Goal: Information Seeking & Learning: Learn about a topic

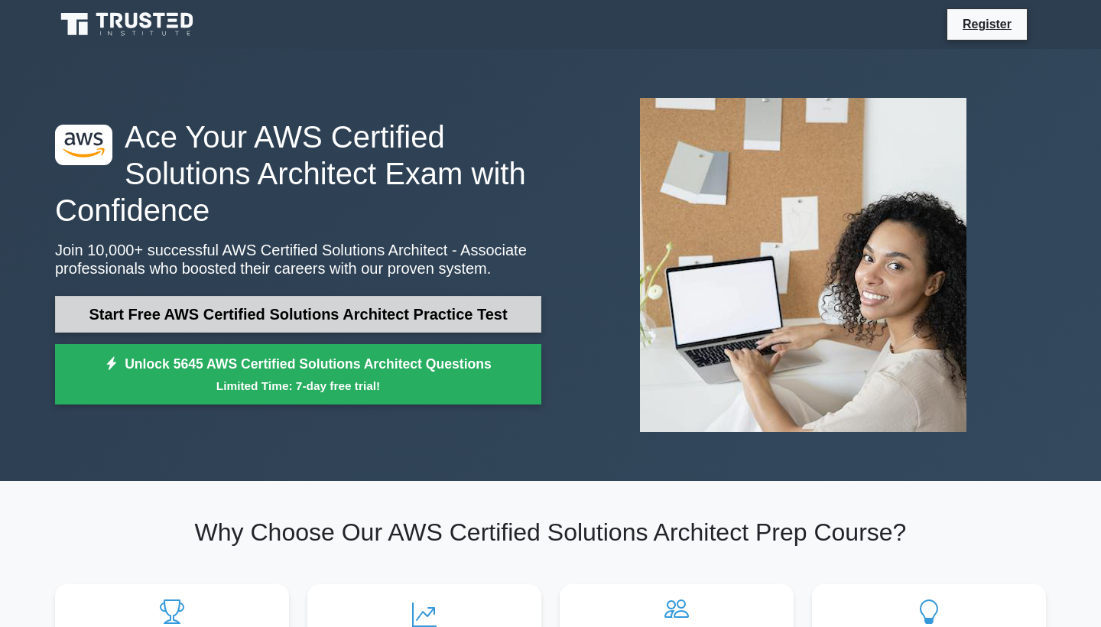
click at [194, 319] on link "Start Free AWS Certified Solutions Architect Practice Test" at bounding box center [298, 314] width 486 height 37
click at [245, 320] on link "Start Free AWS Certified Solutions Architect Practice Test" at bounding box center [298, 314] width 486 height 37
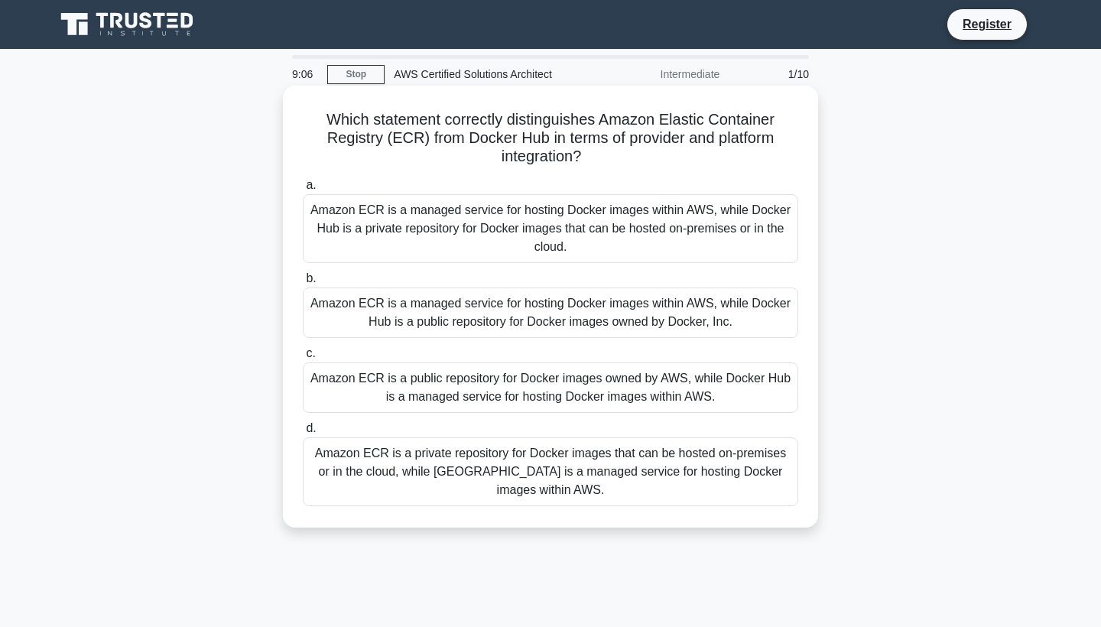
click at [652, 219] on div "Amazon ECR is a managed service for hosting Docker images within AWS, while Doc…" at bounding box center [550, 228] width 495 height 69
click at [303, 190] on input "a. Amazon ECR is a managed service for hosting Docker images within AWS, while …" at bounding box center [303, 185] width 0 height 10
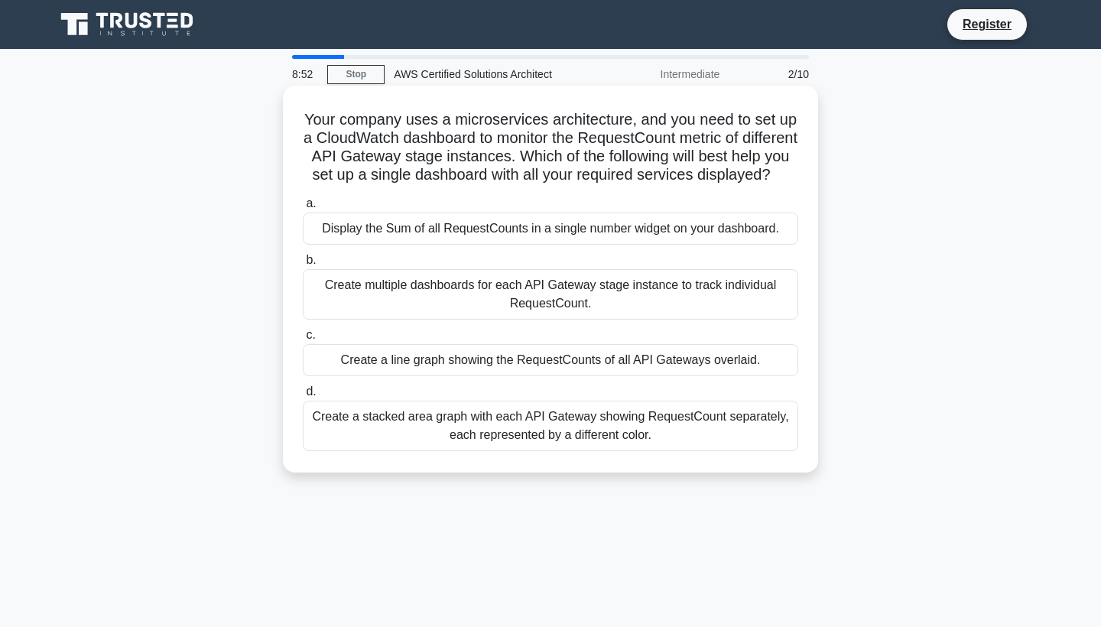
click at [493, 154] on h5 "Your company uses a microservices architecture, and you need to set up a CloudW…" at bounding box center [550, 147] width 498 height 75
click at [534, 361] on div "Create a line graph showing the RequestCounts of all API Gateways overlaid." at bounding box center [550, 360] width 495 height 32
click at [303, 340] on input "c. Create a line graph showing the RequestCounts of all API Gateways overlaid." at bounding box center [303, 335] width 0 height 10
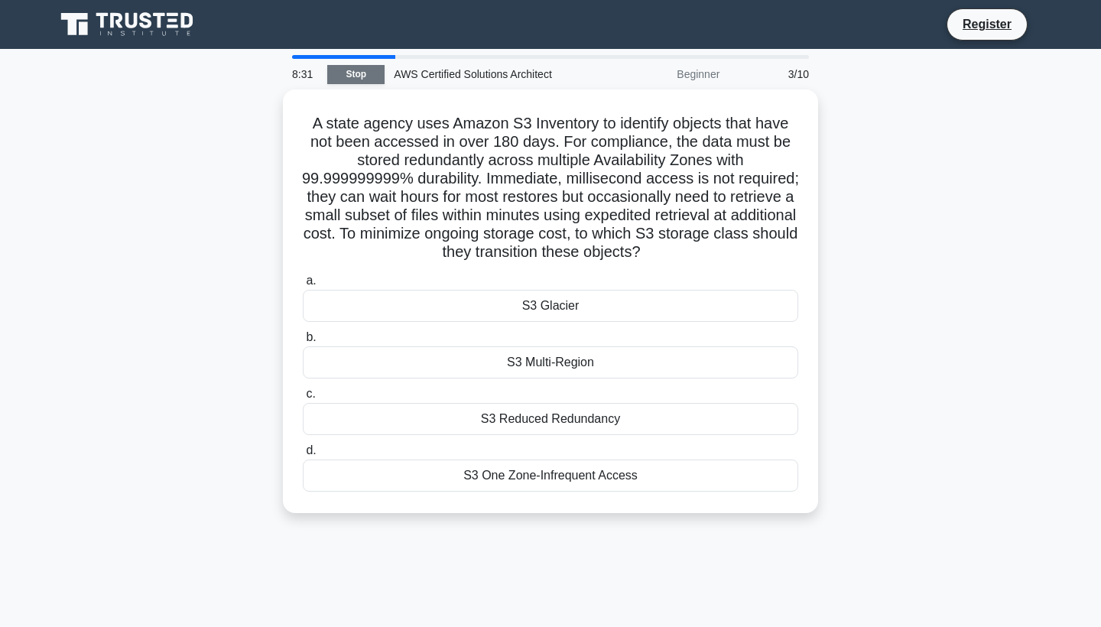
click at [365, 74] on link "Stop" at bounding box center [355, 74] width 57 height 19
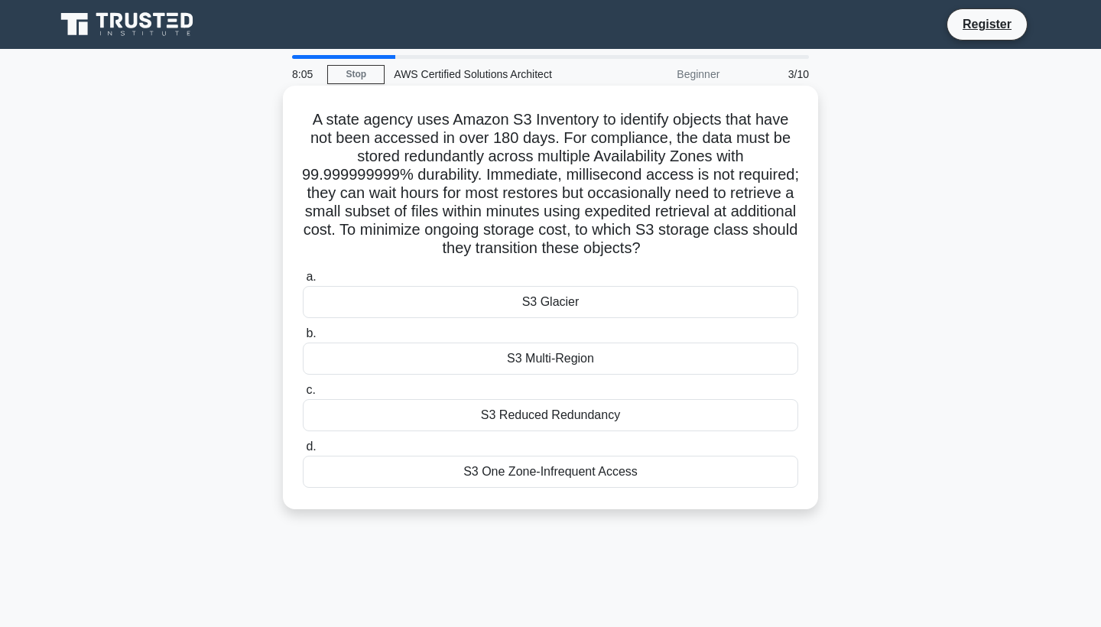
click at [527, 352] on div "S3 Multi-Region" at bounding box center [550, 358] width 495 height 32
click at [303, 339] on input "b. S3 Multi-Region" at bounding box center [303, 334] width 0 height 10
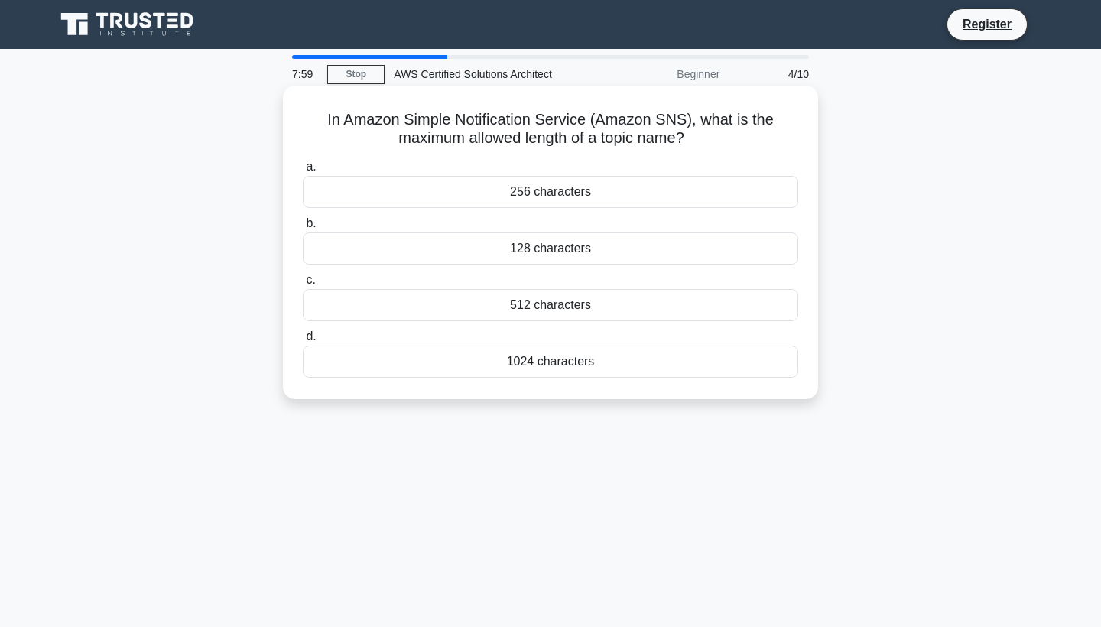
click at [540, 198] on div "256 characters" at bounding box center [550, 192] width 495 height 32
click at [303, 172] on input "a. 256 characters" at bounding box center [303, 167] width 0 height 10
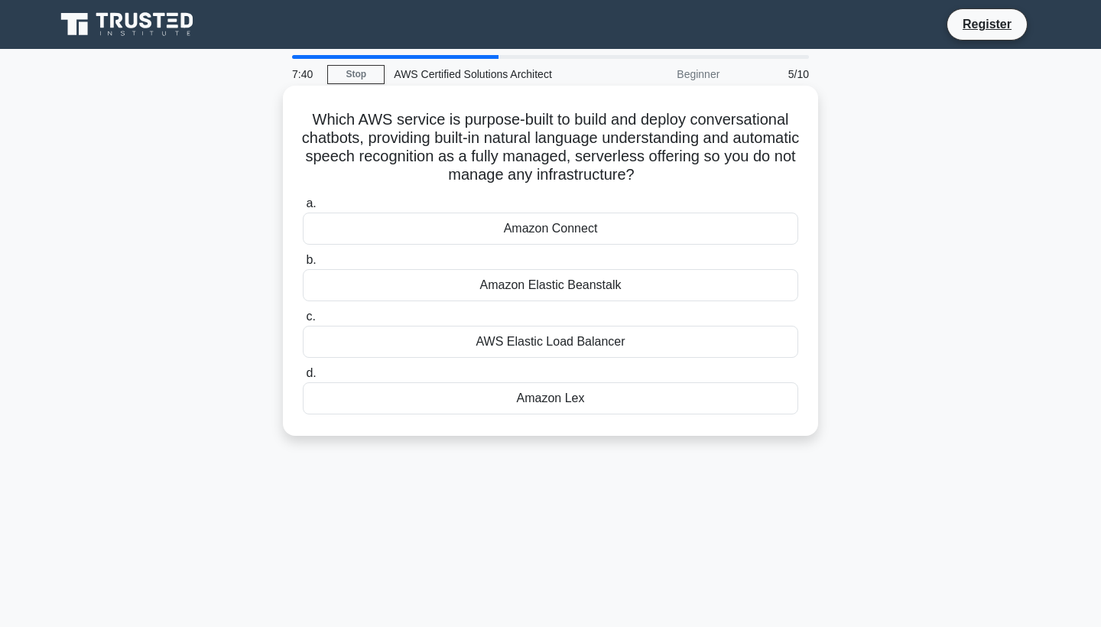
click at [598, 396] on div "Amazon Lex" at bounding box center [550, 398] width 495 height 32
click at [303, 378] on input "d. Amazon Lex" at bounding box center [303, 373] width 0 height 10
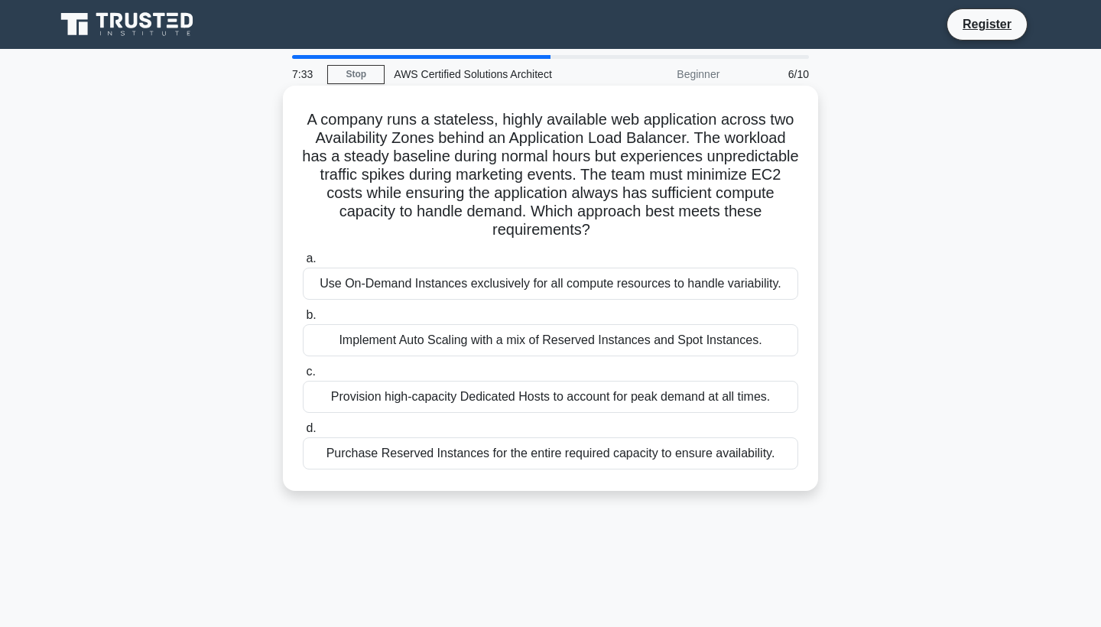
click at [407, 127] on h5 "A company runs a stateless, highly available web application across two Availab…" at bounding box center [550, 175] width 498 height 130
click at [546, 349] on div "Implement Auto Scaling with a mix of Reserved Instances and Spot Instances." at bounding box center [550, 340] width 495 height 32
click at [303, 320] on input "b. Implement Auto Scaling with a mix of Reserved Instances and Spot Instances." at bounding box center [303, 315] width 0 height 10
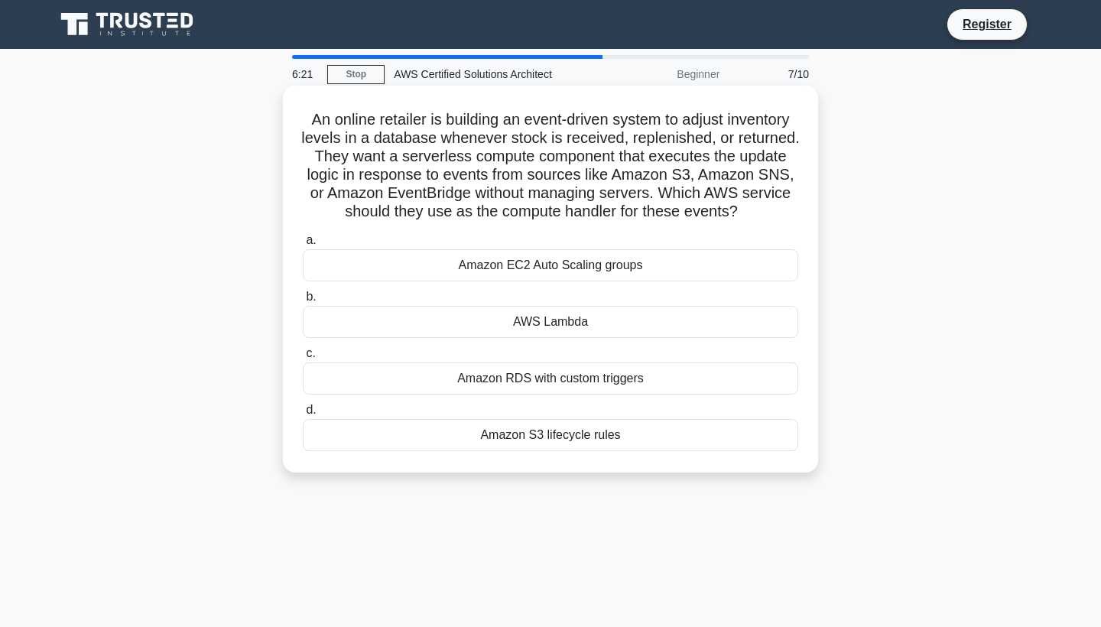
click at [537, 317] on div "AWS Lambda" at bounding box center [550, 322] width 495 height 32
click at [303, 302] on input "b. AWS Lambda" at bounding box center [303, 297] width 0 height 10
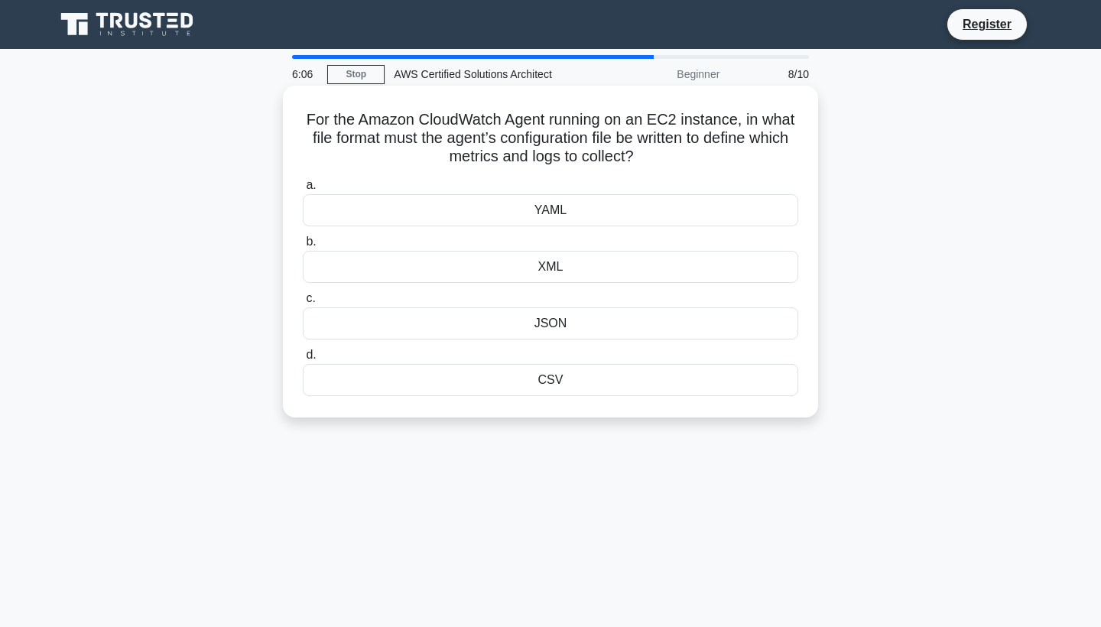
click at [561, 378] on div "CSV" at bounding box center [550, 380] width 495 height 32
click at [303, 360] on input "d. CSV" at bounding box center [303, 355] width 0 height 10
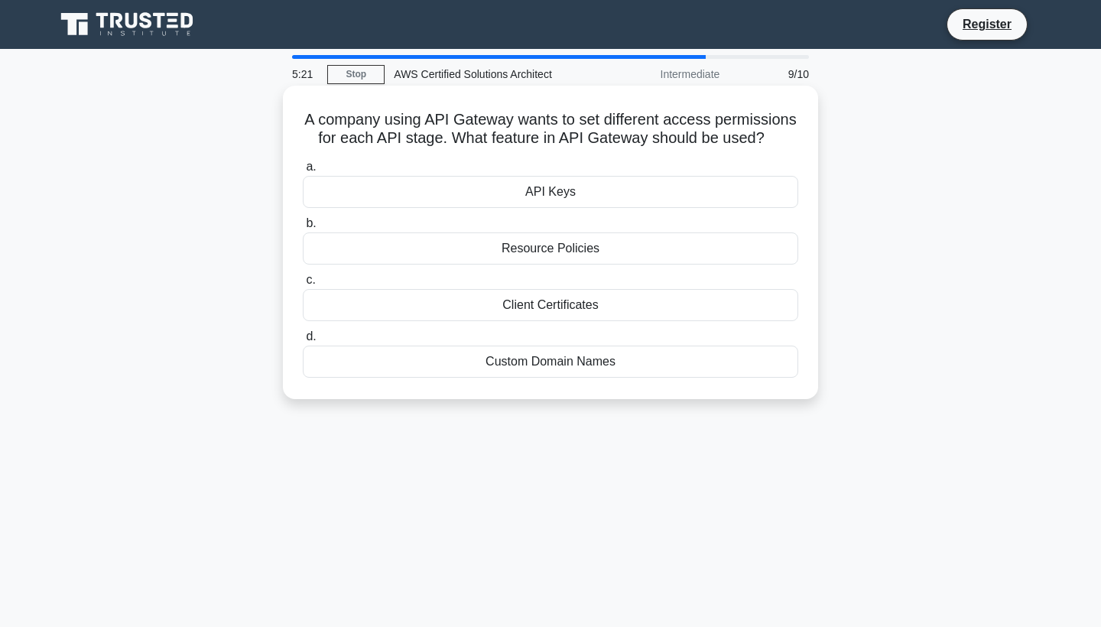
click at [593, 255] on div "Resource Policies" at bounding box center [550, 248] width 495 height 32
click at [303, 229] on input "b. Resource Policies" at bounding box center [303, 224] width 0 height 10
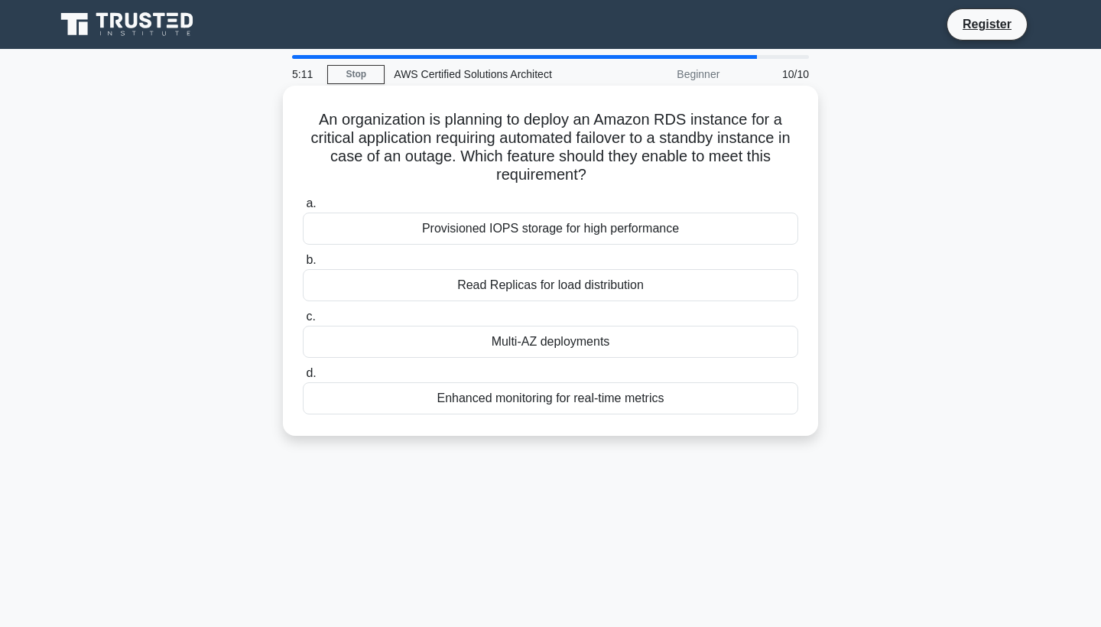
click at [573, 402] on div "Enhanced monitoring for real-time metrics" at bounding box center [550, 398] width 495 height 32
click at [303, 378] on input "d. Enhanced monitoring for real-time metrics" at bounding box center [303, 373] width 0 height 10
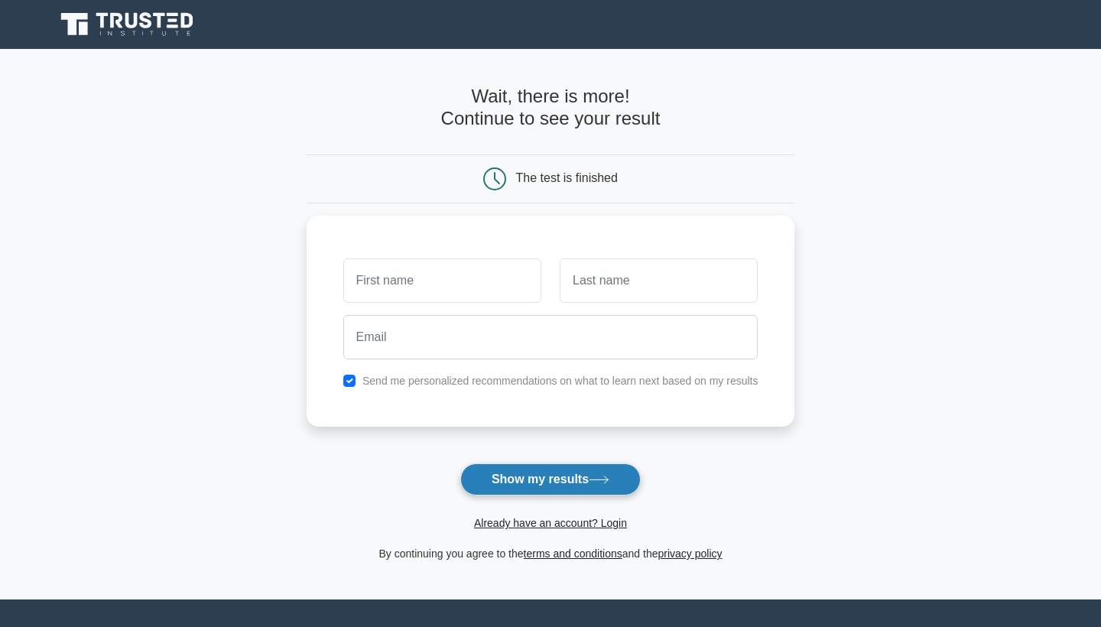
click at [499, 466] on button "Show my results" at bounding box center [550, 479] width 180 height 32
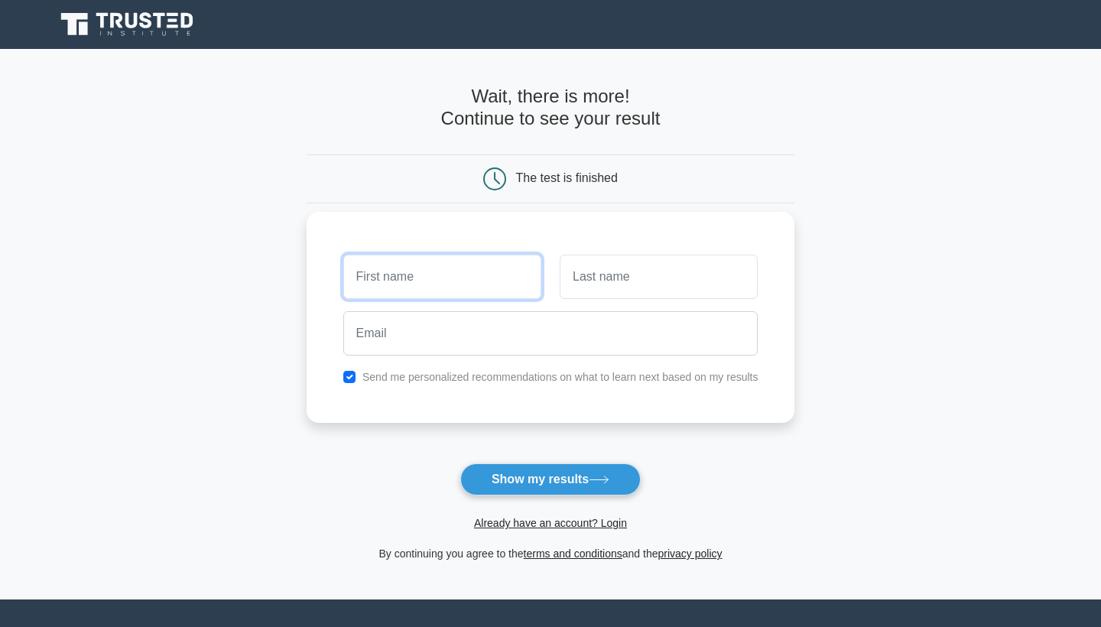
click at [449, 287] on input "text" at bounding box center [442, 277] width 198 height 44
type input "abio"
type input "abiolalingard200@gmail.com"
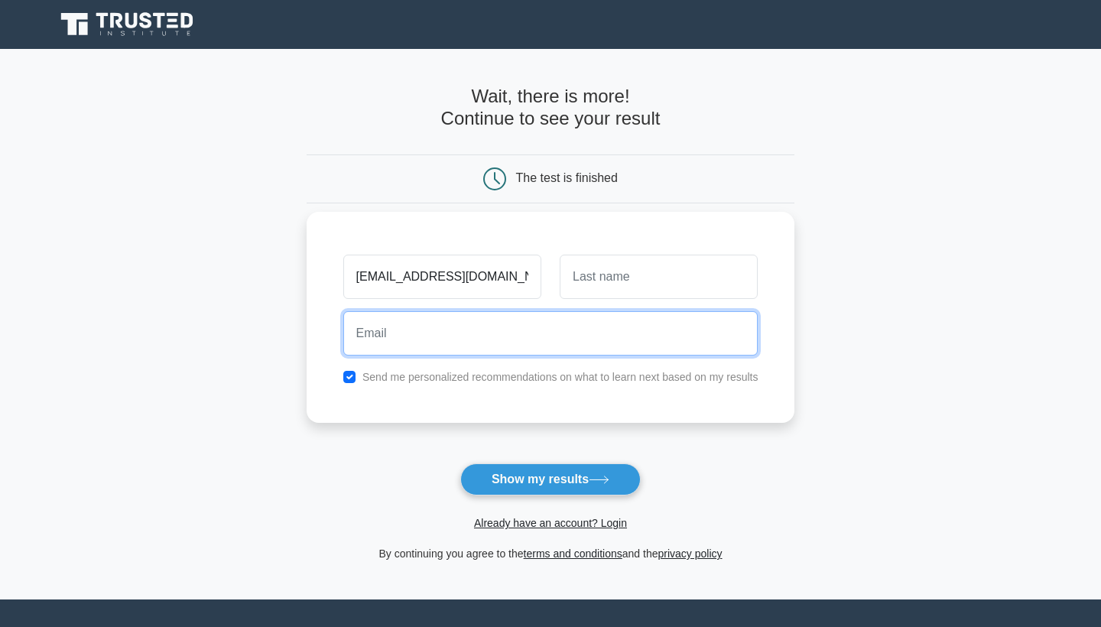
type input "abiolalingard200@gmail.com"
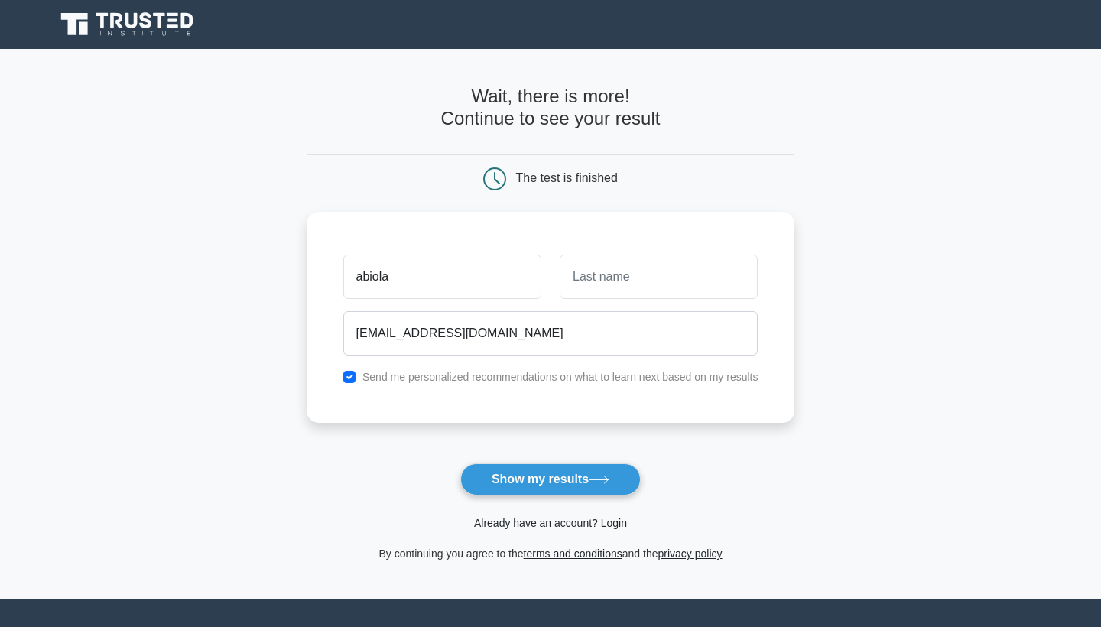
type input "abiola"
type input "l"
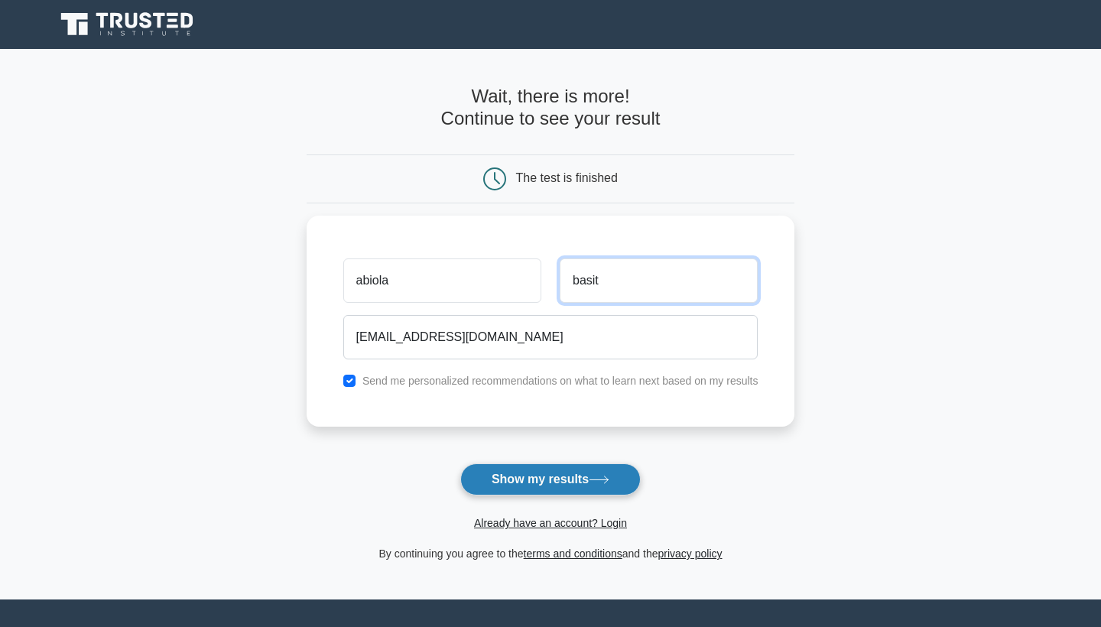
type input "basit"
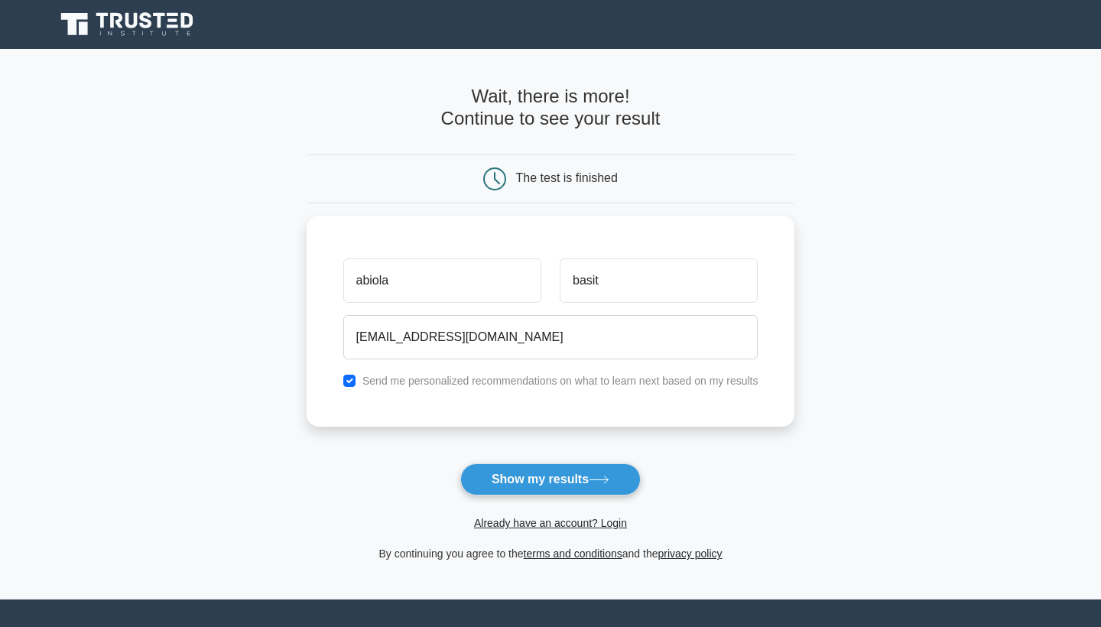
click at [559, 482] on button "Show my results" at bounding box center [550, 479] width 180 height 32
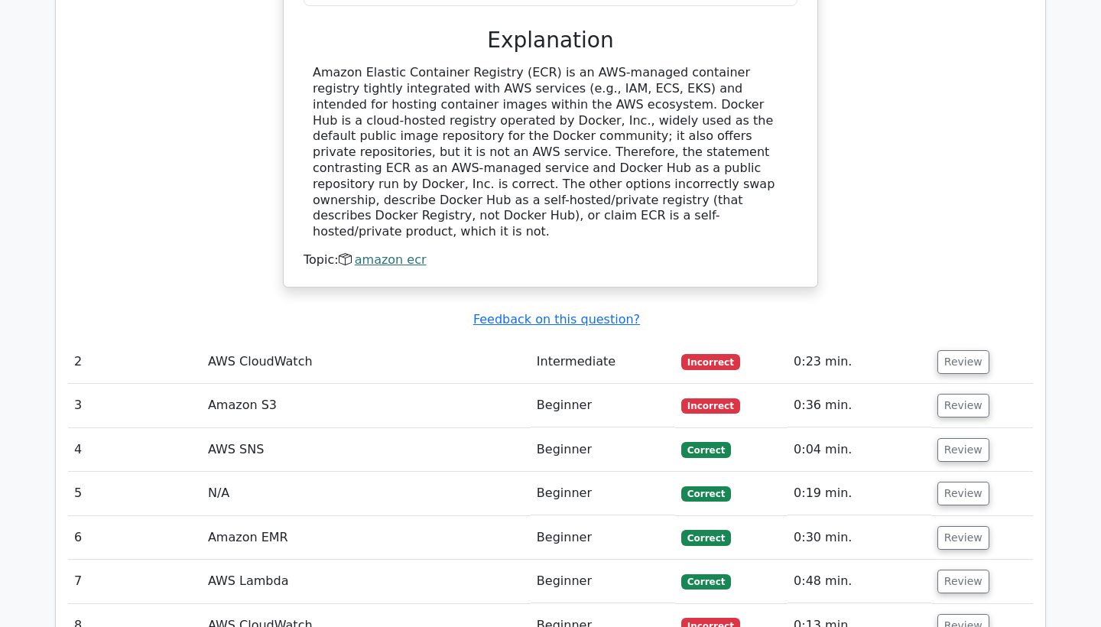
scroll to position [1893, 0]
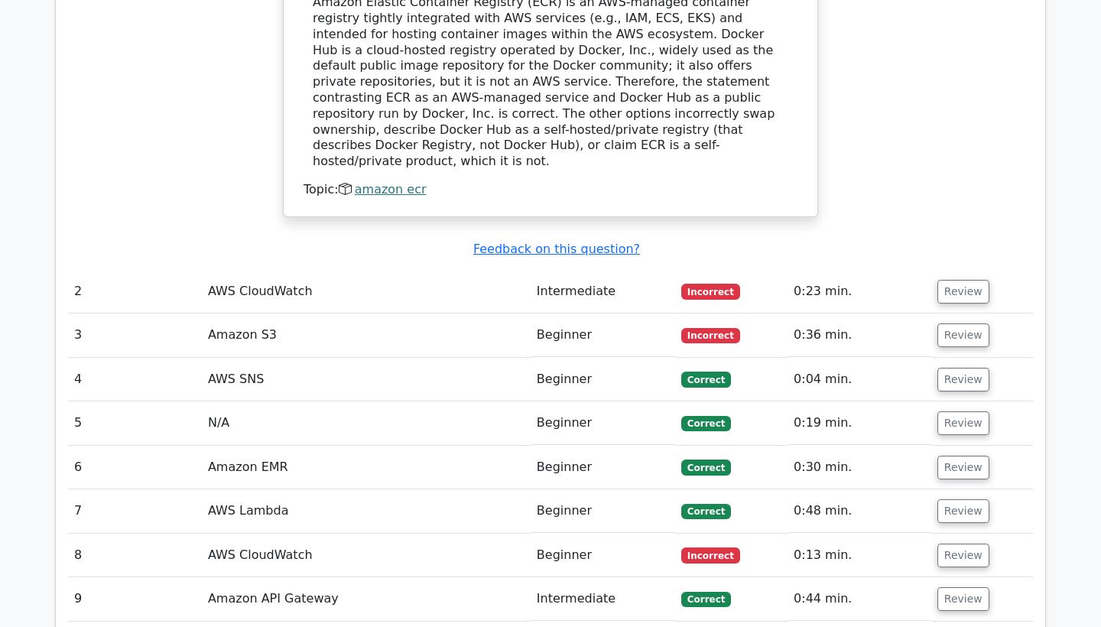
click at [264, 270] on td "AWS CloudWatch" at bounding box center [366, 292] width 329 height 44
click at [956, 280] on button "Review" at bounding box center [963, 292] width 52 height 24
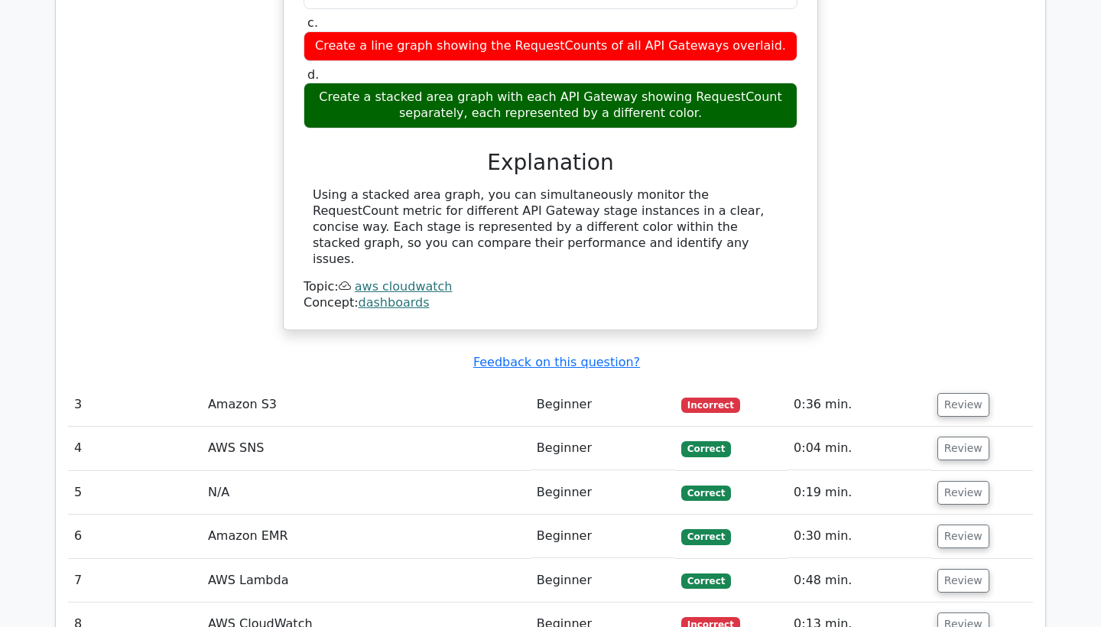
scroll to position [2451, 0]
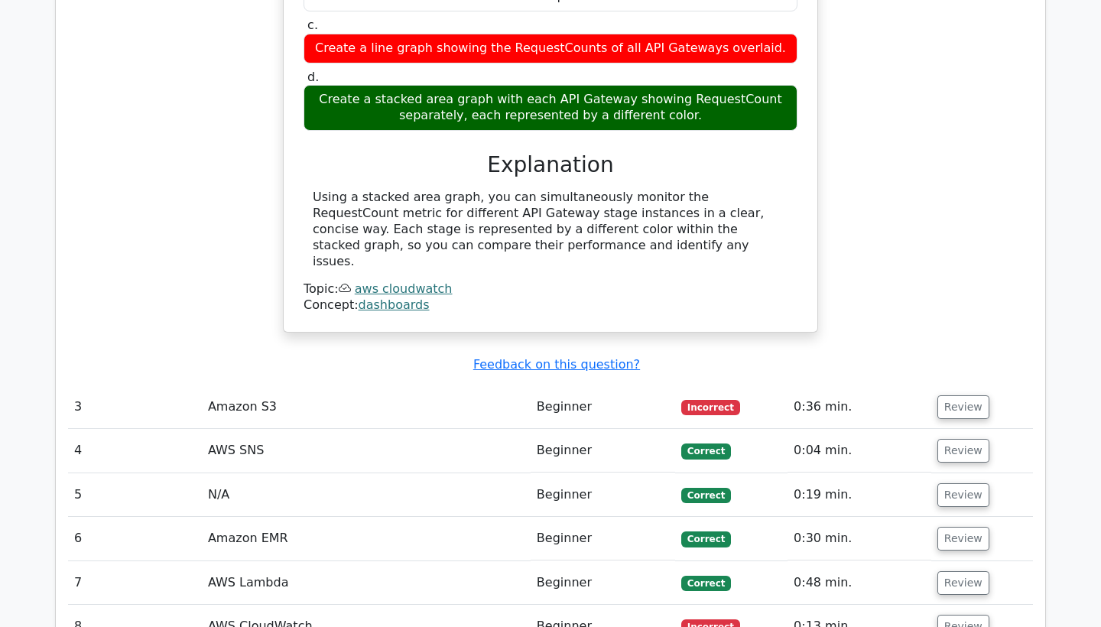
click at [654, 385] on td "Beginner" at bounding box center [602, 407] width 144 height 44
click at [970, 395] on button "Review" at bounding box center [963, 407] width 52 height 24
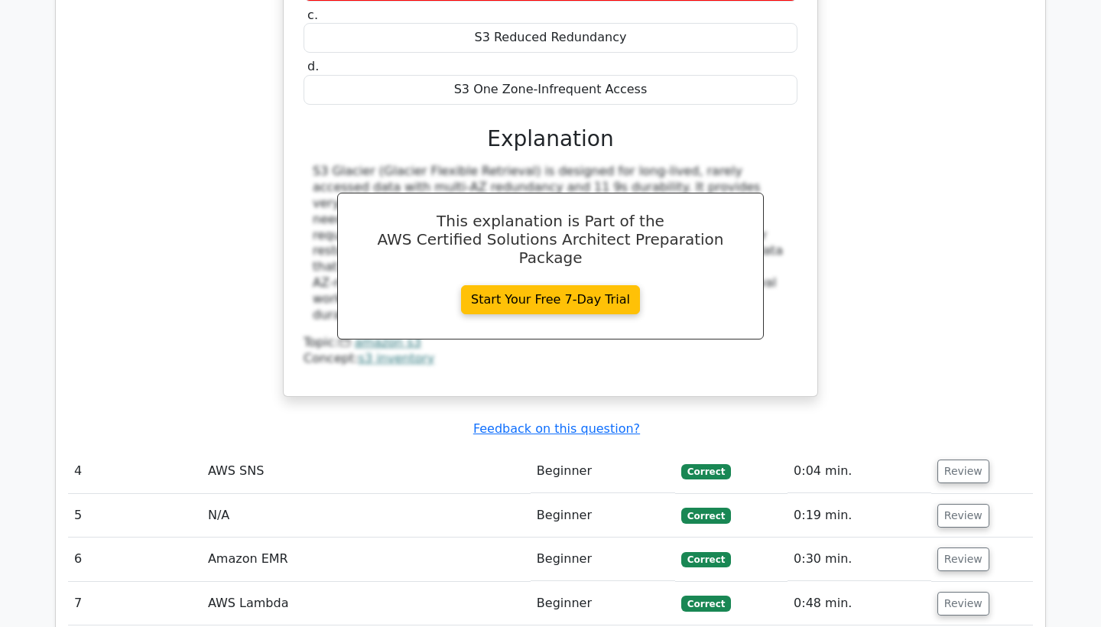
scroll to position [3179, 0]
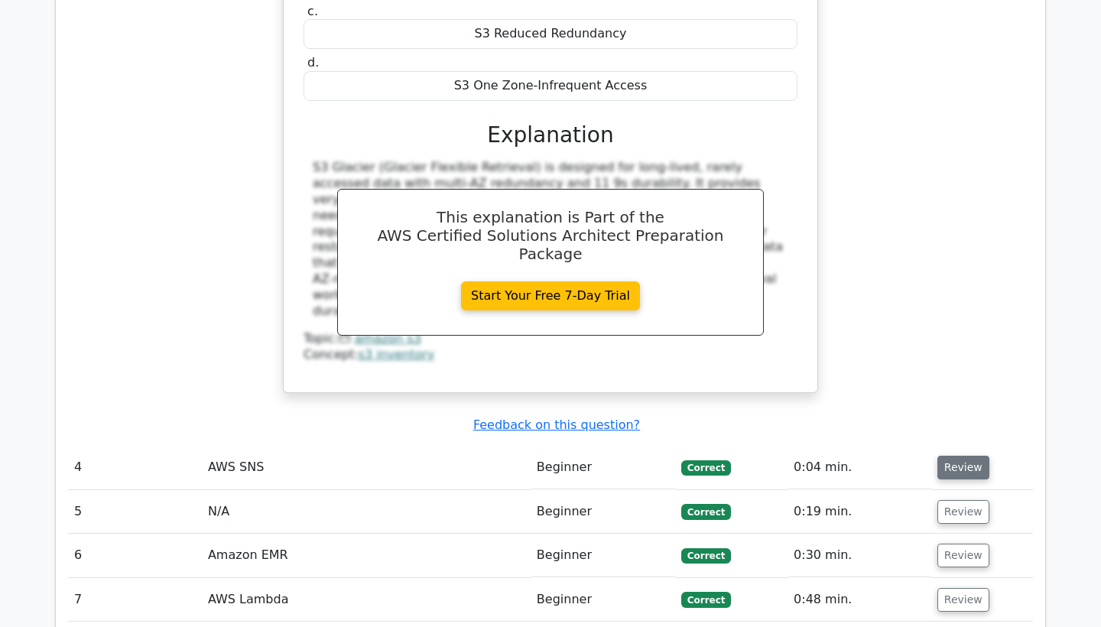
click at [962, 456] on button "Review" at bounding box center [963, 468] width 52 height 24
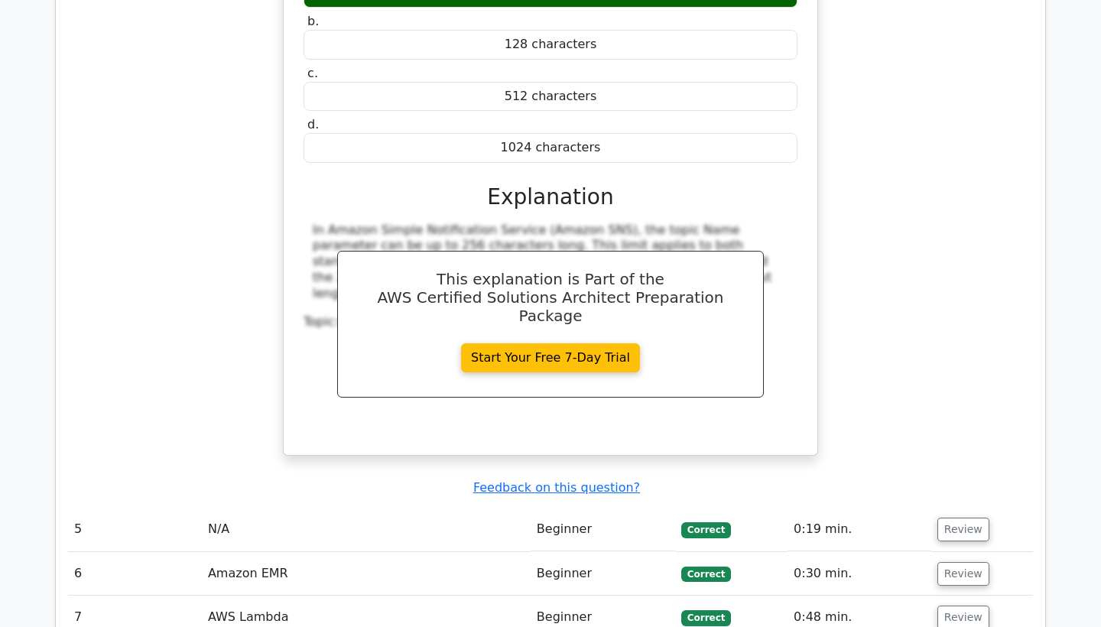
scroll to position [3781, 0]
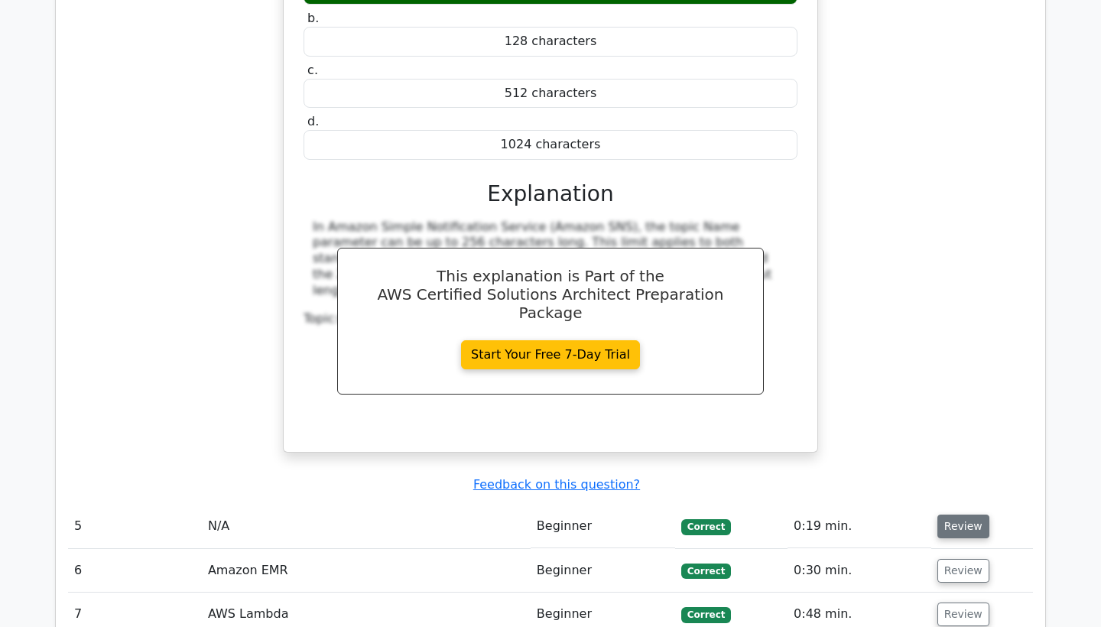
click at [964, 514] on button "Review" at bounding box center [963, 526] width 52 height 24
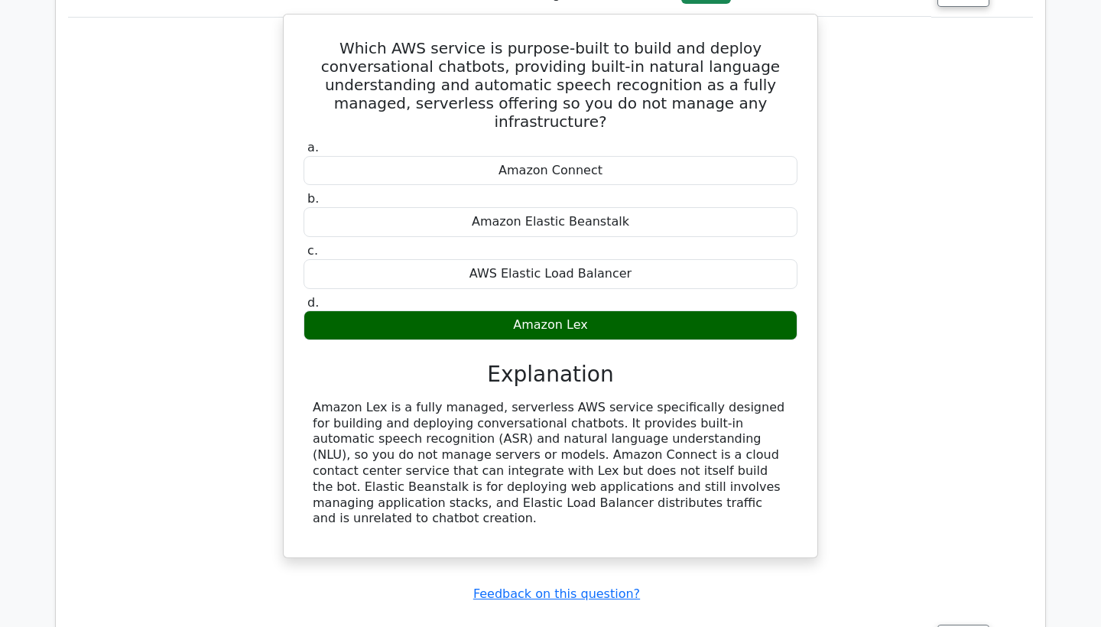
scroll to position [4314, 0]
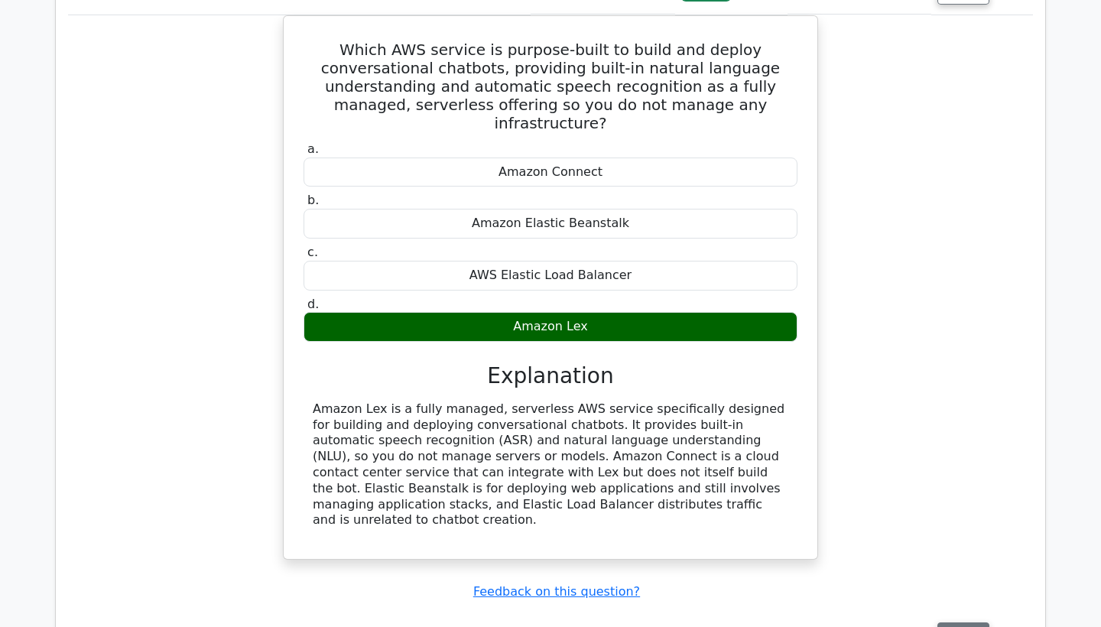
click at [951, 622] on button "Review" at bounding box center [963, 634] width 52 height 24
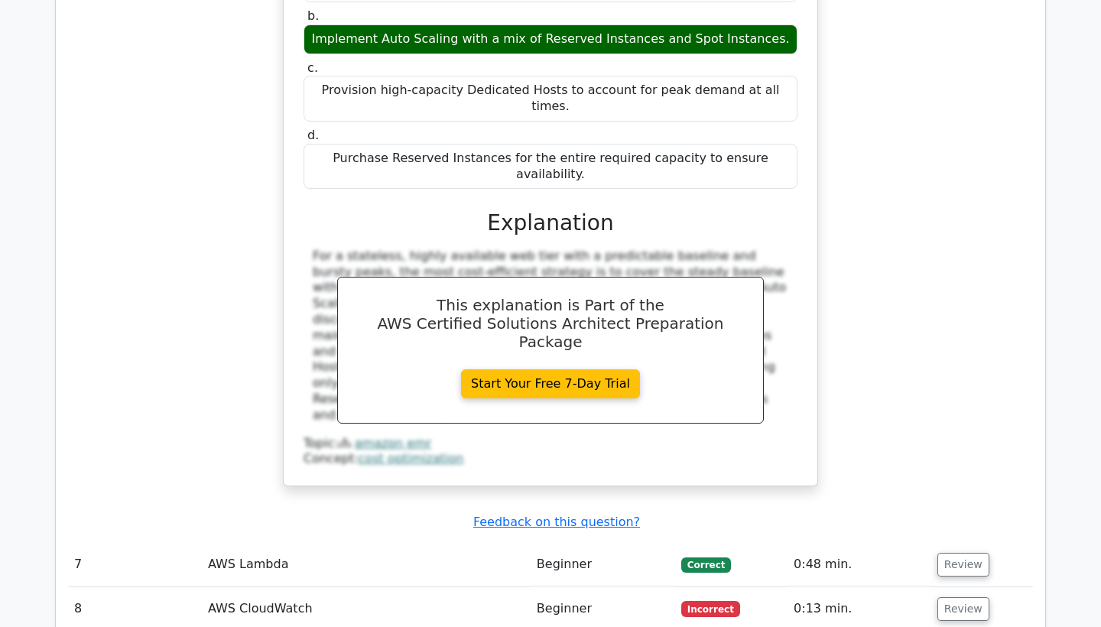
scroll to position [5209, 0]
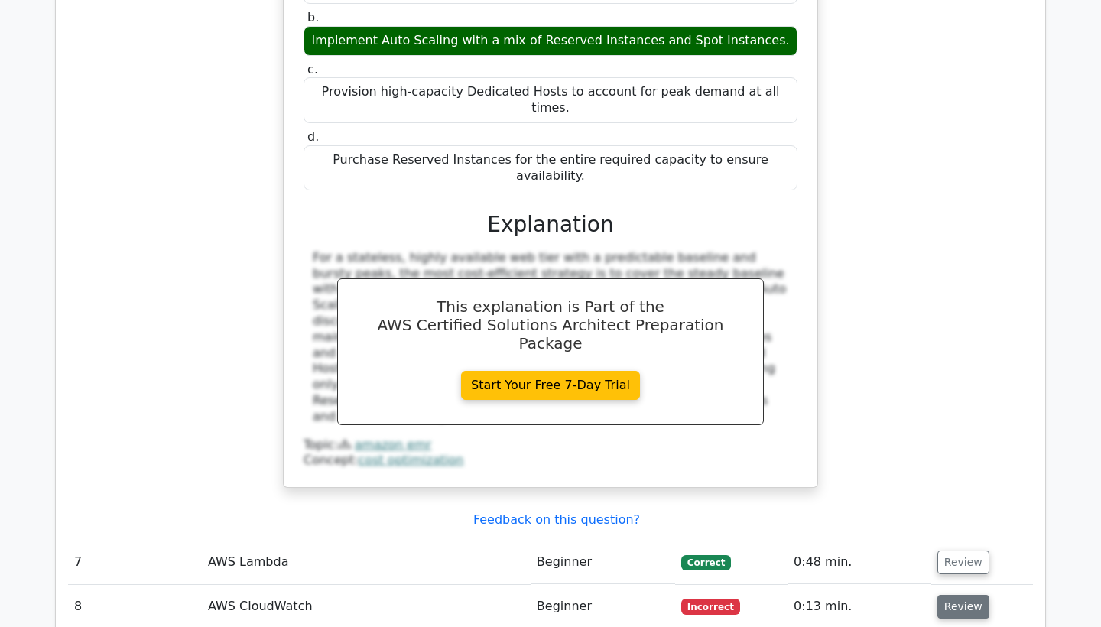
click at [958, 595] on button "Review" at bounding box center [963, 607] width 52 height 24
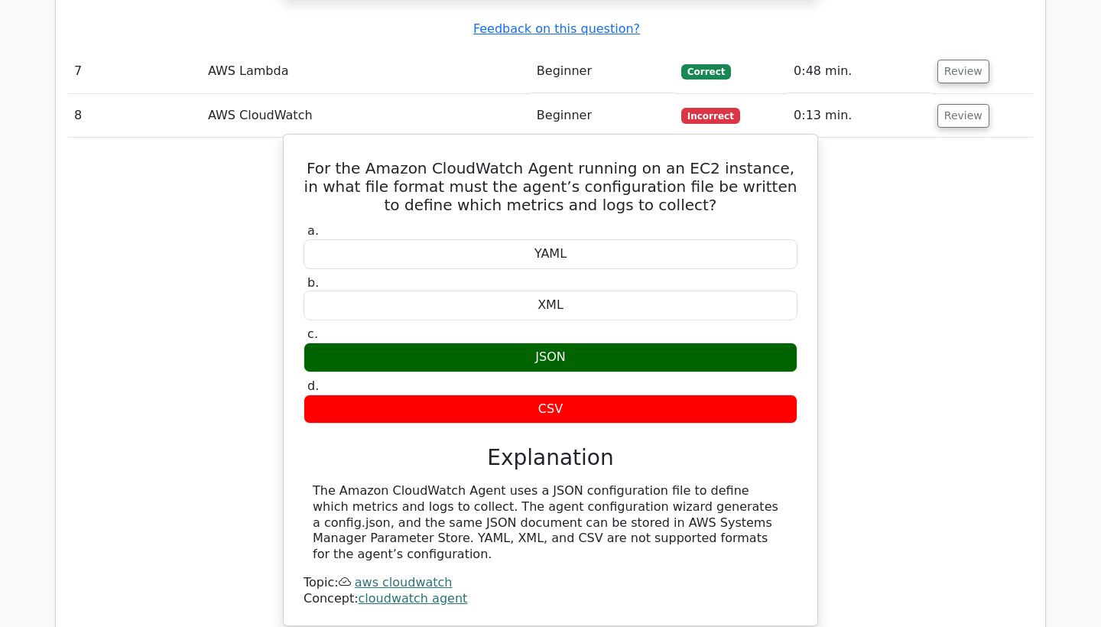
scroll to position [5701, 0]
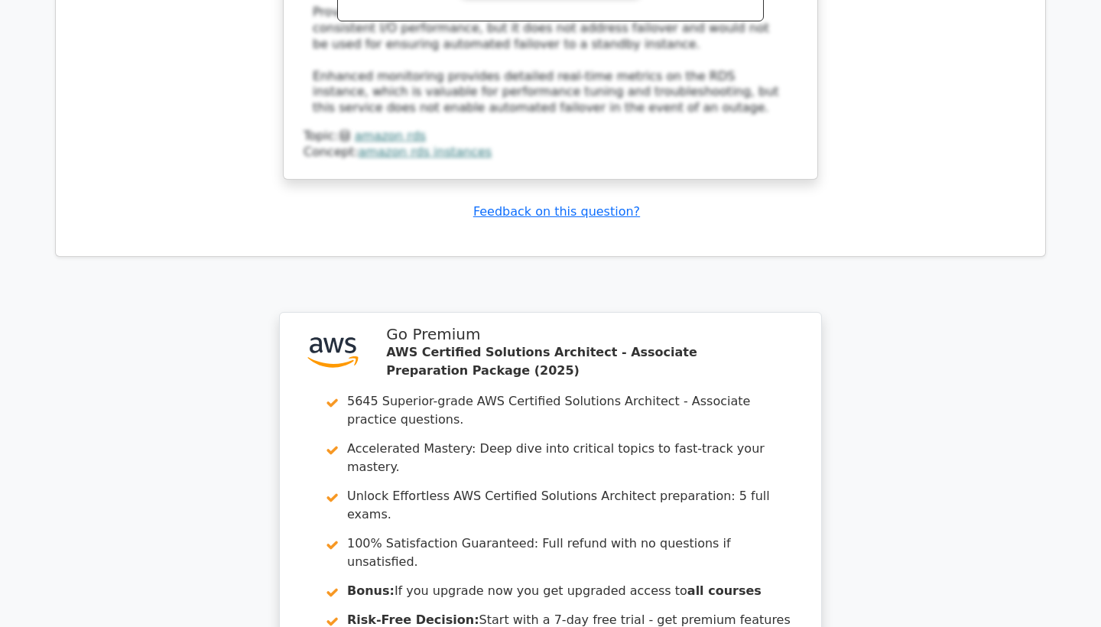
scroll to position [6994, 0]
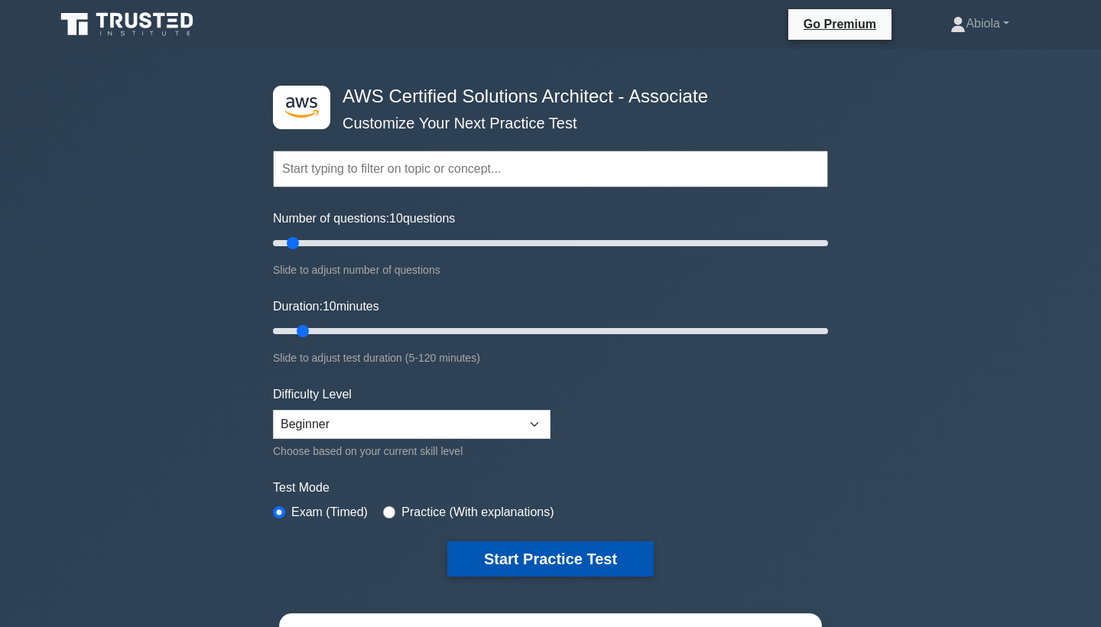
click at [469, 547] on button "Start Practice Test" at bounding box center [550, 558] width 206 height 35
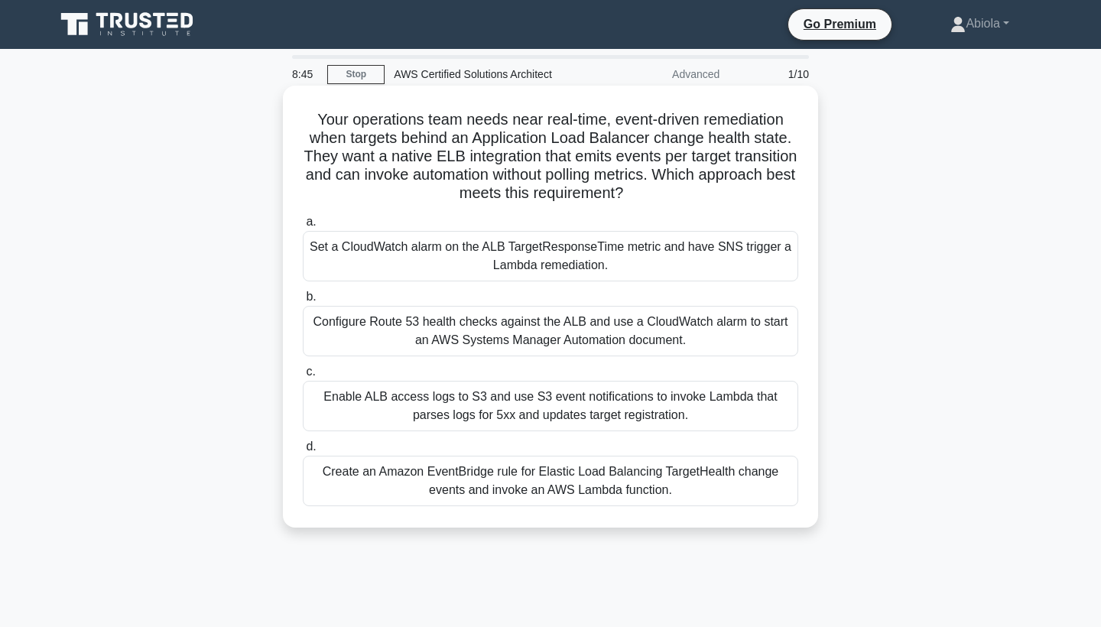
click at [569, 254] on div "Set a CloudWatch alarm on the ALB TargetResponseTime metric and have SNS trigge…" at bounding box center [550, 256] width 495 height 50
click at [303, 227] on input "a. Set a CloudWatch alarm on the ALB TargetResponseTime metric and have SNS tri…" at bounding box center [303, 222] width 0 height 10
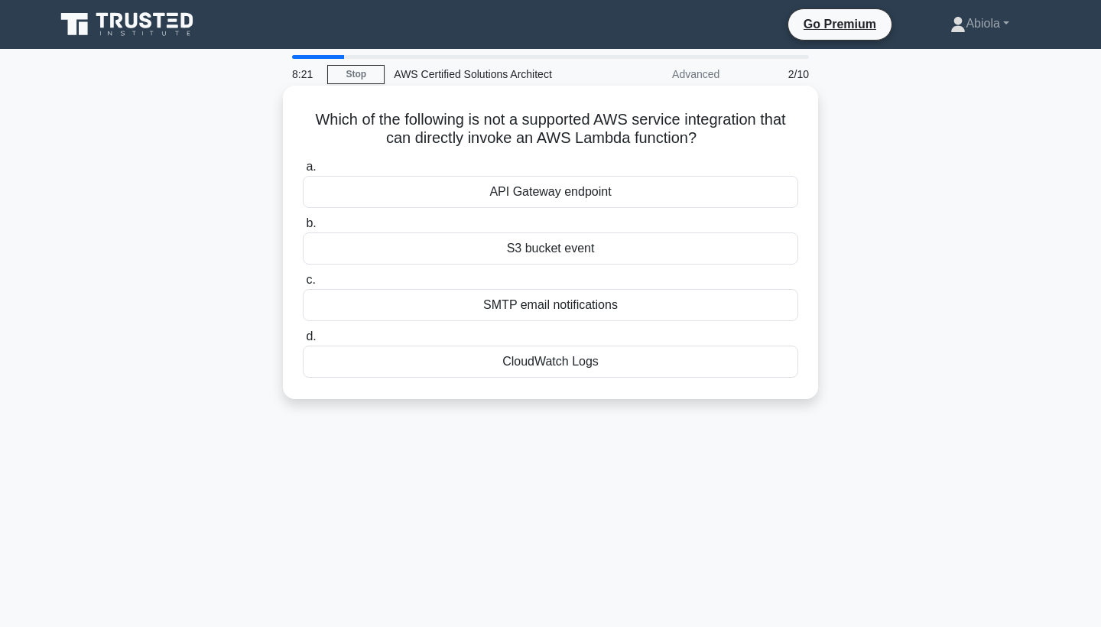
click at [543, 310] on div "SMTP email notifications" at bounding box center [550, 305] width 495 height 32
click at [303, 285] on input "c. SMTP email notifications" at bounding box center [303, 280] width 0 height 10
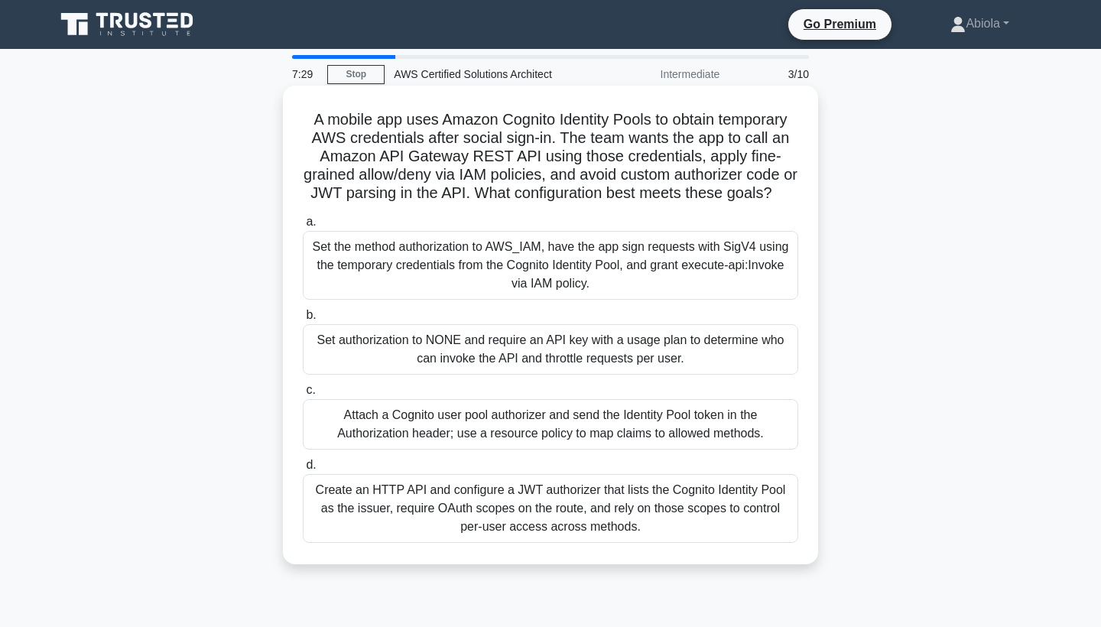
click at [581, 278] on div "Set the method authorization to AWS_IAM, have the app sign requests with SigV4 …" at bounding box center [550, 265] width 495 height 69
click at [303, 227] on input "a. Set the method authorization to AWS_IAM, have the app sign requests with Sig…" at bounding box center [303, 222] width 0 height 10
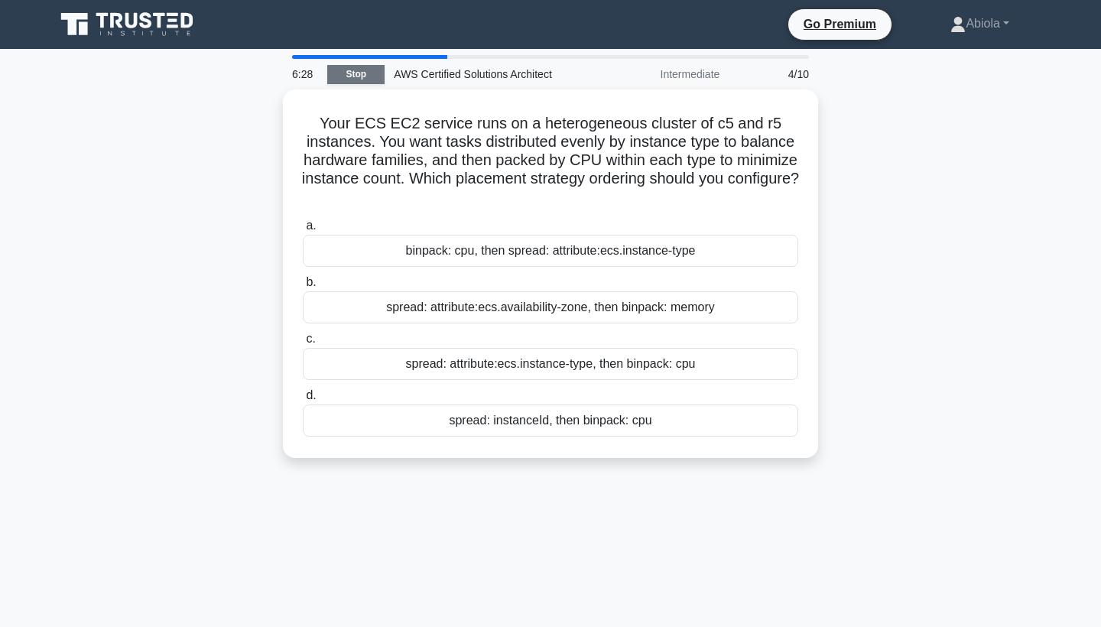
click at [359, 80] on link "Stop" at bounding box center [355, 74] width 57 height 19
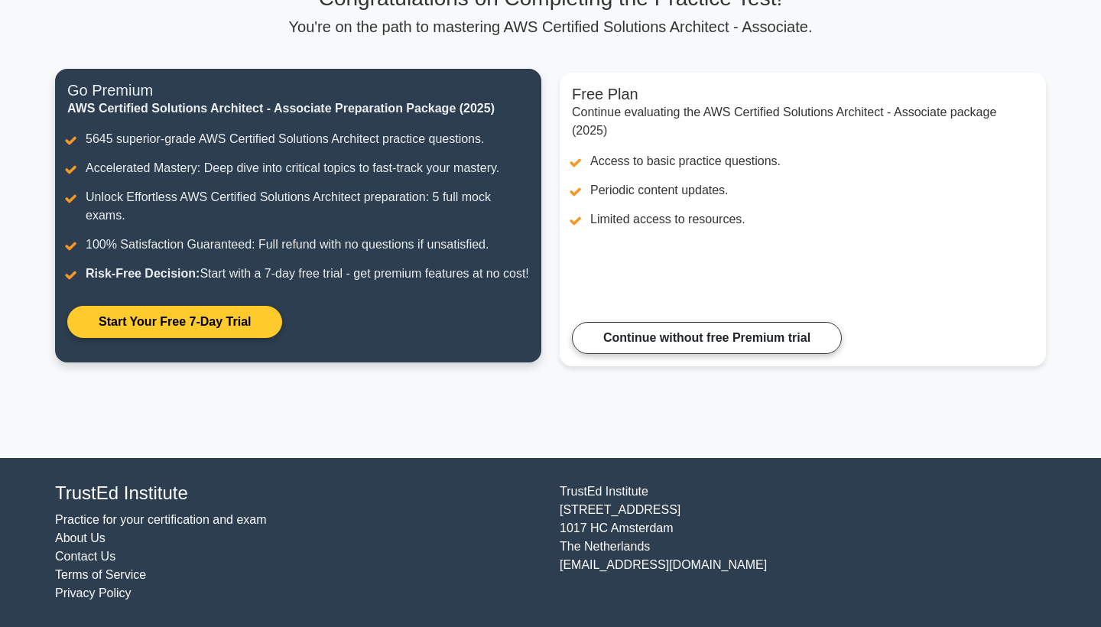
scroll to position [154, 0]
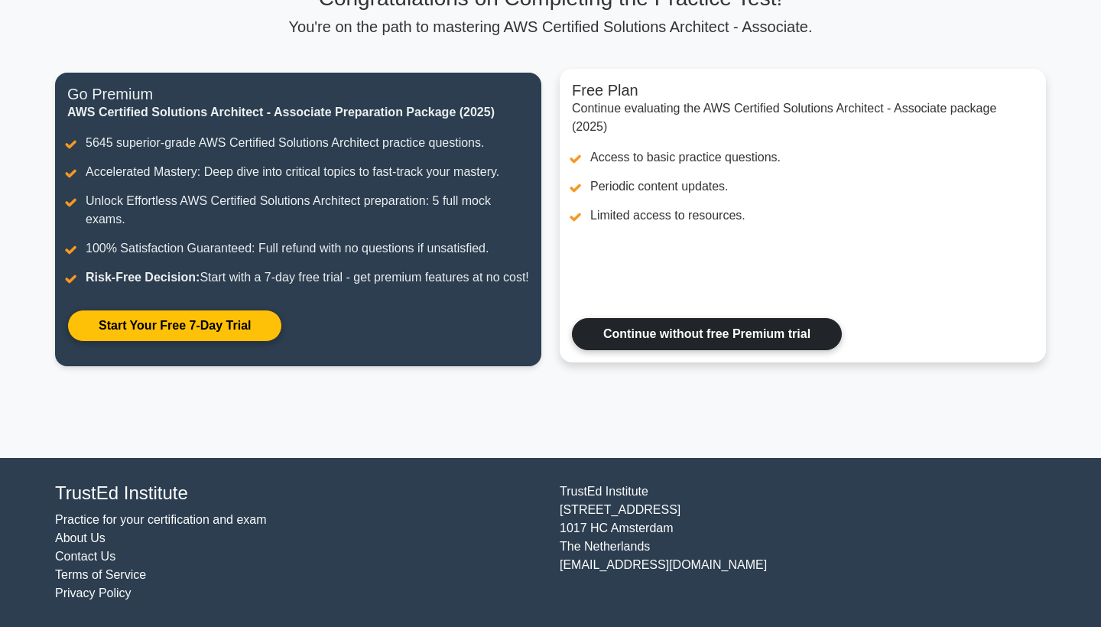
click at [680, 323] on link "Continue without free Premium trial" at bounding box center [707, 334] width 270 height 32
click at [680, 327] on link "Continue without free Premium trial" at bounding box center [707, 334] width 270 height 32
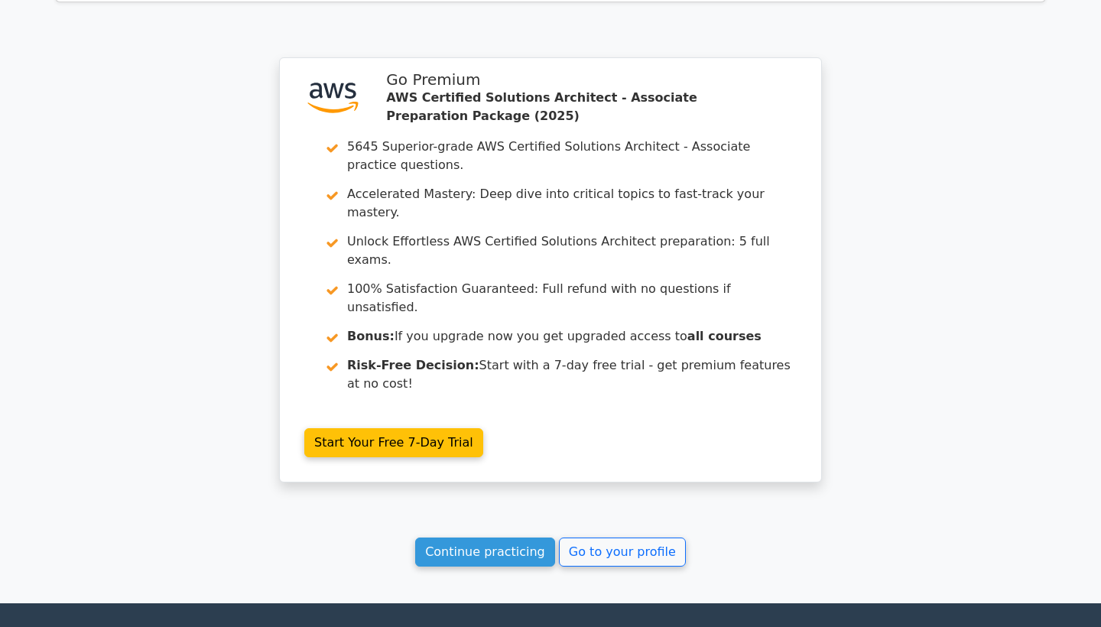
scroll to position [2581, 0]
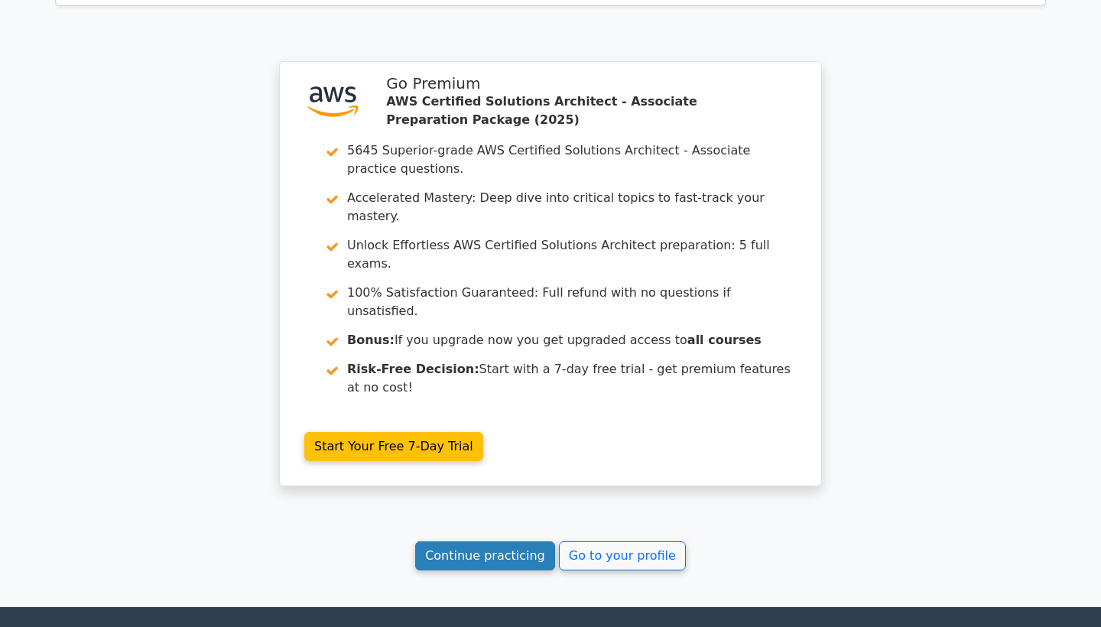
click at [478, 541] on link "Continue practicing" at bounding box center [485, 555] width 140 height 29
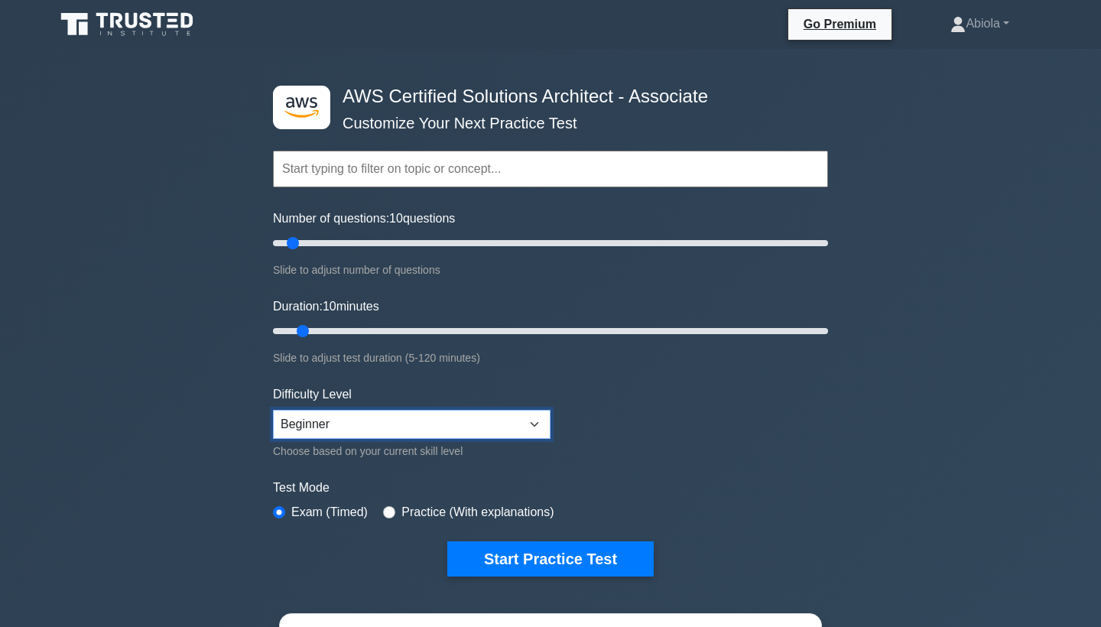
select select "expert"
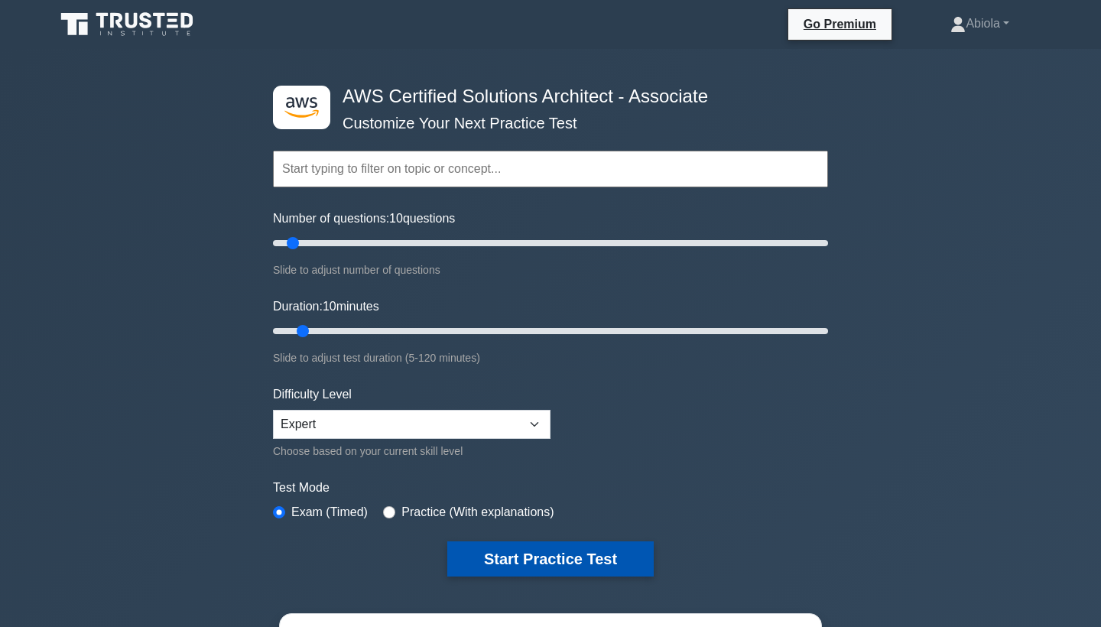
click at [496, 549] on button "Start Practice Test" at bounding box center [550, 558] width 206 height 35
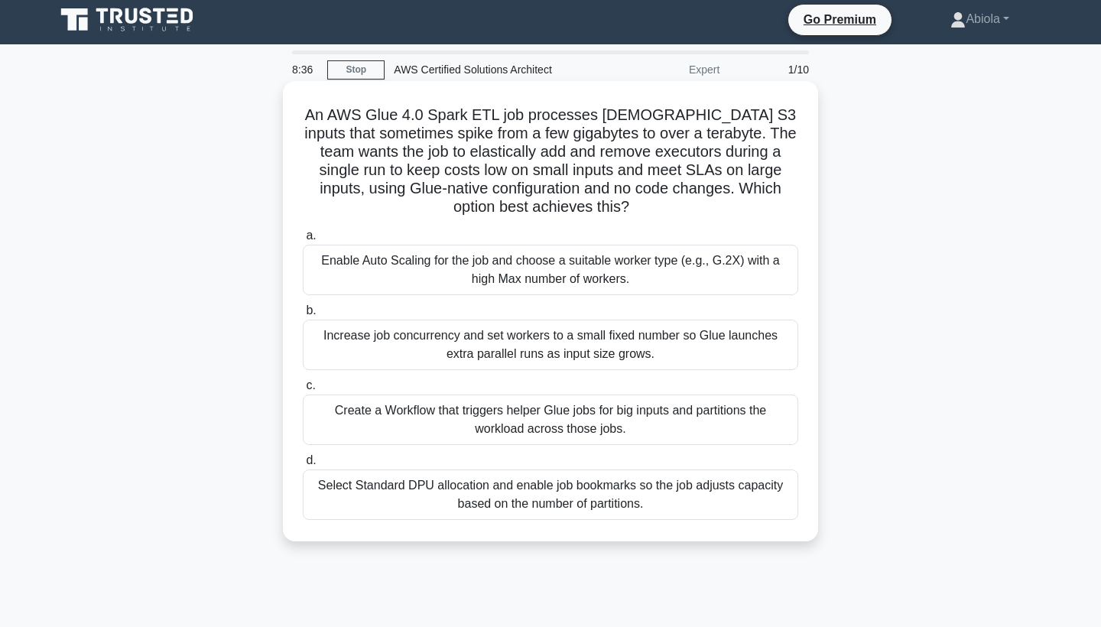
scroll to position [2, 0]
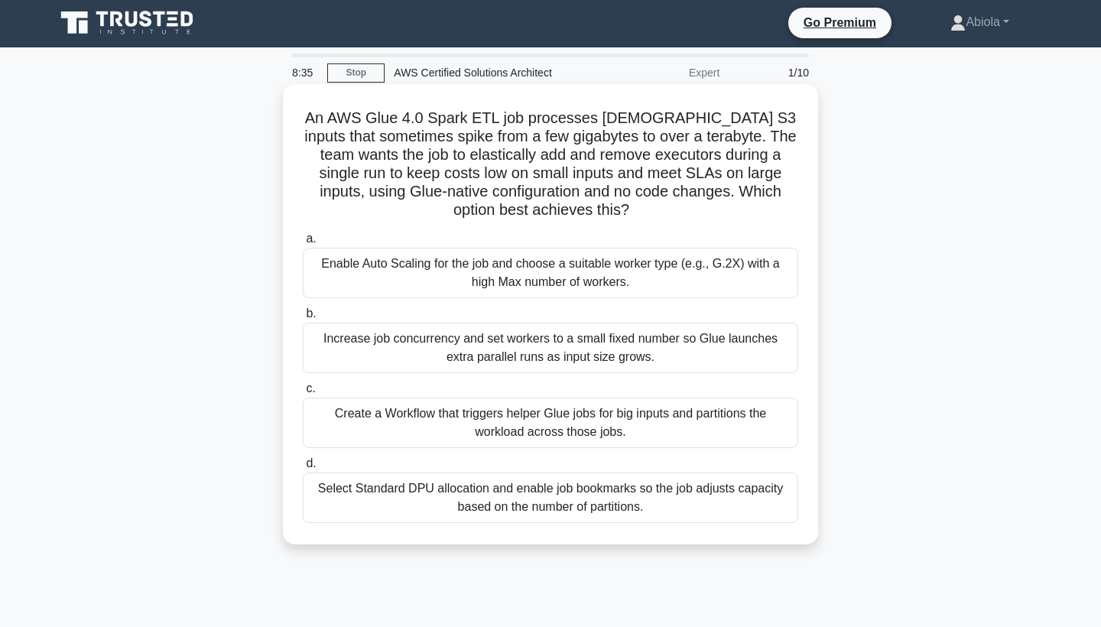
click at [757, 153] on h5 "An AWS Glue 4.0 Spark ETL job processes [DEMOGRAPHIC_DATA] S3 inputs that somet…" at bounding box center [550, 165] width 498 height 112
click at [720, 145] on h5 "An AWS Glue 4.0 Spark ETL job processes [DEMOGRAPHIC_DATA] S3 inputs that somet…" at bounding box center [550, 165] width 498 height 112
click at [720, 141] on h5 "An AWS Glue 4.0 Spark ETL job processes [DEMOGRAPHIC_DATA] S3 inputs that somet…" at bounding box center [550, 165] width 498 height 112
click at [745, 145] on h5 "An AWS Glue 4.0 Spark ETL job processes [DEMOGRAPHIC_DATA] S3 inputs that somet…" at bounding box center [550, 165] width 498 height 112
click at [489, 273] on div "Enable Auto Scaling for the job and choose a suitable worker type (e.g., G.2X) …" at bounding box center [550, 273] width 495 height 50
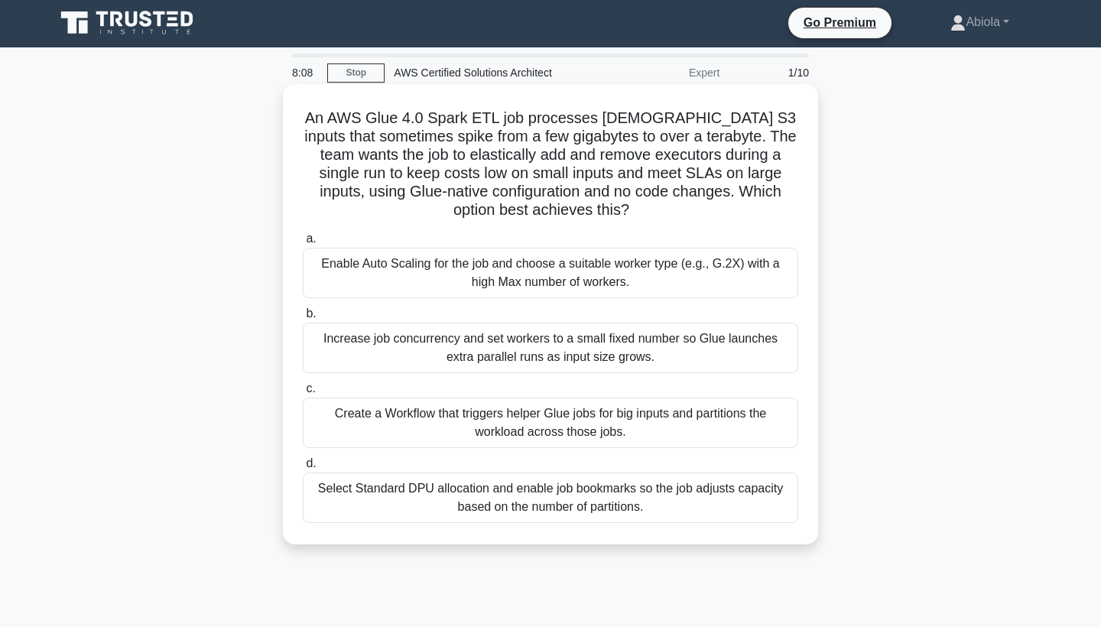
click at [303, 244] on input "a. Enable Auto Scaling for the job and choose a suitable worker type (e.g., G.2…" at bounding box center [303, 239] width 0 height 10
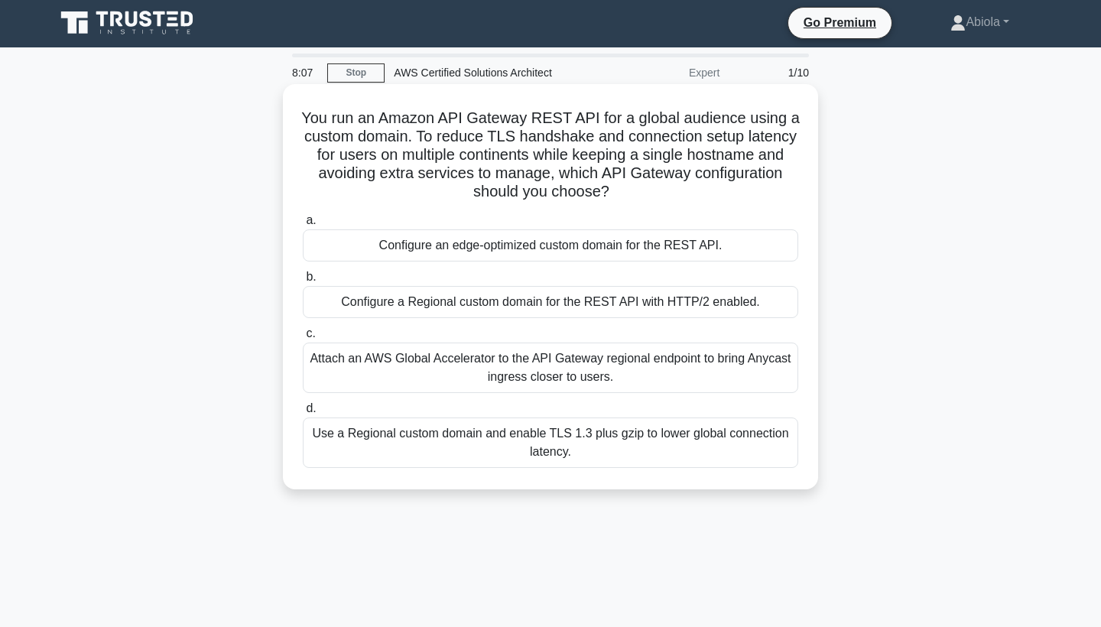
scroll to position [0, 0]
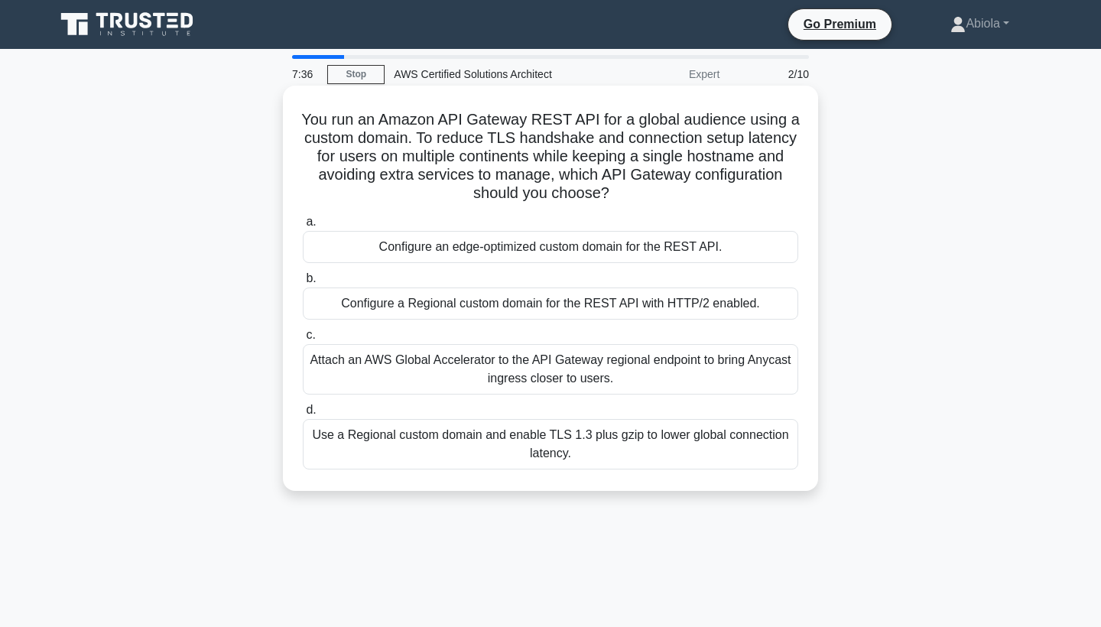
click at [428, 248] on div "Configure an edge-optimized custom domain for the REST API." at bounding box center [550, 247] width 495 height 32
click at [303, 227] on input "a. Configure an edge-optimized custom domain for the REST API." at bounding box center [303, 222] width 0 height 10
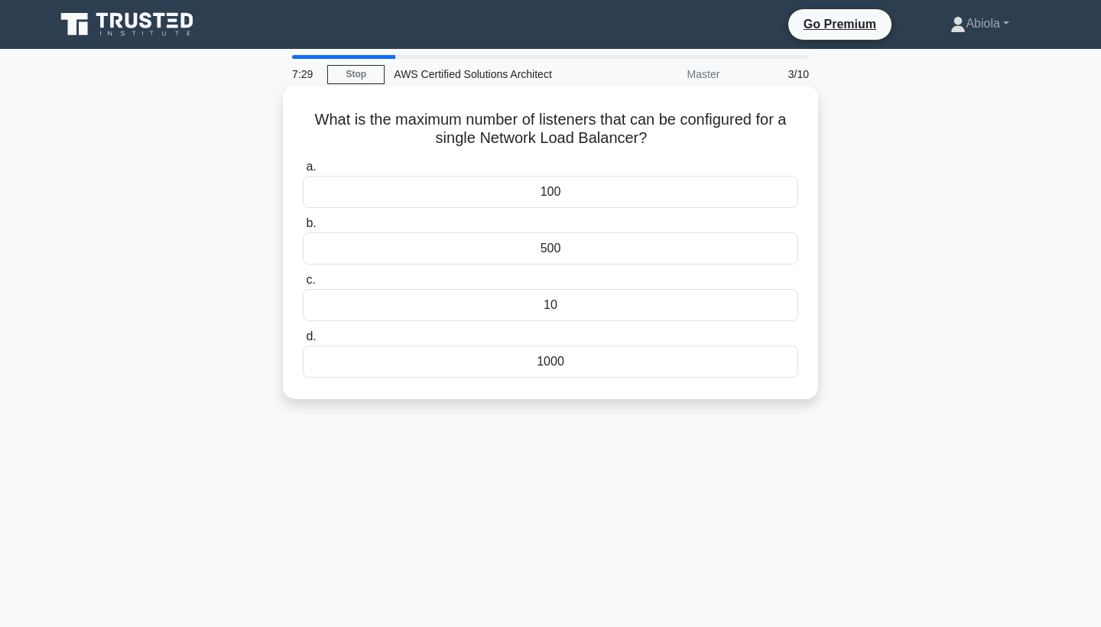
click at [573, 202] on div "100" at bounding box center [550, 192] width 495 height 32
click at [303, 172] on input "a. 100" at bounding box center [303, 167] width 0 height 10
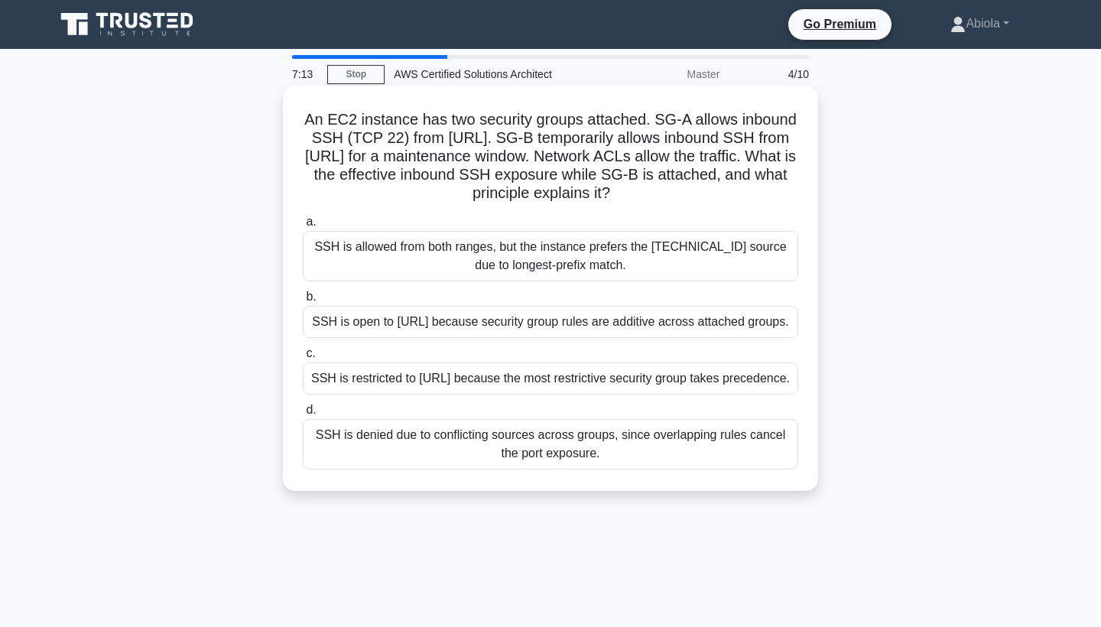
click at [576, 330] on div "SSH is open to [URL] because security group rules are additive across attached …" at bounding box center [550, 322] width 495 height 32
click at [303, 302] on input "b. SSH is open to 0.0.0.0/0 because security group rules are additive across at…" at bounding box center [303, 297] width 0 height 10
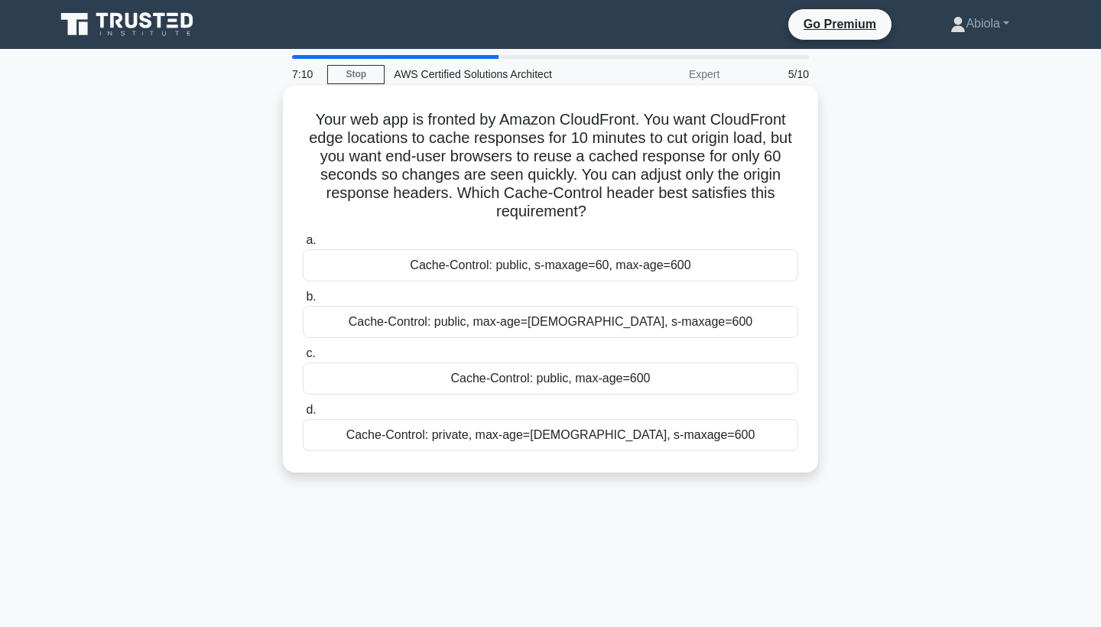
scroll to position [11, 0]
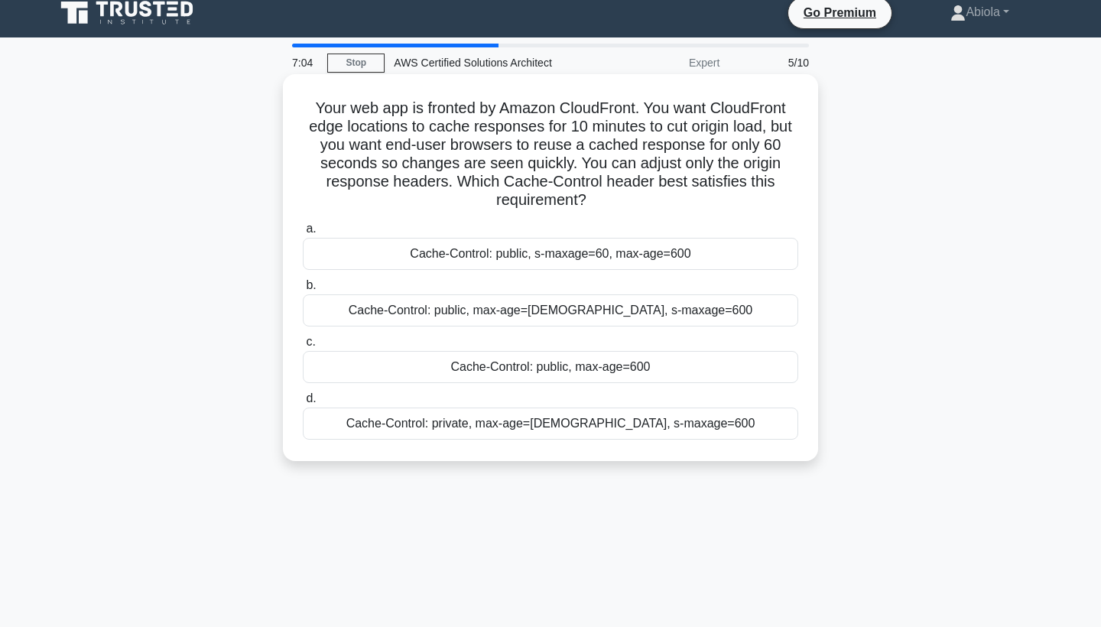
click at [566, 260] on div "Cache-Control: public, s-maxage=60, max-age=600" at bounding box center [550, 254] width 495 height 32
click at [303, 234] on input "a. Cache-Control: public, s-maxage=60, max-age=600" at bounding box center [303, 229] width 0 height 10
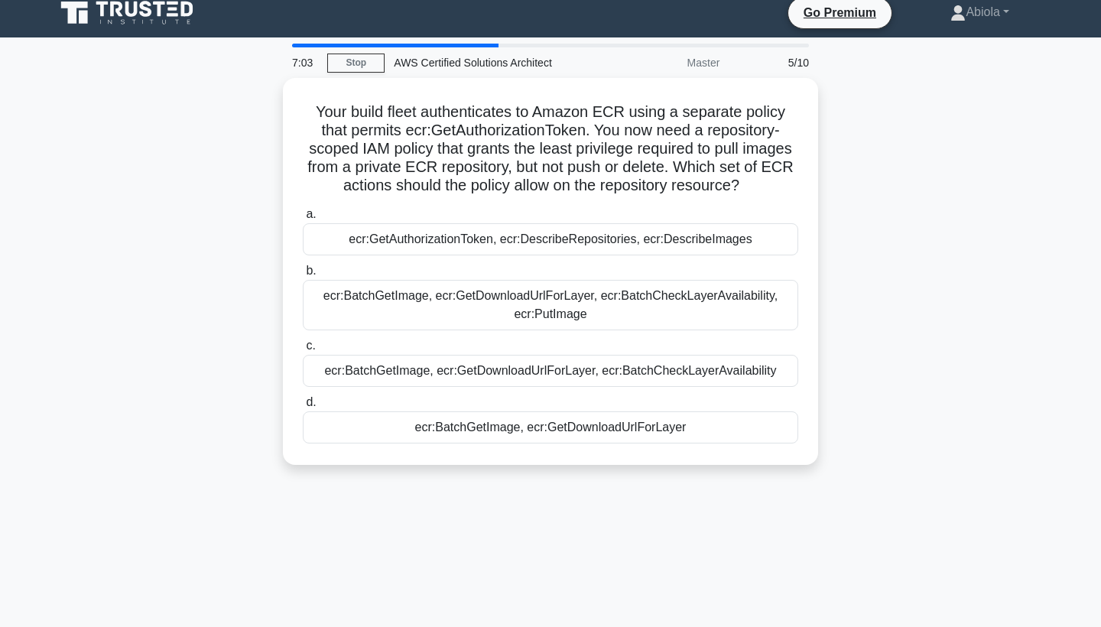
scroll to position [0, 0]
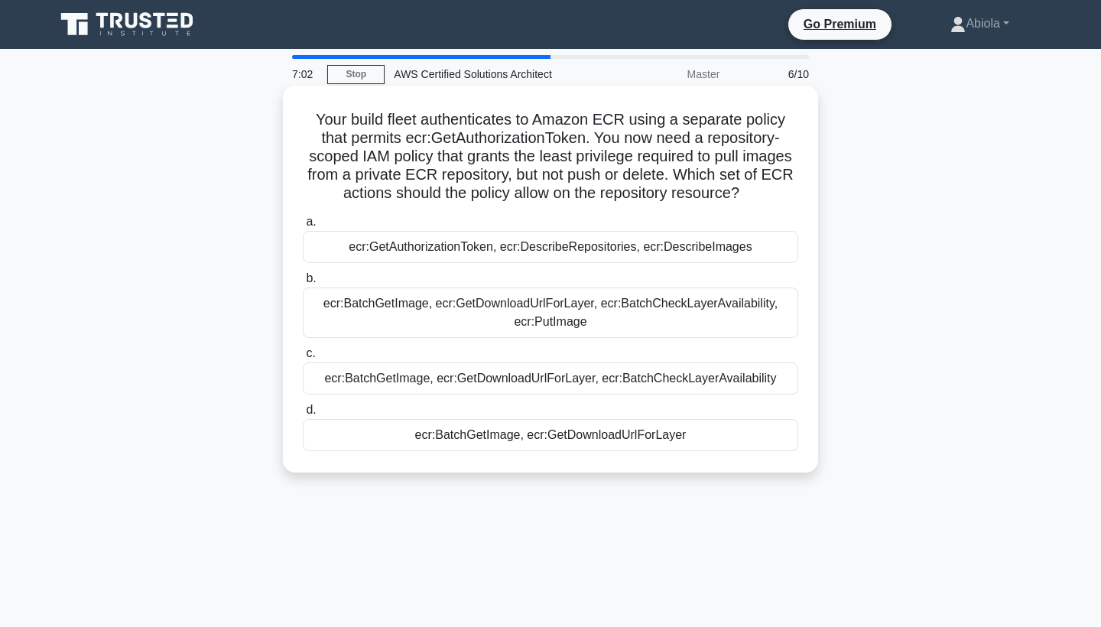
click at [563, 255] on div "ecr:GetAuthorizationToken, ecr:DescribeRepositories, ecr:DescribeImages" at bounding box center [550, 247] width 495 height 32
click at [303, 227] on input "a. ecr:GetAuthorizationToken, ecr:DescribeRepositories, ecr:DescribeImages" at bounding box center [303, 222] width 0 height 10
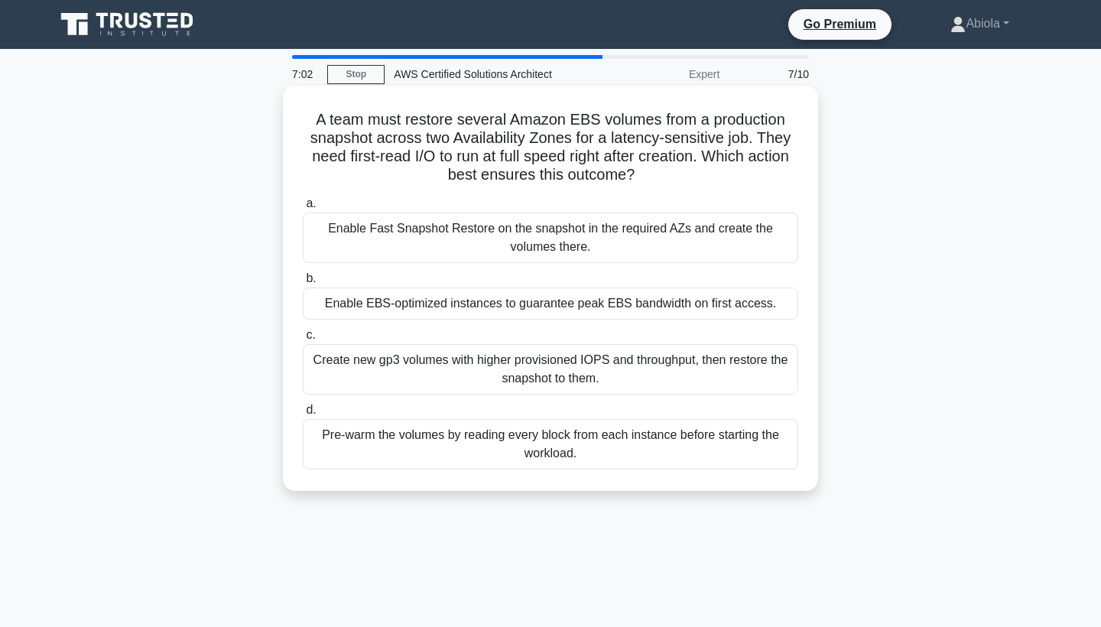
click at [545, 308] on div "Enable EBS-optimized instances to guarantee peak EBS bandwidth on first access." at bounding box center [550, 303] width 495 height 32
click at [303, 284] on input "b. Enable EBS-optimized instances to guarantee peak EBS bandwidth on first acce…" at bounding box center [303, 279] width 0 height 10
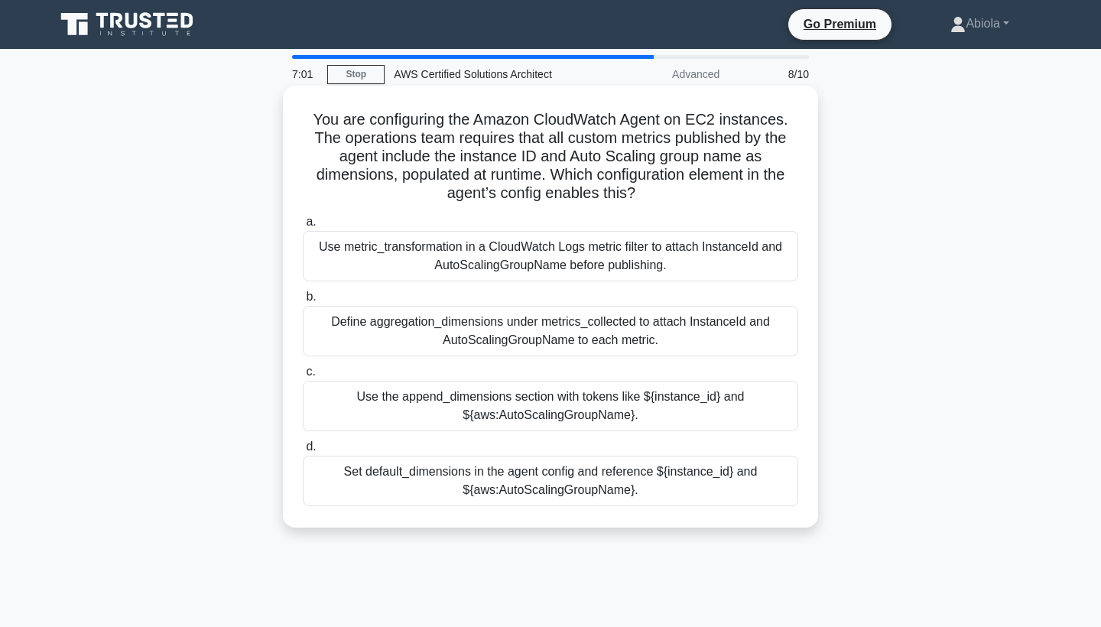
click at [501, 338] on div "Define aggregation_dimensions under metrics_collected to attach InstanceId and …" at bounding box center [550, 331] width 495 height 50
click at [303, 302] on input "b. Define aggregation_dimensions under metrics_collected to attach InstanceId a…" at bounding box center [303, 297] width 0 height 10
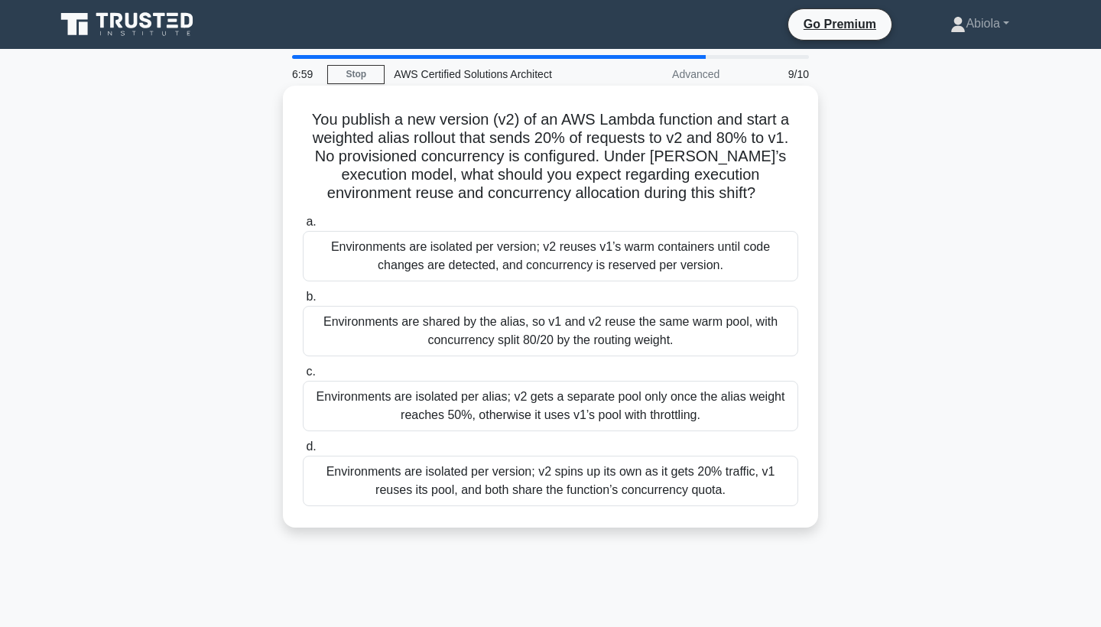
click at [495, 279] on div "Environments are isolated per version; v2 reuses v1’s warm containers until cod…" at bounding box center [550, 256] width 495 height 50
click at [303, 227] on input "a. Environments are isolated per version; v2 reuses v1’s warm containers until …" at bounding box center [303, 222] width 0 height 10
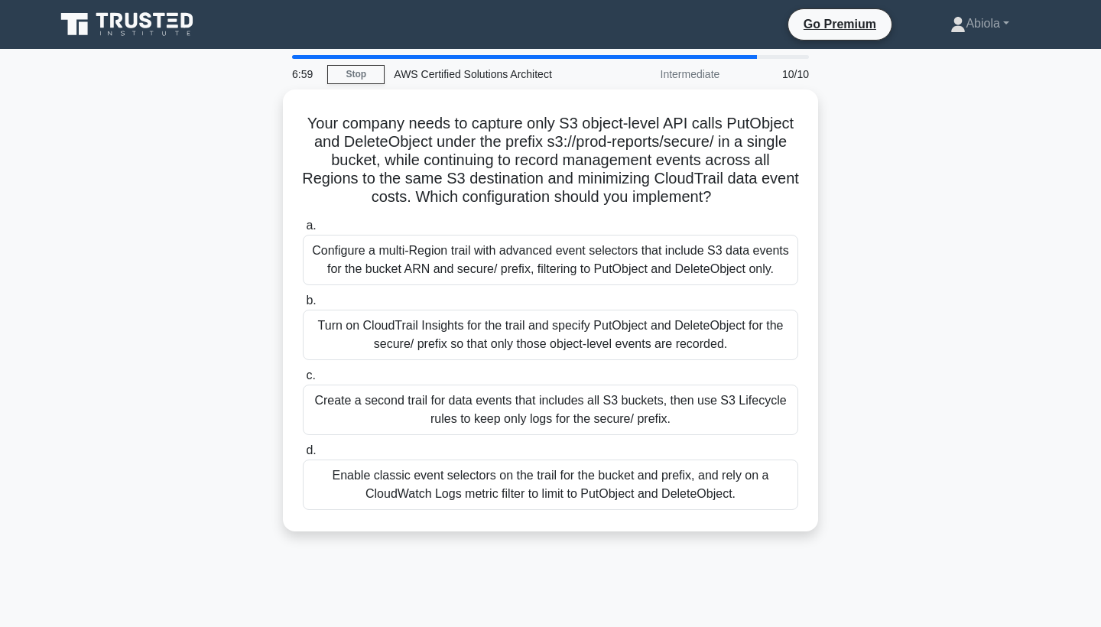
click at [499, 270] on div "Configure a multi-Region trail with advanced event selectors that include S3 da…" at bounding box center [550, 260] width 495 height 50
click at [303, 231] on input "a. Configure a multi-Region trail with advanced event selectors that include S3…" at bounding box center [303, 226] width 0 height 10
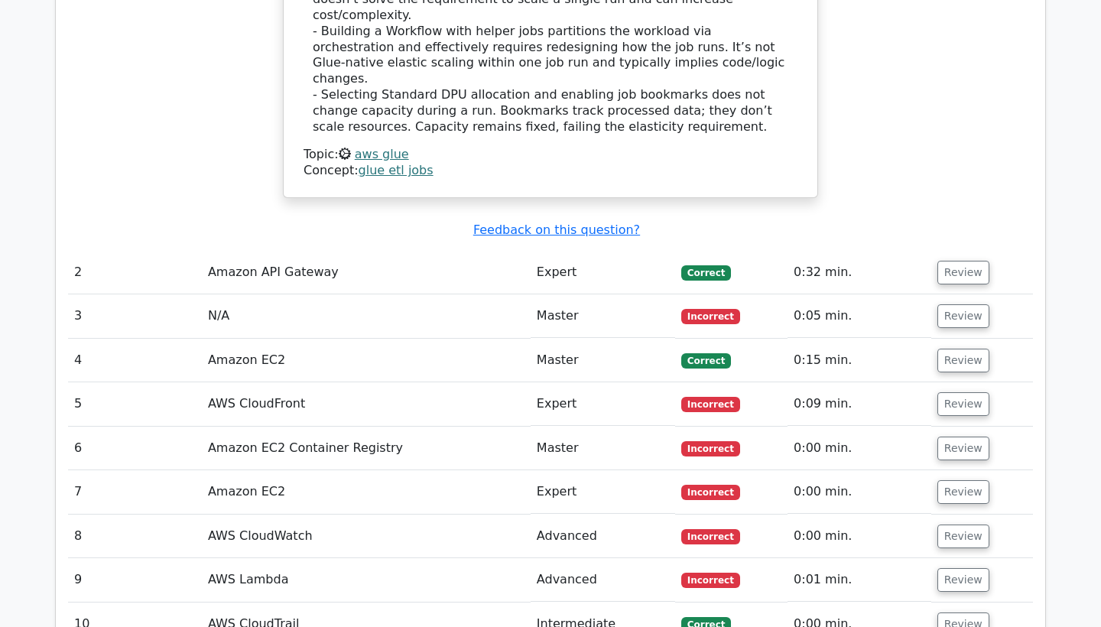
scroll to position [2077, 0]
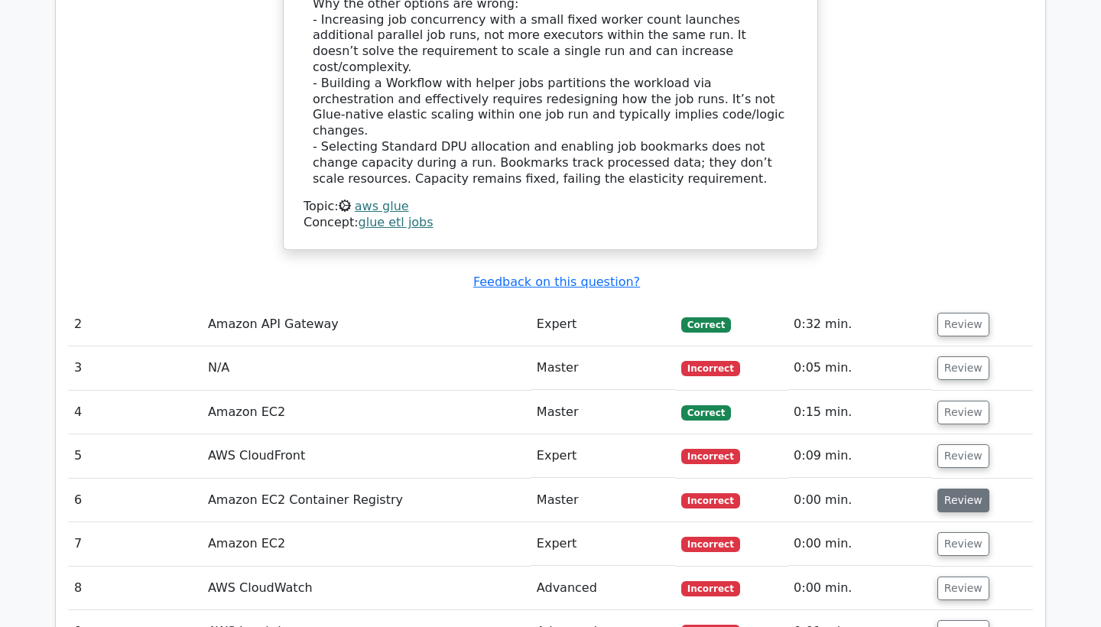
click at [954, 488] on button "Review" at bounding box center [963, 500] width 52 height 24
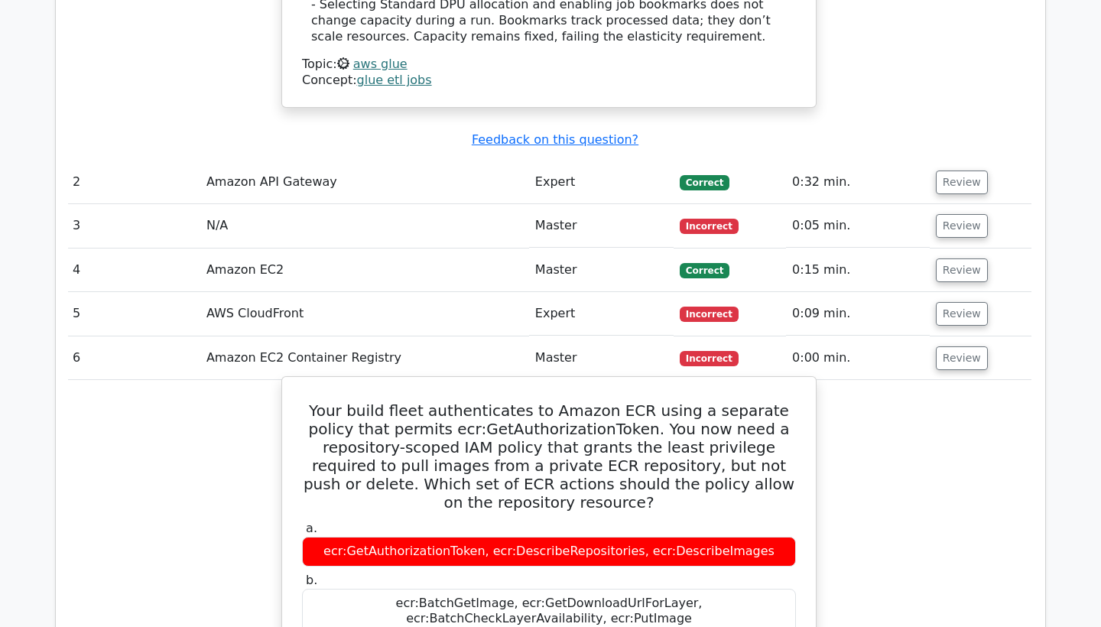
scroll to position [2220, 0]
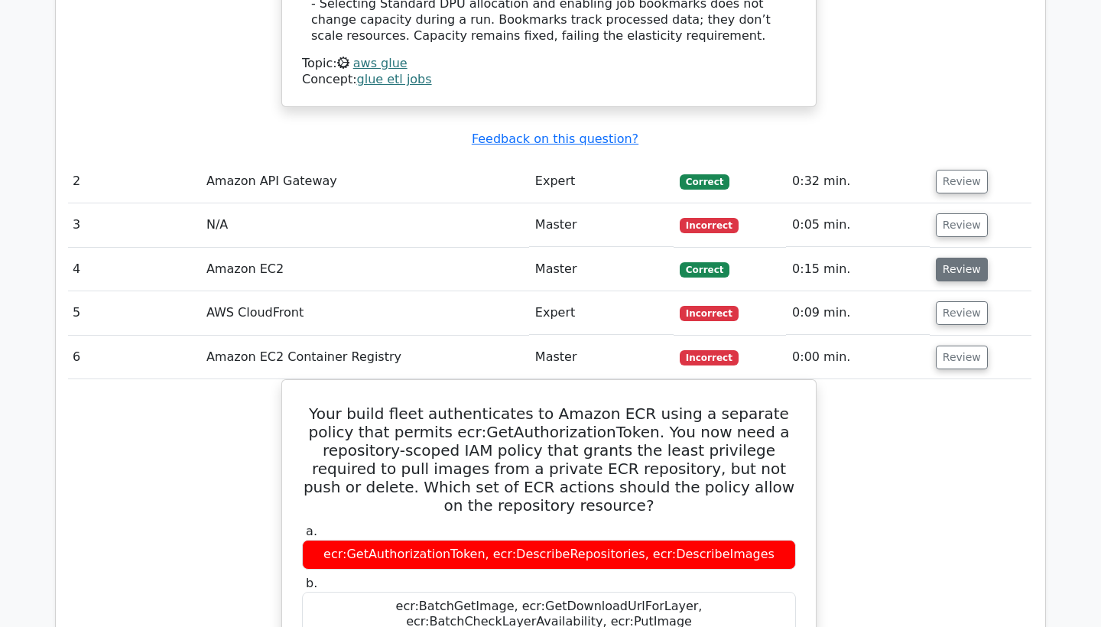
click at [936, 258] on button "Review" at bounding box center [962, 270] width 52 height 24
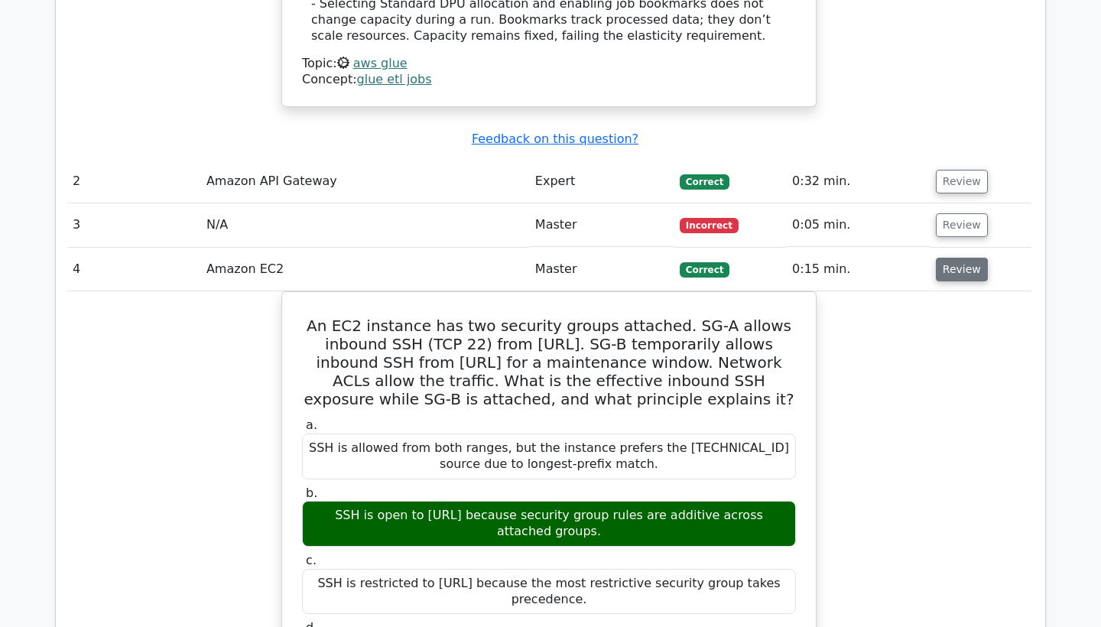
click at [970, 258] on button "Review" at bounding box center [962, 270] width 52 height 24
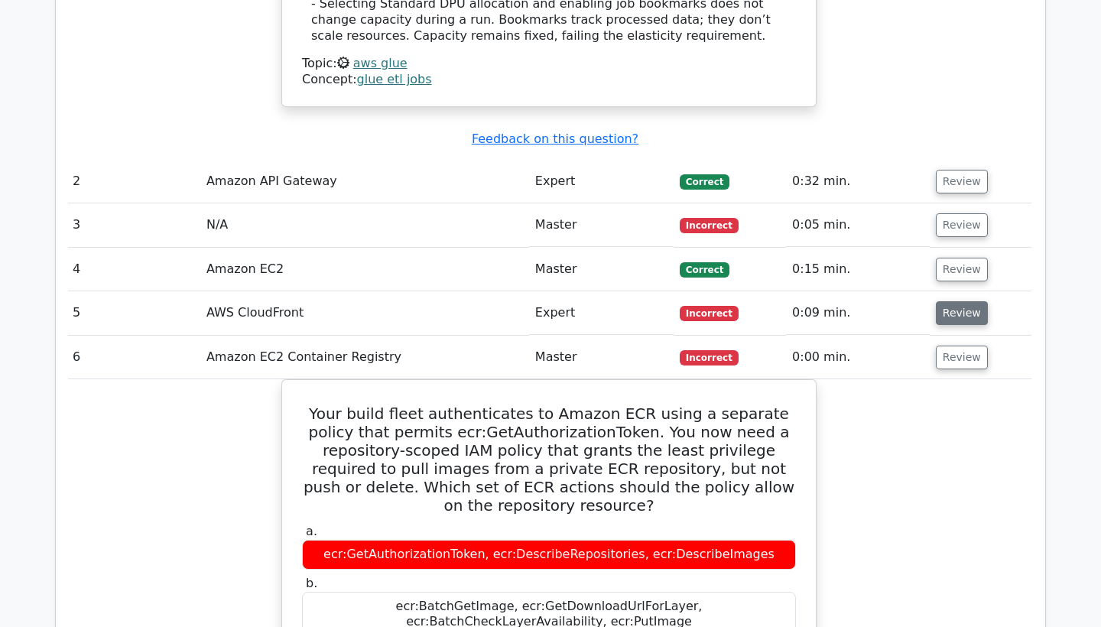
click at [939, 301] on button "Review" at bounding box center [962, 313] width 52 height 24
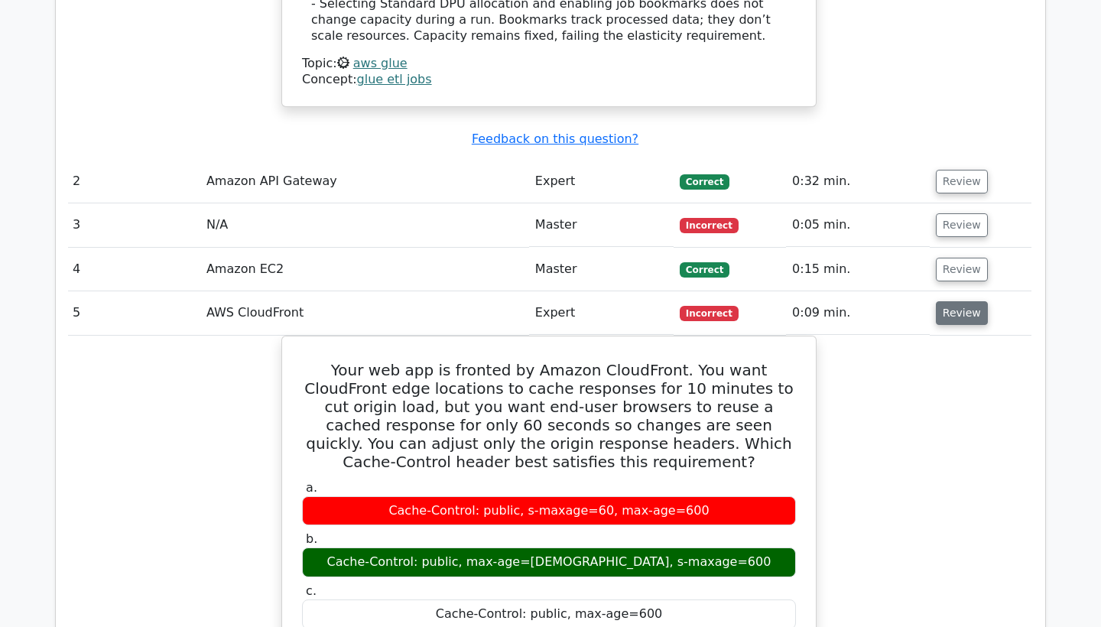
click at [958, 301] on button "Review" at bounding box center [962, 313] width 52 height 24
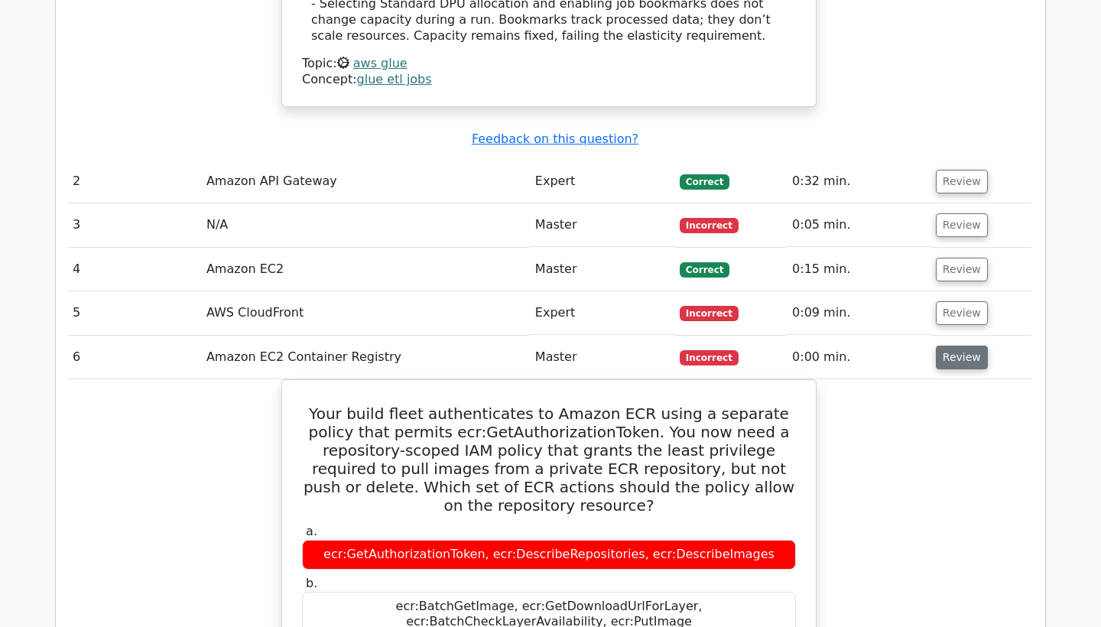
click at [951, 345] on button "Review" at bounding box center [962, 357] width 52 height 24
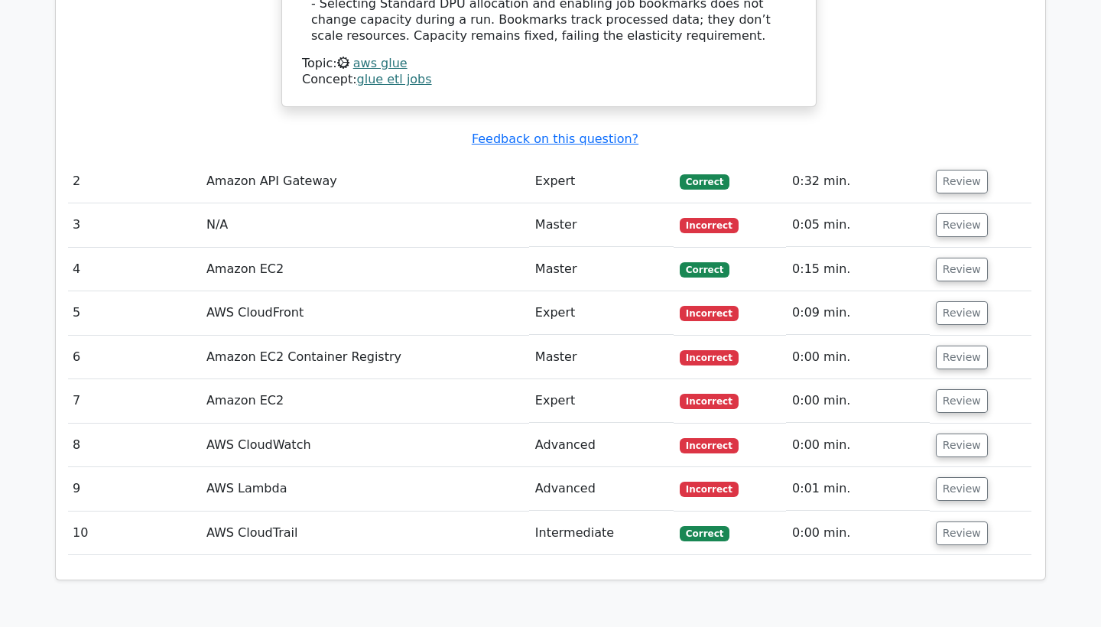
click at [942, 467] on td "Review" at bounding box center [980, 489] width 102 height 44
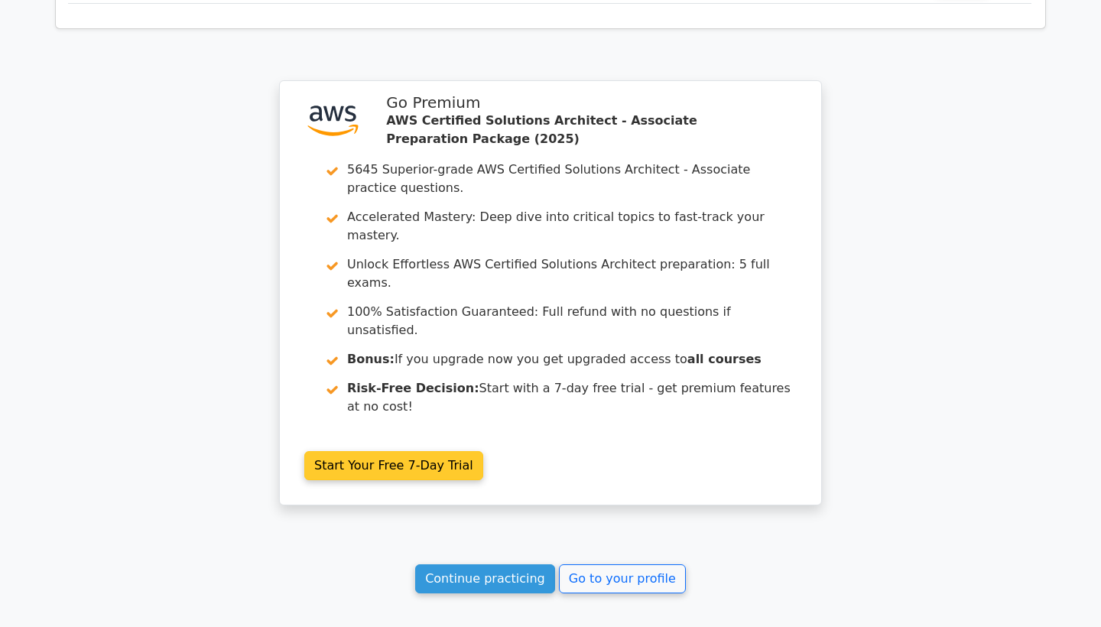
scroll to position [2774, 0]
click at [413, 452] on link "Start Your Free 7-Day Trial" at bounding box center [393, 466] width 179 height 29
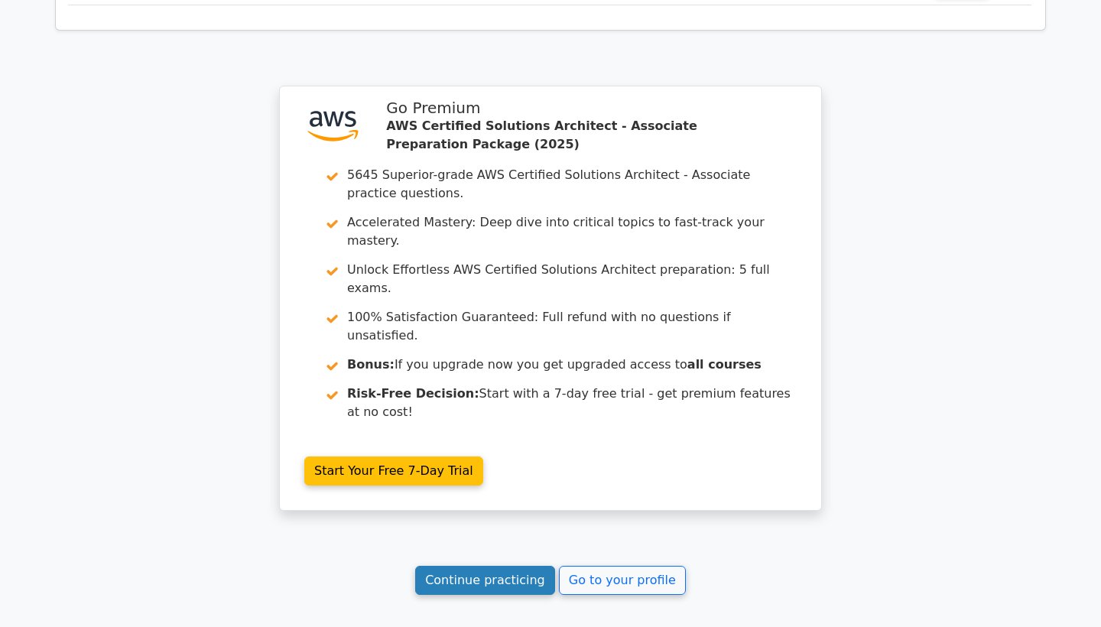
click at [465, 566] on link "Continue practicing" at bounding box center [485, 580] width 140 height 29
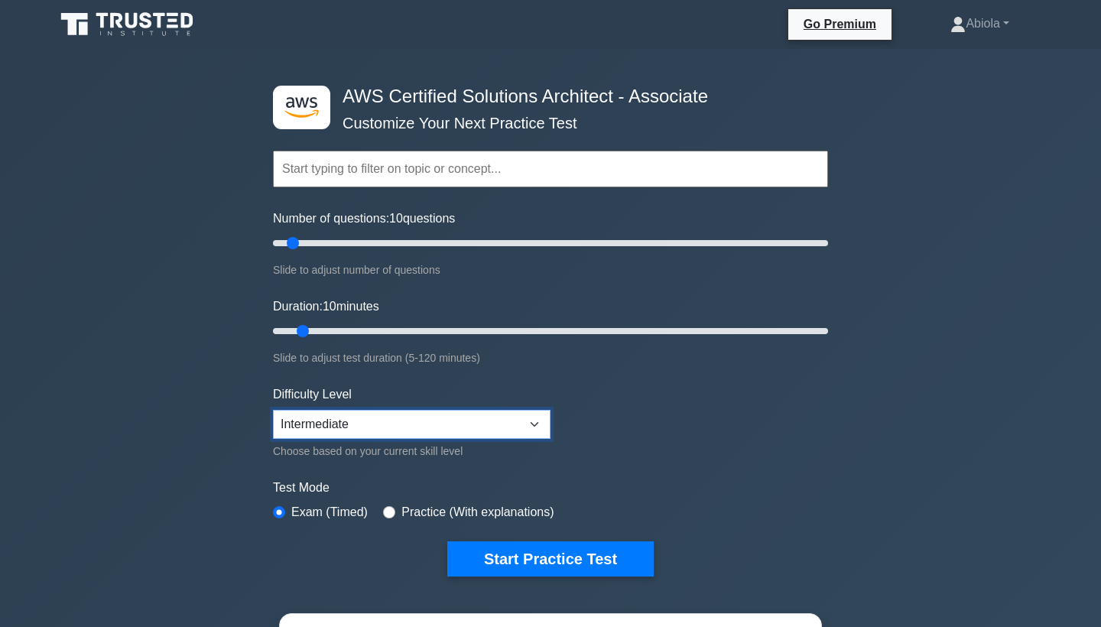
select select "beginner"
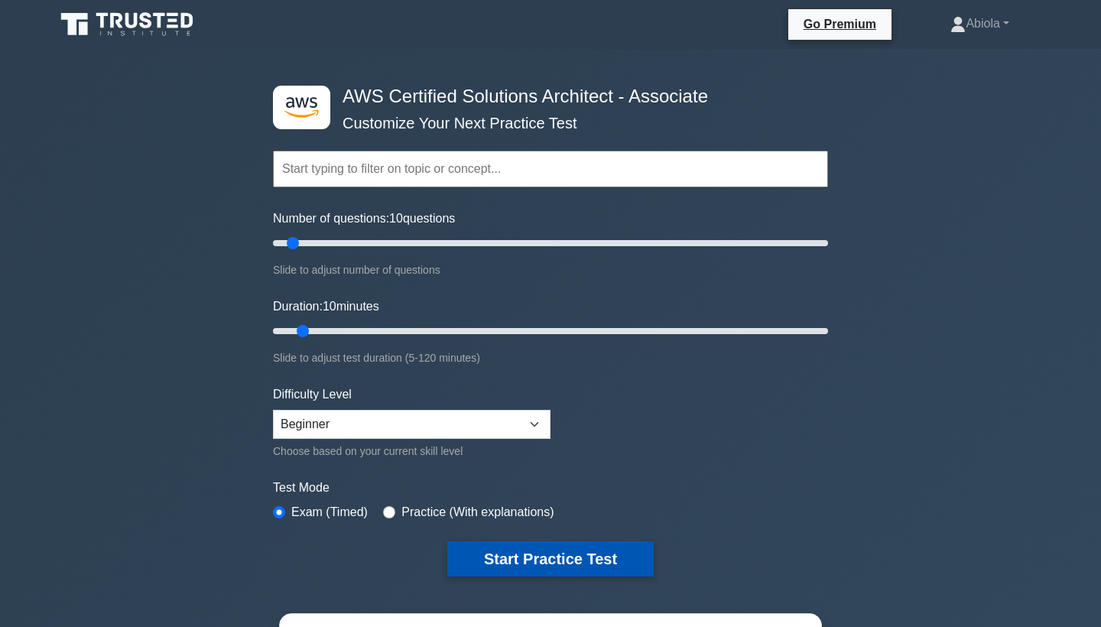
click at [499, 566] on button "Start Practice Test" at bounding box center [550, 558] width 206 height 35
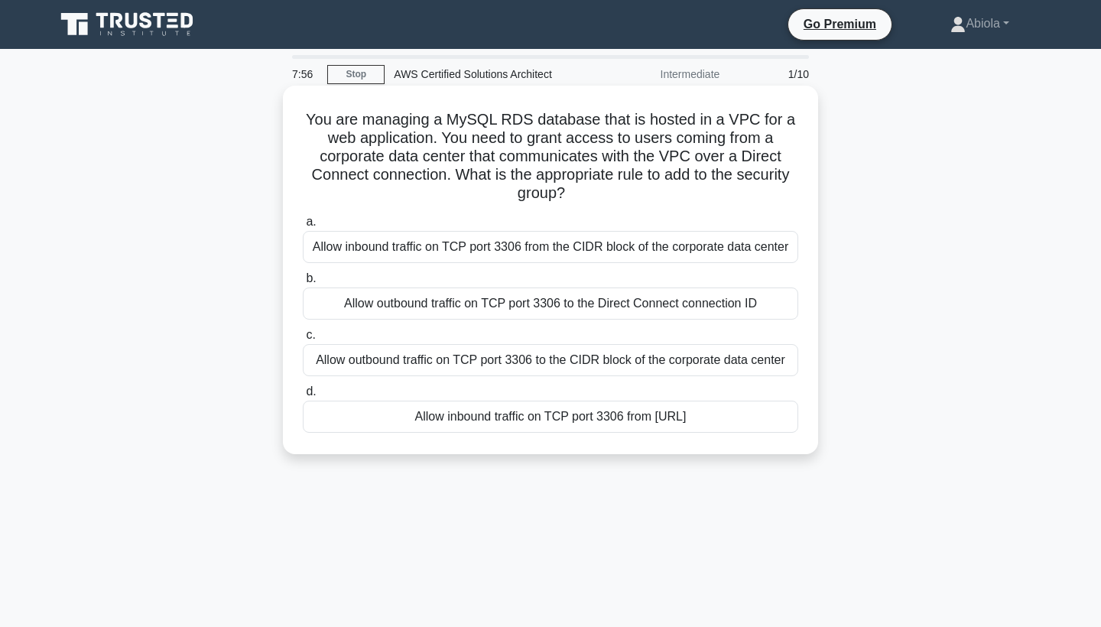
click at [586, 250] on div "Allow inbound traffic on TCP port 3306 from the CIDR block of the corporate dat…" at bounding box center [550, 247] width 495 height 32
click at [303, 227] on input "a. Allow inbound traffic on TCP port 3306 from the CIDR block of the corporate …" at bounding box center [303, 222] width 0 height 10
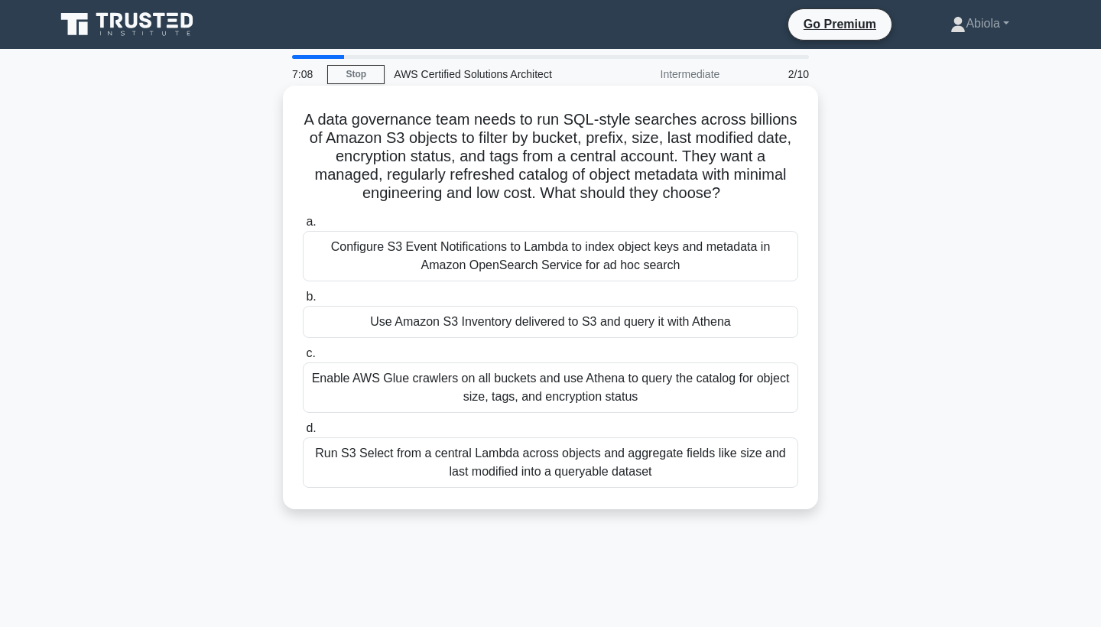
click at [573, 385] on div "Enable AWS Glue crawlers on all buckets and use Athena to query the catalog for…" at bounding box center [550, 387] width 495 height 50
click at [303, 358] on input "c. Enable AWS Glue crawlers on all buckets and use Athena to query the catalog …" at bounding box center [303, 354] width 0 height 10
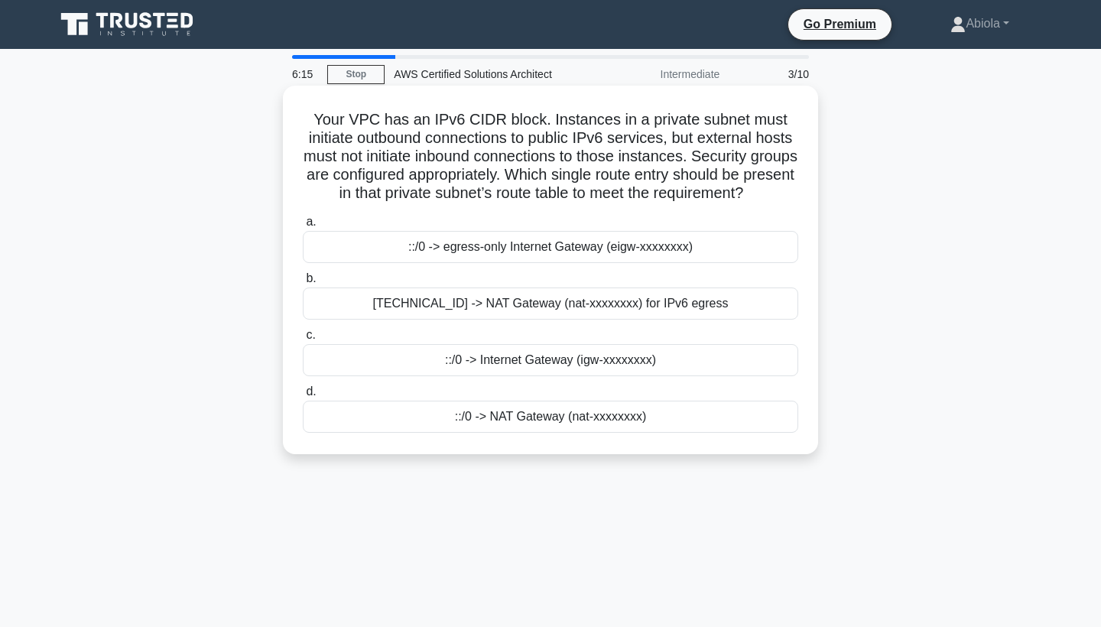
click at [521, 303] on div "[TECHNICAL_ID] -> NAT Gateway (nat-xxxxxxxx) for IPv6 egress" at bounding box center [550, 303] width 495 height 32
click at [303, 284] on input "b. 0.0.0.0/0 -> NAT Gateway (nat-xxxxxxxx) for IPv6 egress" at bounding box center [303, 279] width 0 height 10
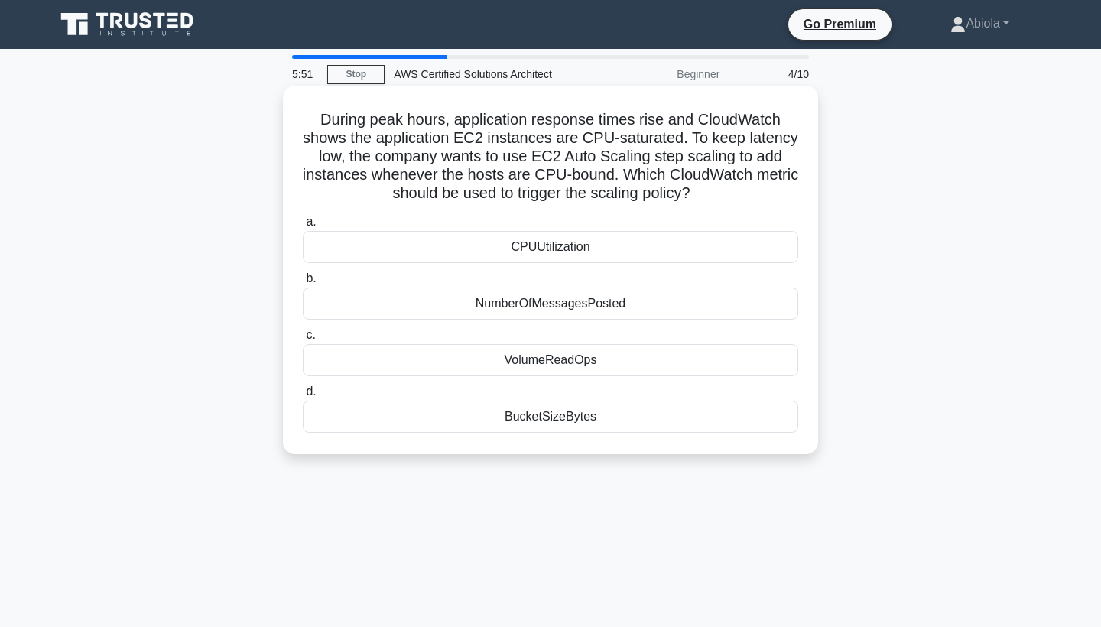
click at [602, 242] on div "CPUUtilization" at bounding box center [550, 247] width 495 height 32
click at [303, 227] on input "a. CPUUtilization" at bounding box center [303, 222] width 0 height 10
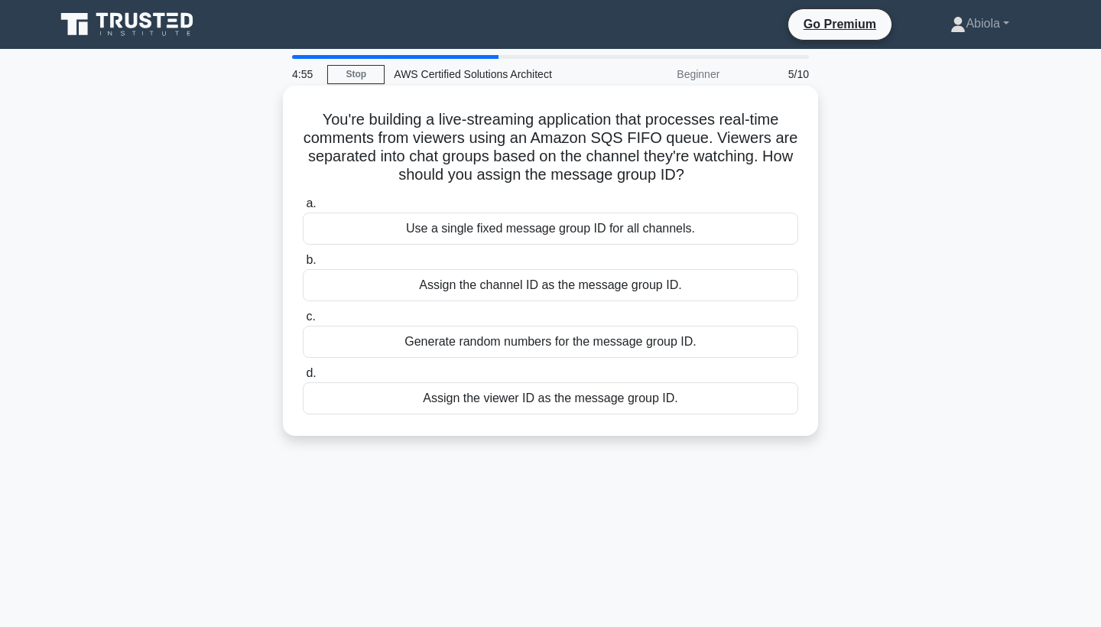
click at [534, 229] on div "Use a single fixed message group ID for all channels." at bounding box center [550, 228] width 495 height 32
click at [303, 209] on input "a. Use a single fixed message group ID for all channels." at bounding box center [303, 204] width 0 height 10
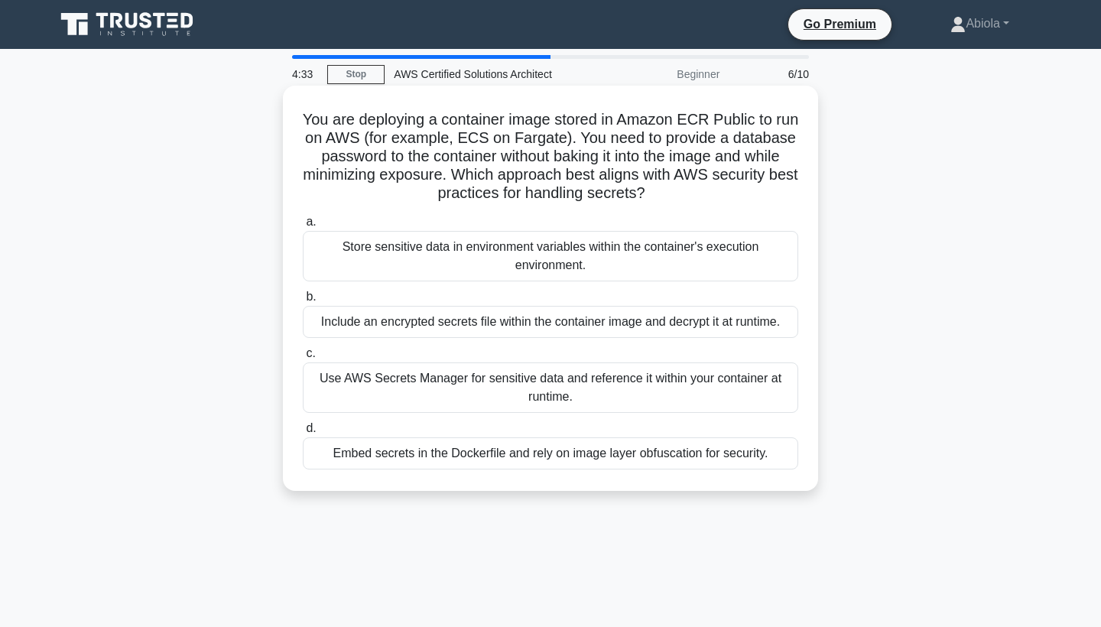
click at [580, 323] on div "Include an encrypted secrets file within the container image and decrypt it at …" at bounding box center [550, 322] width 495 height 32
click at [303, 302] on input "b. Include an encrypted secrets file within the container image and decrypt it …" at bounding box center [303, 297] width 0 height 10
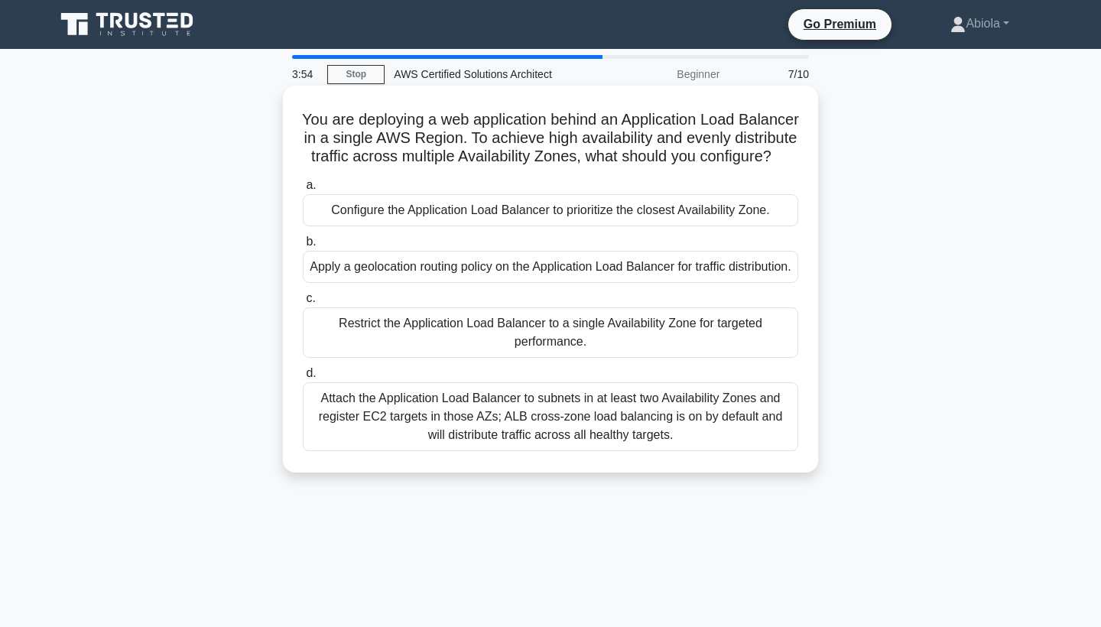
click at [459, 210] on div "Configure the Application Load Balancer to prioritize the closest Availability …" at bounding box center [550, 210] width 495 height 32
click at [303, 190] on input "a. Configure the Application Load Balancer to prioritize the closest Availabili…" at bounding box center [303, 185] width 0 height 10
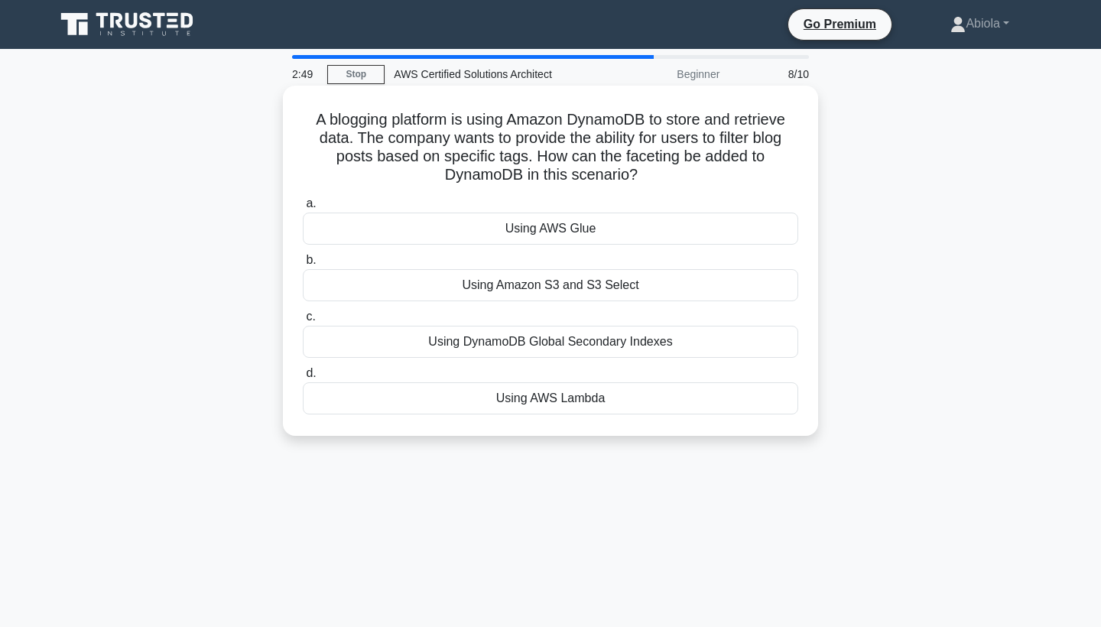
click at [466, 348] on div "Using DynamoDB Global Secondary Indexes" at bounding box center [550, 342] width 495 height 32
click at [303, 322] on input "c. Using DynamoDB Global Secondary Indexes" at bounding box center [303, 317] width 0 height 10
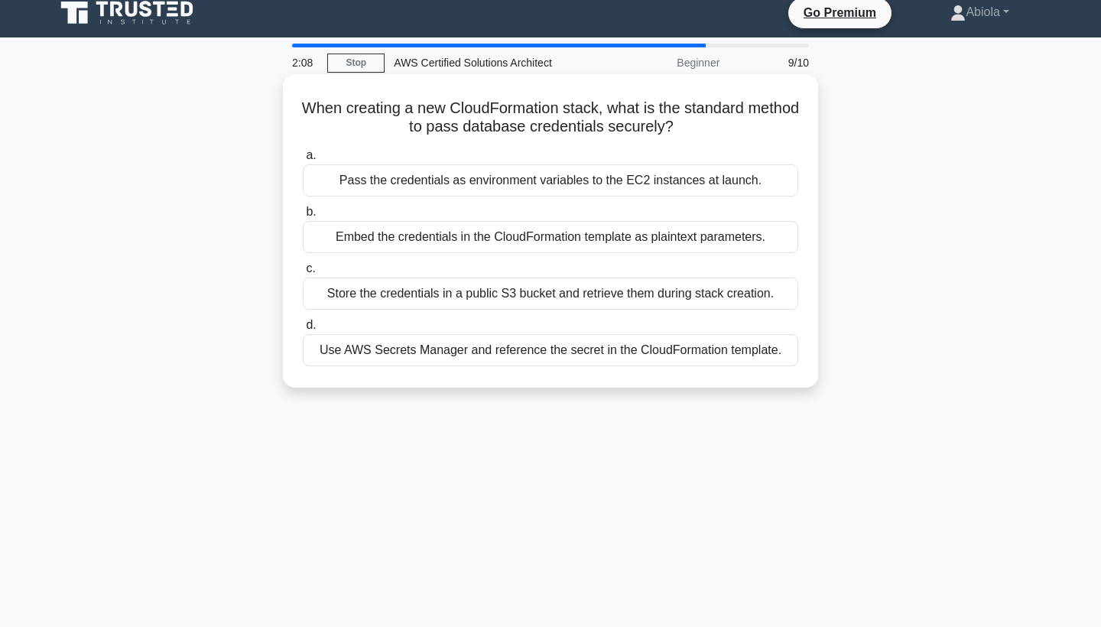
scroll to position [18, 0]
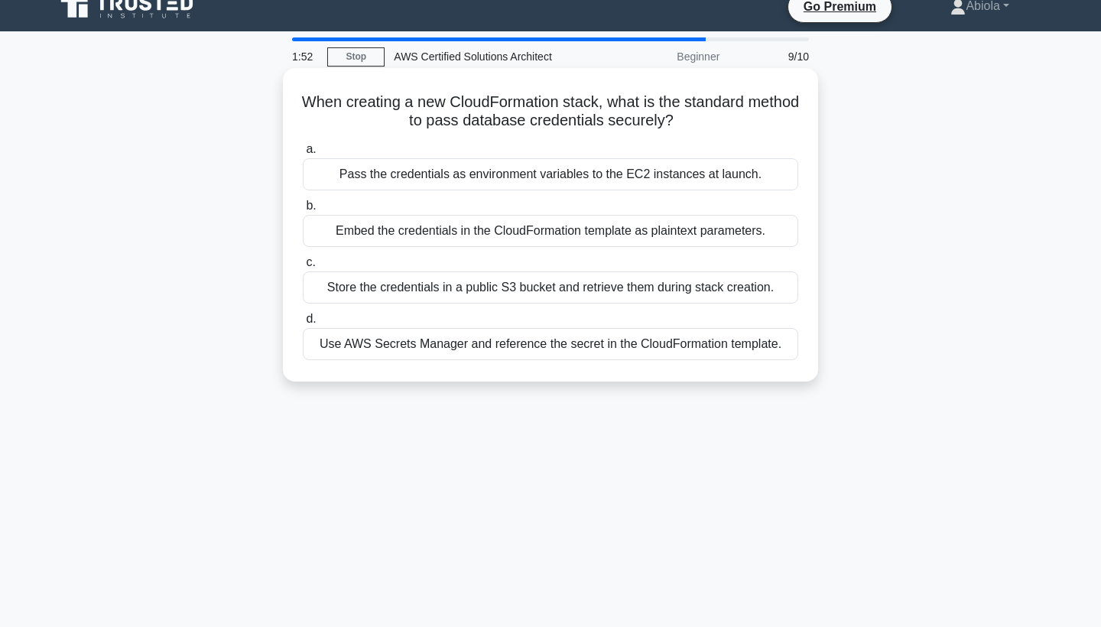
click at [514, 291] on div "Store the credentials in a public S3 bucket and retrieve them during stack crea…" at bounding box center [550, 287] width 495 height 32
click at [303, 268] on input "c. Store the credentials in a public S3 bucket and retrieve them during stack c…" at bounding box center [303, 263] width 0 height 10
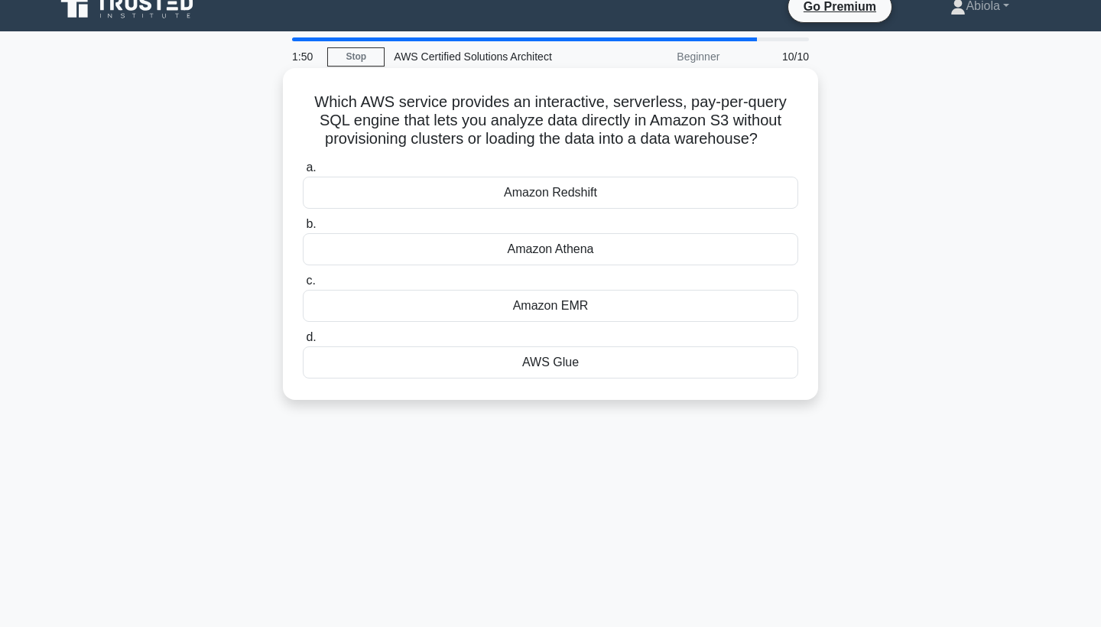
scroll to position [0, 0]
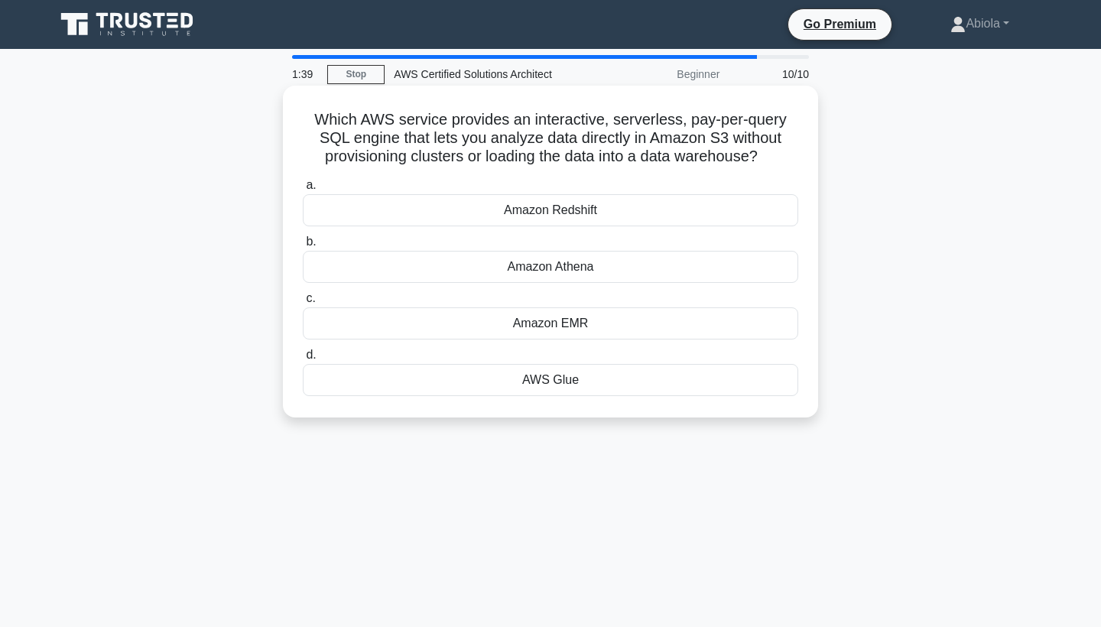
click at [563, 212] on div "Amazon Redshift" at bounding box center [550, 210] width 495 height 32
click at [303, 190] on input "a. Amazon Redshift" at bounding box center [303, 185] width 0 height 10
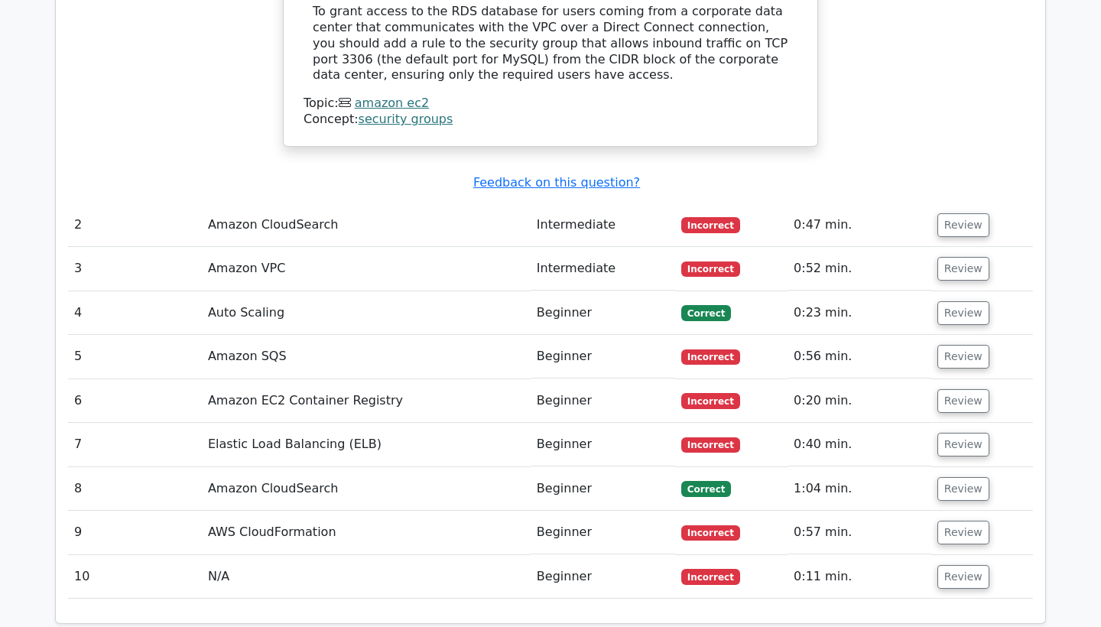
scroll to position [1828, 0]
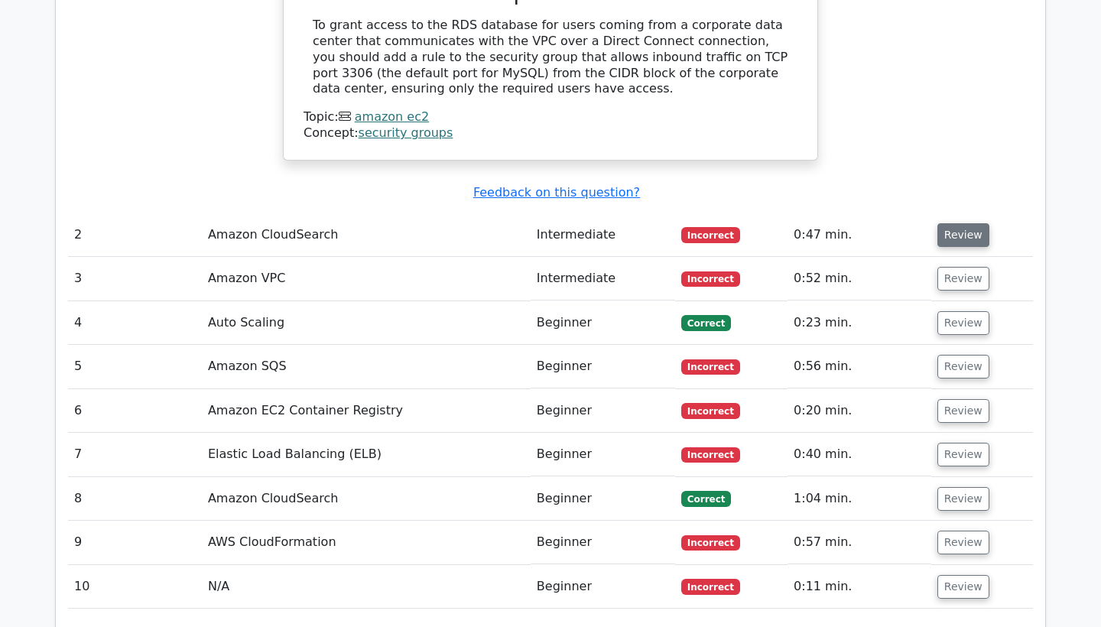
click at [961, 223] on button "Review" at bounding box center [963, 235] width 52 height 24
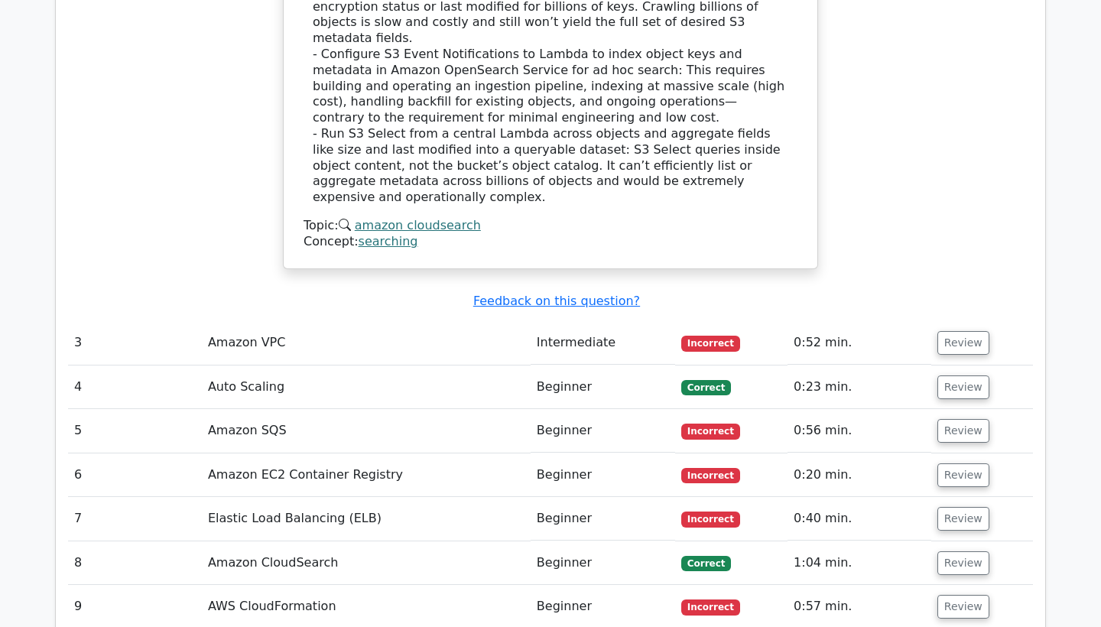
scroll to position [2760, 0]
click at [947, 331] on button "Review" at bounding box center [963, 343] width 52 height 24
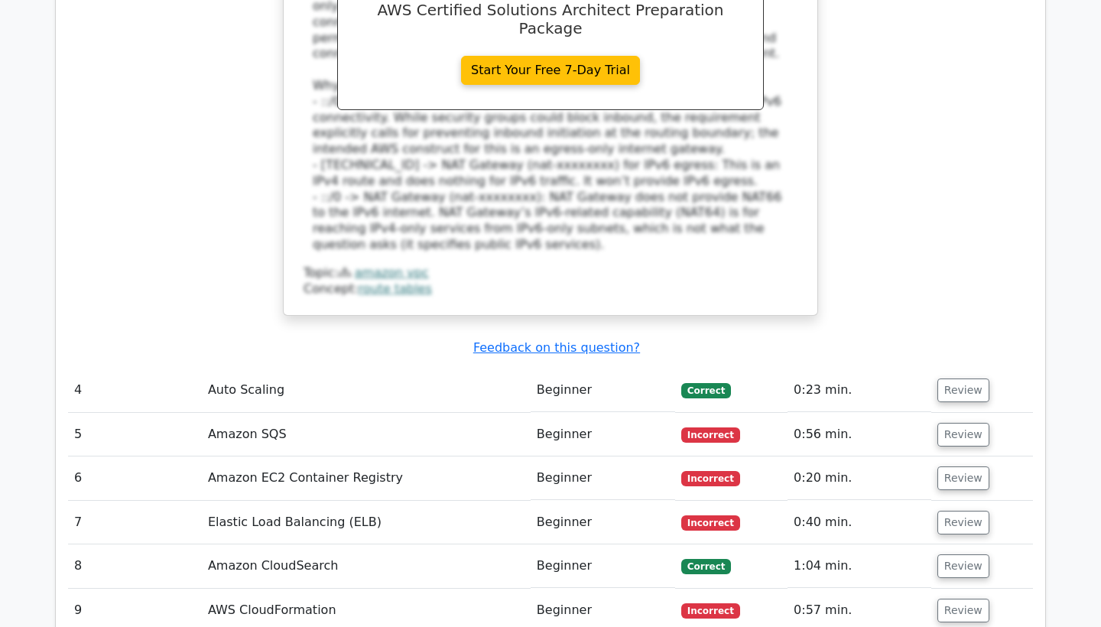
scroll to position [3605, 0]
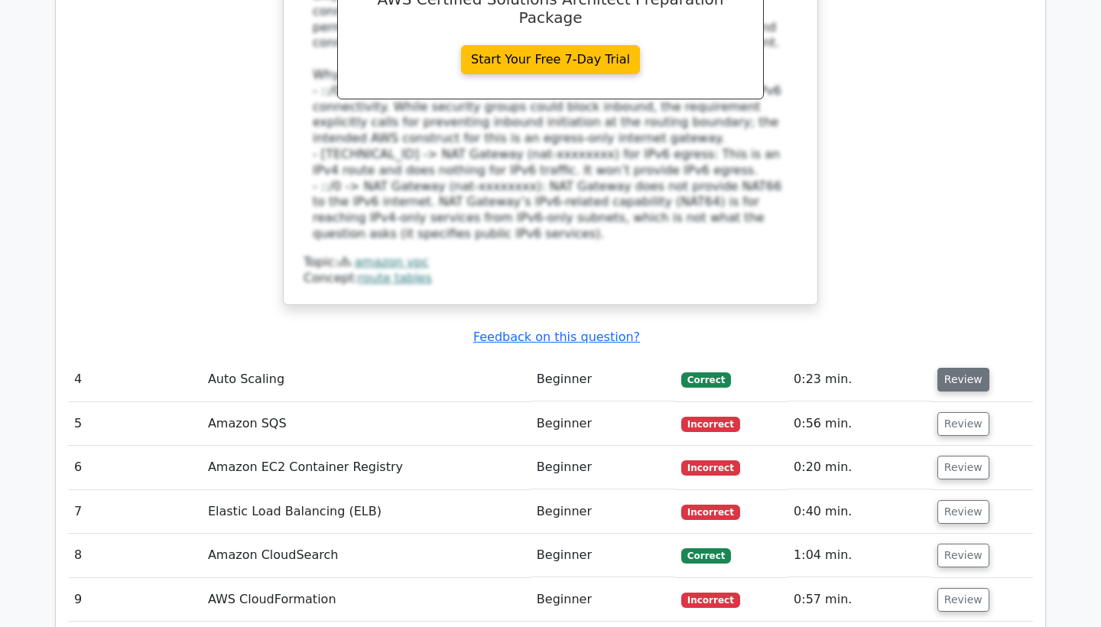
click at [944, 368] on button "Review" at bounding box center [963, 380] width 52 height 24
click at [953, 368] on button "Review" at bounding box center [963, 380] width 52 height 24
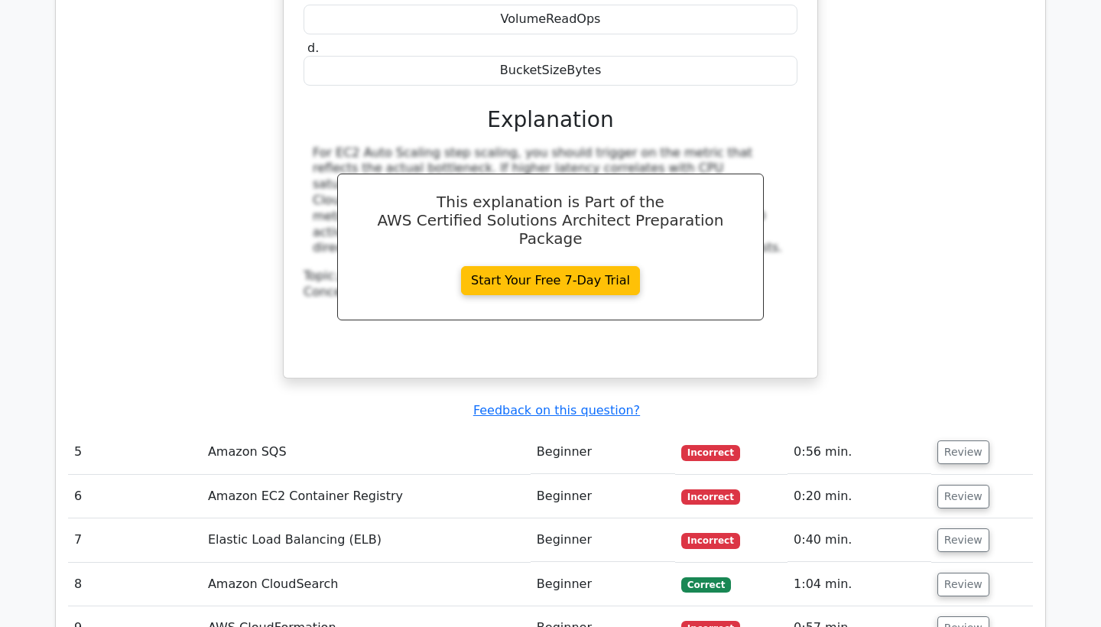
scroll to position [4291, 0]
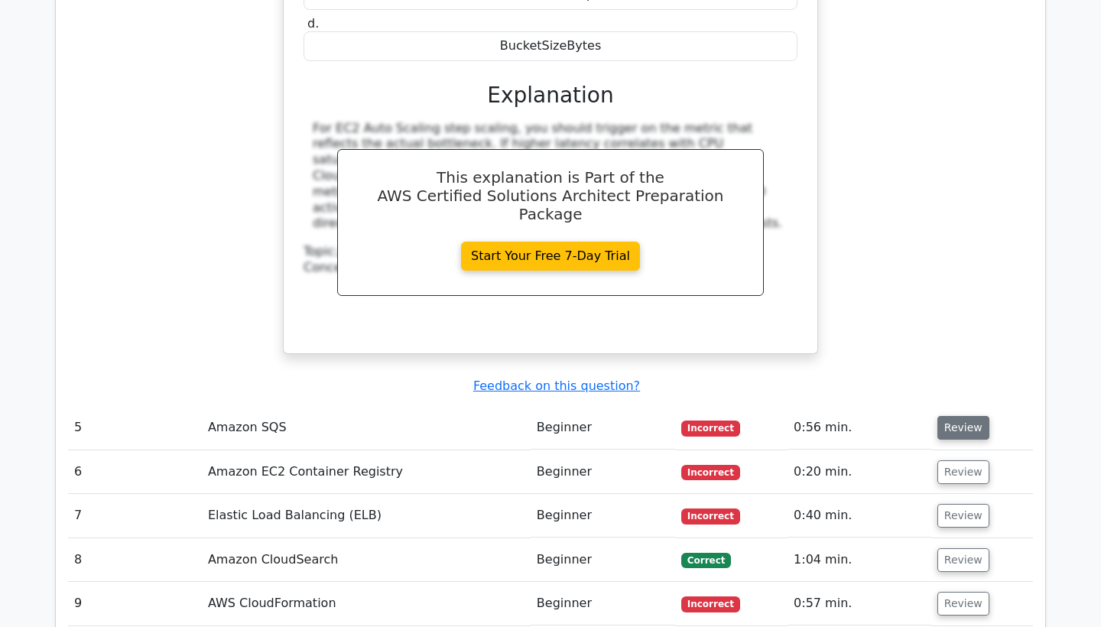
click at [965, 416] on button "Review" at bounding box center [963, 428] width 52 height 24
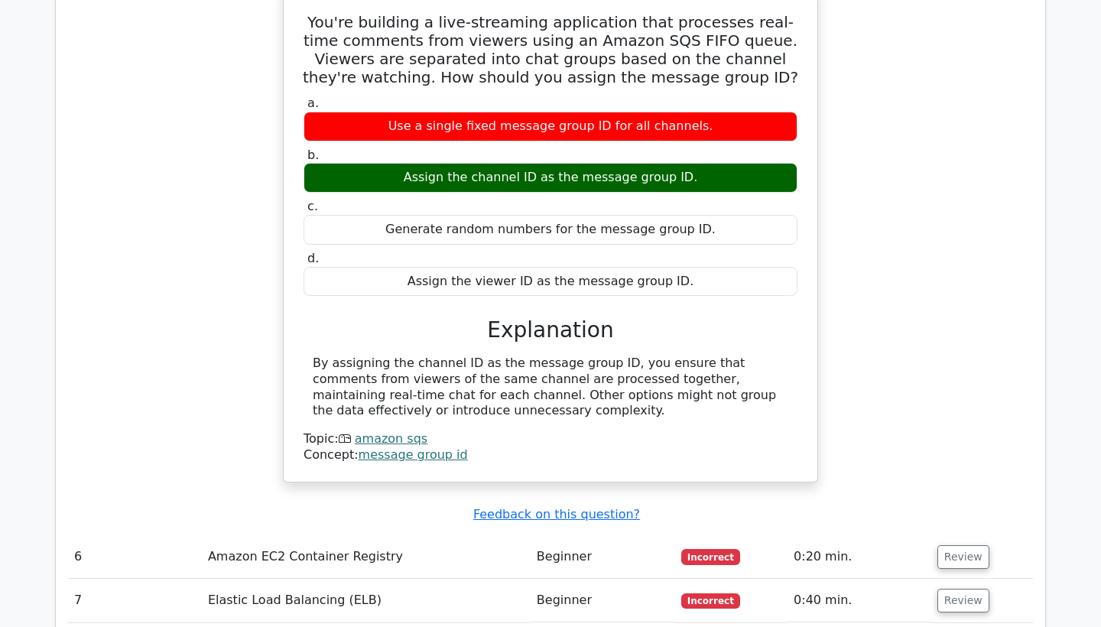
scroll to position [4760, 0]
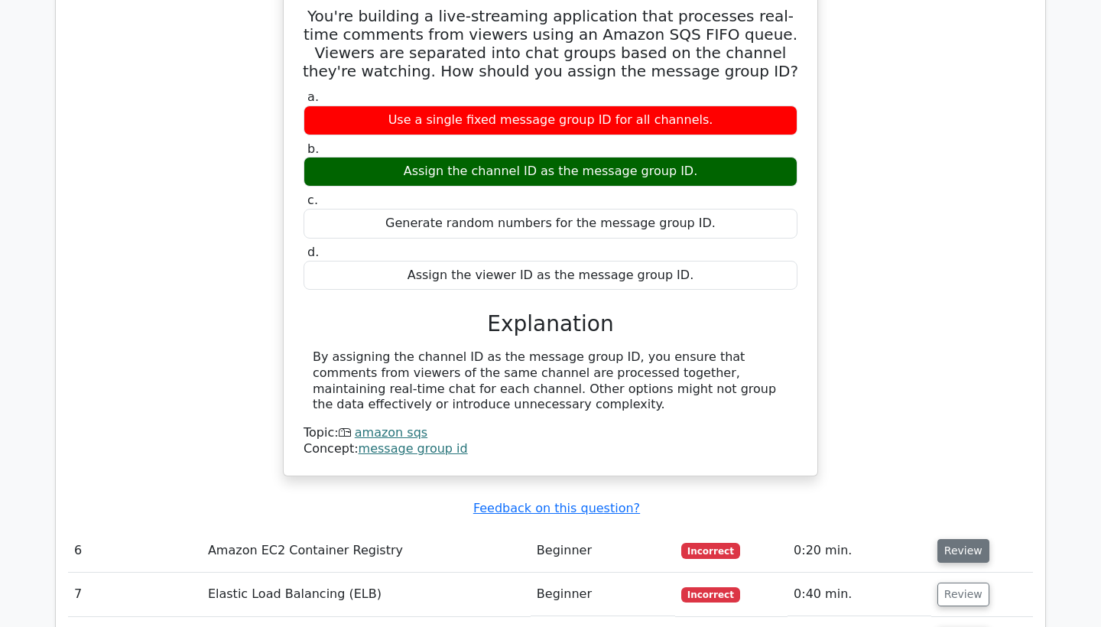
click at [955, 539] on button "Review" at bounding box center [963, 551] width 52 height 24
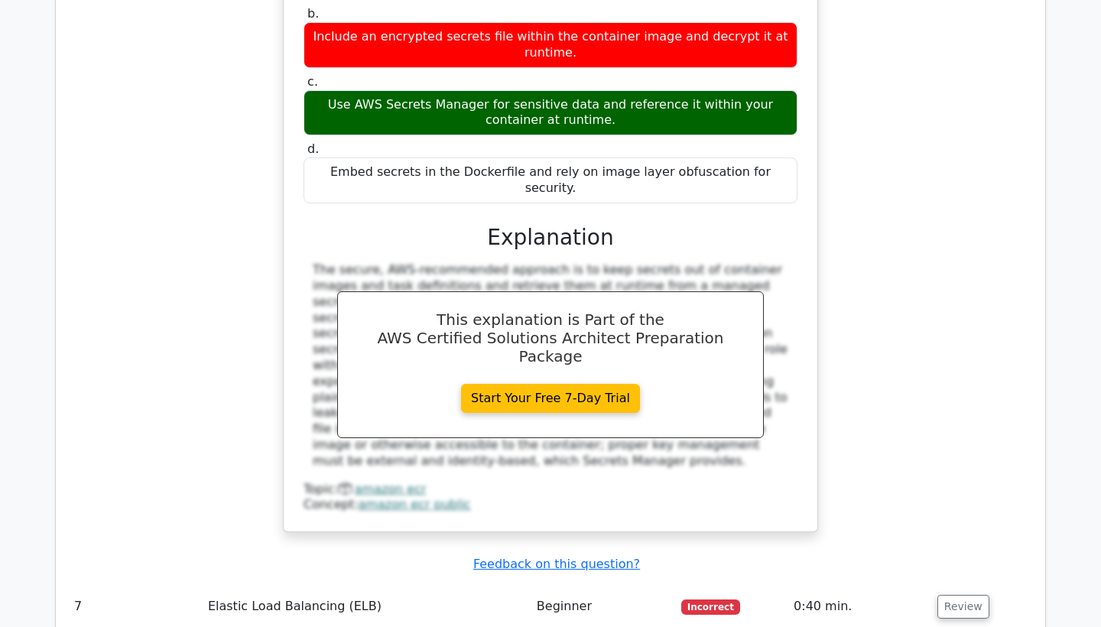
scroll to position [5555, 0]
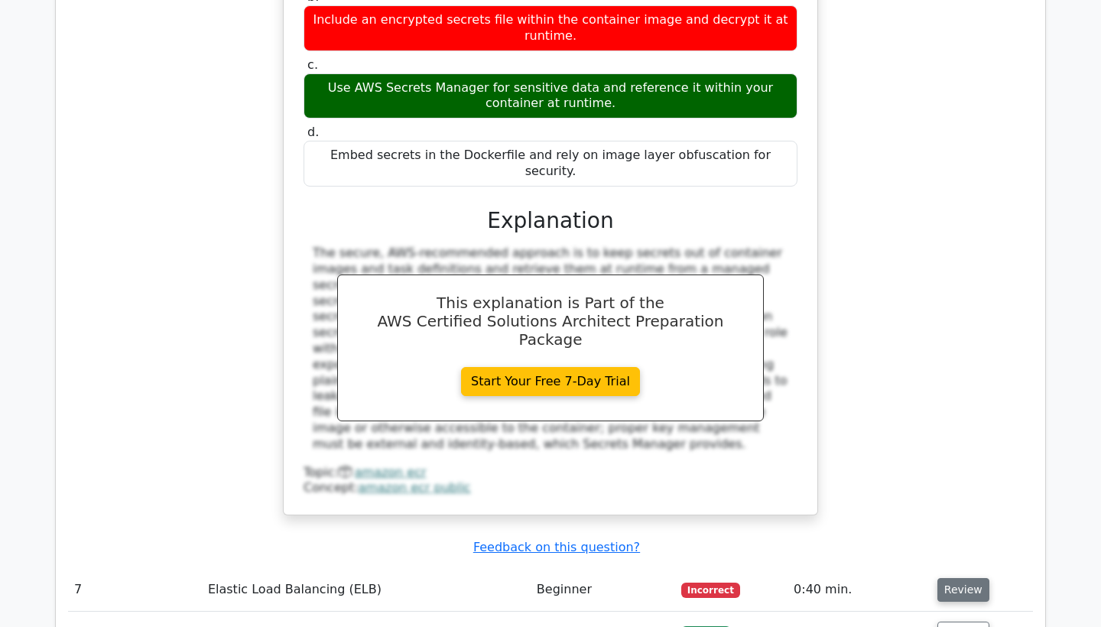
click at [953, 578] on button "Review" at bounding box center [963, 590] width 52 height 24
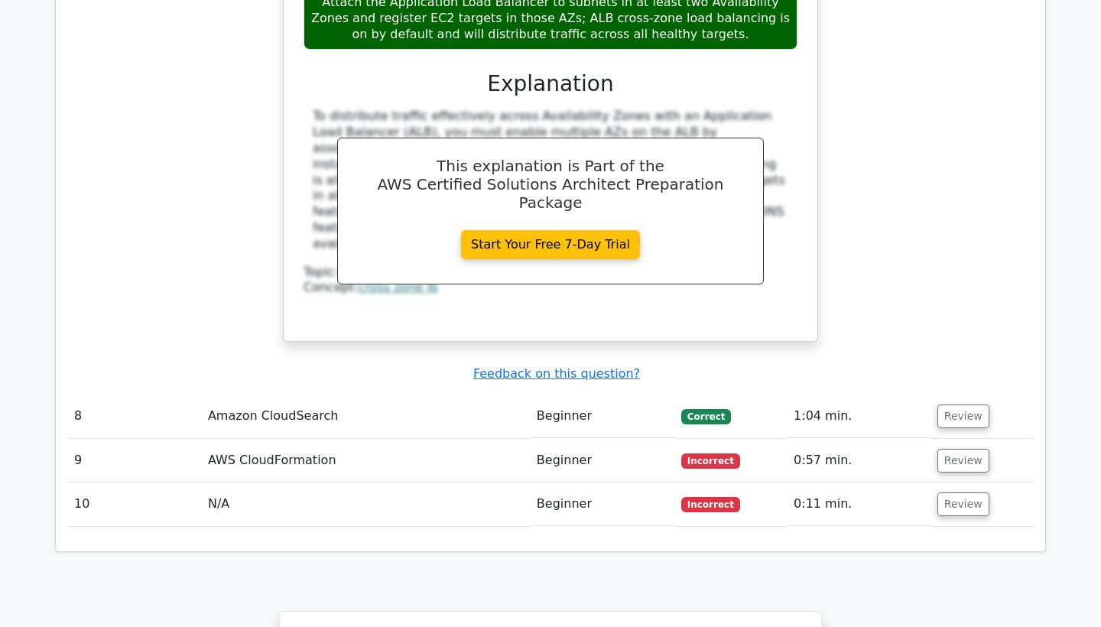
scroll to position [6515, 0]
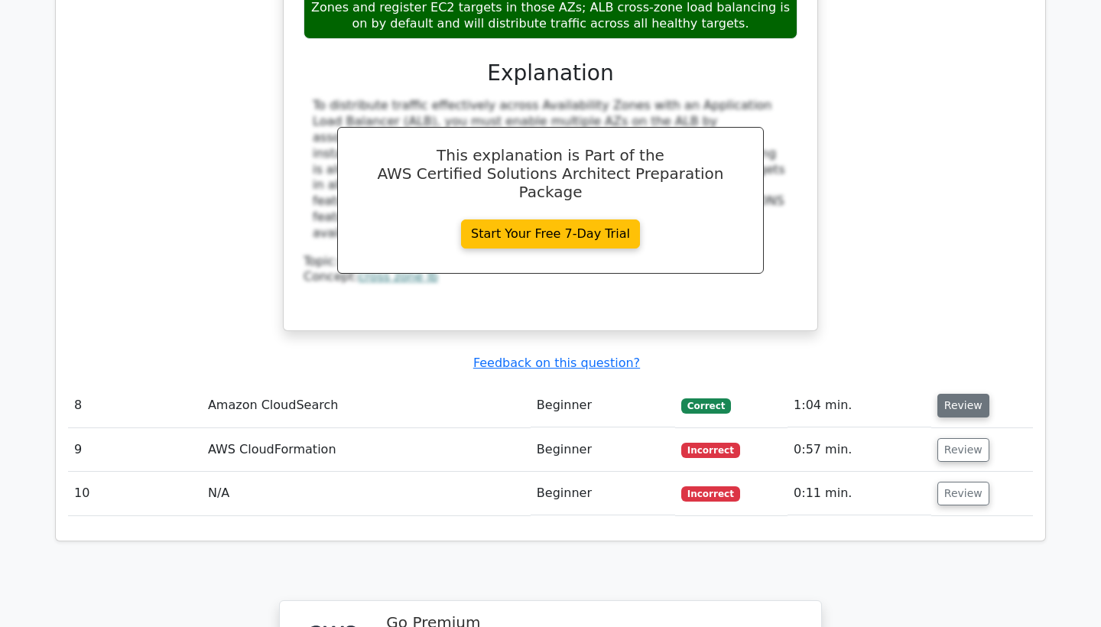
click at [949, 394] on button "Review" at bounding box center [963, 406] width 52 height 24
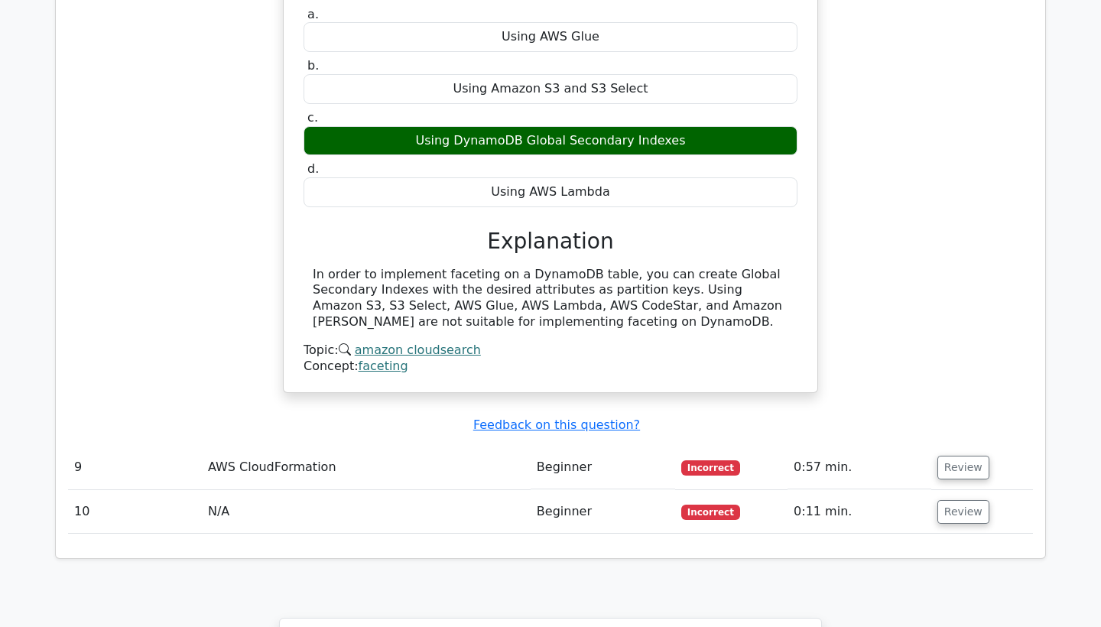
scroll to position [7046, 0]
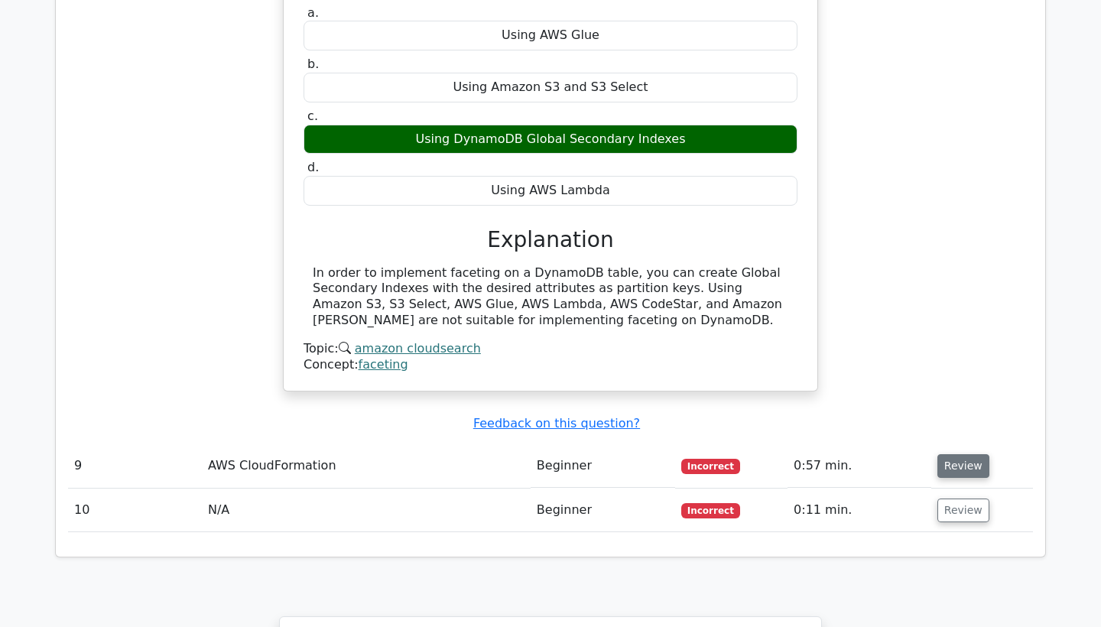
click at [953, 454] on button "Review" at bounding box center [963, 466] width 52 height 24
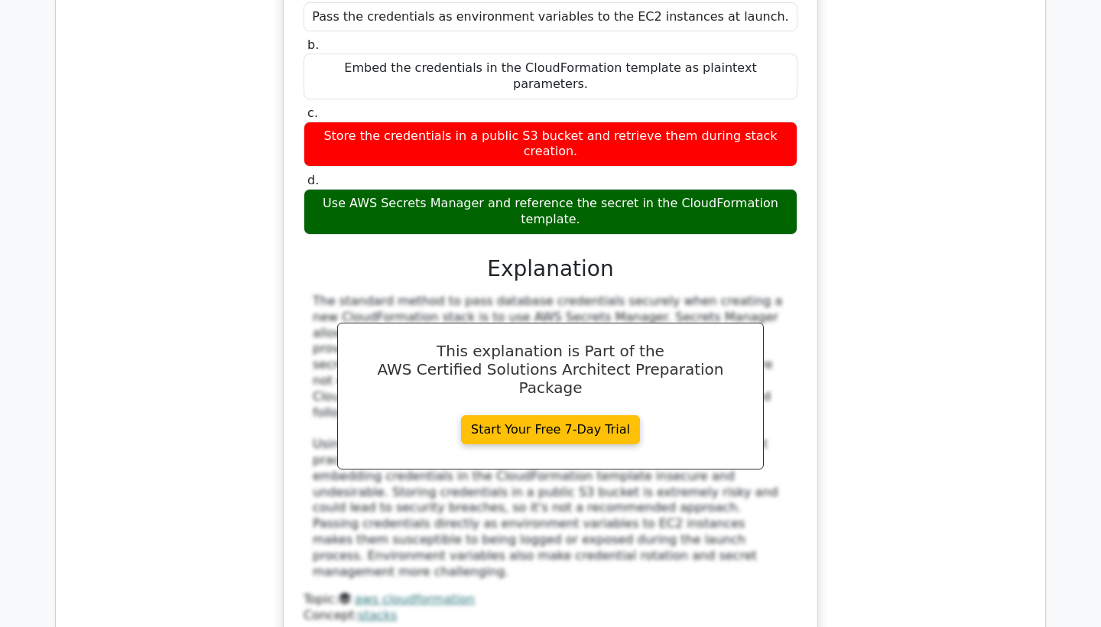
scroll to position [7654, 0]
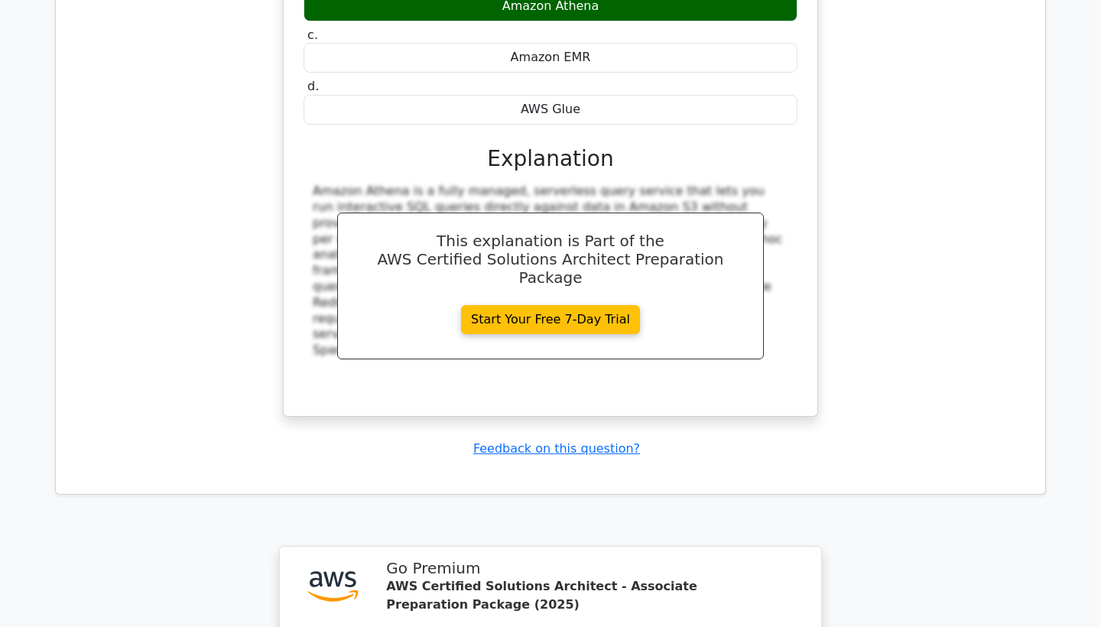
scroll to position [8543, 0]
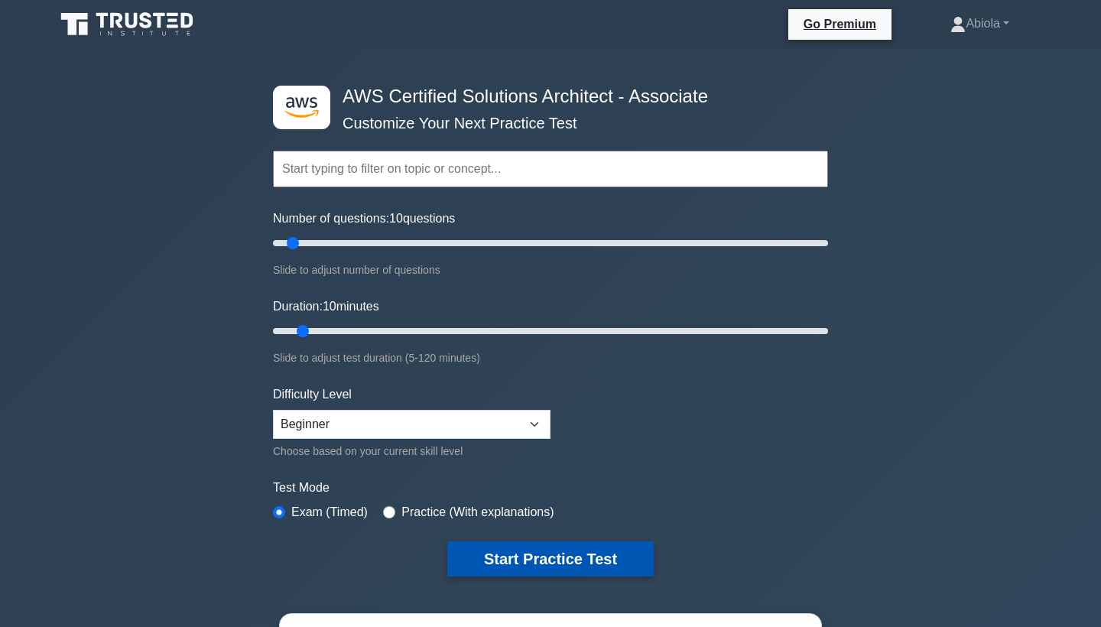
click at [504, 548] on button "Start Practice Test" at bounding box center [550, 558] width 206 height 35
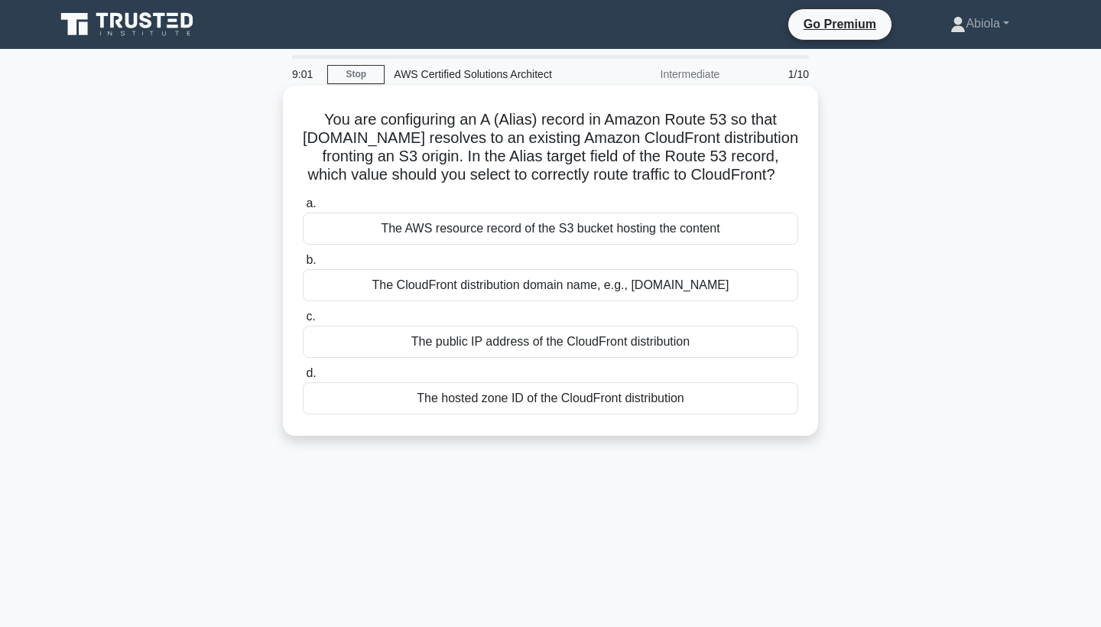
click at [519, 357] on div "The public IP address of the CloudFront distribution" at bounding box center [550, 342] width 495 height 32
click at [303, 322] on input "c. The public IP address of the CloudFront distribution" at bounding box center [303, 317] width 0 height 10
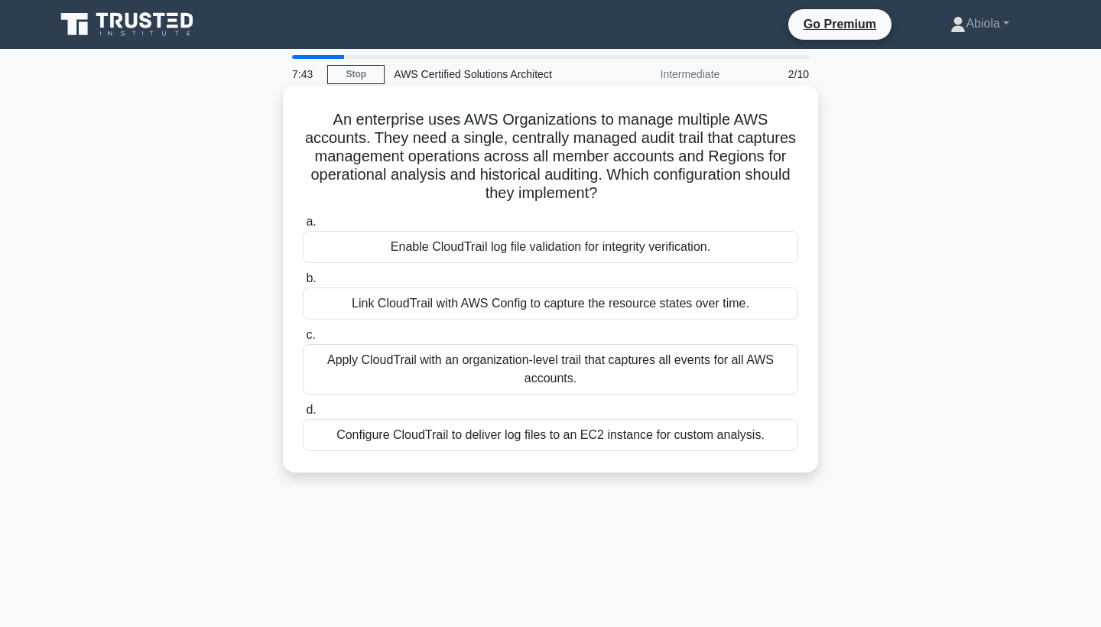
click at [582, 381] on div "Apply CloudTrail with an organization-level trail that captures all events for …" at bounding box center [550, 369] width 495 height 50
click at [303, 340] on input "c. Apply CloudTrail with an organization-level trail that captures all events f…" at bounding box center [303, 335] width 0 height 10
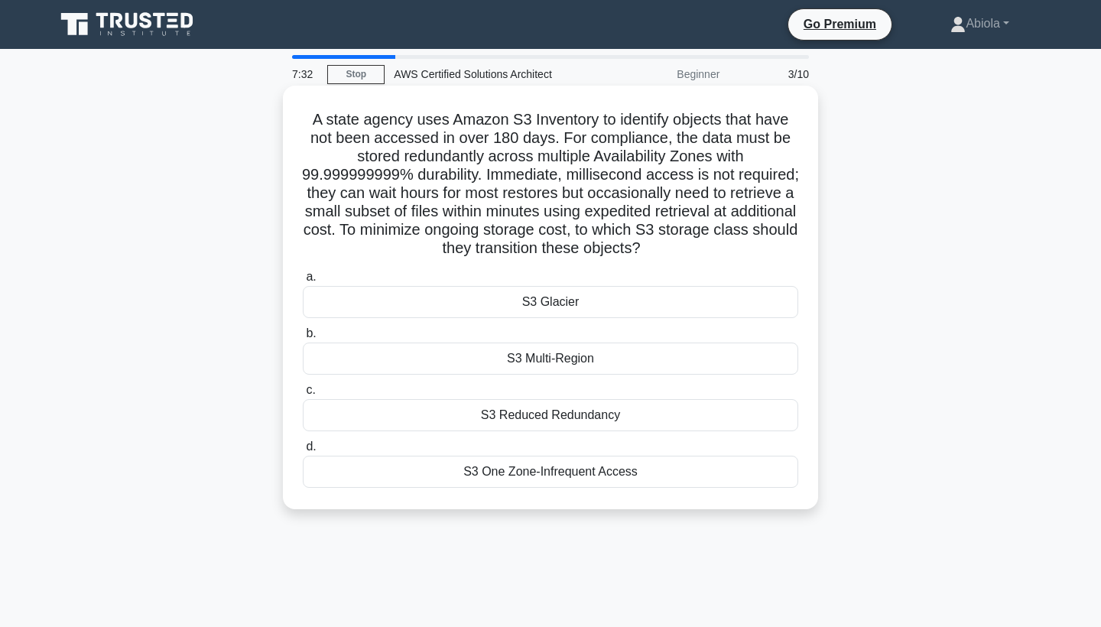
click at [583, 300] on div "S3 Glacier" at bounding box center [550, 302] width 495 height 32
click at [303, 282] on input "a. S3 Glacier" at bounding box center [303, 277] width 0 height 10
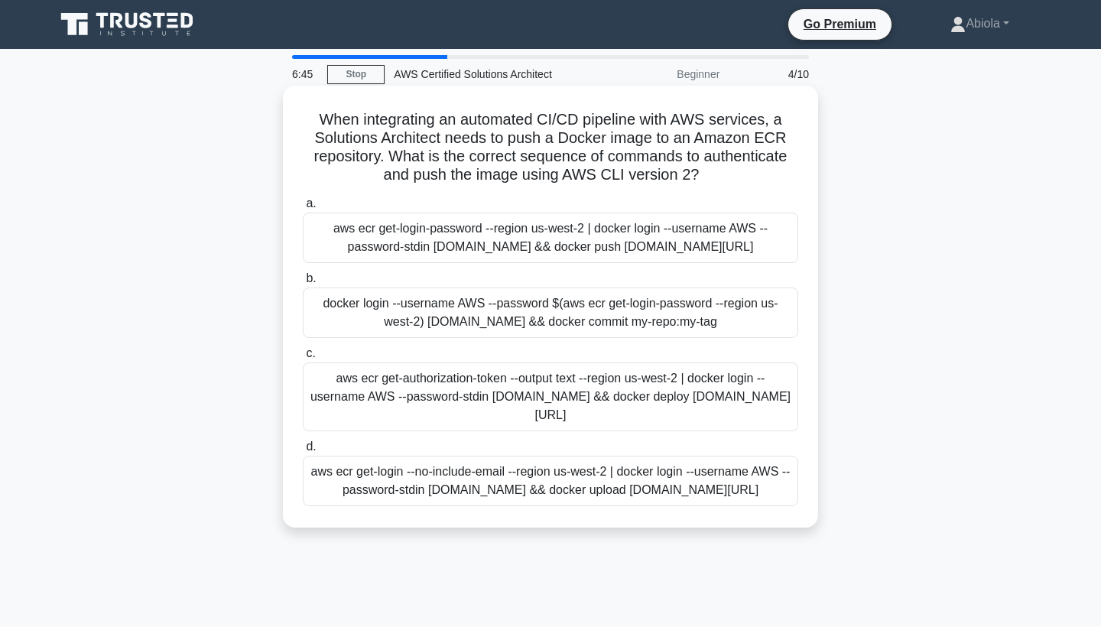
click at [501, 332] on div "docker login --username AWS --password $(aws ecr get-login-password --region us…" at bounding box center [550, 312] width 495 height 50
click at [303, 284] on input "b. docker login --username AWS --password $(aws ecr get-login-password --region…" at bounding box center [303, 279] width 0 height 10
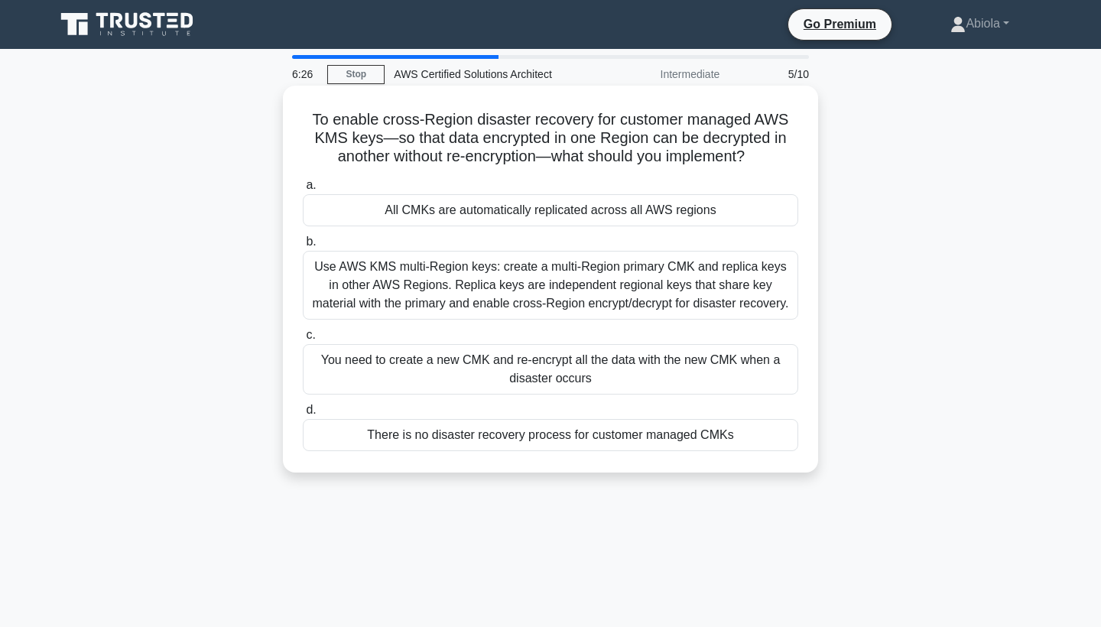
click at [677, 274] on div "Use AWS KMS multi-Region keys: create a multi-Region primary CMK and replica ke…" at bounding box center [550, 285] width 495 height 69
click at [303, 247] on input "b. Use AWS KMS multi-Region keys: create a multi-Region primary CMK and replica…" at bounding box center [303, 242] width 0 height 10
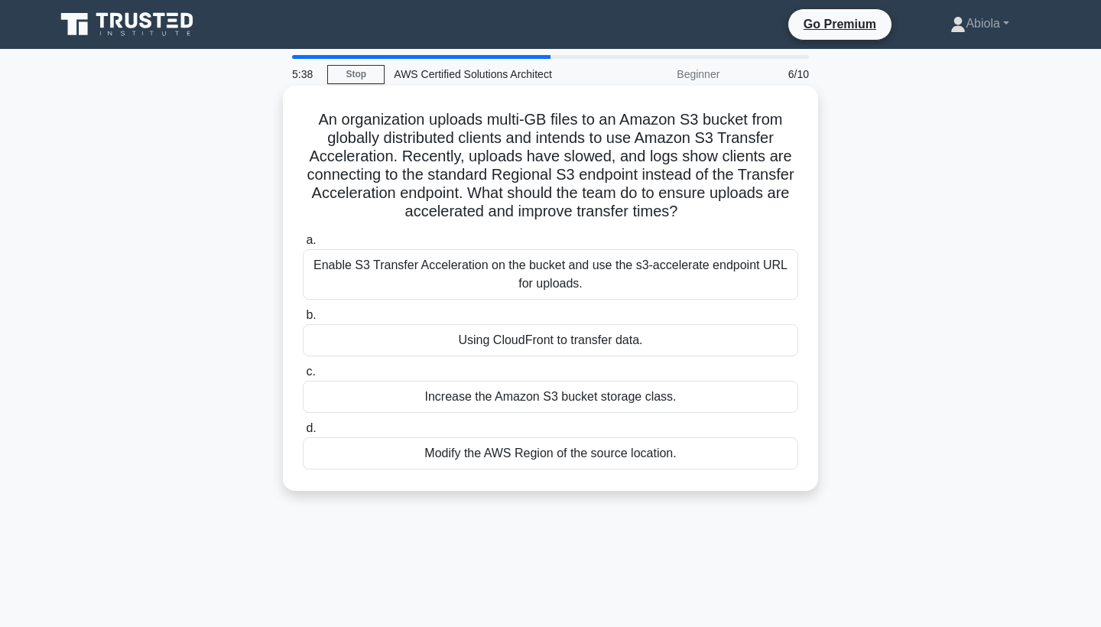
click at [476, 275] on div "Enable S3 Transfer Acceleration on the bucket and use the s3-accelerate endpoin…" at bounding box center [550, 274] width 495 height 50
click at [303, 245] on input "a. Enable S3 Transfer Acceleration on the bucket and use the s3-accelerate endp…" at bounding box center [303, 240] width 0 height 10
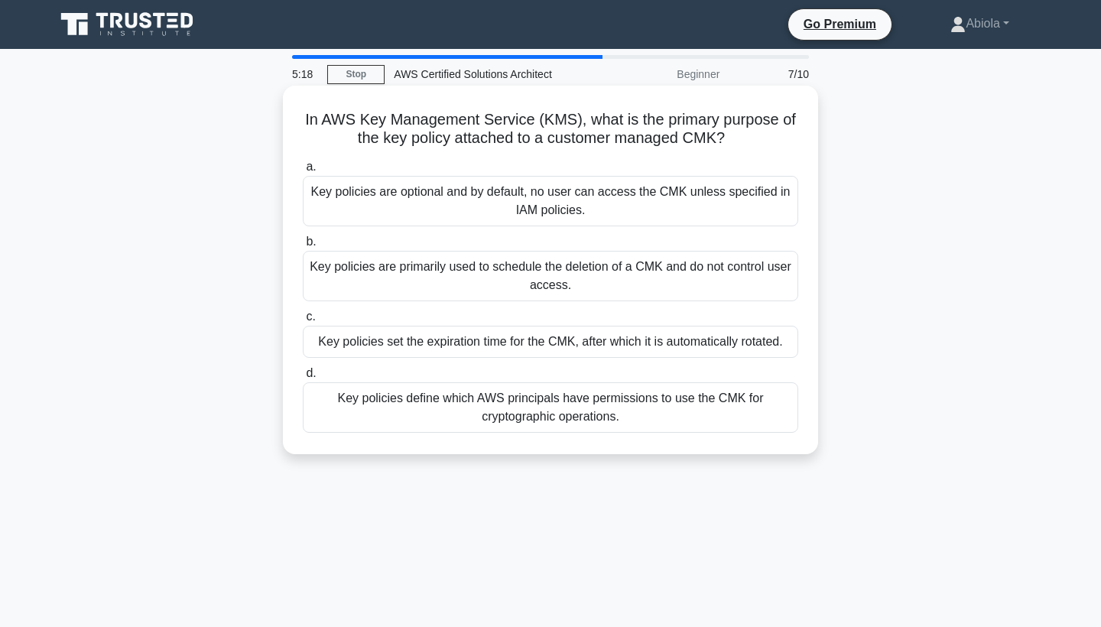
scroll to position [6, 0]
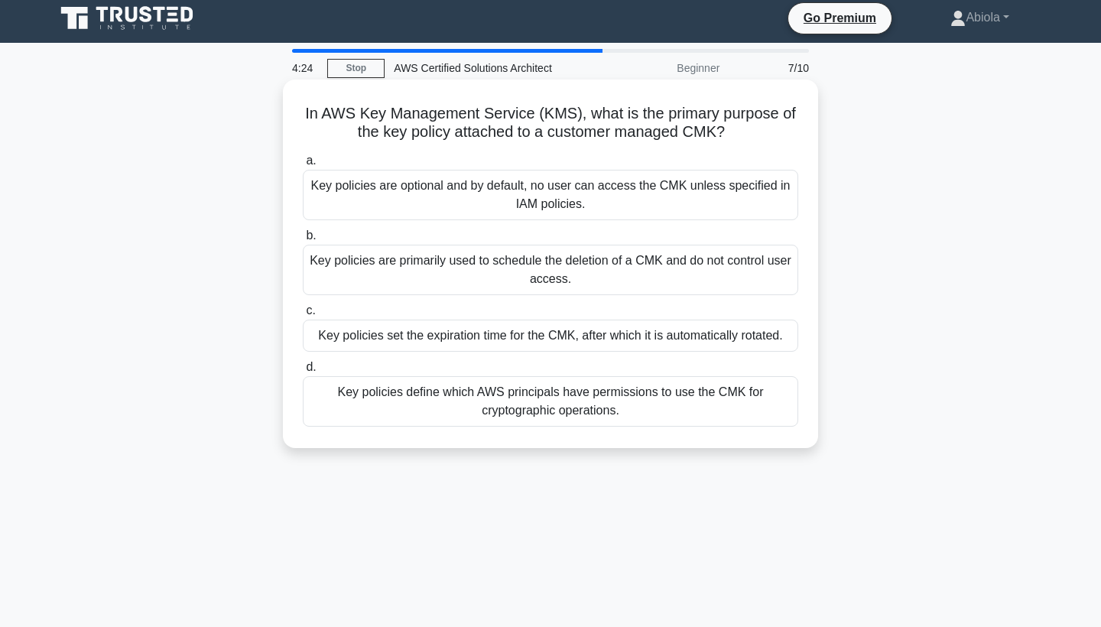
click at [528, 282] on div "Key policies are primarily used to schedule the deletion of a CMK and do not co…" at bounding box center [550, 270] width 495 height 50
click at [303, 241] on input "b. Key policies are primarily used to schedule the deletion of a CMK and do not…" at bounding box center [303, 236] width 0 height 10
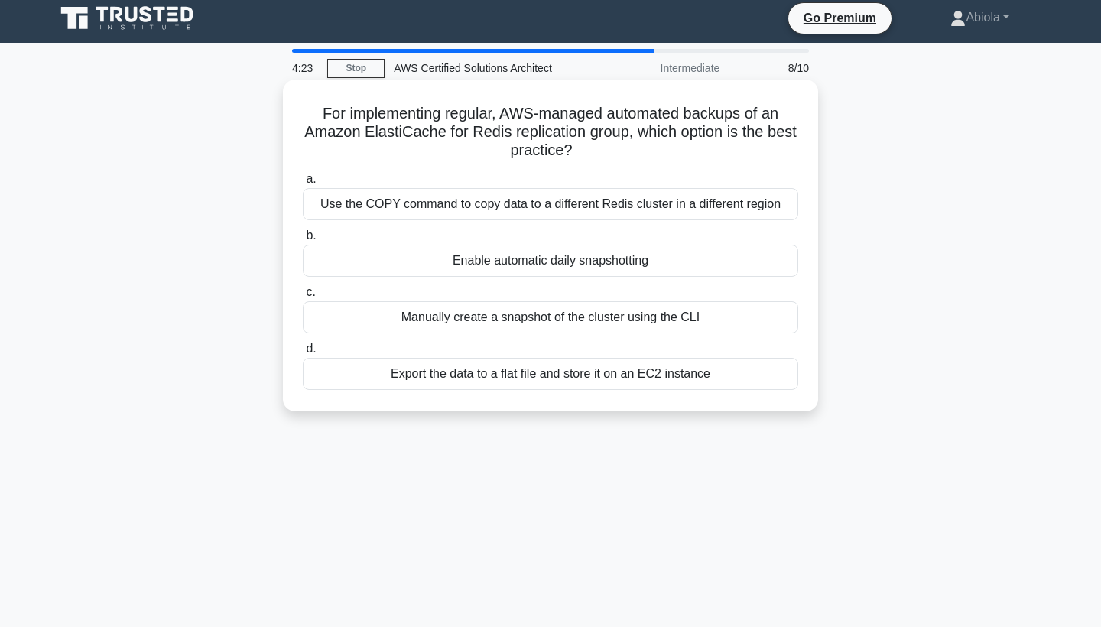
scroll to position [0, 0]
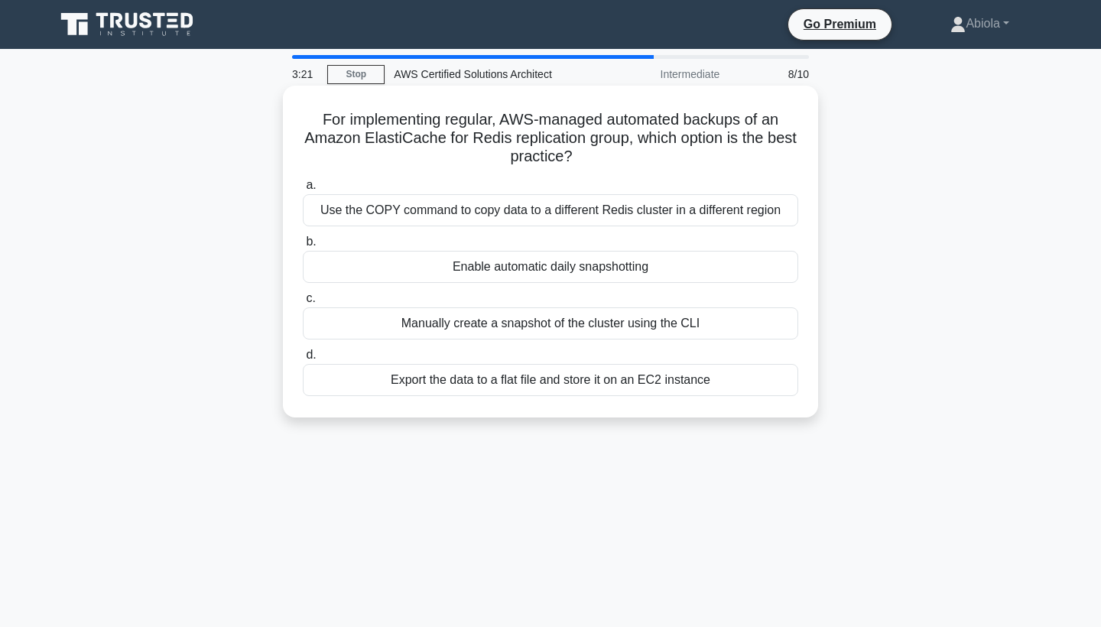
click at [556, 270] on div "Enable automatic daily snapshotting" at bounding box center [550, 267] width 495 height 32
click at [303, 247] on input "b. Enable automatic daily snapshotting" at bounding box center [303, 242] width 0 height 10
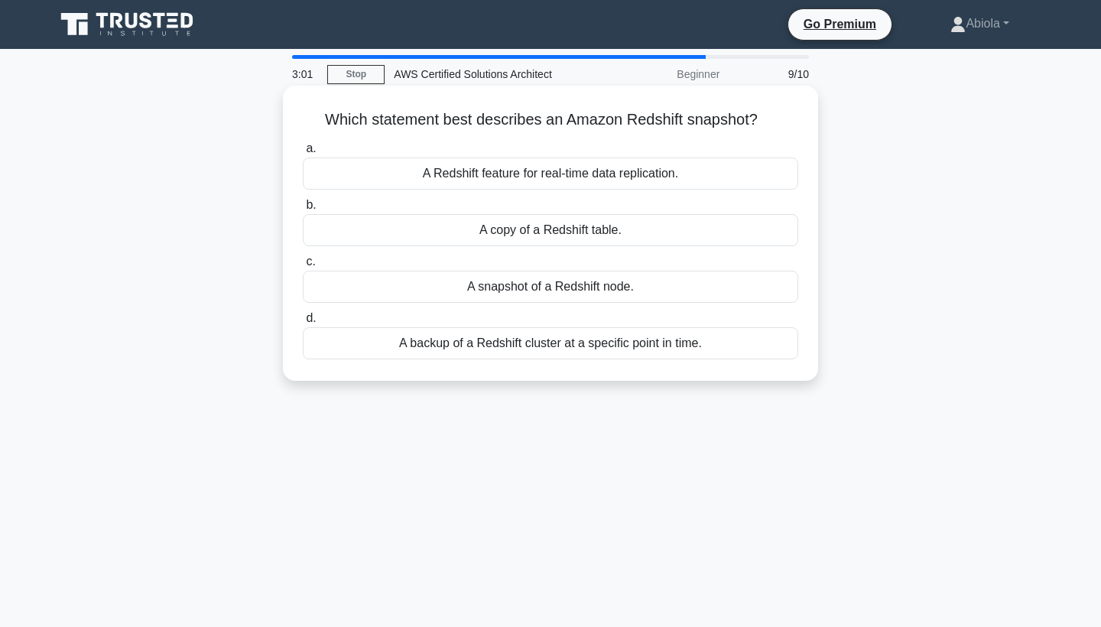
click at [629, 177] on div "A Redshift feature for real-time data replication." at bounding box center [550, 173] width 495 height 32
click at [303, 154] on input "a. A Redshift feature for real-time data replication." at bounding box center [303, 149] width 0 height 10
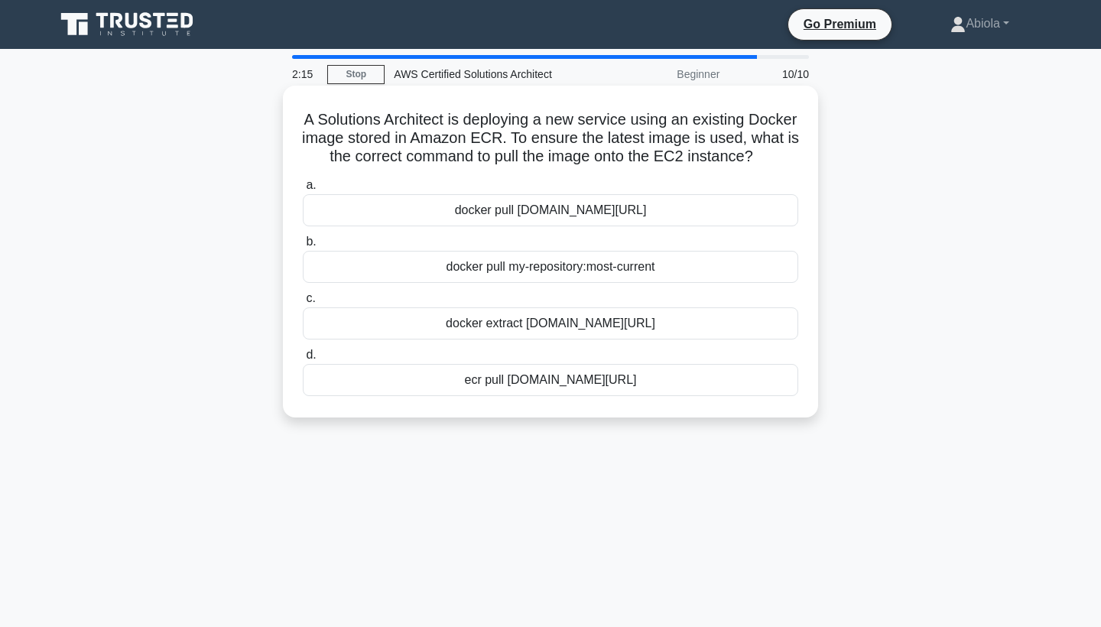
click at [522, 376] on div "ecr pull 123456789012.dkr.ecr.region.amazonaws.com/my-repository:latest" at bounding box center [550, 380] width 495 height 32
click at [303, 360] on input "d. ecr pull 123456789012.dkr.ecr.region.amazonaws.com/my-repository:latest" at bounding box center [303, 355] width 0 height 10
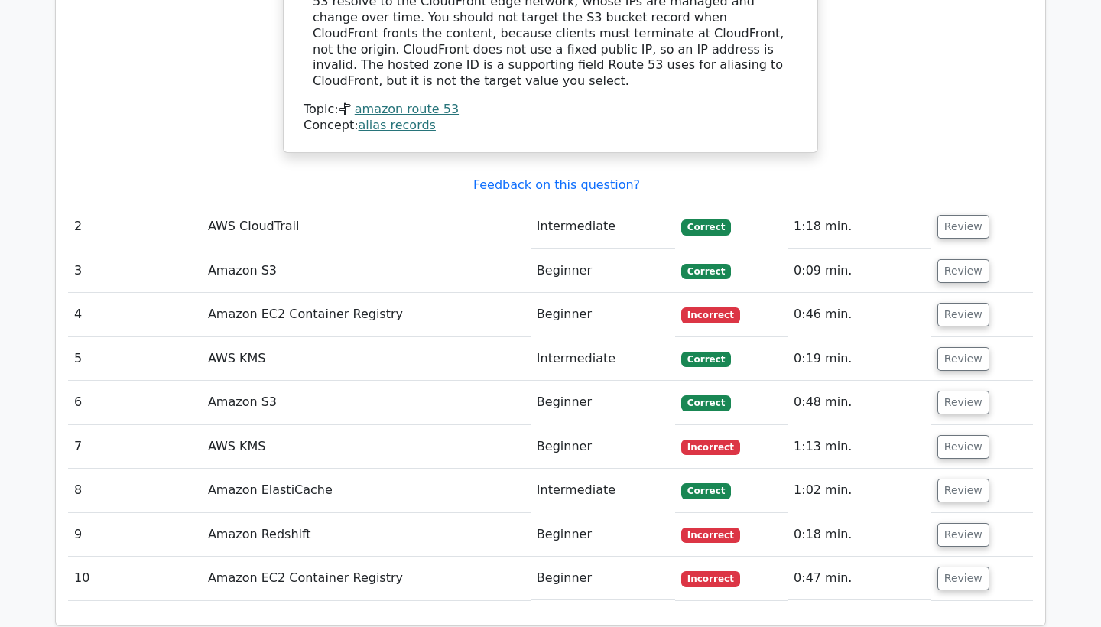
scroll to position [1812, 0]
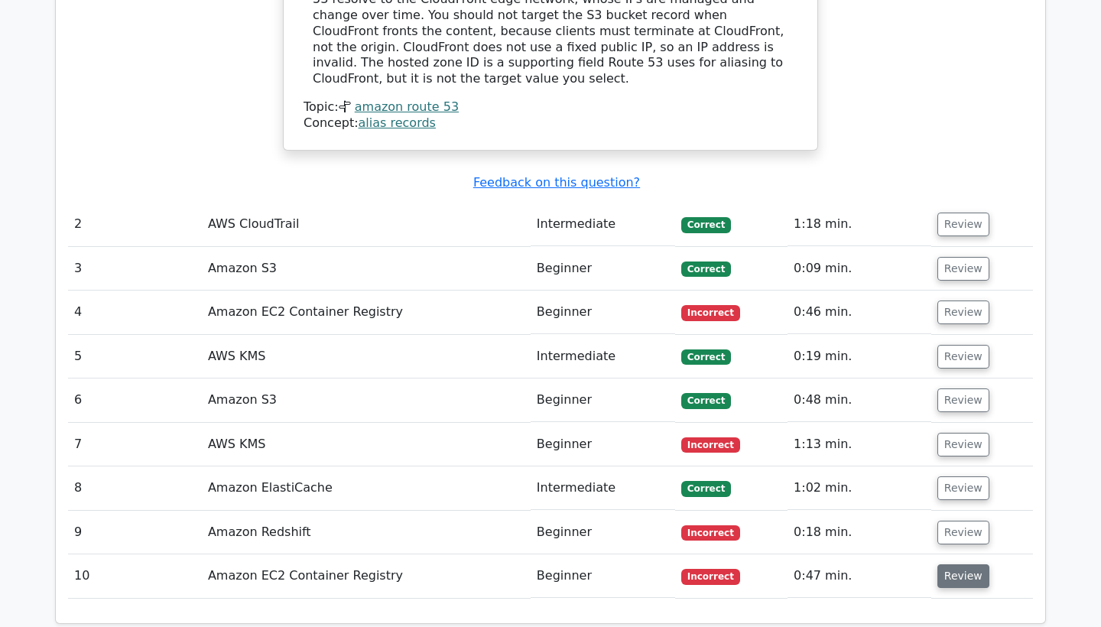
click at [964, 564] on button "Review" at bounding box center [963, 576] width 52 height 24
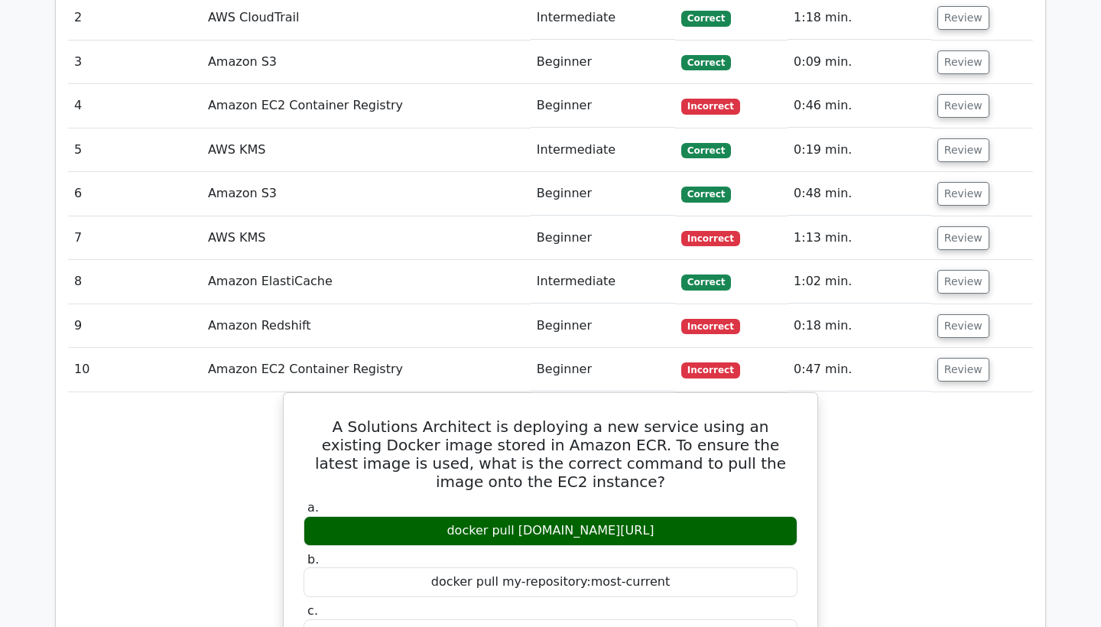
scroll to position [2019, 0]
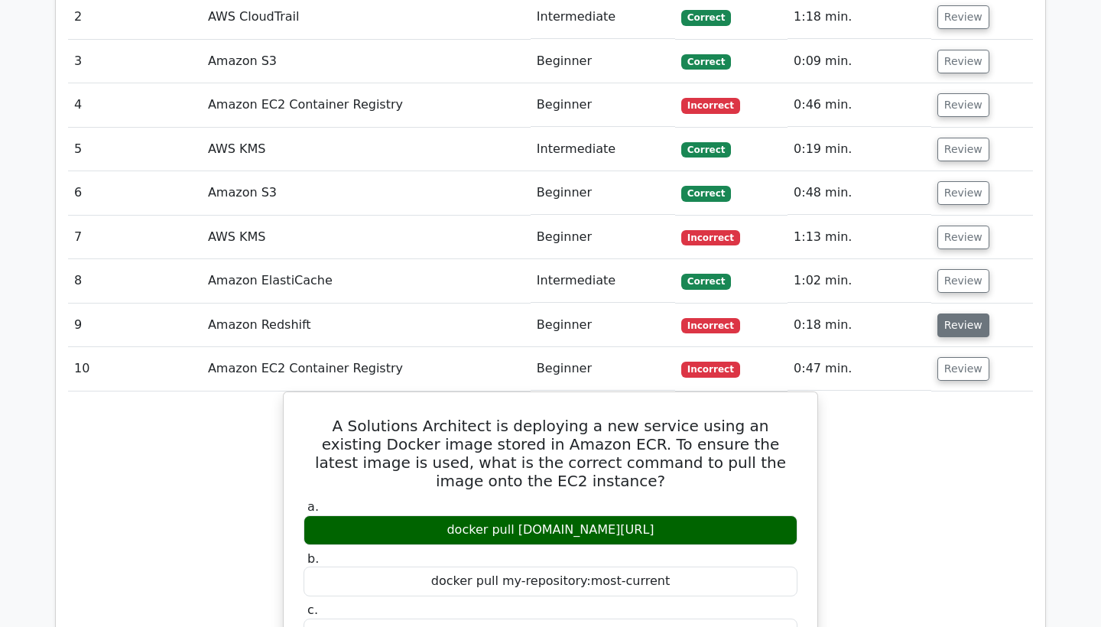
click at [966, 313] on button "Review" at bounding box center [963, 325] width 52 height 24
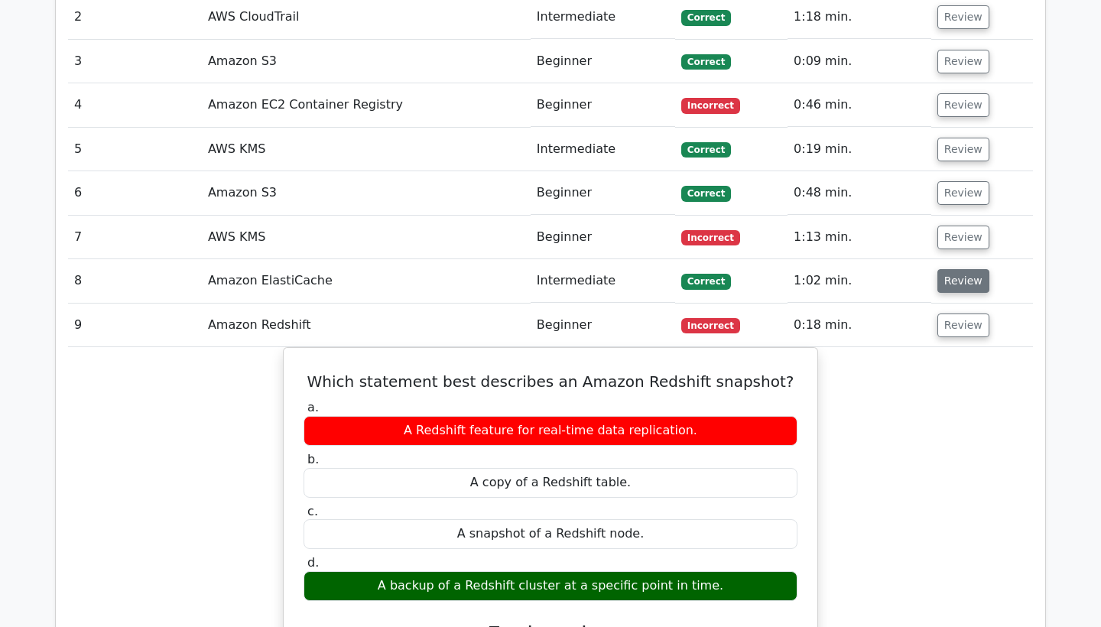
click at [942, 269] on button "Review" at bounding box center [963, 281] width 52 height 24
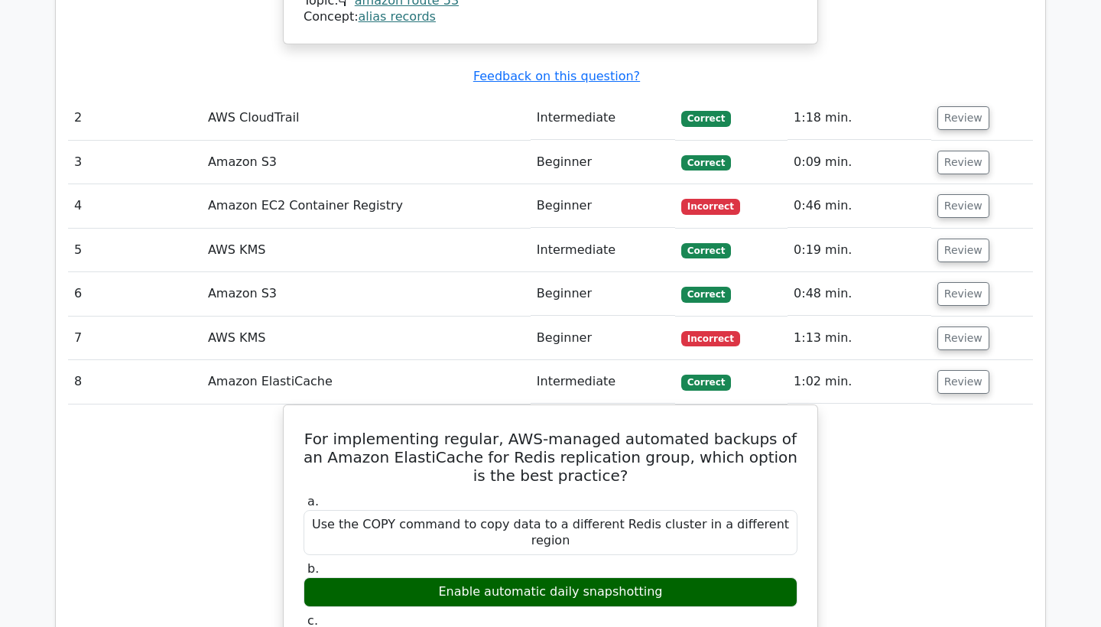
scroll to position [1909, 0]
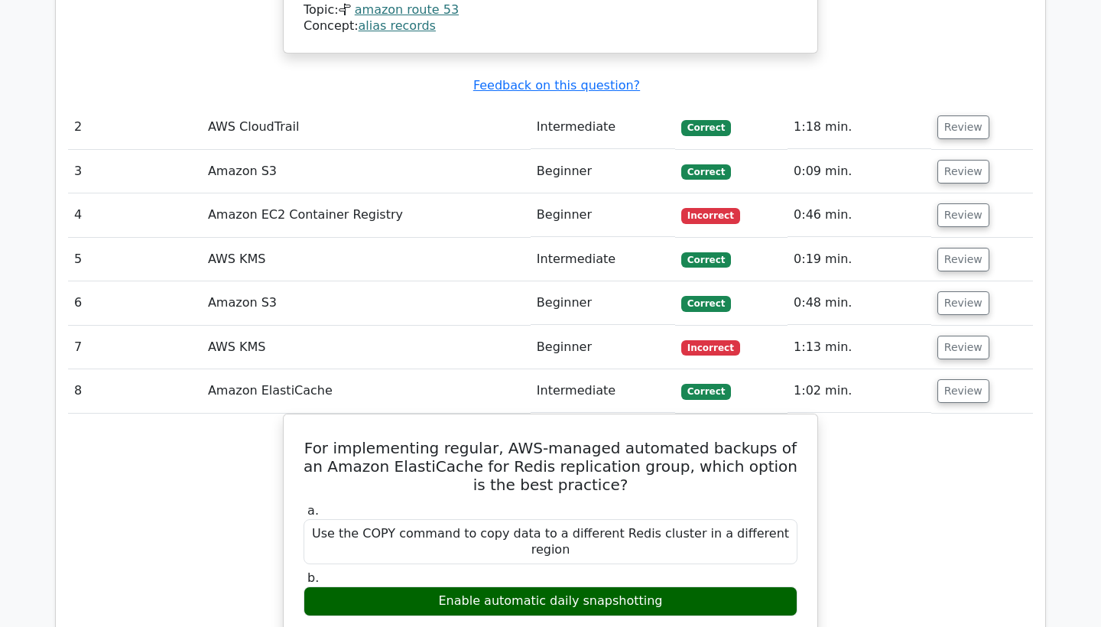
click at [958, 326] on td "Review" at bounding box center [982, 348] width 102 height 44
click at [956, 336] on button "Review" at bounding box center [963, 348] width 52 height 24
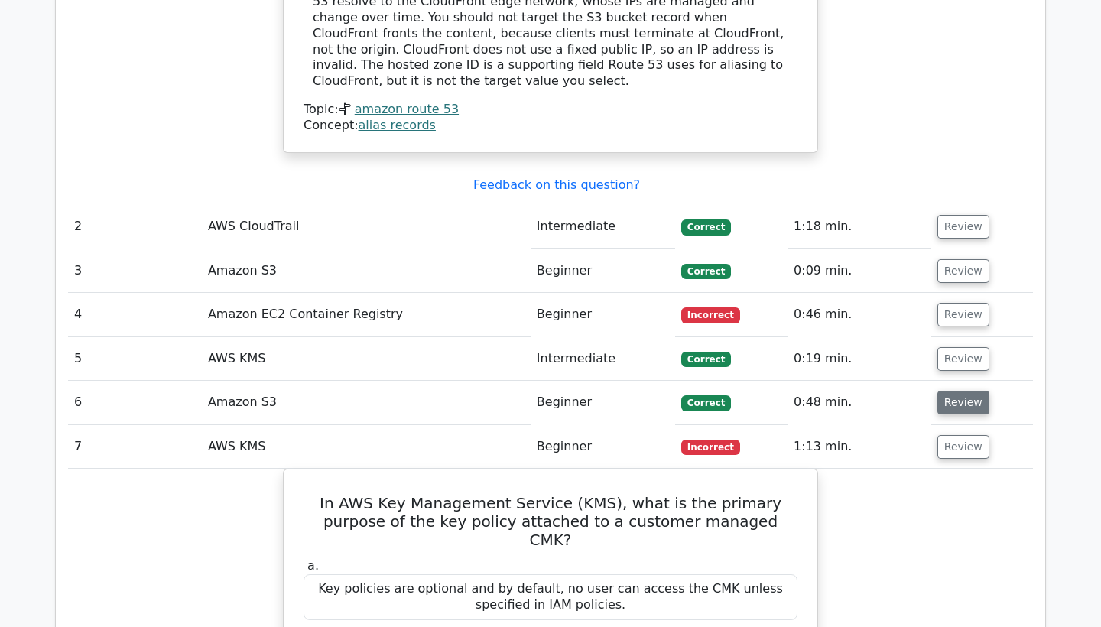
scroll to position [1809, 0]
click at [950, 391] on button "Review" at bounding box center [963, 403] width 52 height 24
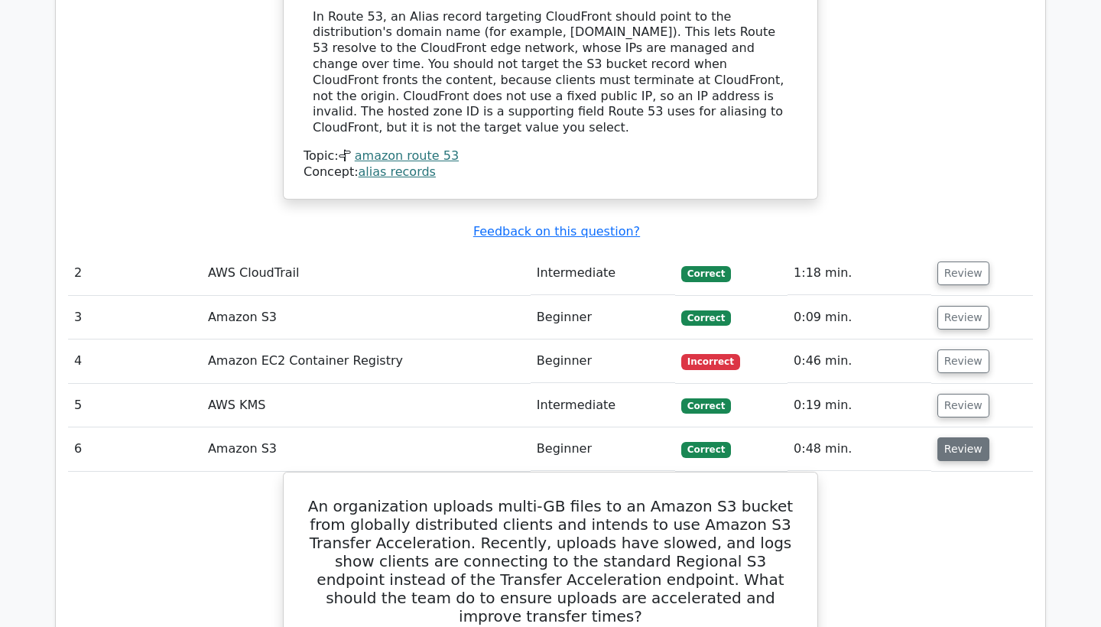
scroll to position [1762, 0]
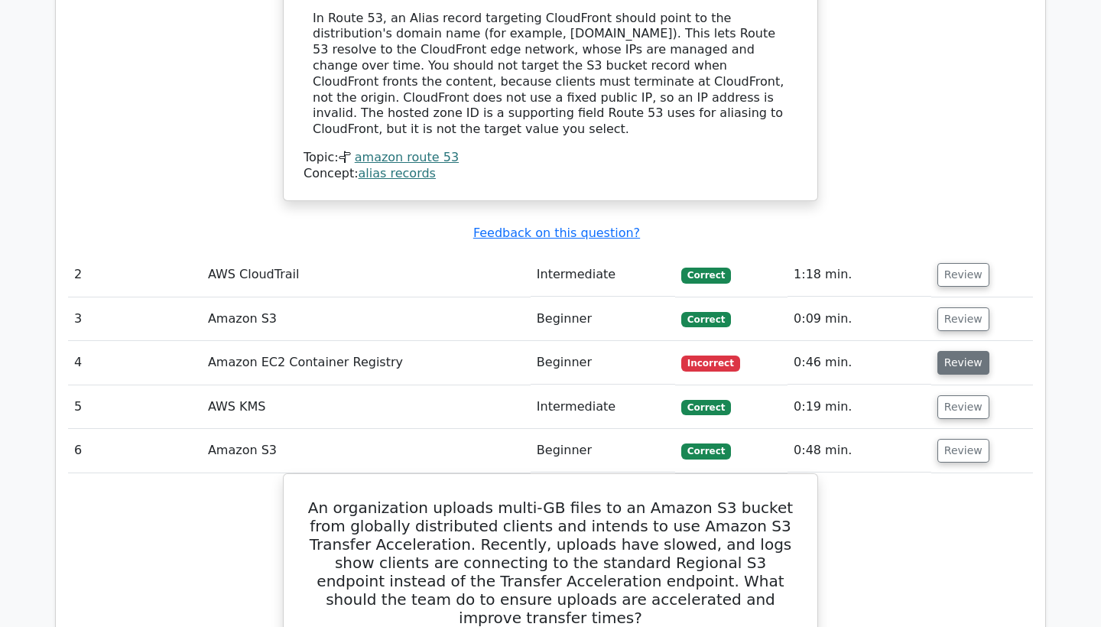
click at [945, 351] on button "Review" at bounding box center [963, 363] width 52 height 24
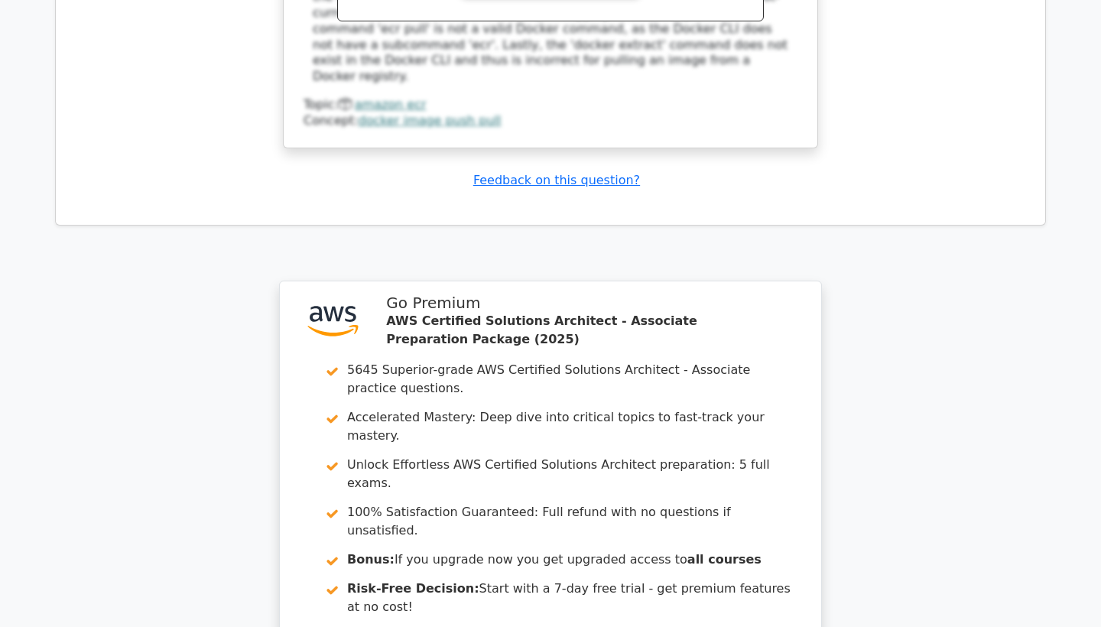
scroll to position [6464, 0]
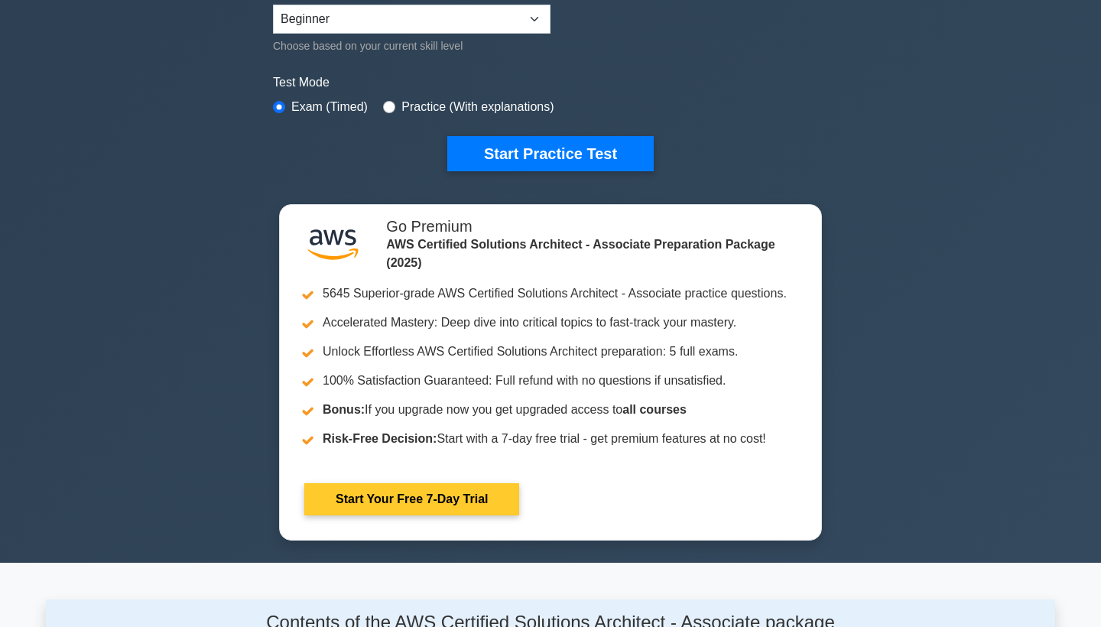
scroll to position [405, 0]
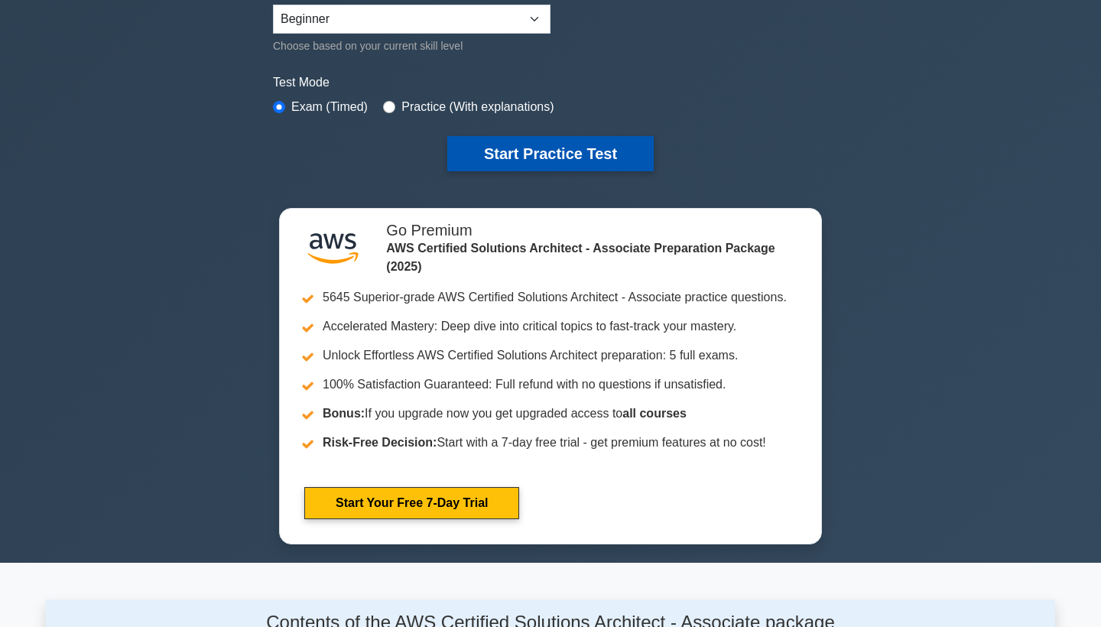
click at [550, 151] on button "Start Practice Test" at bounding box center [550, 153] width 206 height 35
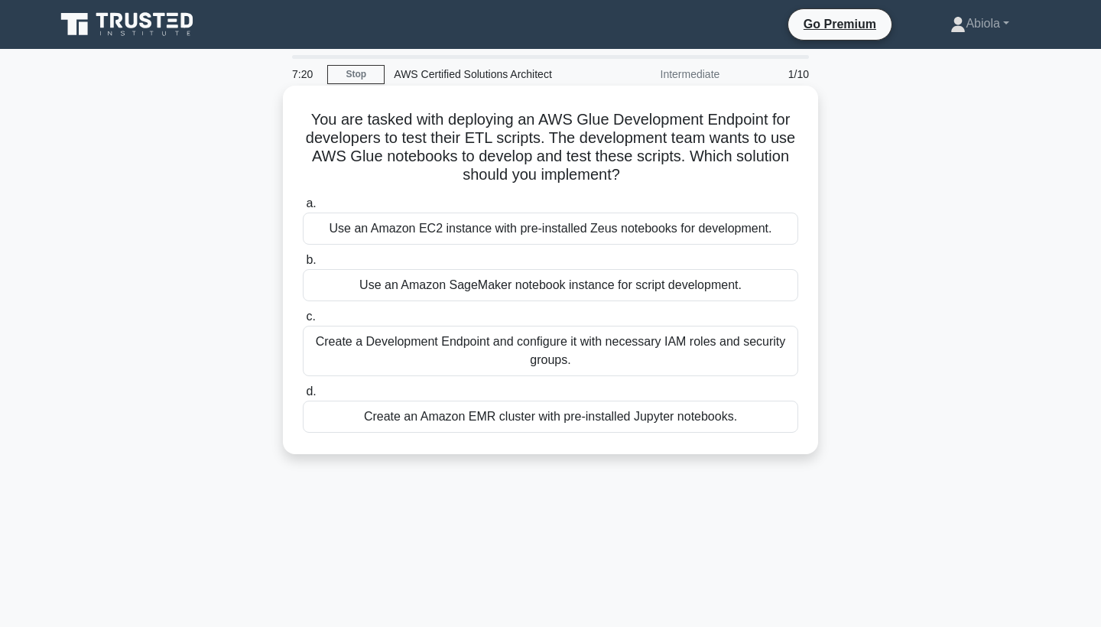
click at [484, 287] on div "Use an Amazon SageMaker notebook instance for script development." at bounding box center [550, 285] width 495 height 32
click at [303, 265] on input "b. Use an Amazon SageMaker notebook instance for script development." at bounding box center [303, 260] width 0 height 10
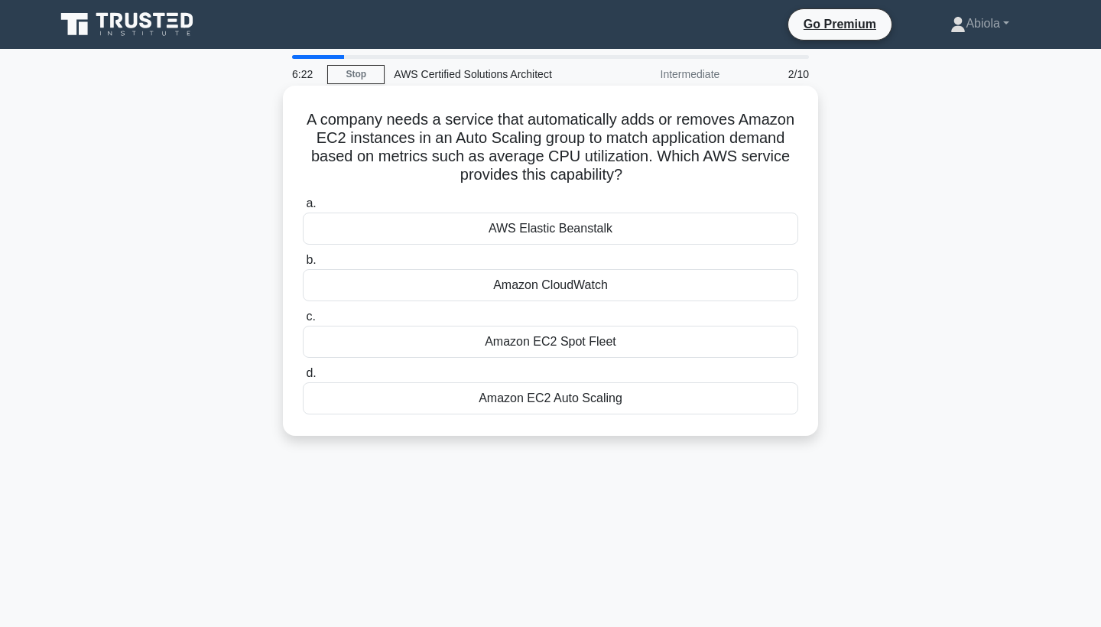
click at [586, 405] on div "Amazon EC2 Auto Scaling" at bounding box center [550, 398] width 495 height 32
click at [303, 378] on input "d. Amazon EC2 Auto Scaling" at bounding box center [303, 373] width 0 height 10
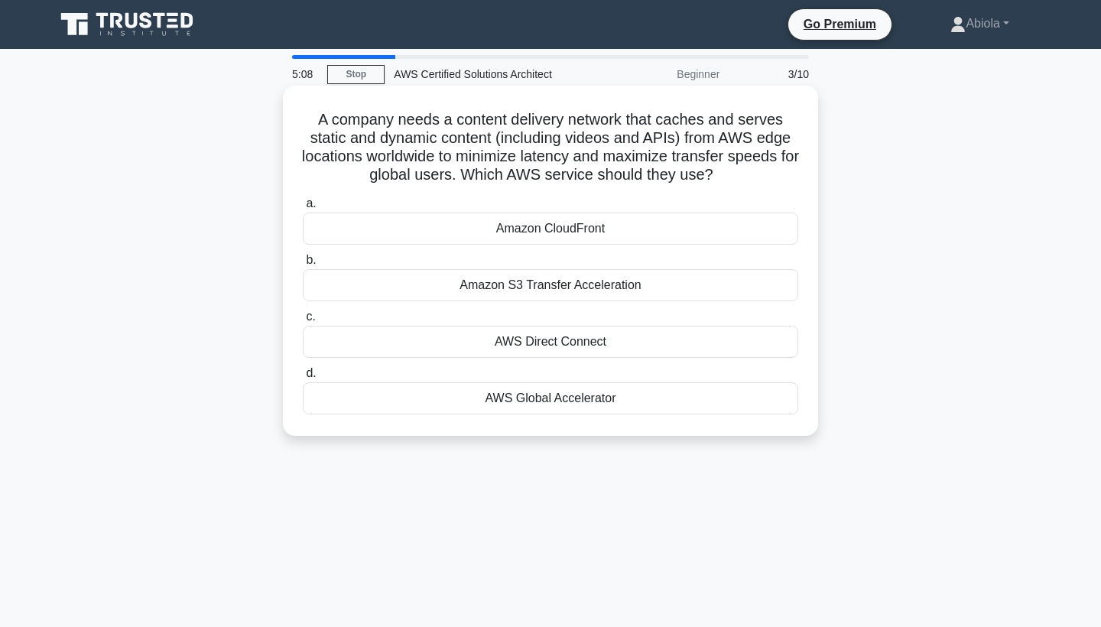
click at [672, 404] on div "AWS Global Accelerator" at bounding box center [550, 398] width 495 height 32
click at [303, 378] on input "d. AWS Global Accelerator" at bounding box center [303, 373] width 0 height 10
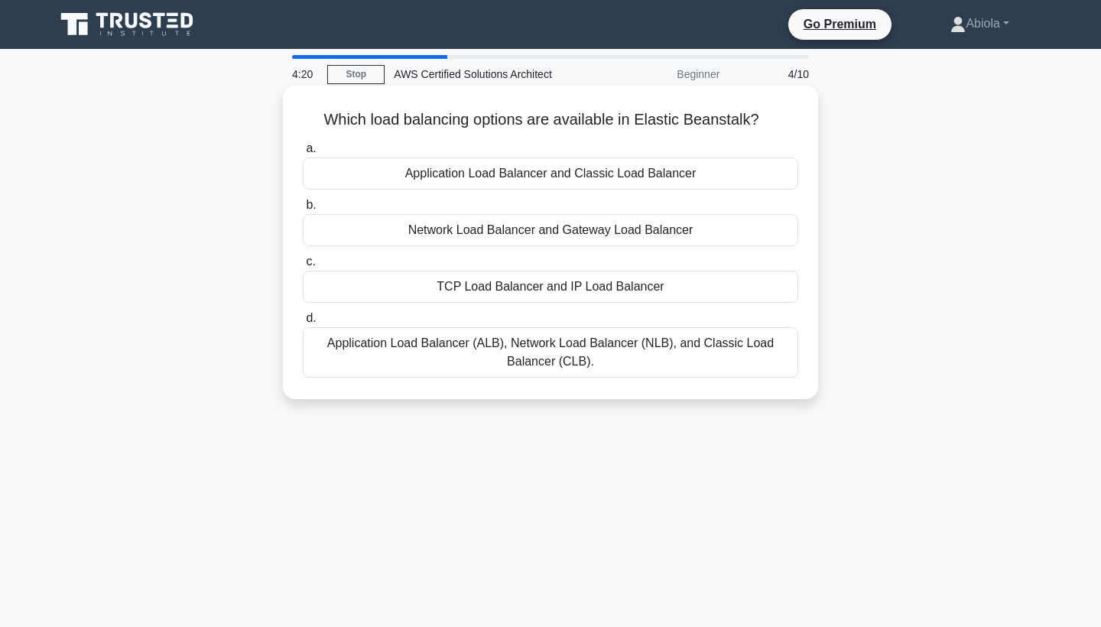
click at [630, 179] on div "Application Load Balancer and Classic Load Balancer" at bounding box center [550, 173] width 495 height 32
click at [303, 154] on input "a. Application Load Balancer and Classic Load Balancer" at bounding box center [303, 149] width 0 height 10
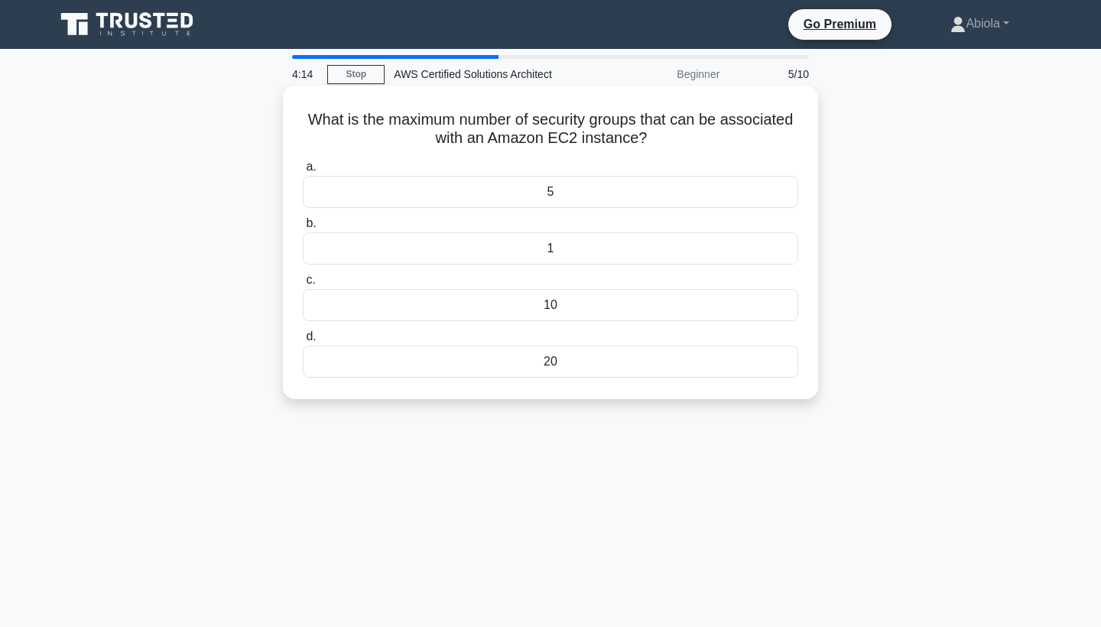
click at [579, 246] on div "1" at bounding box center [550, 248] width 495 height 32
click at [303, 229] on input "b. 1" at bounding box center [303, 224] width 0 height 10
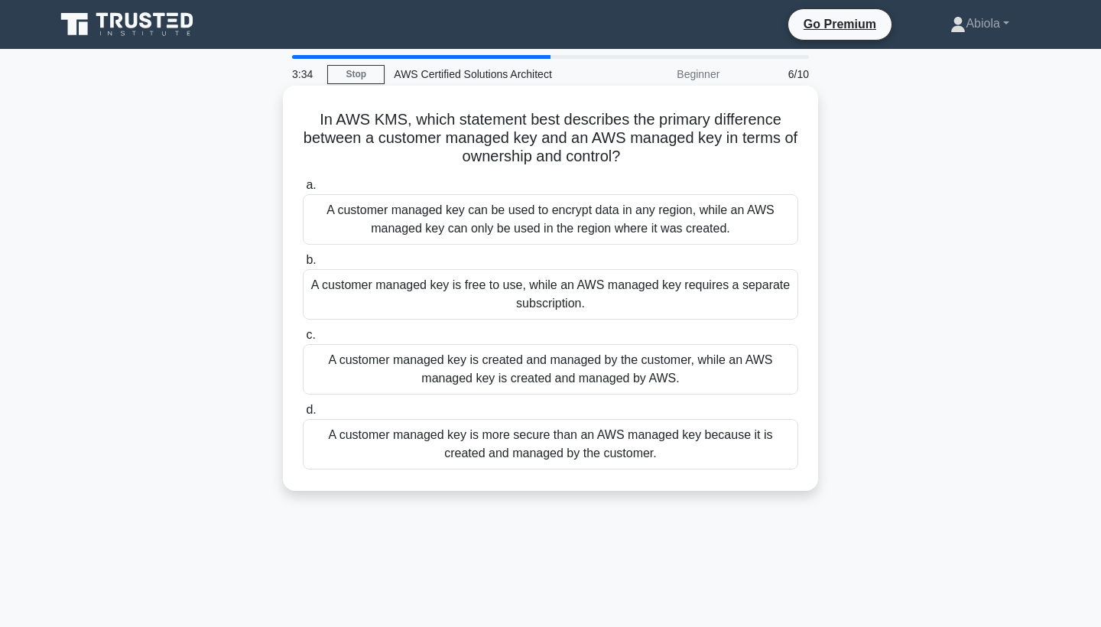
click at [592, 375] on div "A customer managed key is created and managed by the customer, while an AWS man…" at bounding box center [550, 369] width 495 height 50
click at [303, 340] on input "c. A customer managed key is created and managed by the customer, while an AWS …" at bounding box center [303, 335] width 0 height 10
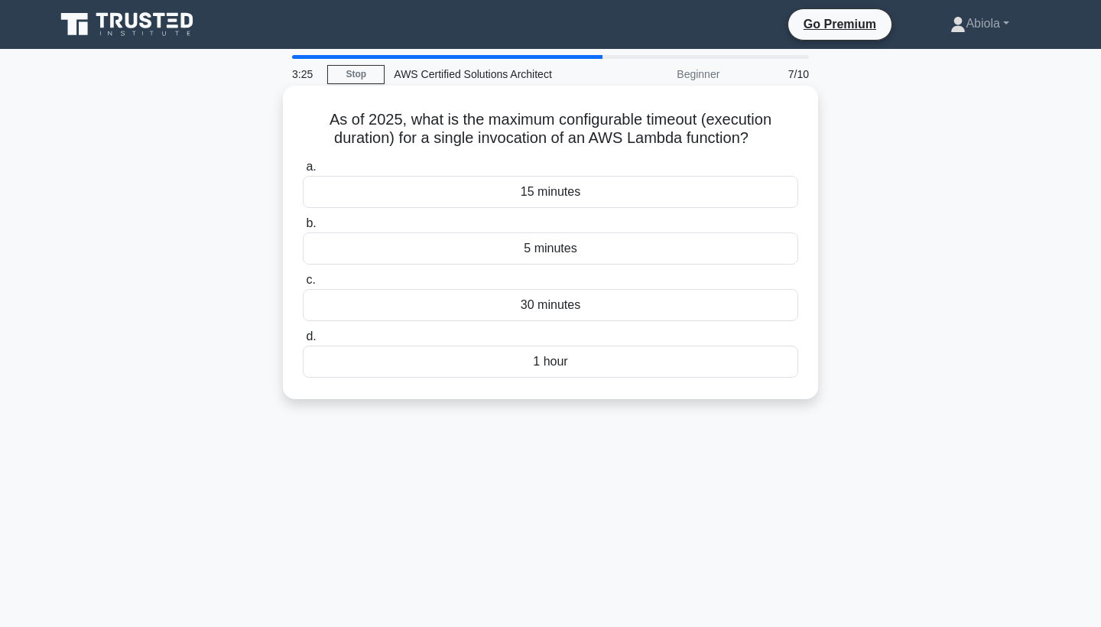
click at [576, 194] on div "15 minutes" at bounding box center [550, 192] width 495 height 32
click at [303, 172] on input "a. 15 minutes" at bounding box center [303, 167] width 0 height 10
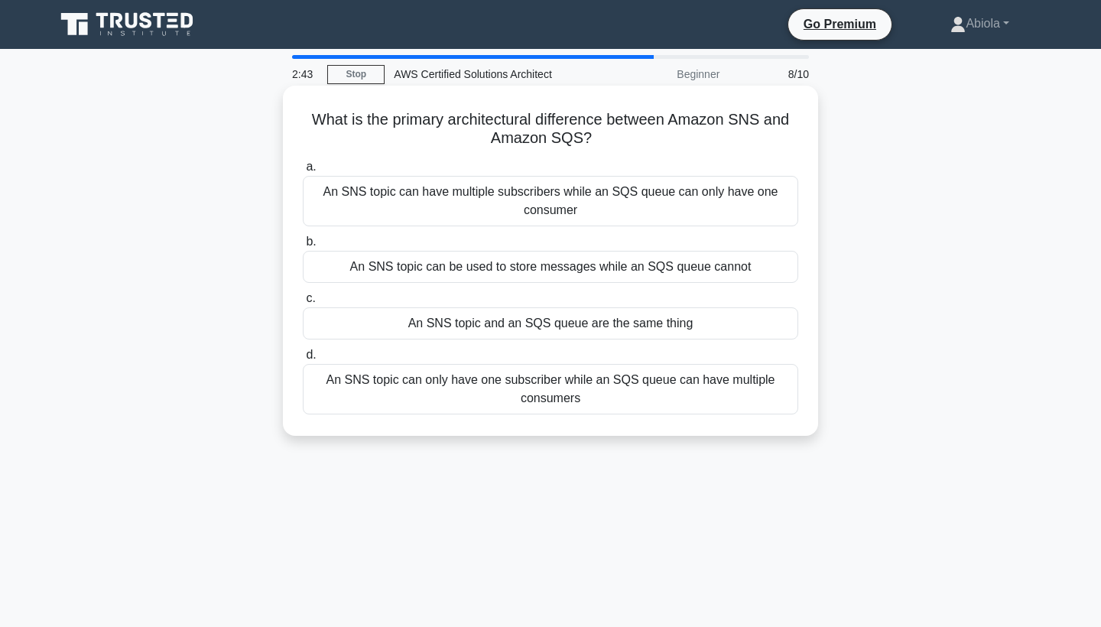
click at [557, 329] on div "An SNS topic and an SQS queue are the same thing" at bounding box center [550, 323] width 495 height 32
click at [303, 303] on input "c. An SNS topic and an SQS queue are the same thing" at bounding box center [303, 299] width 0 height 10
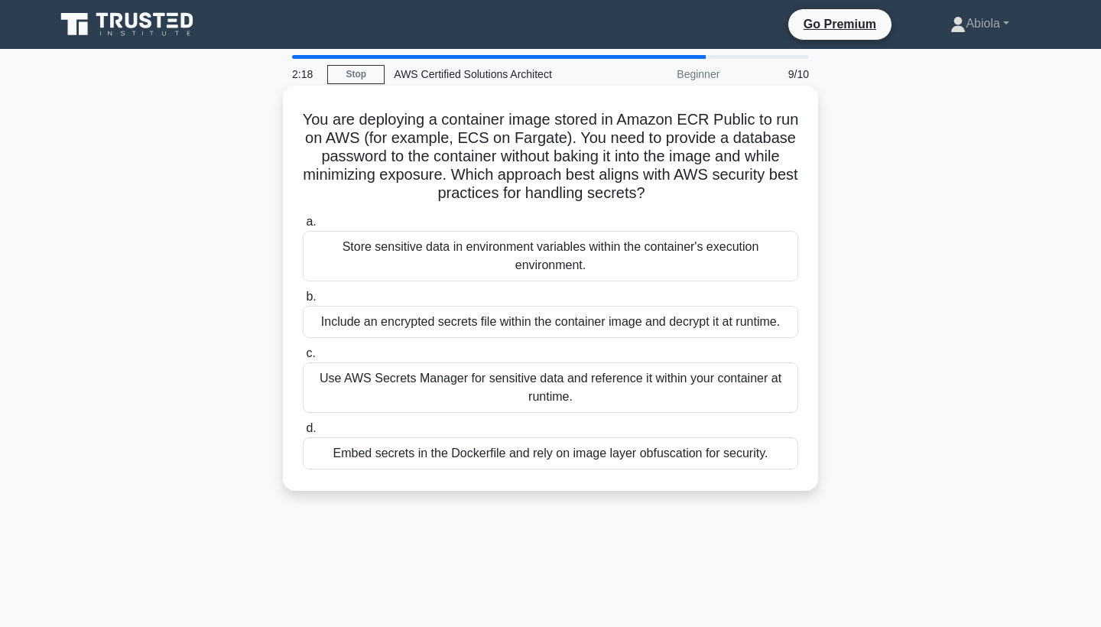
click at [455, 391] on div "Use AWS Secrets Manager for sensitive data and reference it within your contain…" at bounding box center [550, 387] width 495 height 50
click at [303, 358] on input "c. Use AWS Secrets Manager for sensitive data and reference it within your cont…" at bounding box center [303, 354] width 0 height 10
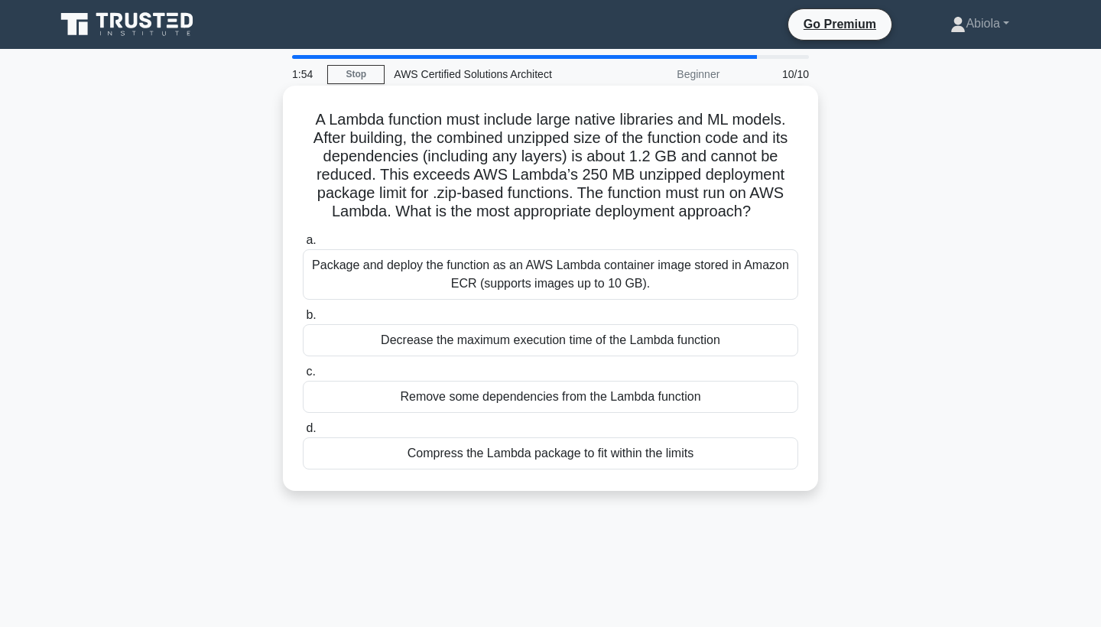
click at [616, 287] on div "Package and deploy the function as an AWS Lambda container image stored in Amaz…" at bounding box center [550, 274] width 495 height 50
click at [303, 245] on input "a. Package and deploy the function as an AWS Lambda container image stored in A…" at bounding box center [303, 240] width 0 height 10
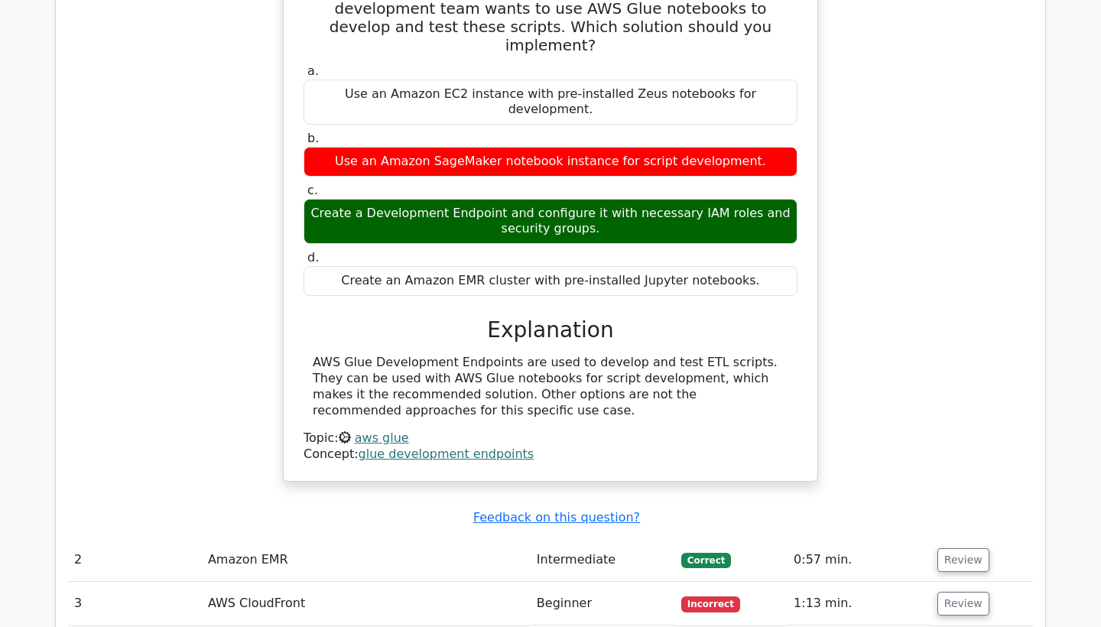
scroll to position [1566, 0]
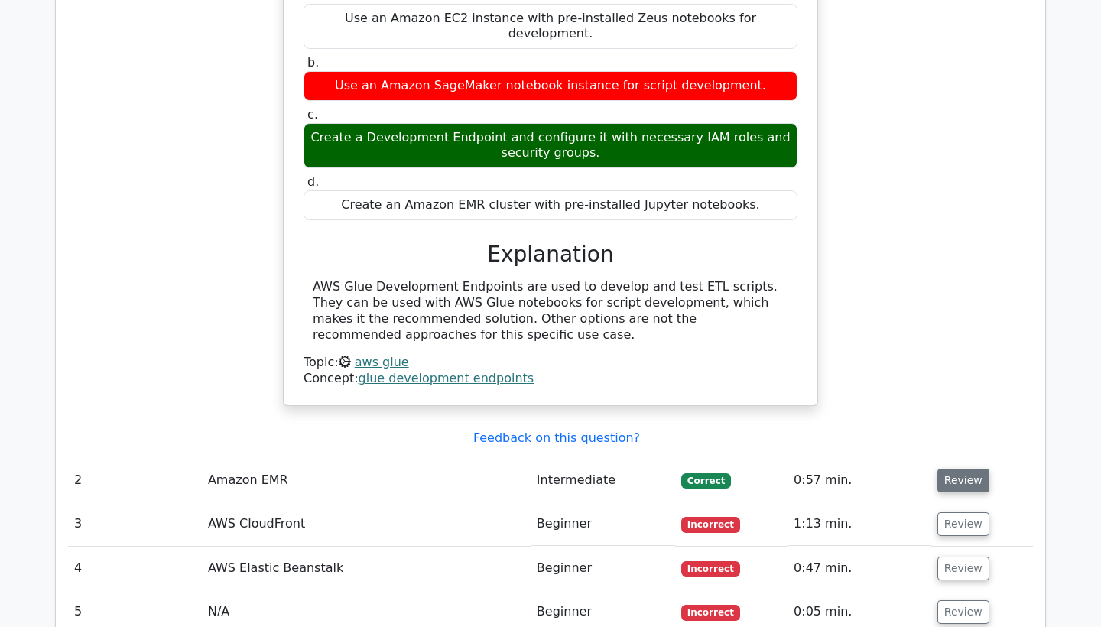
click at [950, 469] on button "Review" at bounding box center [963, 481] width 52 height 24
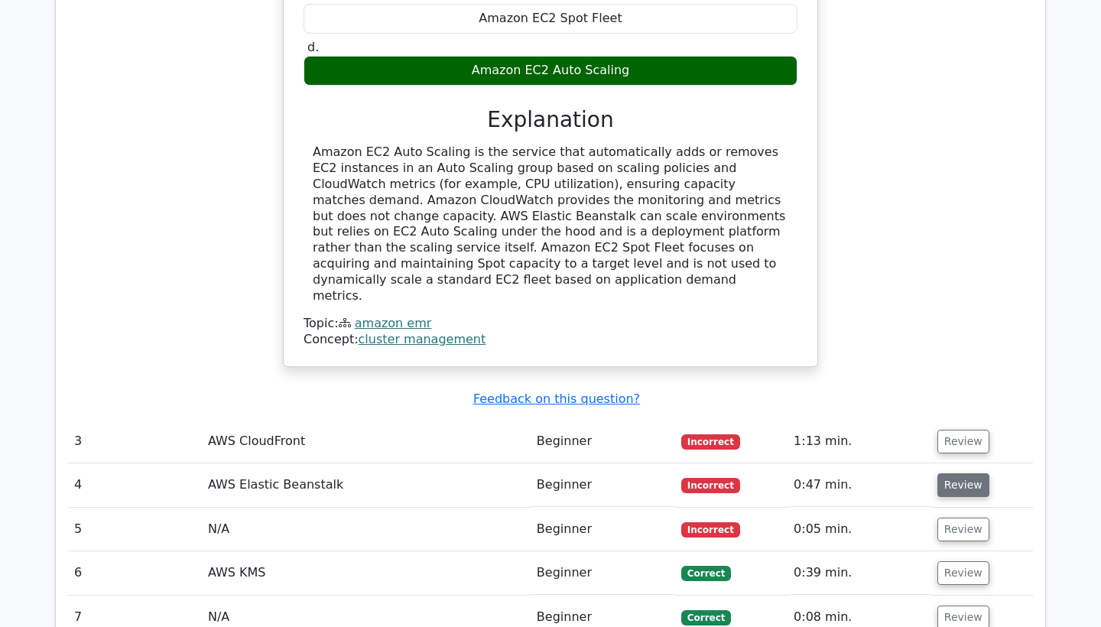
scroll to position [2289, 0]
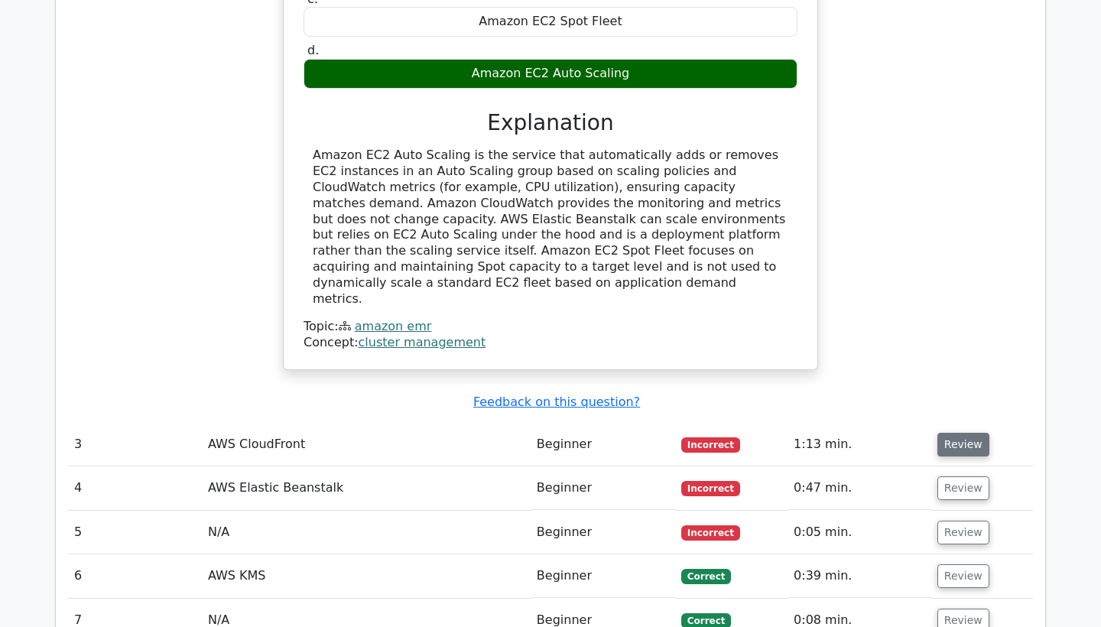
click at [954, 433] on button "Review" at bounding box center [963, 445] width 52 height 24
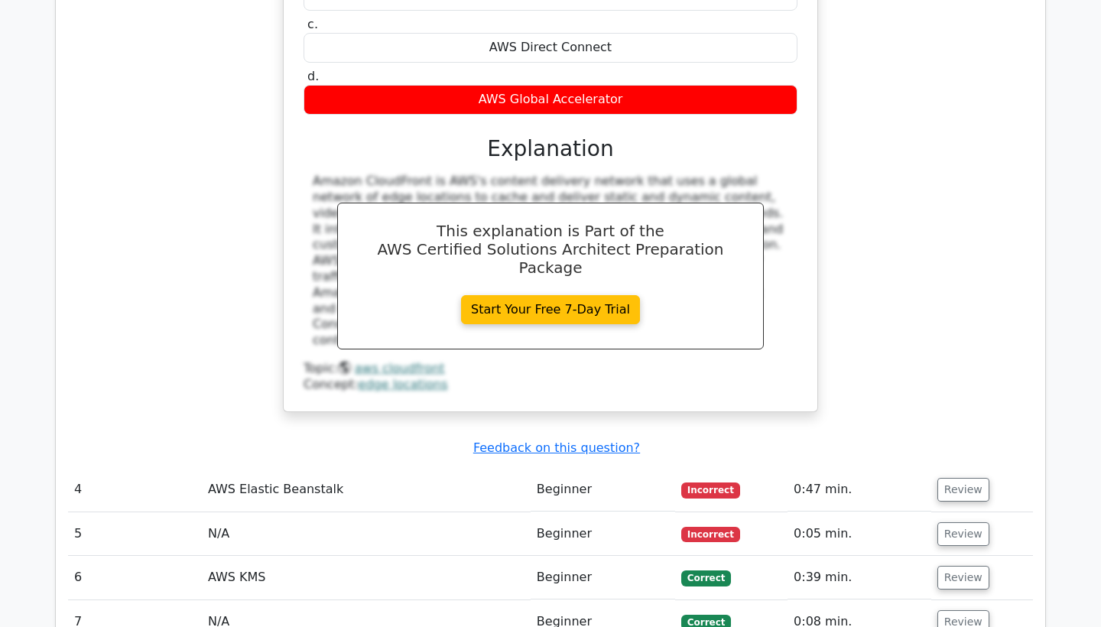
scroll to position [2970, 0]
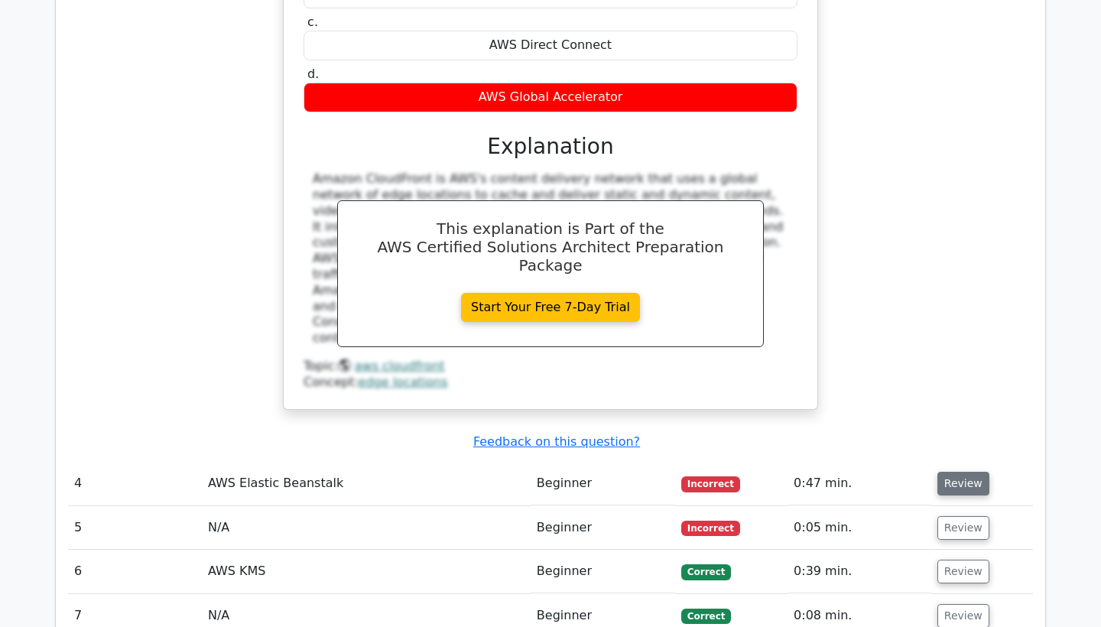
click at [954, 472] on button "Review" at bounding box center [963, 484] width 52 height 24
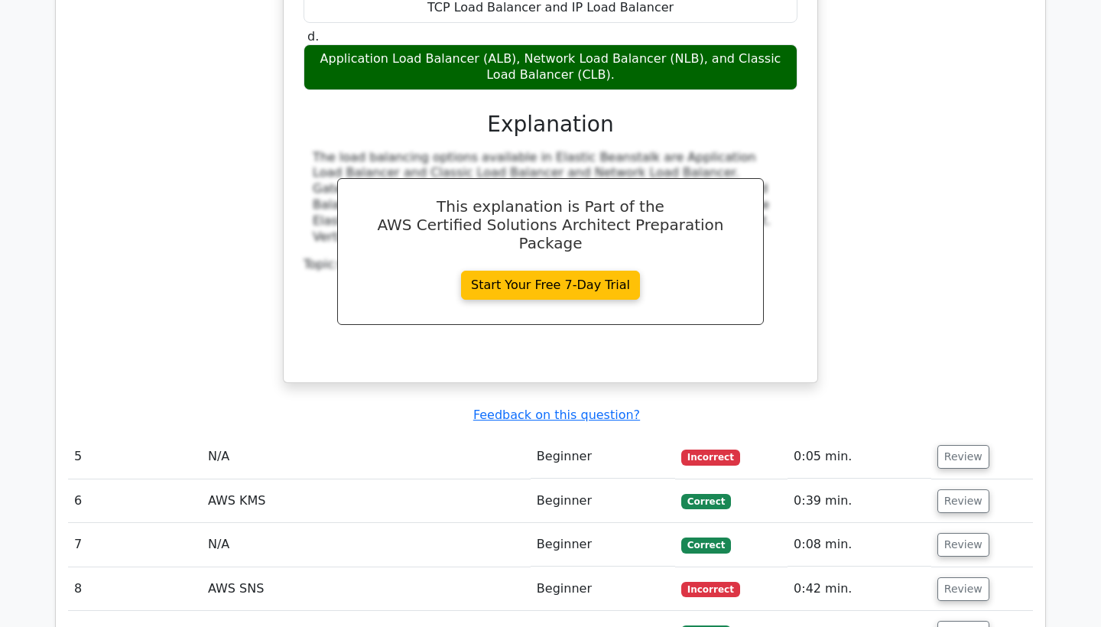
scroll to position [3657, 0]
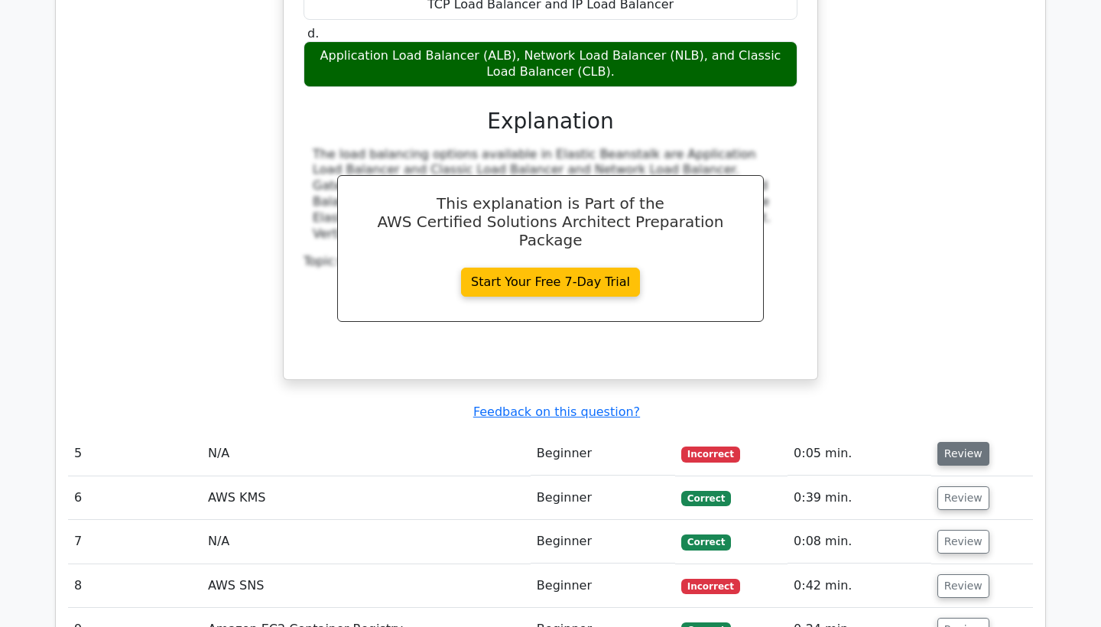
click at [959, 442] on button "Review" at bounding box center [963, 454] width 52 height 24
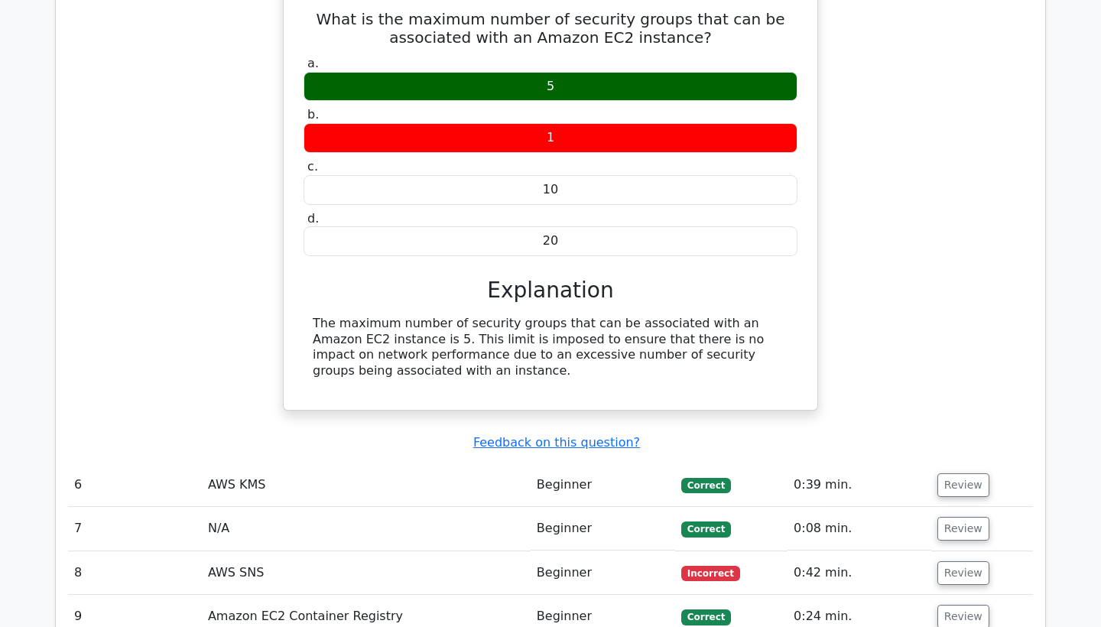
scroll to position [4210, 0]
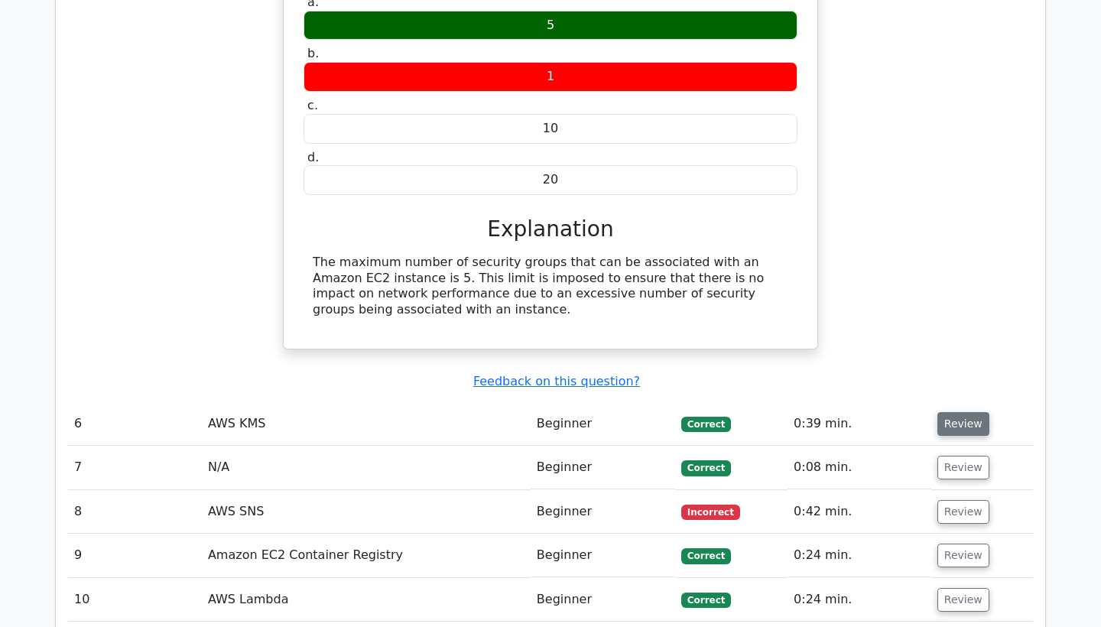
click at [950, 412] on button "Review" at bounding box center [963, 424] width 52 height 24
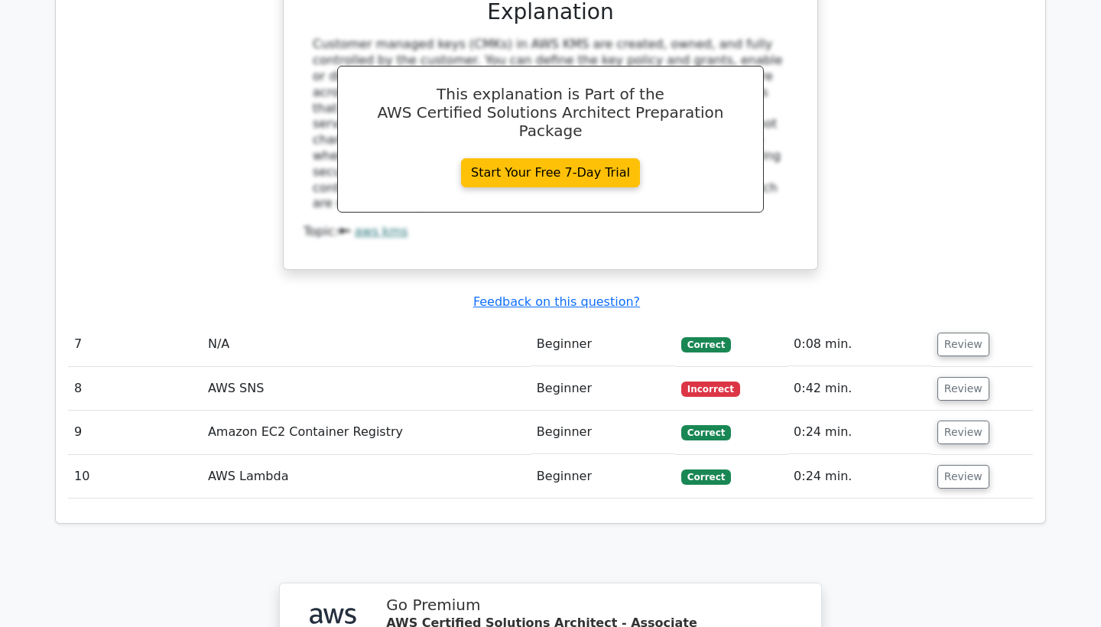
scroll to position [5032, 0]
click at [971, 332] on button "Review" at bounding box center [963, 344] width 52 height 24
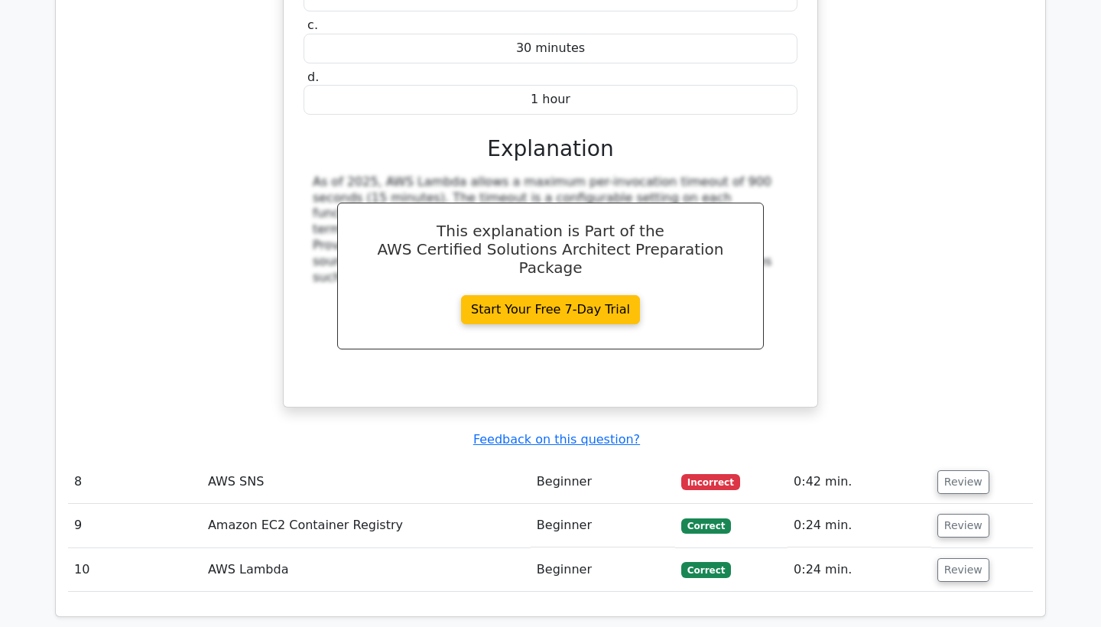
scroll to position [5587, 0]
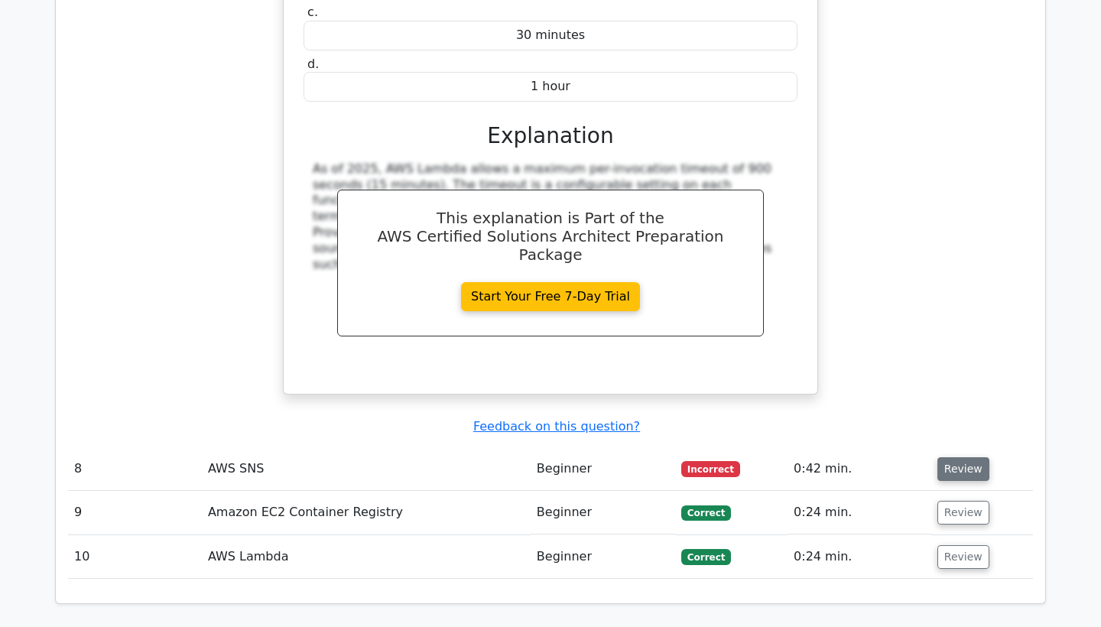
click at [952, 457] on button "Review" at bounding box center [963, 469] width 52 height 24
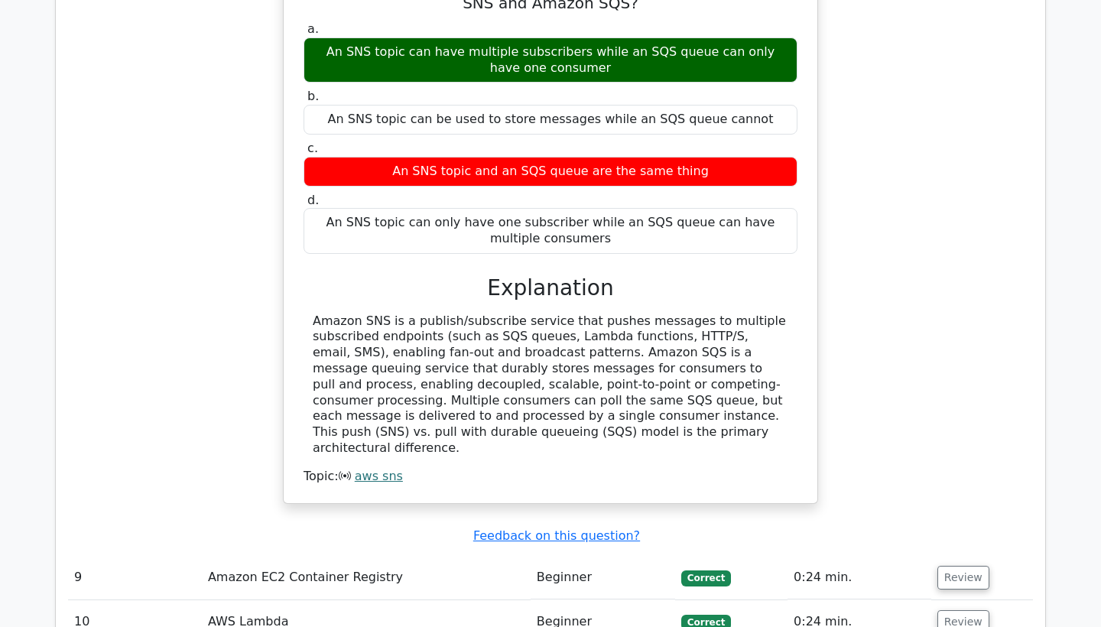
scroll to position [6149, 0]
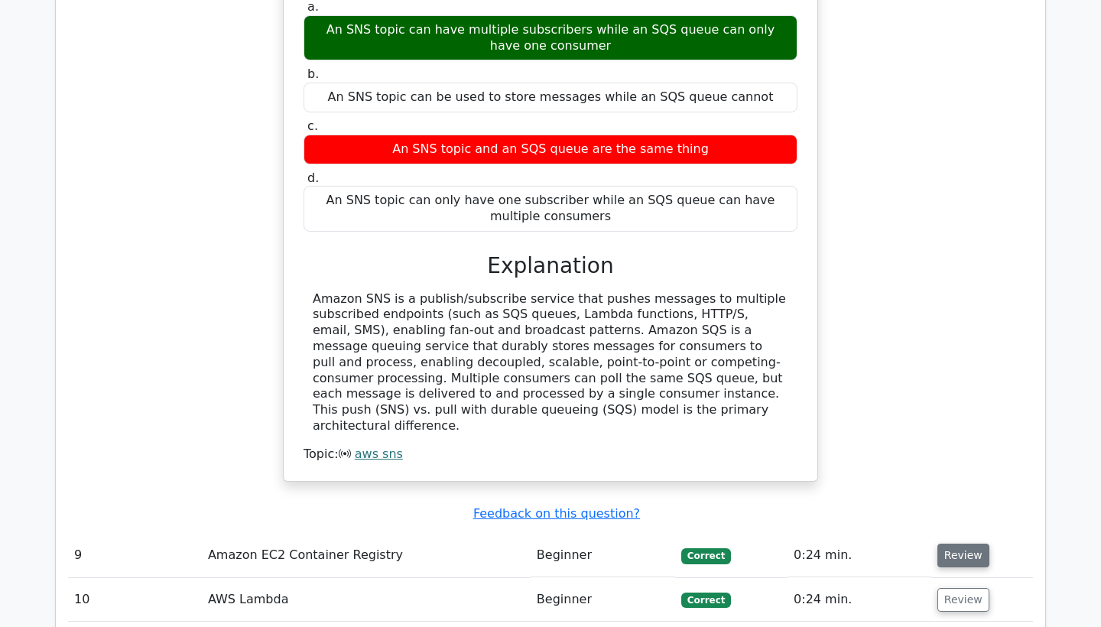
click at [966, 543] on button "Review" at bounding box center [963, 555] width 52 height 24
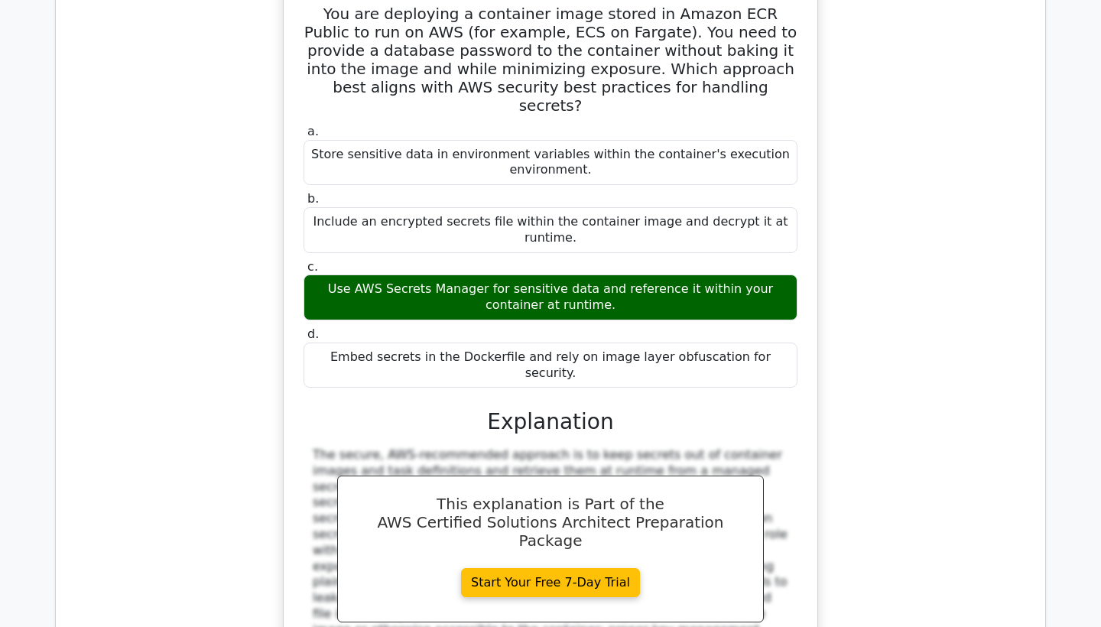
scroll to position [6755, 0]
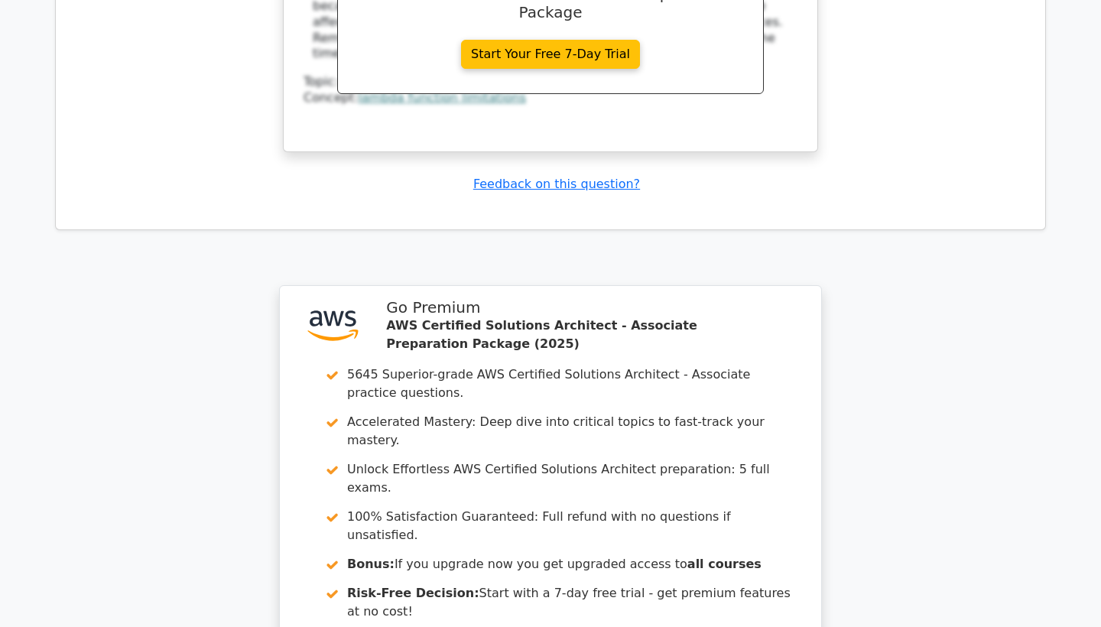
scroll to position [8084, 0]
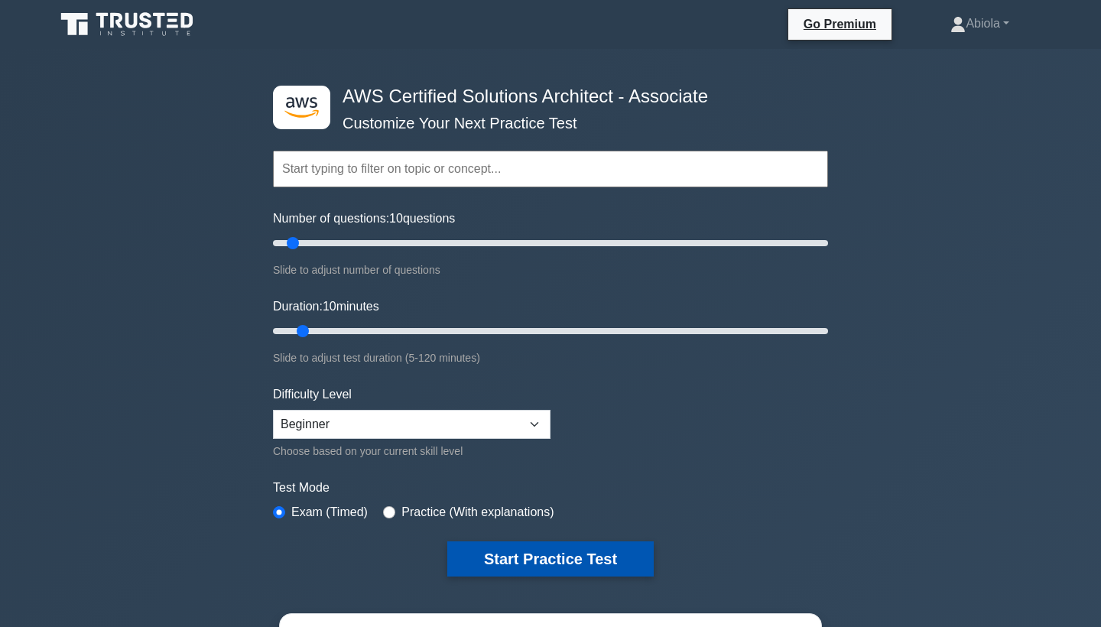
click at [501, 553] on button "Start Practice Test" at bounding box center [550, 558] width 206 height 35
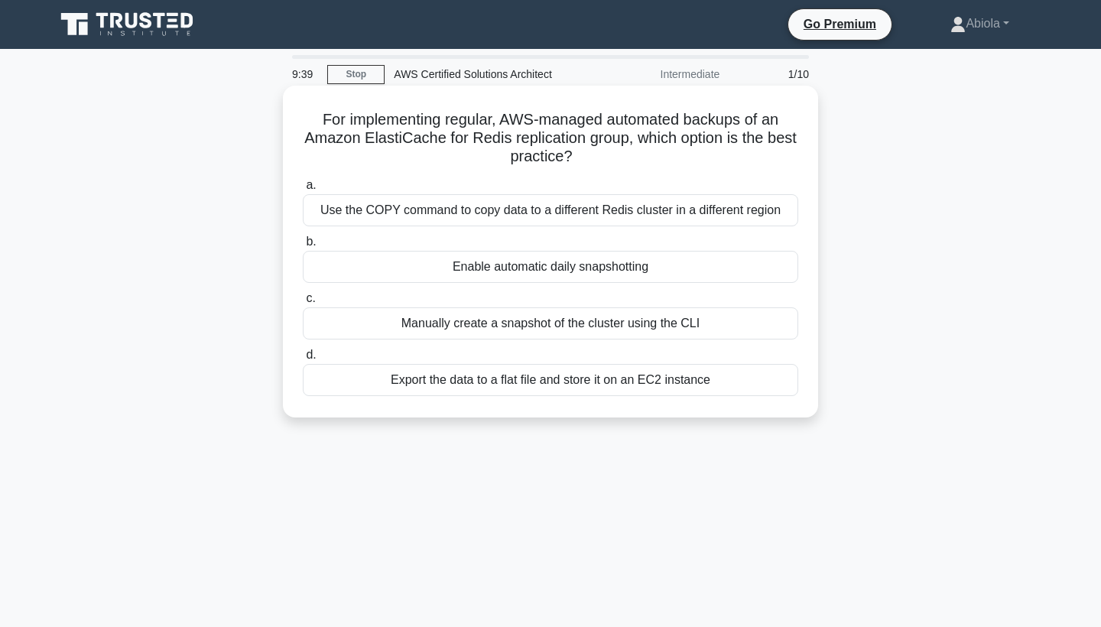
drag, startPoint x: 0, startPoint y: 0, endPoint x: 501, endPoint y: 329, distance: 600.0
click at [501, 329] on div "9:39 Stop AWS Certified Solutions Architect Intermediate 1/10 For implementing …" at bounding box center [550, 437] width 1009 height 764
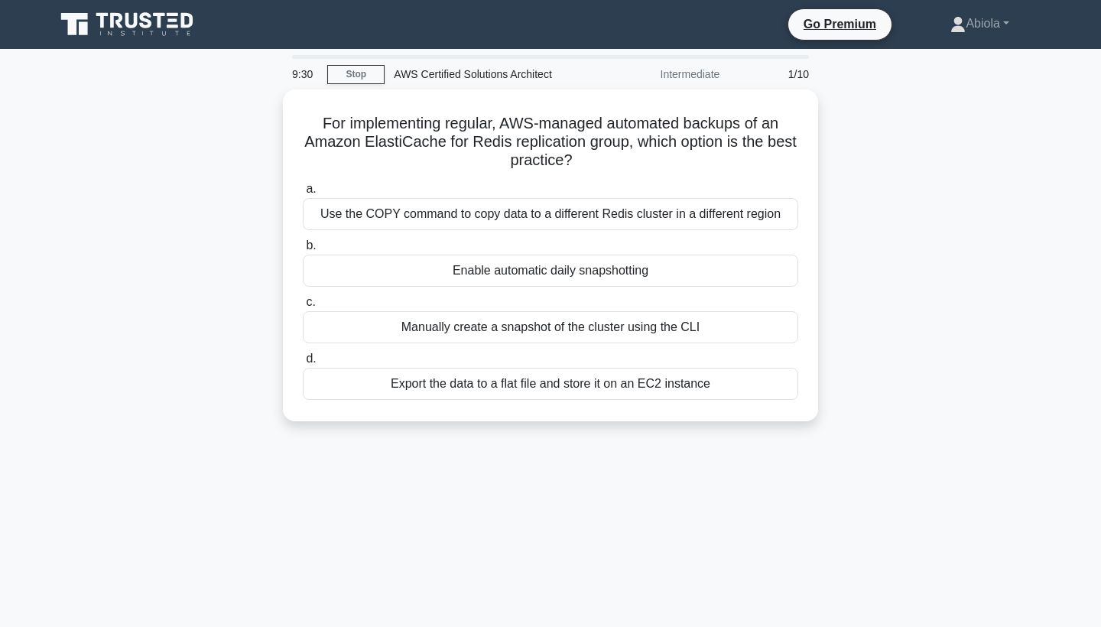
click at [932, 310] on div "For implementing regular, AWS-managed automated backups of an Amazon ElastiCach…" at bounding box center [550, 264] width 1009 height 350
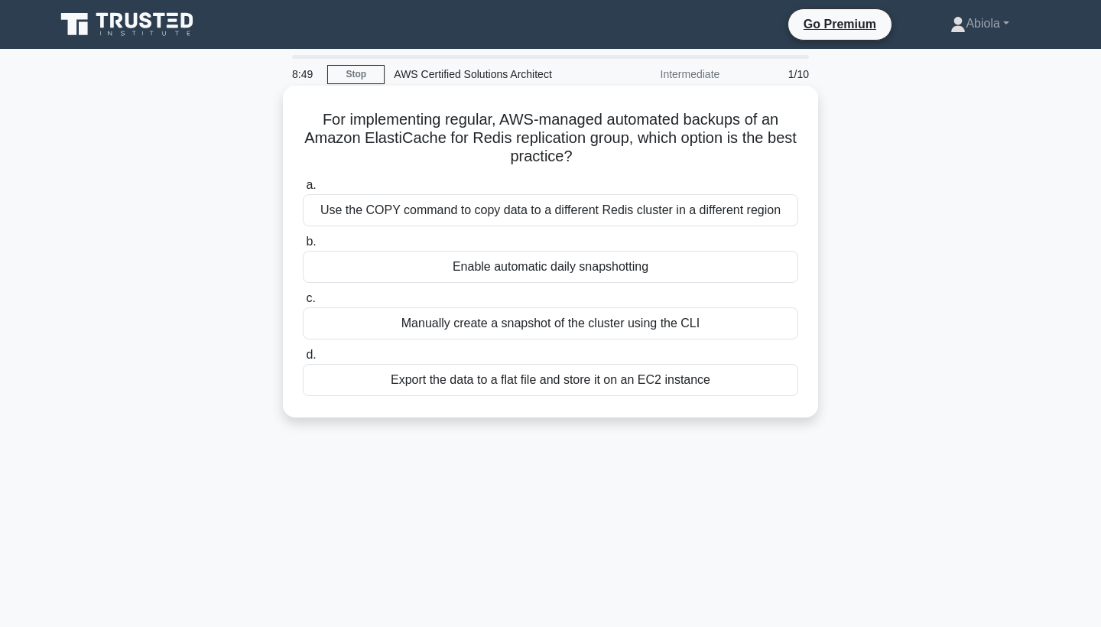
click at [621, 331] on div "Manually create a snapshot of the cluster using the CLI" at bounding box center [550, 323] width 495 height 32
click at [303, 303] on input "c. Manually create a snapshot of the cluster using the CLI" at bounding box center [303, 299] width 0 height 10
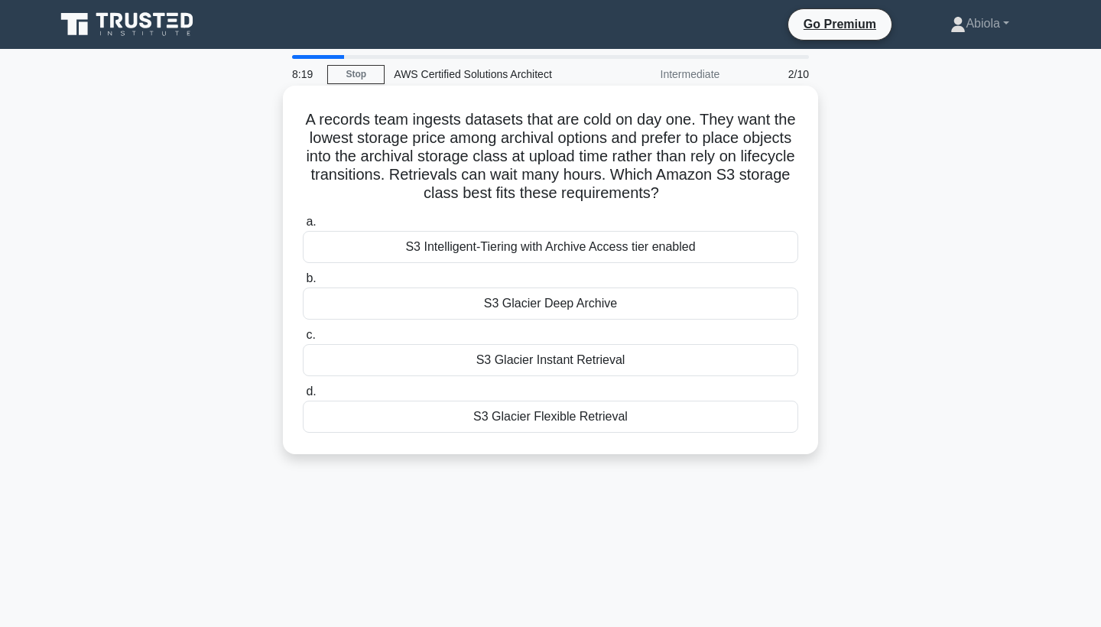
click at [617, 367] on div "S3 Glacier Instant Retrieval" at bounding box center [550, 360] width 495 height 32
click at [303, 340] on input "c. S3 Glacier Instant Retrieval" at bounding box center [303, 335] width 0 height 10
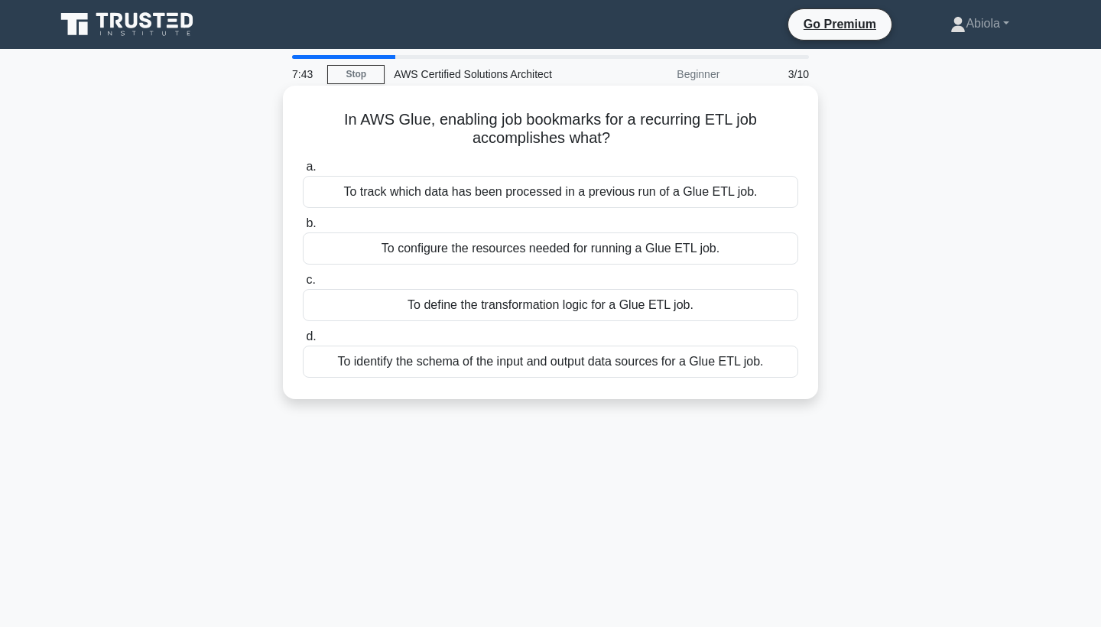
click at [643, 203] on div "To track which data has been processed in a previous run of a Glue ETL job." at bounding box center [550, 192] width 495 height 32
click at [303, 172] on input "a. To track which data has been processed in a previous run of a Glue ETL job." at bounding box center [303, 167] width 0 height 10
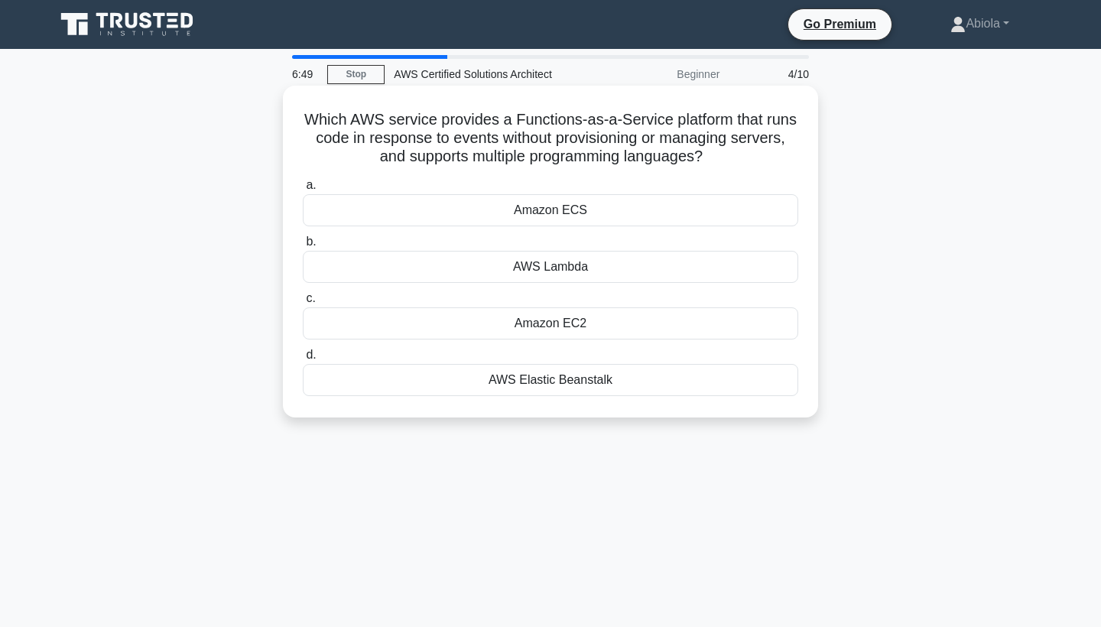
click at [635, 207] on div "Amazon ECS" at bounding box center [550, 210] width 495 height 32
click at [303, 190] on input "a. Amazon ECS" at bounding box center [303, 185] width 0 height 10
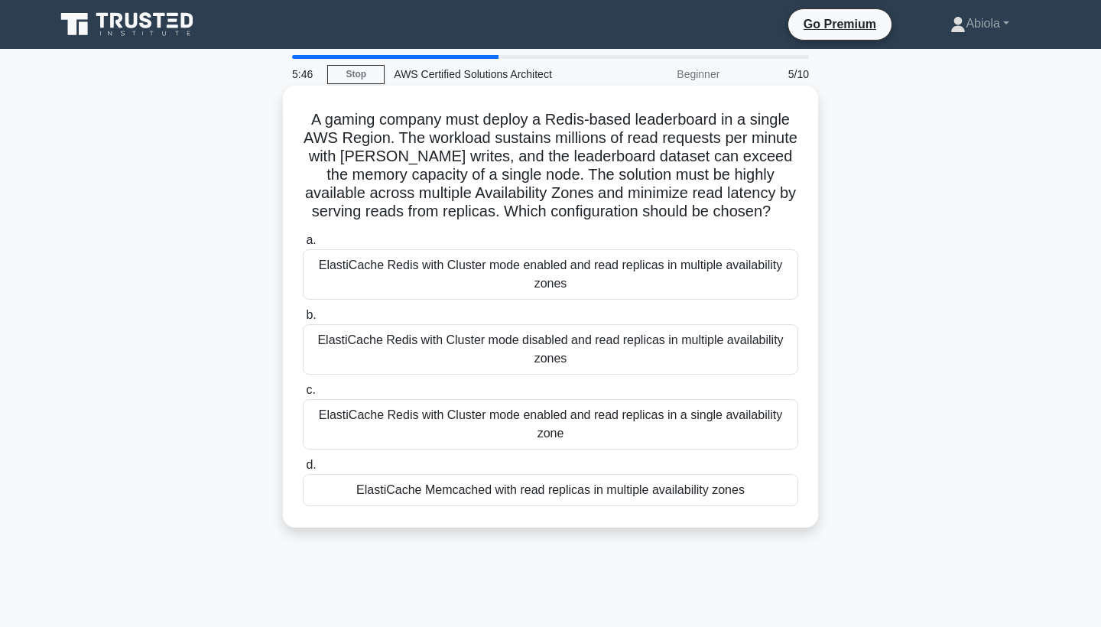
click at [648, 277] on div "ElastiCache Redis with Cluster mode enabled and read replicas in multiple avail…" at bounding box center [550, 274] width 495 height 50
click at [303, 245] on input "a. ElastiCache Redis with Cluster mode enabled and read replicas in multiple av…" at bounding box center [303, 240] width 0 height 10
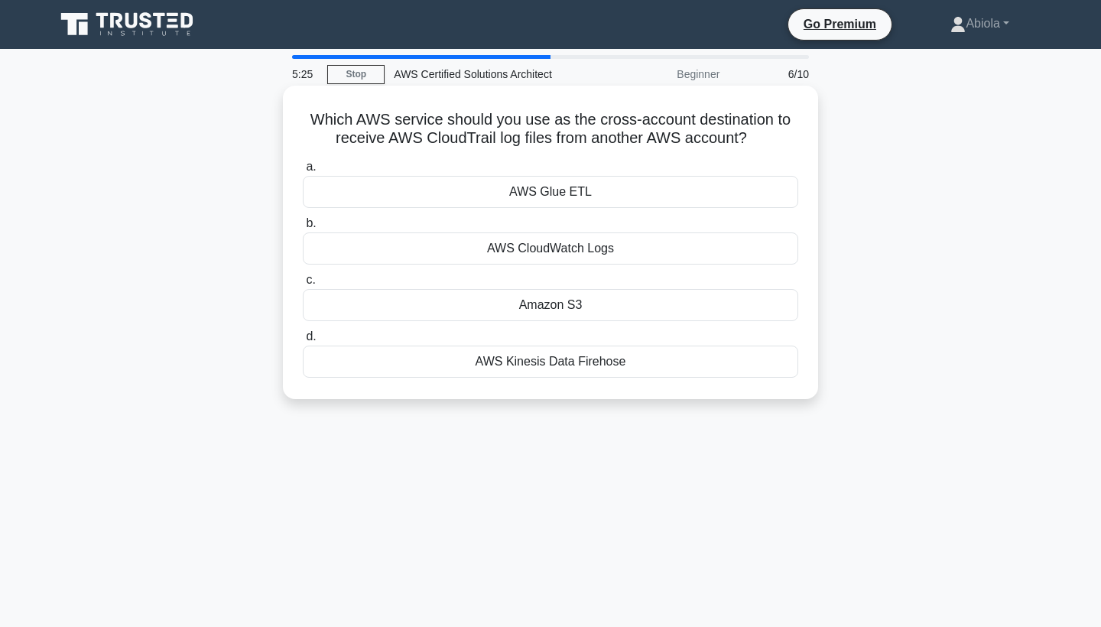
click at [601, 252] on div "AWS CloudWatch Logs" at bounding box center [550, 248] width 495 height 32
click at [303, 229] on input "b. AWS CloudWatch Logs" at bounding box center [303, 224] width 0 height 10
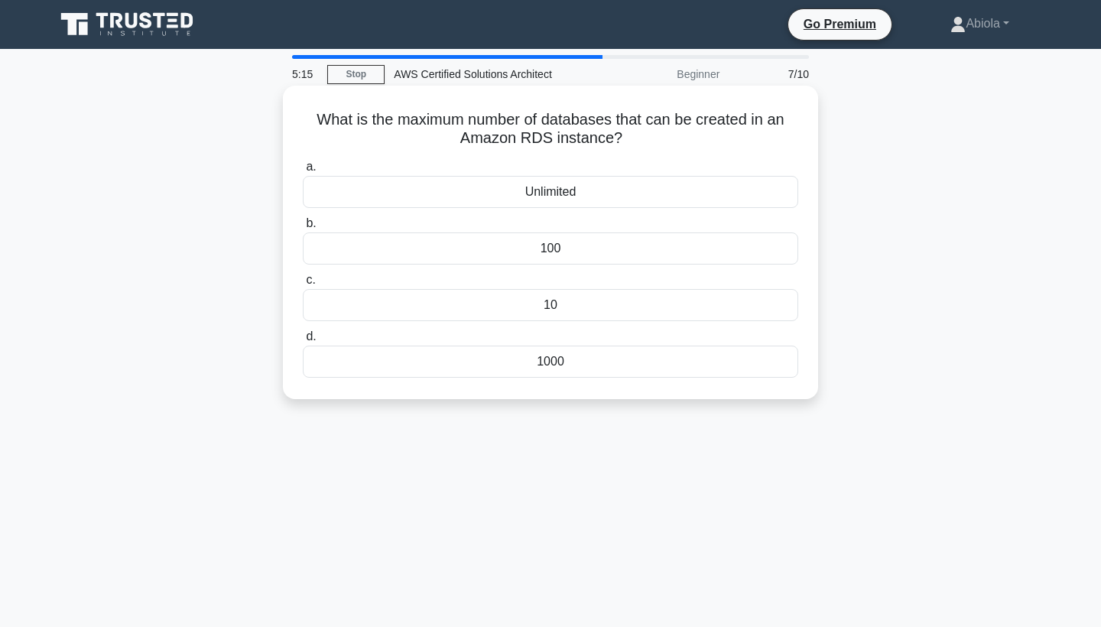
click at [567, 195] on div "Unlimited" at bounding box center [550, 192] width 495 height 32
click at [303, 172] on input "a. Unlimited" at bounding box center [303, 167] width 0 height 10
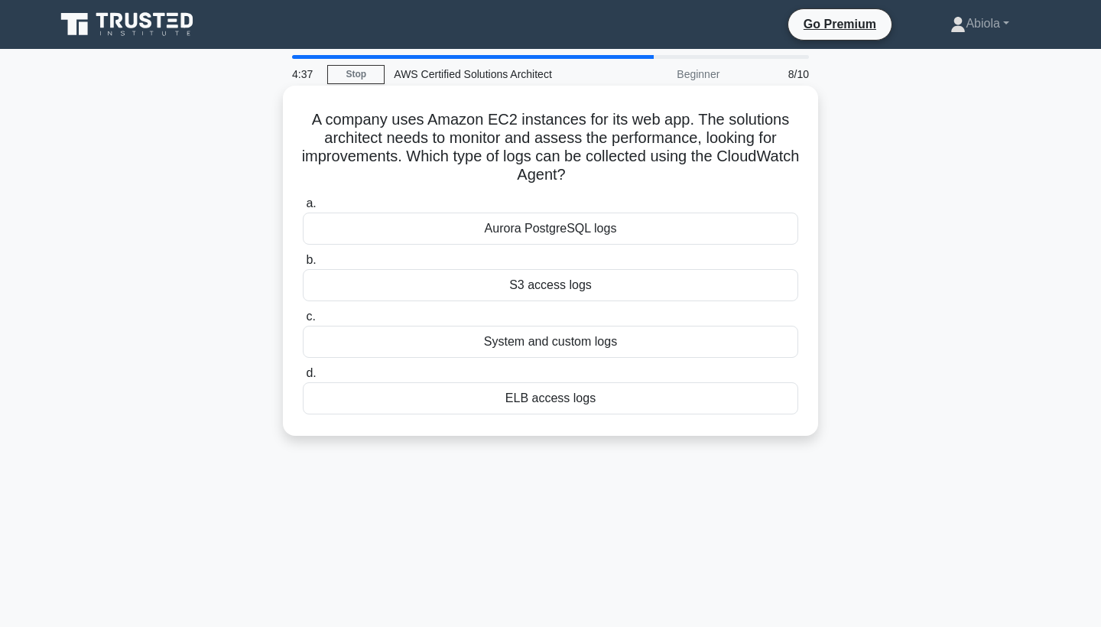
click at [554, 347] on div "System and custom logs" at bounding box center [550, 342] width 495 height 32
click at [303, 322] on input "c. System and custom logs" at bounding box center [303, 317] width 0 height 10
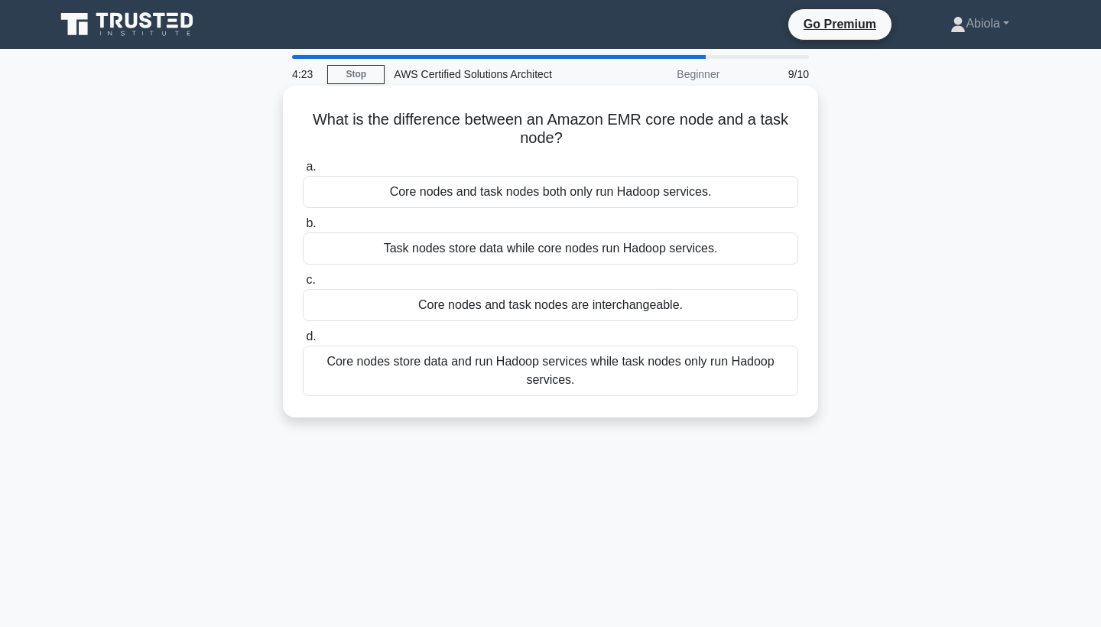
click at [633, 370] on div "Core nodes store data and run Hadoop services while task nodes only run Hadoop …" at bounding box center [550, 370] width 495 height 50
click at [303, 342] on input "d. Core nodes store data and run Hadoop services while task nodes only run Hado…" at bounding box center [303, 337] width 0 height 10
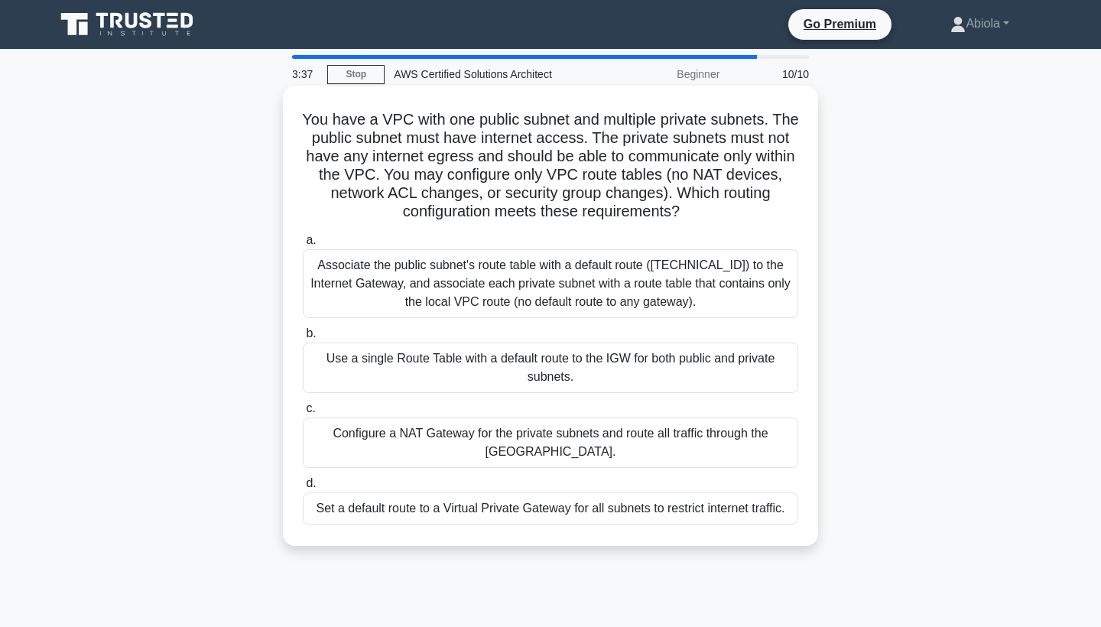
click at [689, 270] on div "Associate the public subnet's route table with a default route (0.0.0.0/0) to t…" at bounding box center [550, 283] width 495 height 69
click at [303, 245] on input "a. Associate the public subnet's route table with a default route (0.0.0.0/0) t…" at bounding box center [303, 240] width 0 height 10
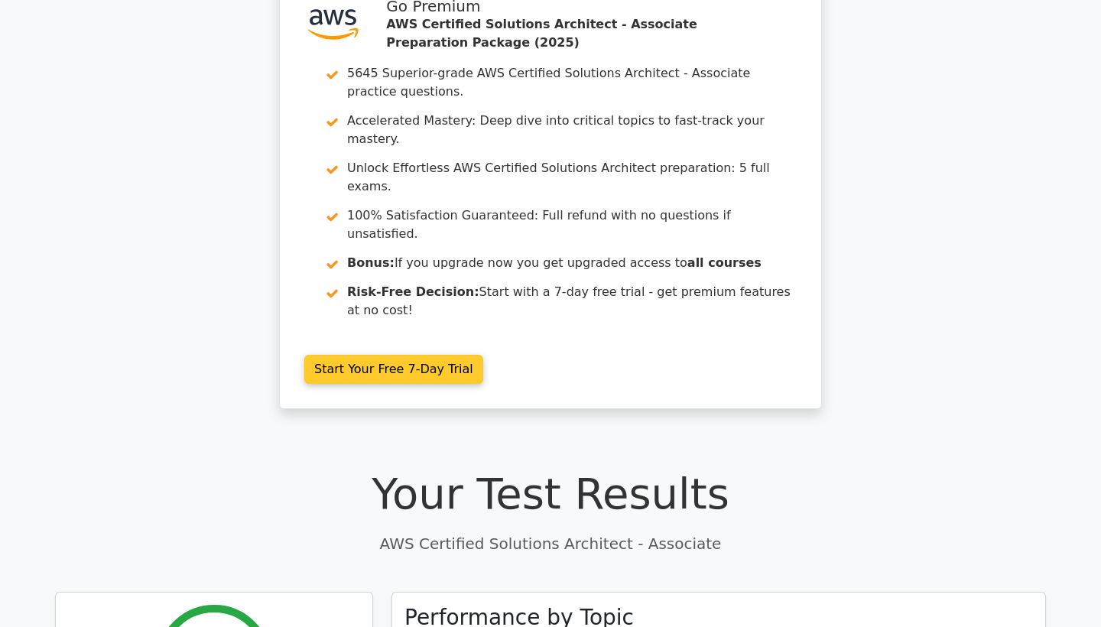
drag, startPoint x: 0, startPoint y: 0, endPoint x: 740, endPoint y: 239, distance: 777.6
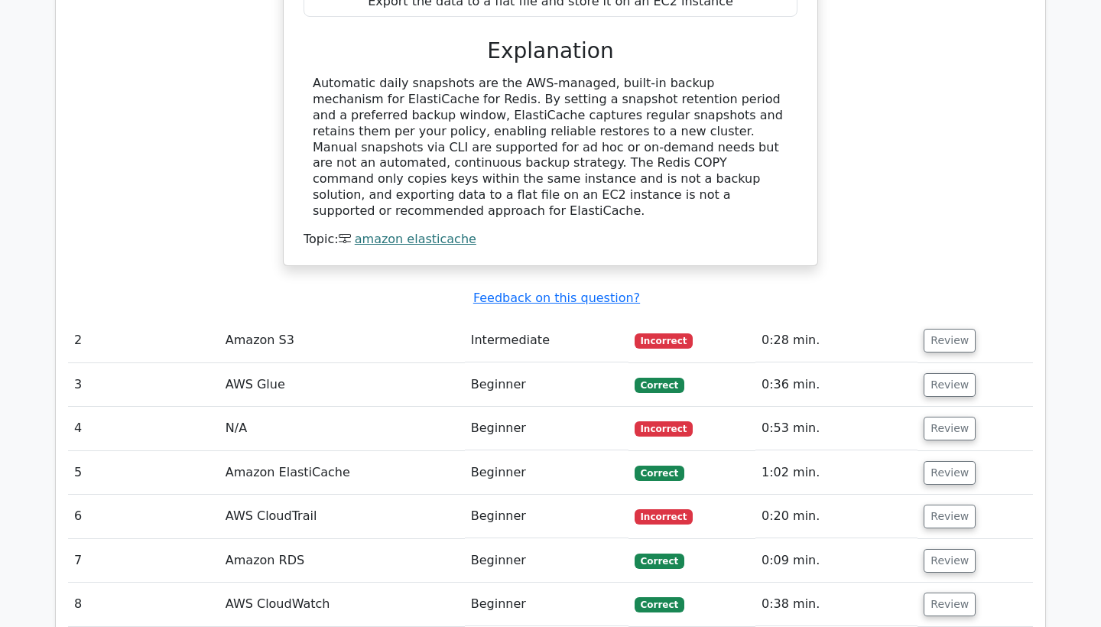
scroll to position [1714, 0]
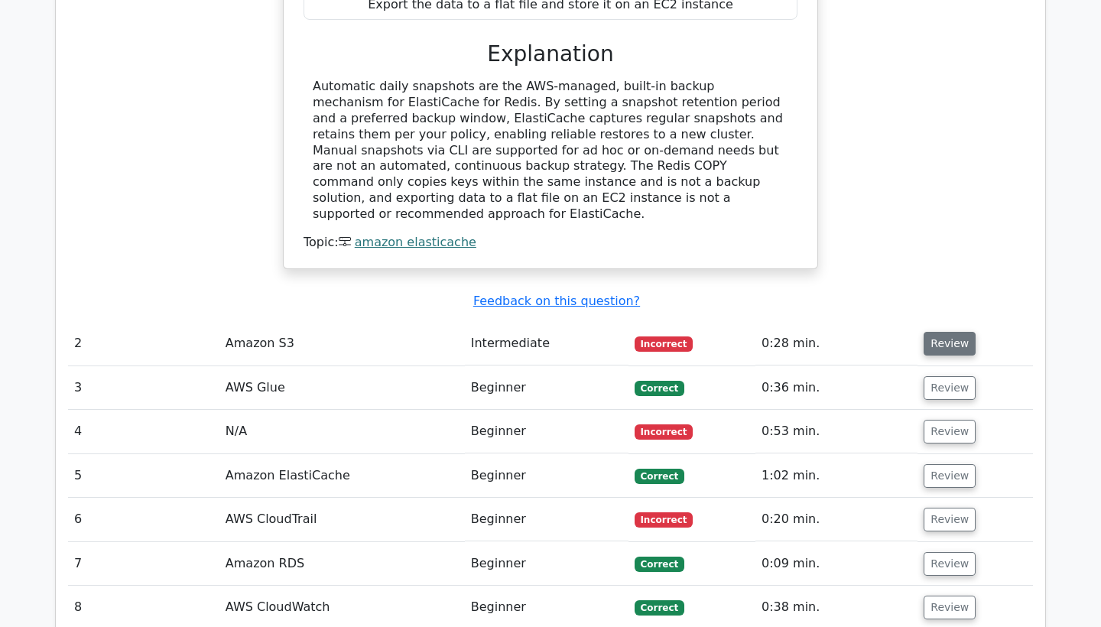
click at [944, 332] on button "Review" at bounding box center [949, 344] width 52 height 24
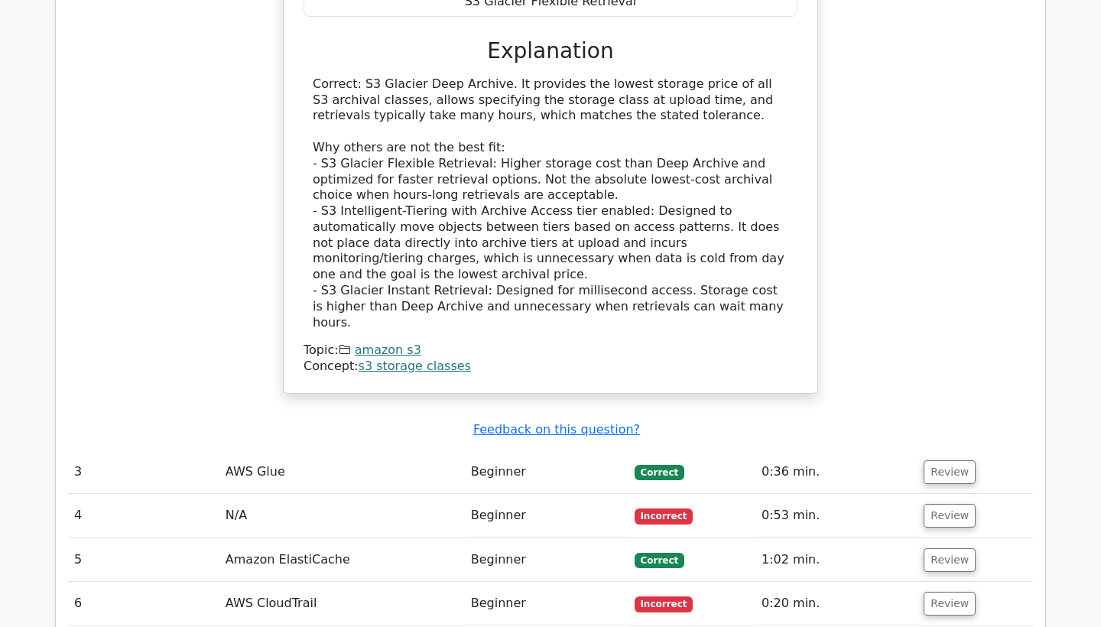
scroll to position [2405, 0]
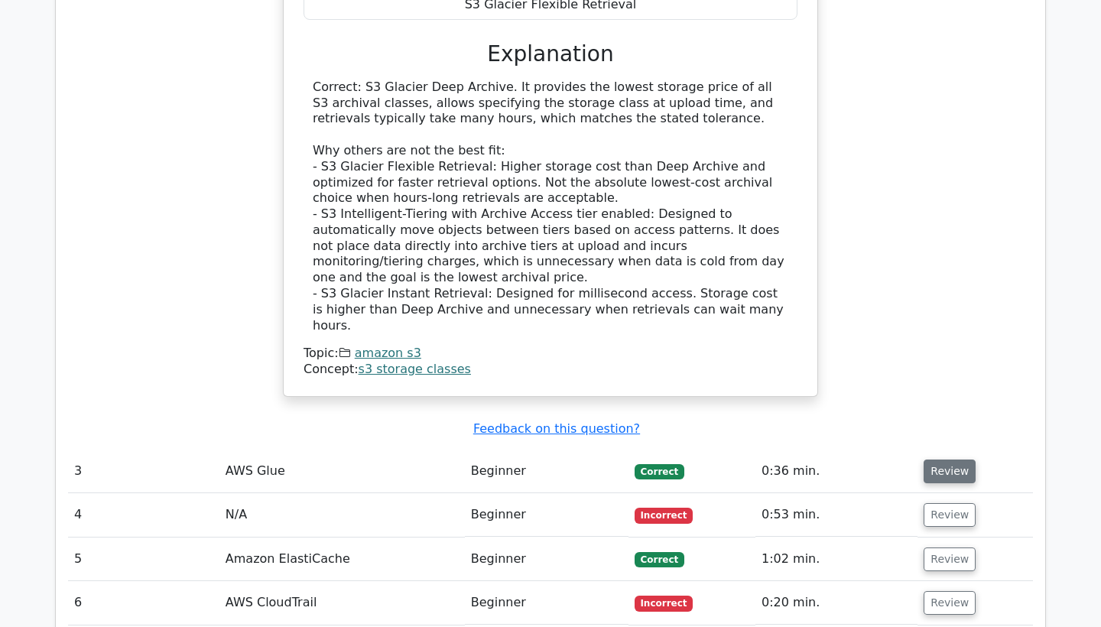
click at [951, 459] on button "Review" at bounding box center [949, 471] width 52 height 24
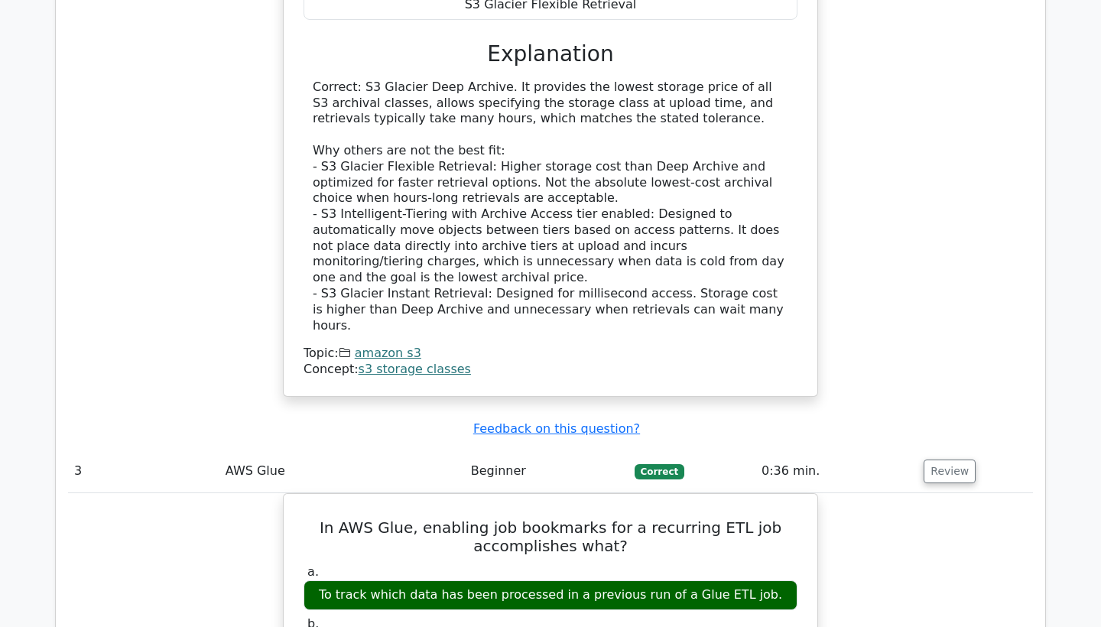
drag, startPoint x: 951, startPoint y: 314, endPoint x: 936, endPoint y: 457, distance: 143.7
click at [936, 457] on tbody "1 Amazon ElastiCache Intermediate Incorrect 1:22 min. Review a. b. c. d." at bounding box center [550, 206] width 965 height 2454
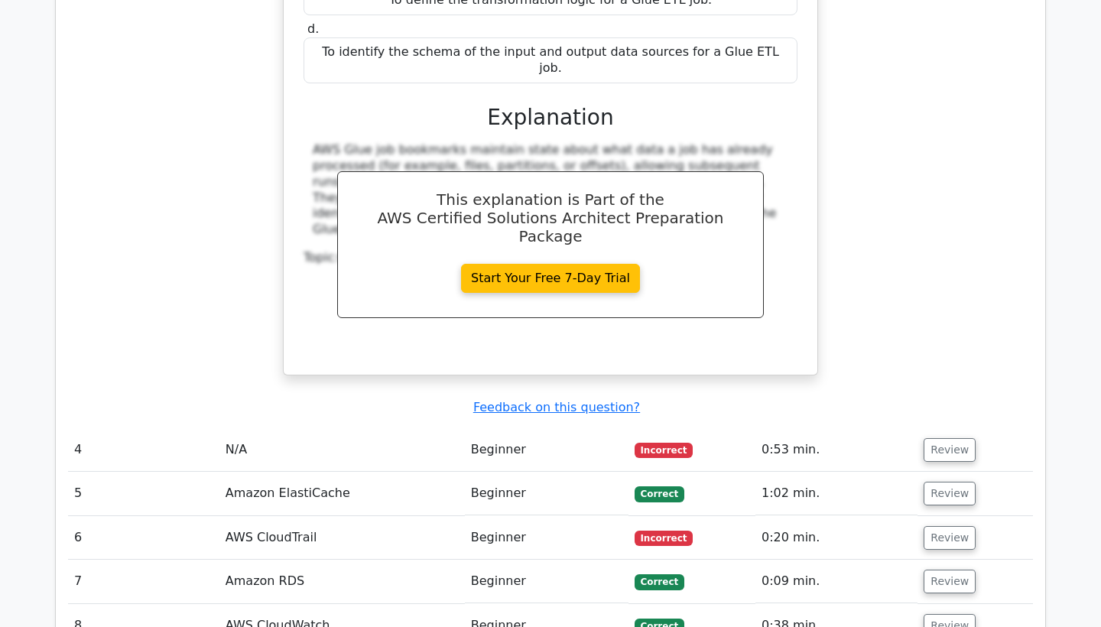
scroll to position [3111, 0]
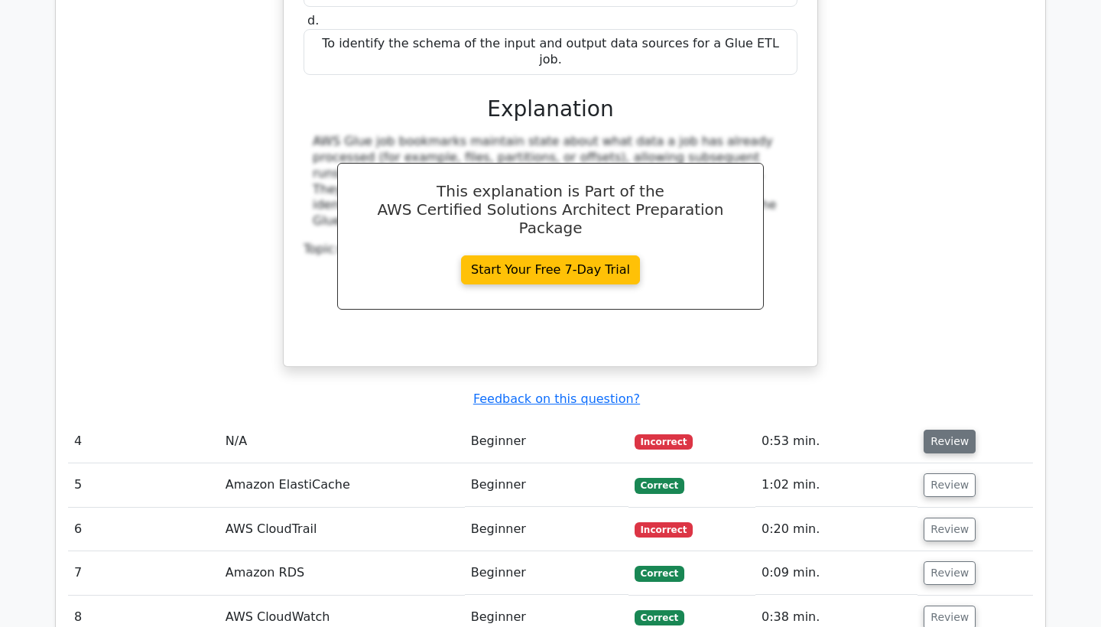
click at [946, 430] on button "Review" at bounding box center [949, 442] width 52 height 24
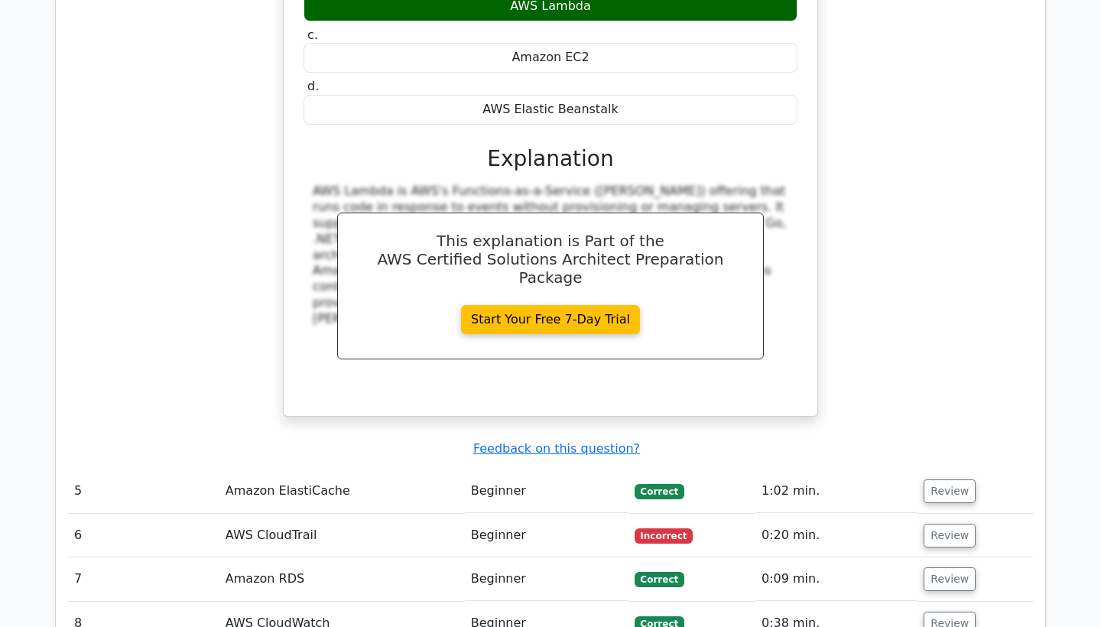
scroll to position [3771, 0]
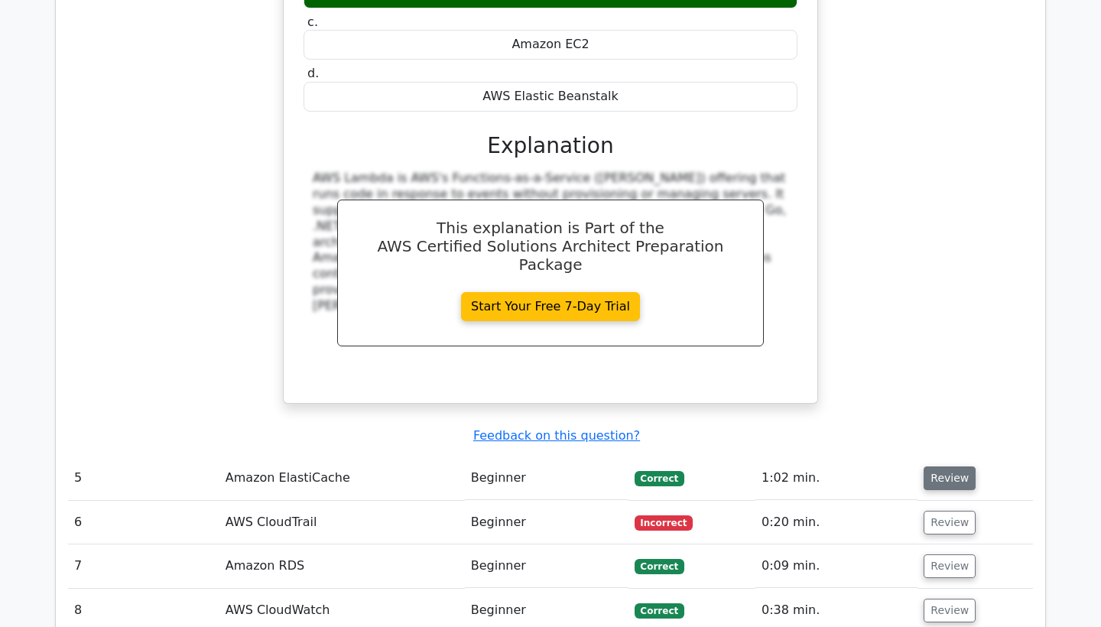
click at [939, 466] on button "Review" at bounding box center [949, 478] width 52 height 24
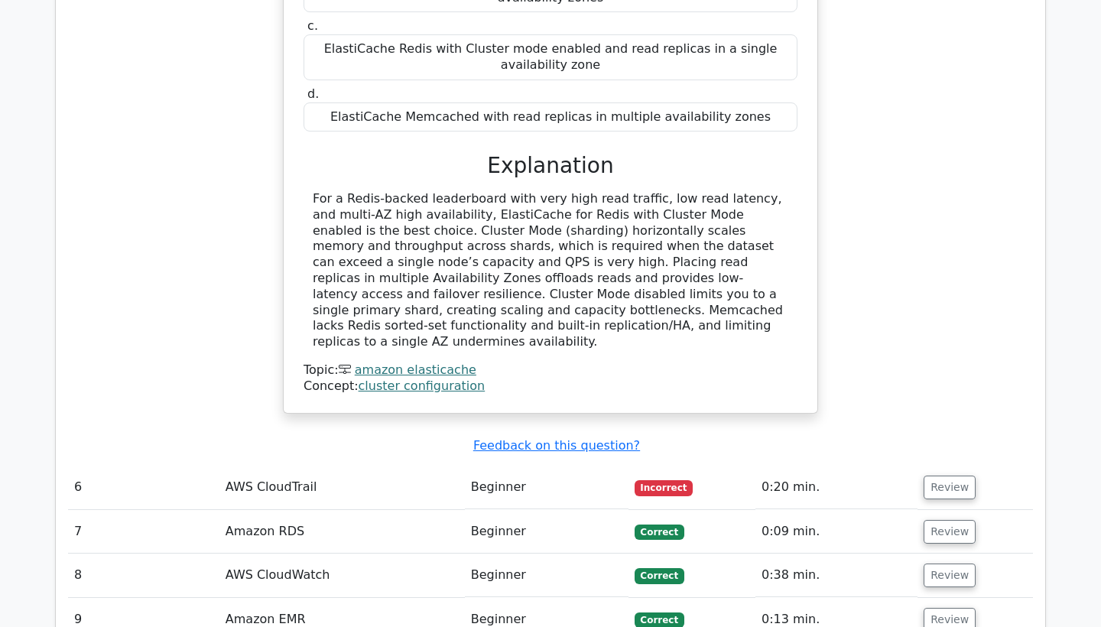
scroll to position [4575, 0]
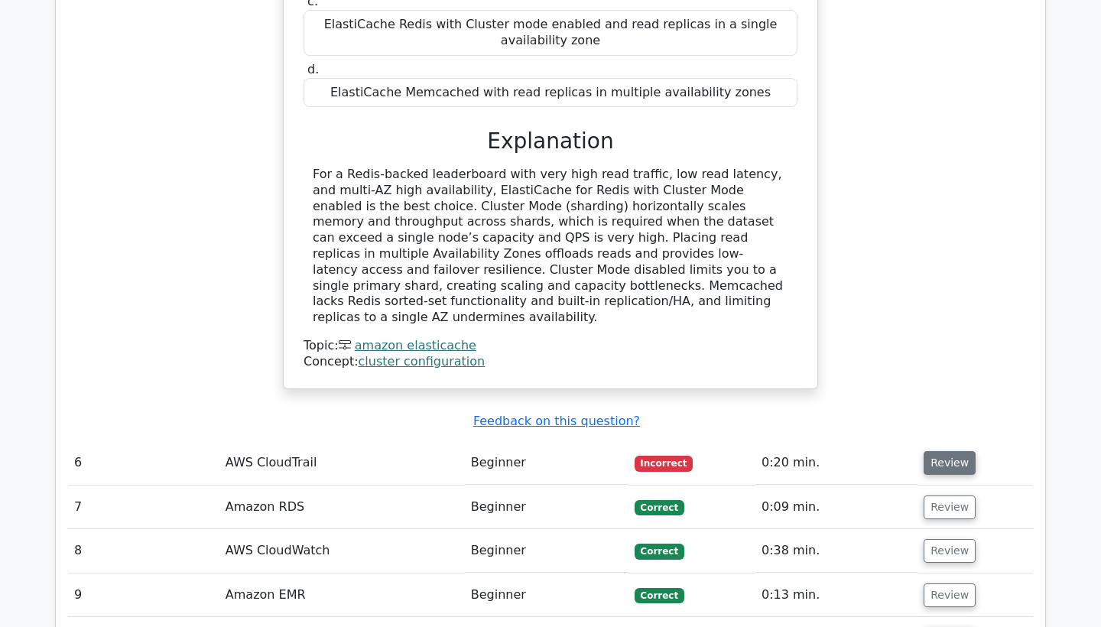
click at [940, 451] on button "Review" at bounding box center [949, 463] width 52 height 24
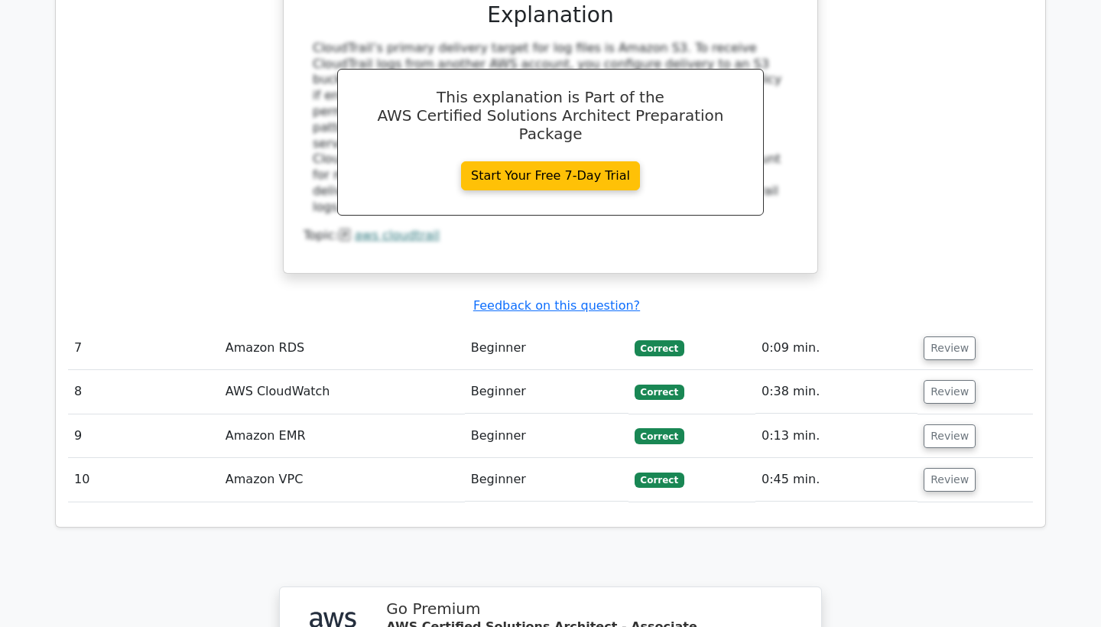
scroll to position [5371, 0]
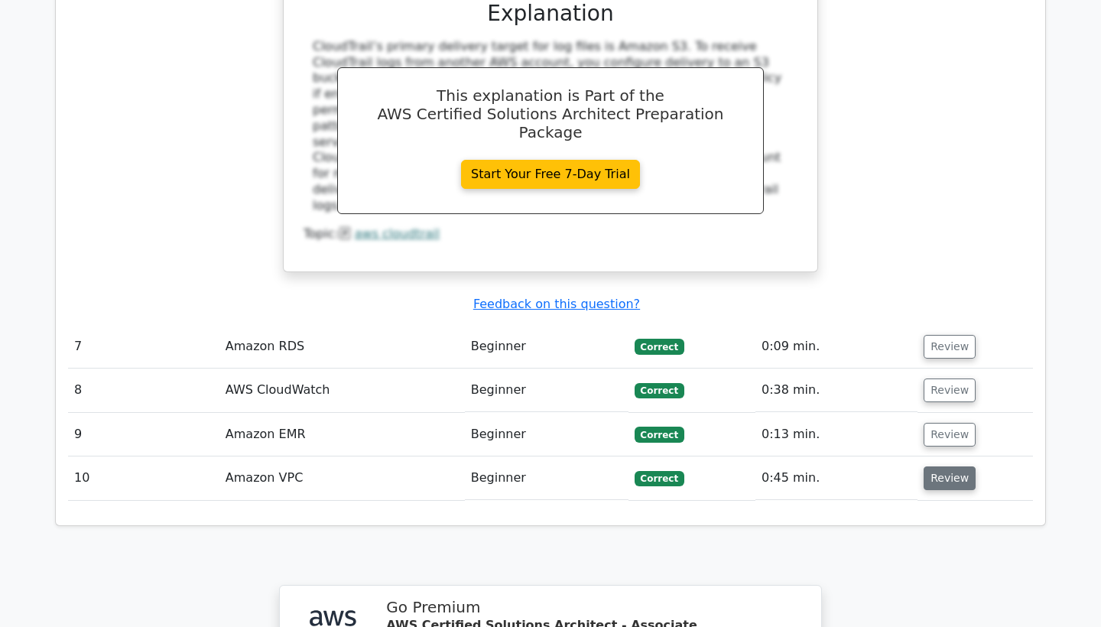
click at [950, 466] on button "Review" at bounding box center [949, 478] width 52 height 24
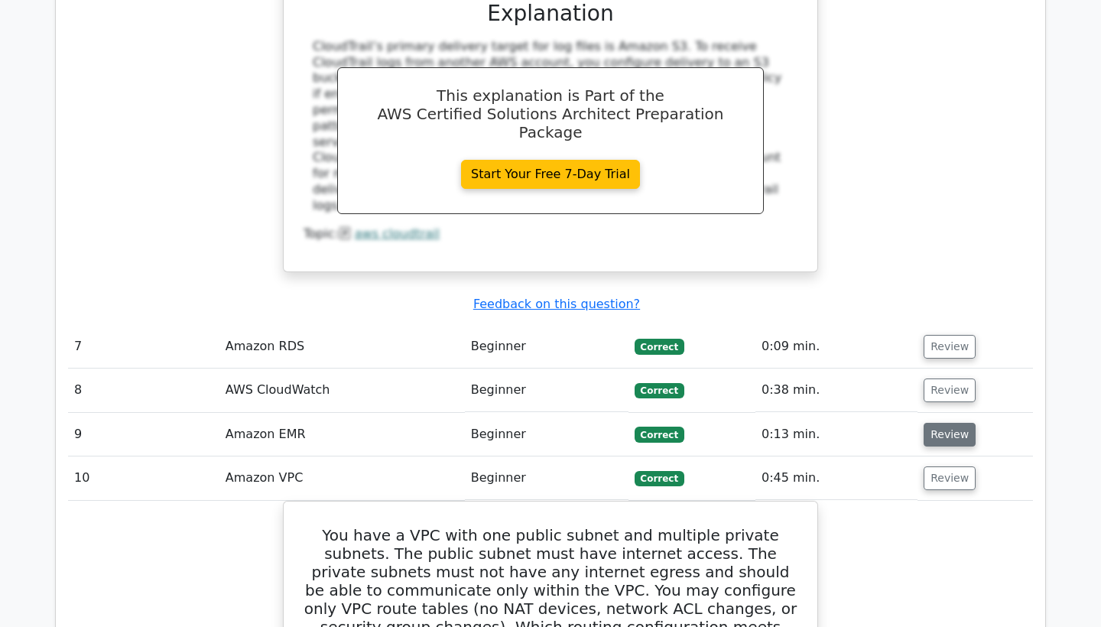
click at [938, 423] on button "Review" at bounding box center [949, 435] width 52 height 24
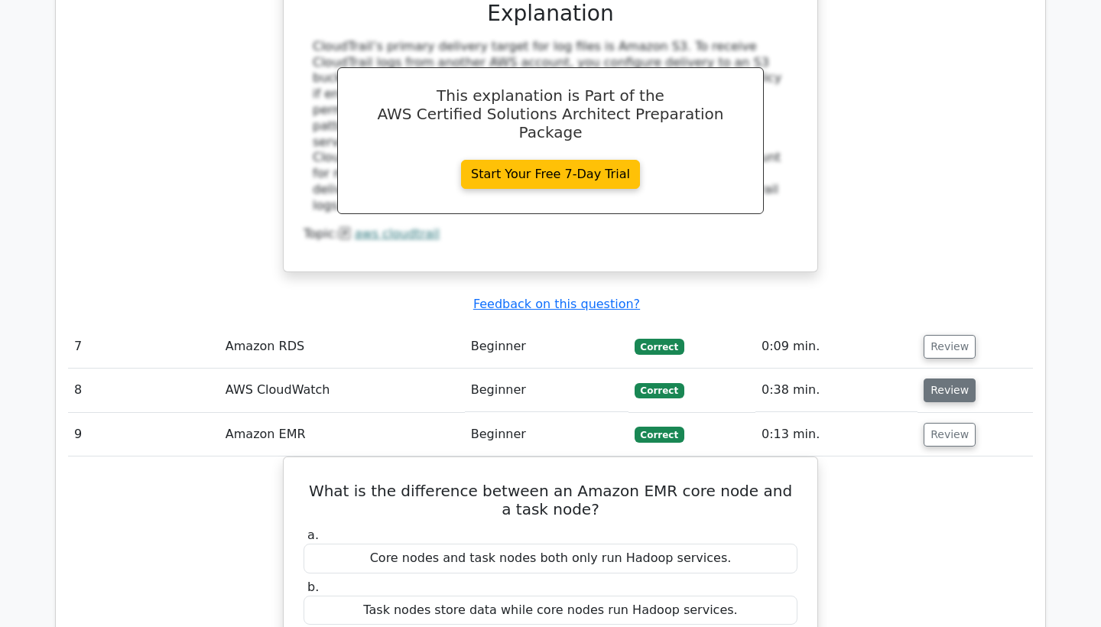
click at [932, 378] on button "Review" at bounding box center [949, 390] width 52 height 24
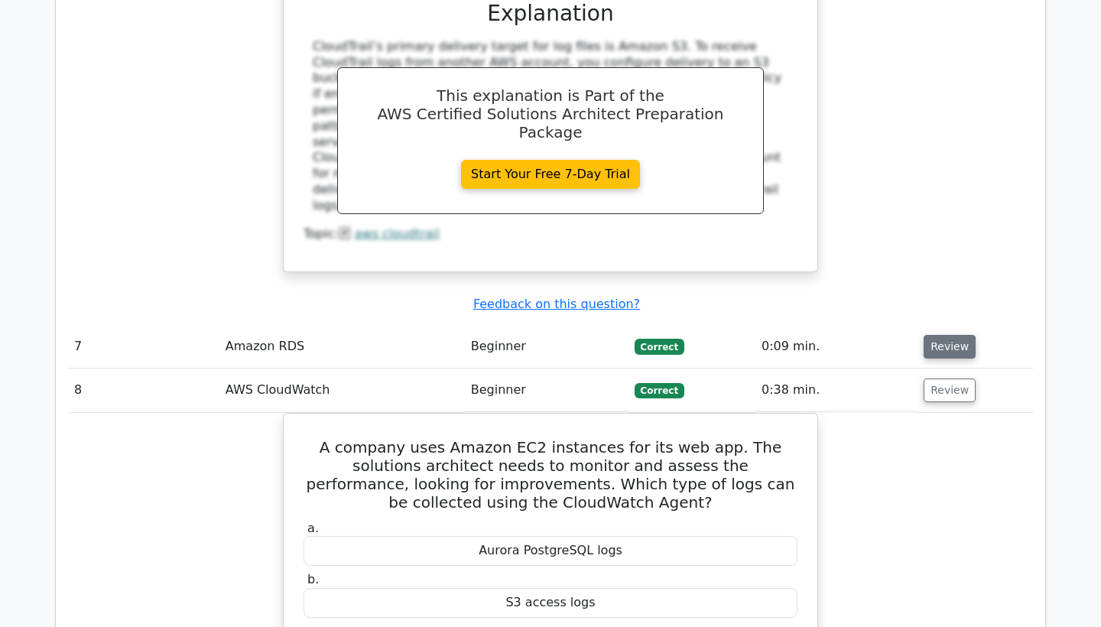
click at [949, 335] on button "Review" at bounding box center [949, 347] width 52 height 24
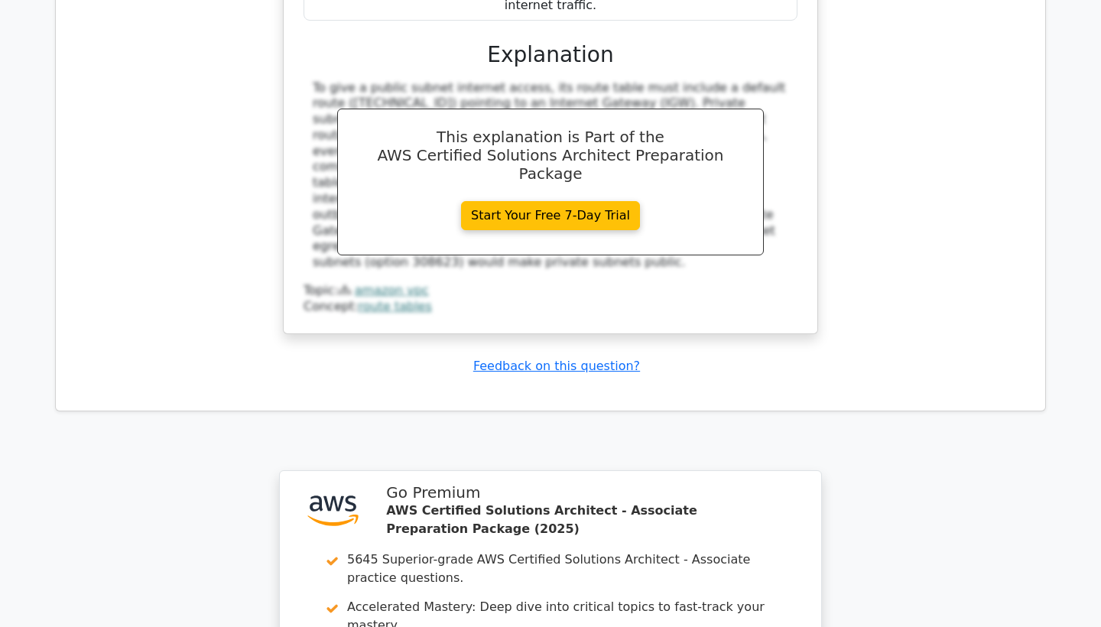
scroll to position [8099, 0]
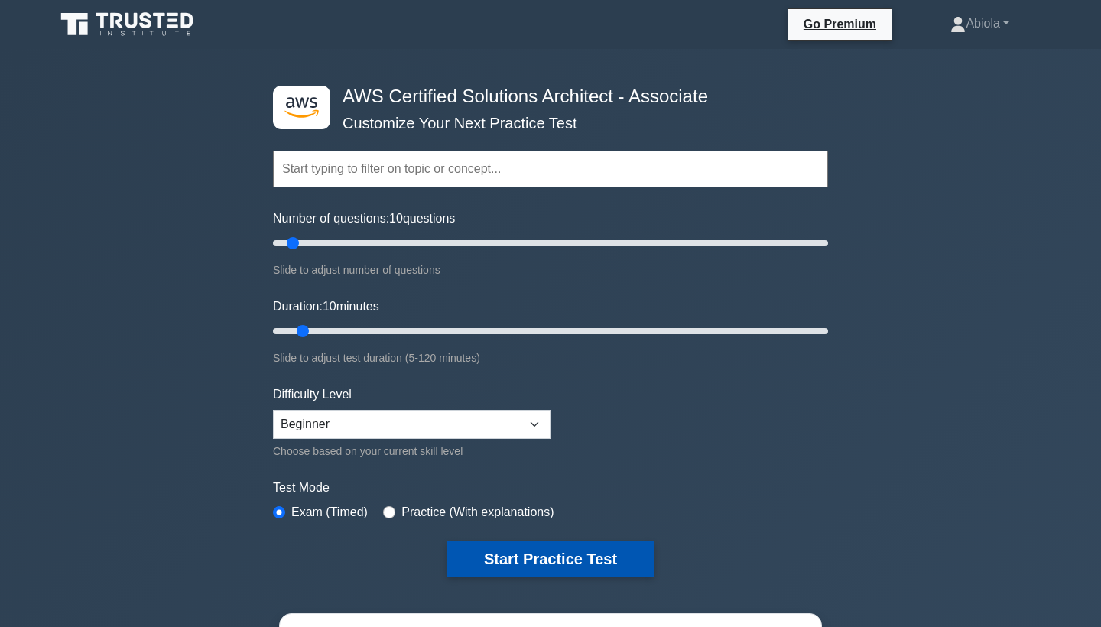
click at [485, 547] on button "Start Practice Test" at bounding box center [550, 558] width 206 height 35
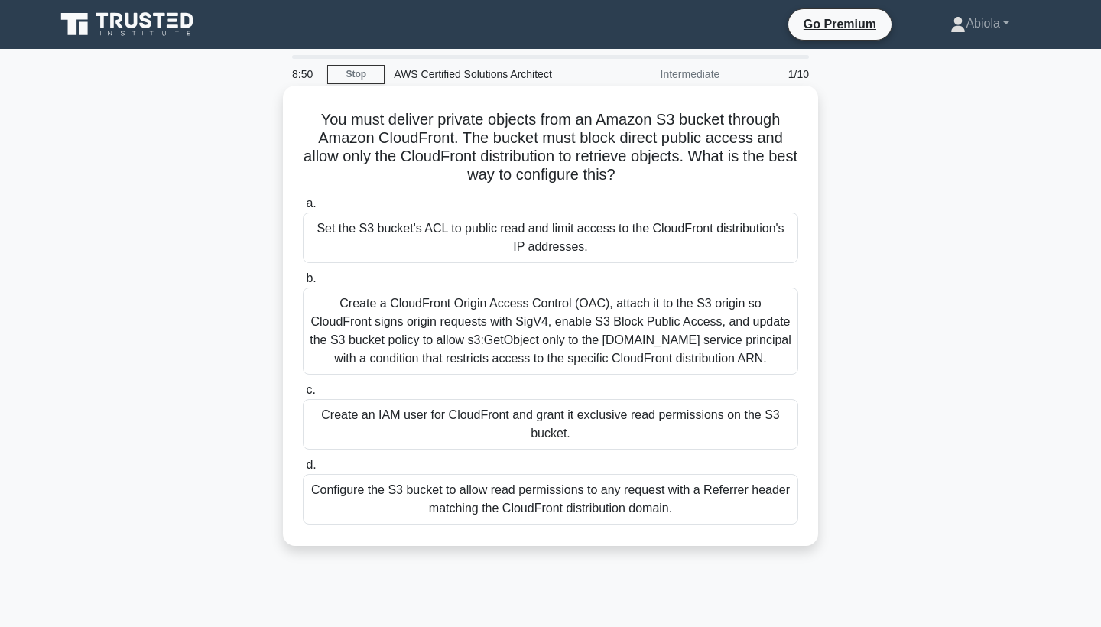
click at [527, 375] on div "Create a CloudFront Origin Access Control (OAC), attach it to the S3 origin so …" at bounding box center [550, 330] width 495 height 87
click at [303, 284] on input "b. Create a CloudFront Origin Access Control (OAC), attach it to the S3 origin …" at bounding box center [303, 279] width 0 height 10
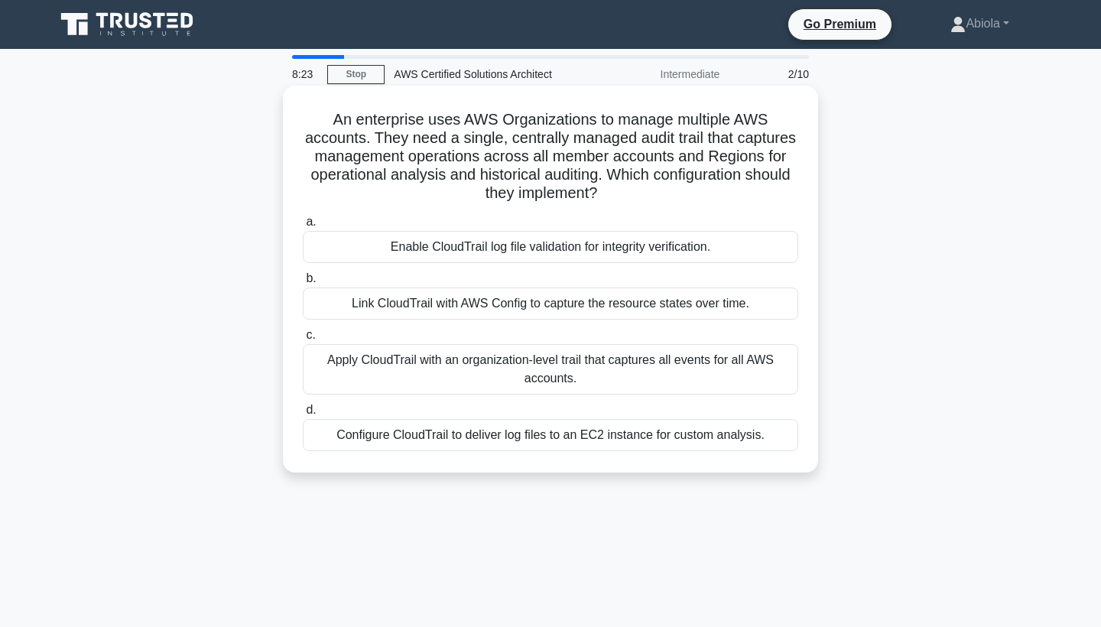
click at [552, 375] on div "Apply CloudTrail with an organization-level trail that captures all events for …" at bounding box center [550, 369] width 495 height 50
click at [303, 340] on input "c. Apply CloudTrail with an organization-level trail that captures all events f…" at bounding box center [303, 335] width 0 height 10
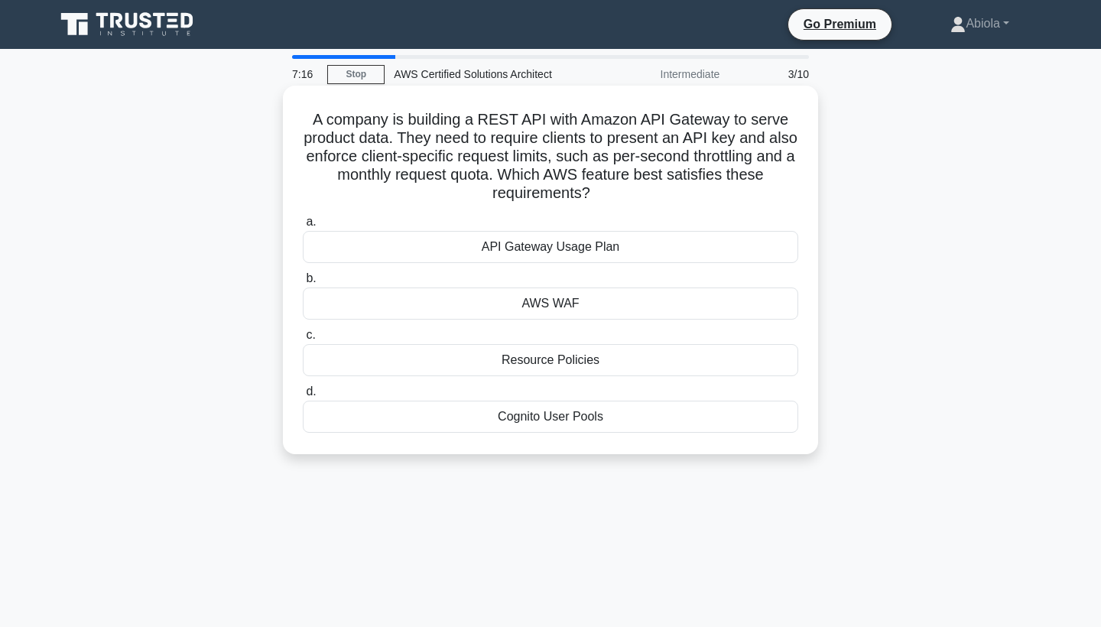
click at [581, 255] on div "API Gateway Usage Plan" at bounding box center [550, 247] width 495 height 32
click at [303, 227] on input "a. API Gateway Usage Plan" at bounding box center [303, 222] width 0 height 10
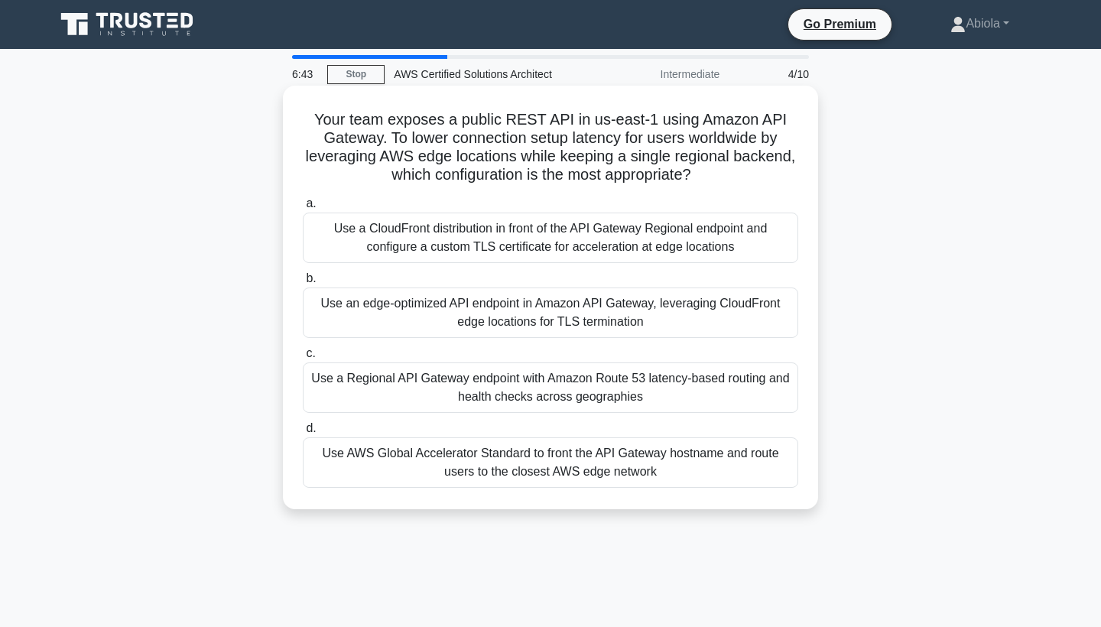
click at [585, 243] on div "Use a CloudFront distribution in front of the API Gateway Regional endpoint and…" at bounding box center [550, 237] width 495 height 50
click at [303, 209] on input "a. Use a CloudFront distribution in front of the API Gateway Regional endpoint …" at bounding box center [303, 204] width 0 height 10
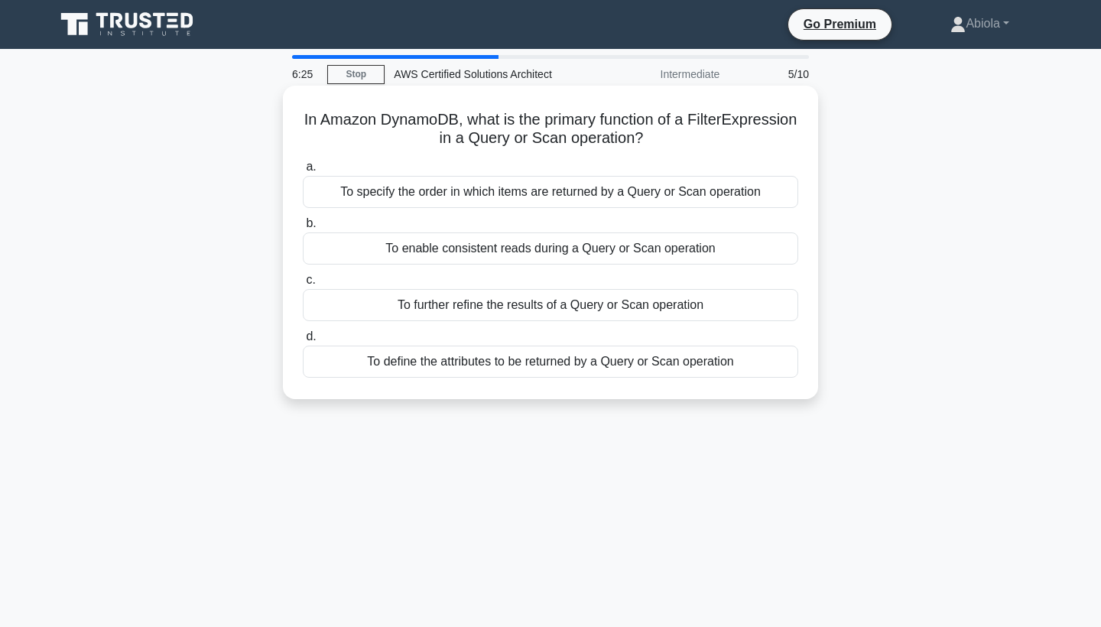
click at [568, 193] on div "To specify the order in which items are returned by a Query or Scan operation" at bounding box center [550, 192] width 495 height 32
click at [303, 172] on input "a. To specify the order in which items are returned by a Query or Scan operation" at bounding box center [303, 167] width 0 height 10
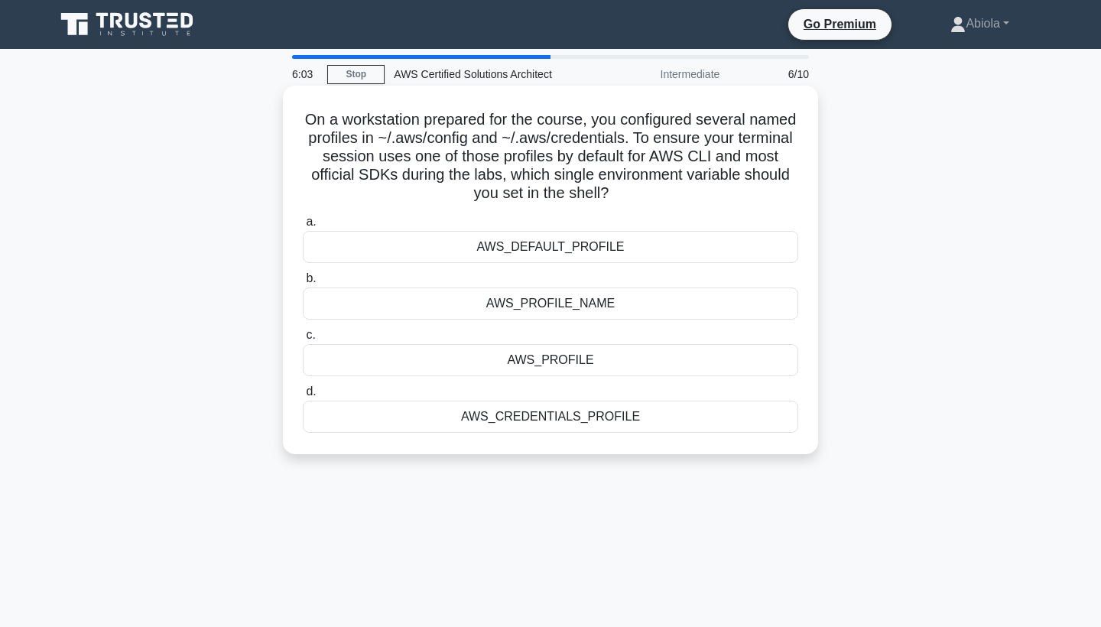
click at [614, 239] on div "AWS_DEFAULT_PROFILE" at bounding box center [550, 247] width 495 height 32
click at [303, 227] on input "a. AWS_DEFAULT_PROFILE" at bounding box center [303, 222] width 0 height 10
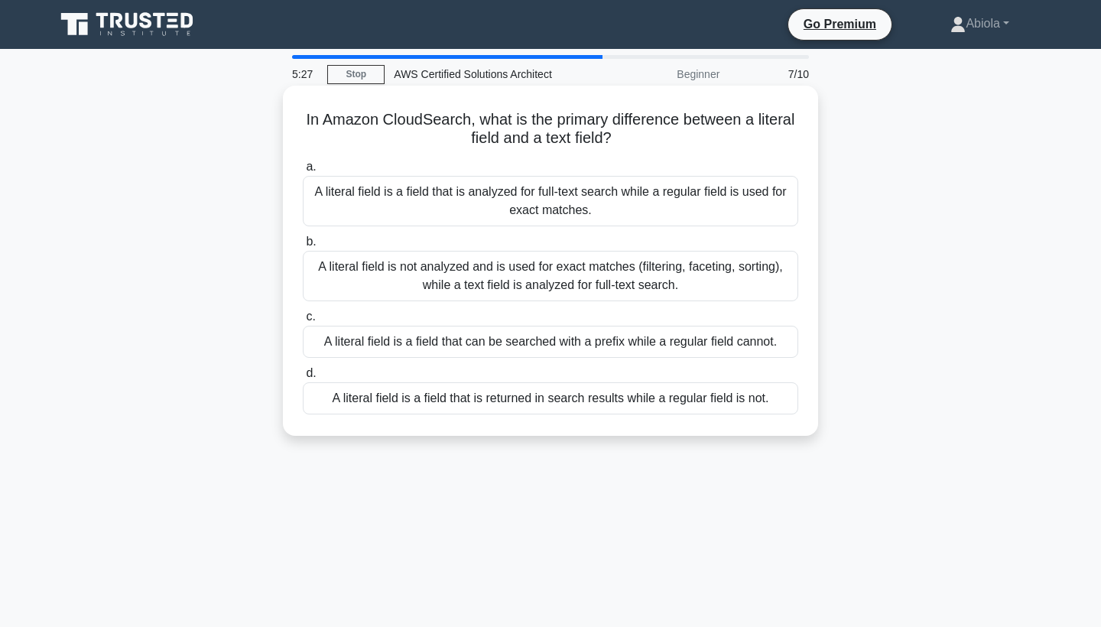
click at [620, 284] on div "A literal field is not analyzed and is used for exact matches (filtering, facet…" at bounding box center [550, 276] width 495 height 50
click at [303, 247] on input "b. A literal field is not analyzed and is used for exact matches (filtering, fa…" at bounding box center [303, 242] width 0 height 10
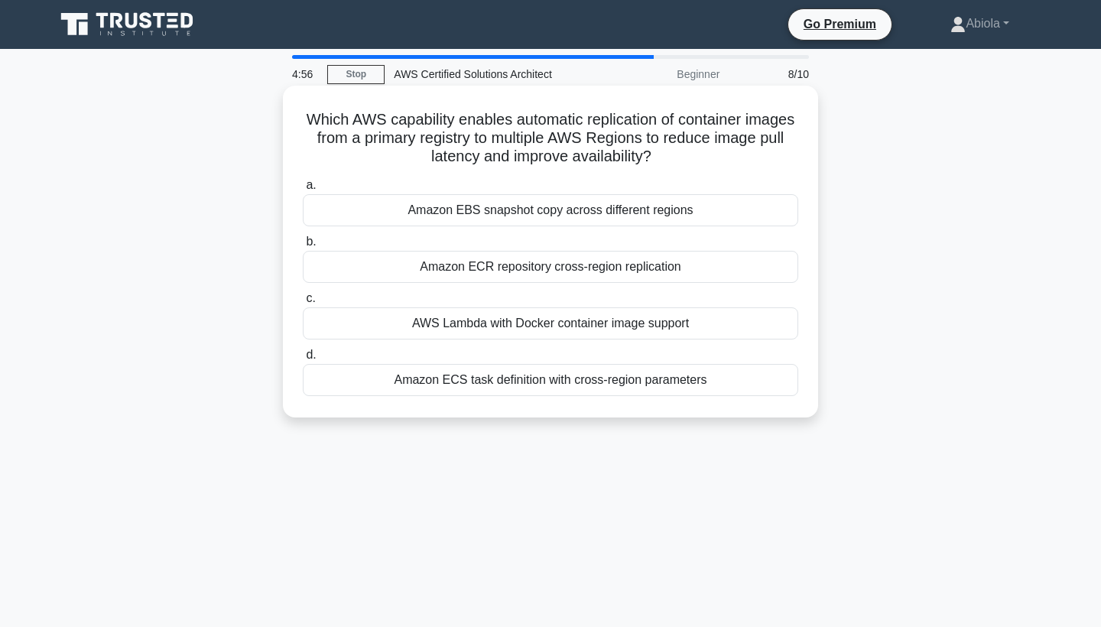
click at [602, 210] on div "Amazon EBS snapshot copy across different regions" at bounding box center [550, 210] width 495 height 32
click at [303, 190] on input "a. Amazon EBS snapshot copy across different regions" at bounding box center [303, 185] width 0 height 10
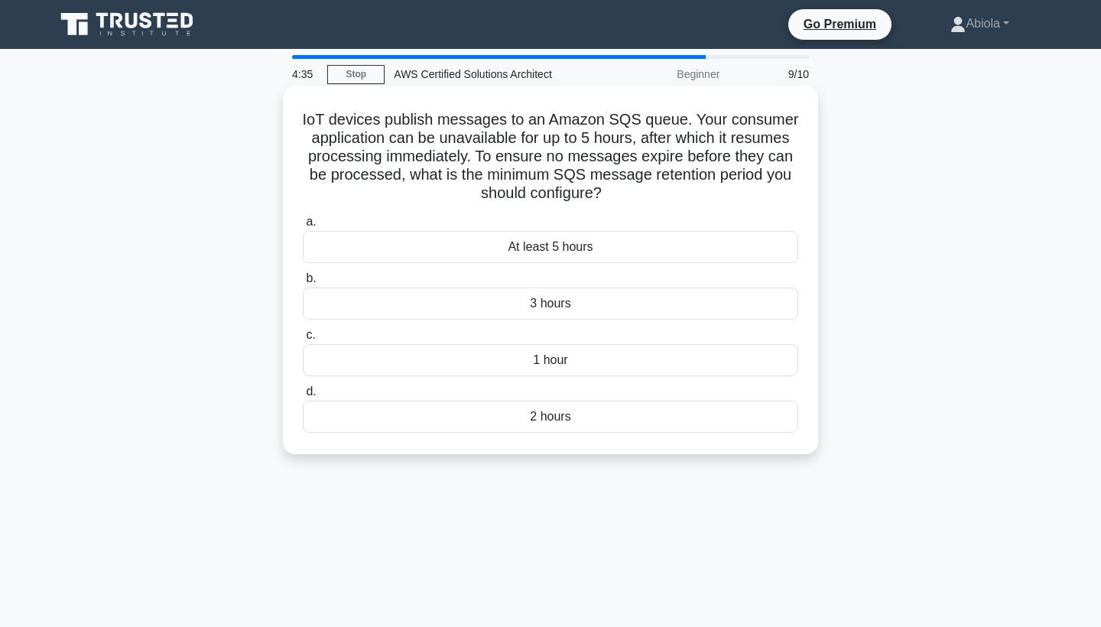
click at [581, 362] on div "1 hour" at bounding box center [550, 360] width 495 height 32
click at [303, 340] on input "c. 1 hour" at bounding box center [303, 335] width 0 height 10
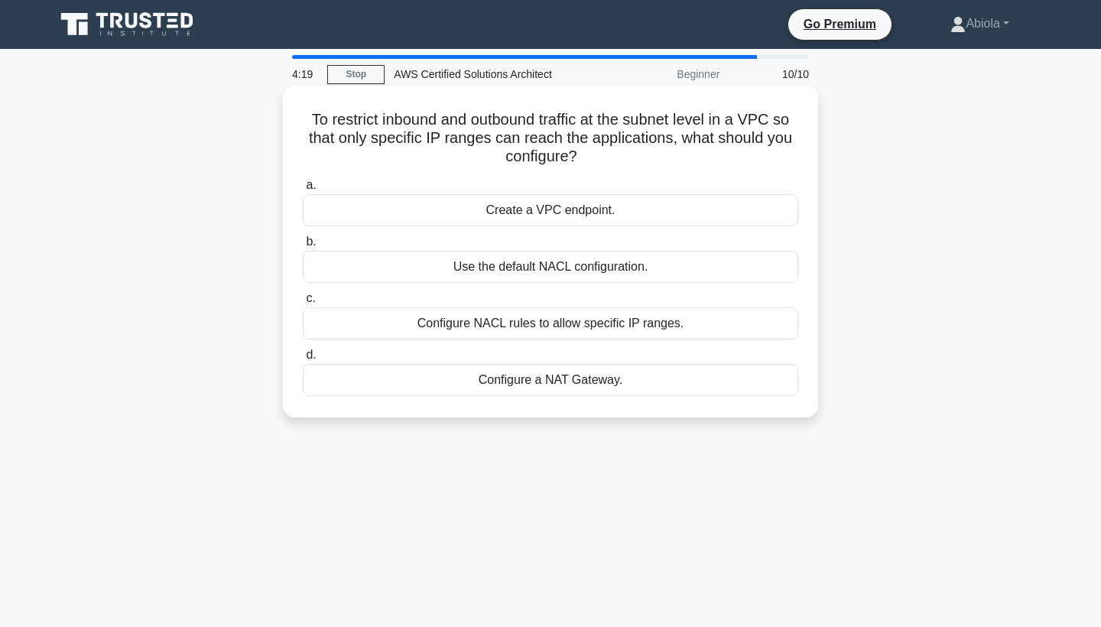
click at [605, 324] on div "Configure NACL rules to allow specific IP ranges." at bounding box center [550, 323] width 495 height 32
click at [303, 303] on input "c. Configure NACL rules to allow specific IP ranges." at bounding box center [303, 299] width 0 height 10
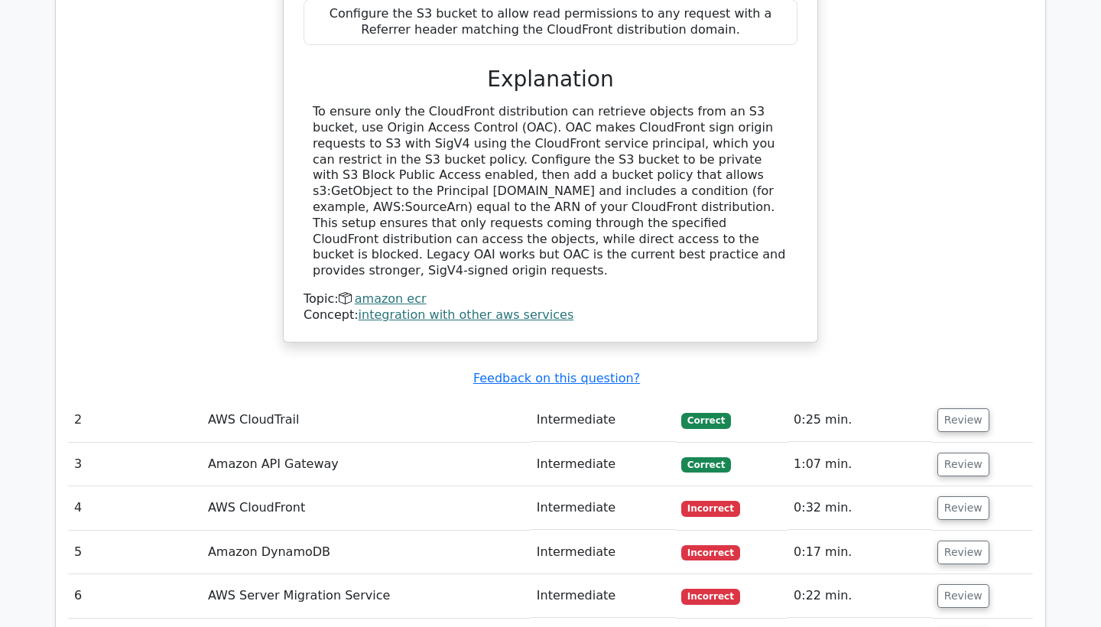
scroll to position [1851, 0]
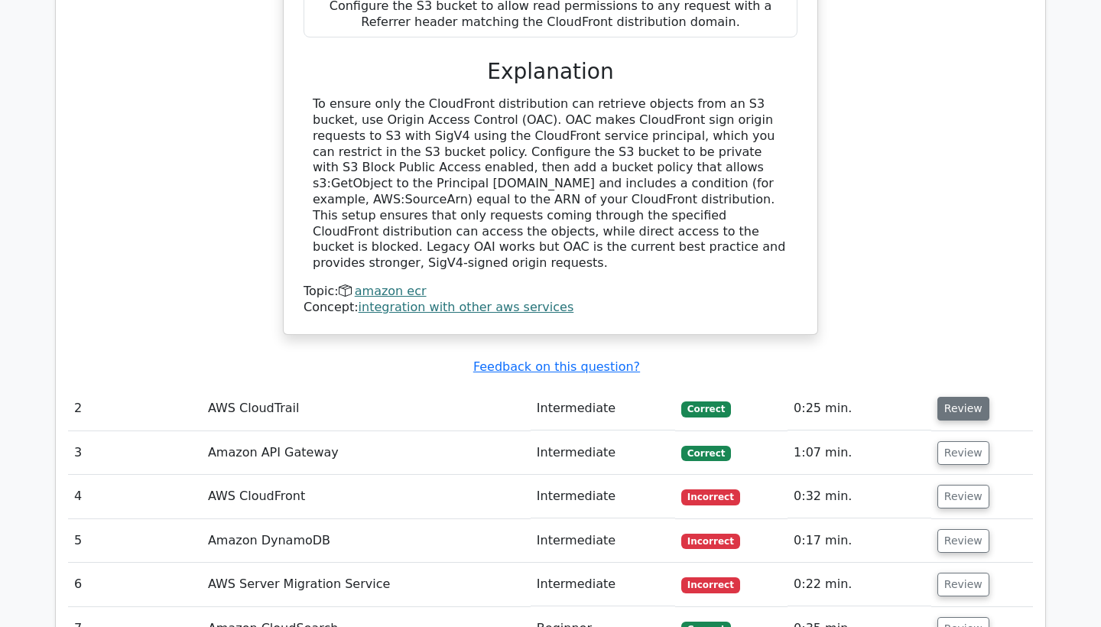
click at [937, 397] on button "Review" at bounding box center [963, 409] width 52 height 24
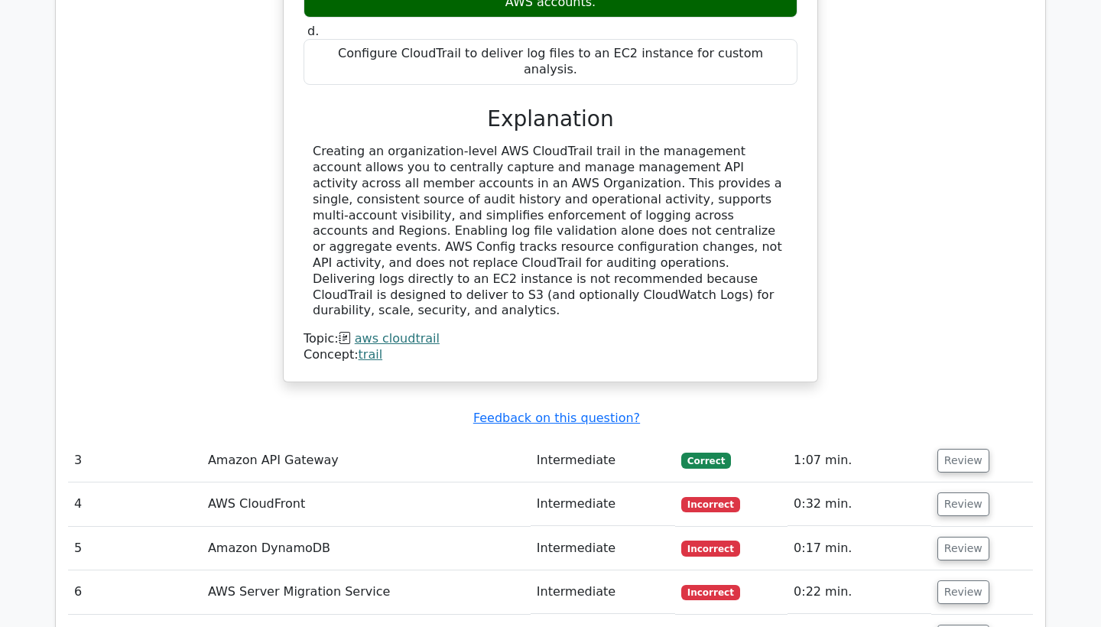
scroll to position [2554, 0]
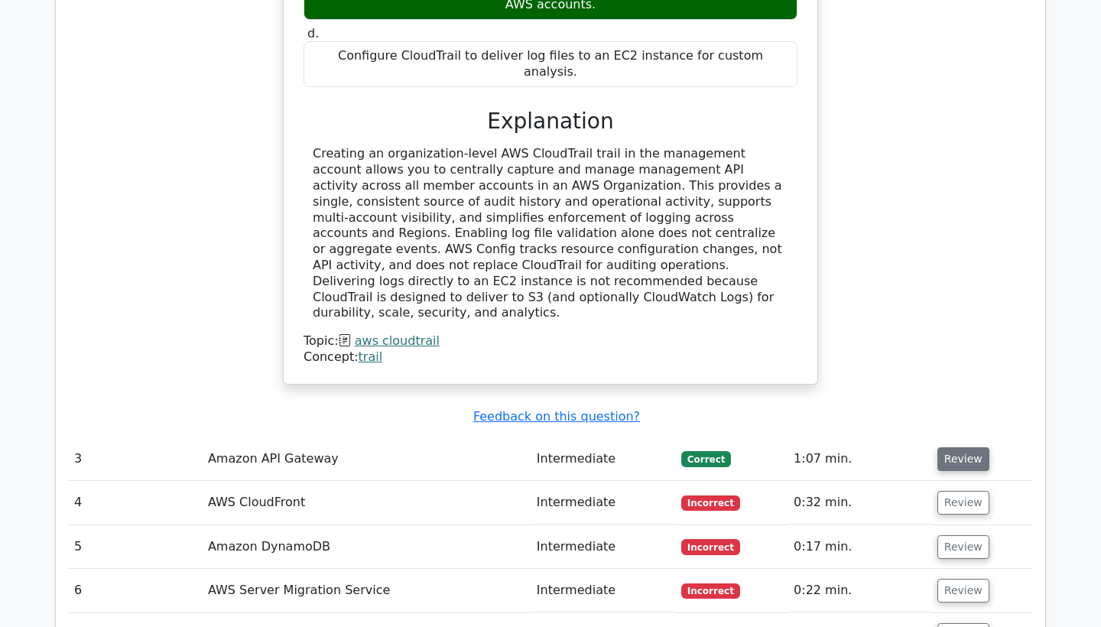
click at [980, 447] on button "Review" at bounding box center [963, 459] width 52 height 24
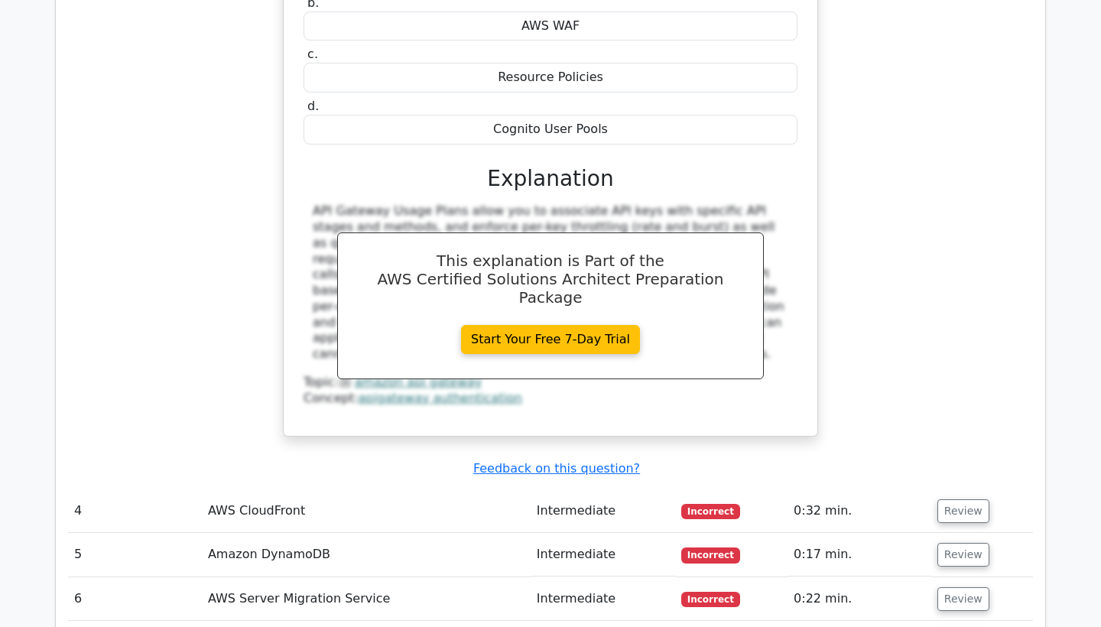
scroll to position [3219, 0]
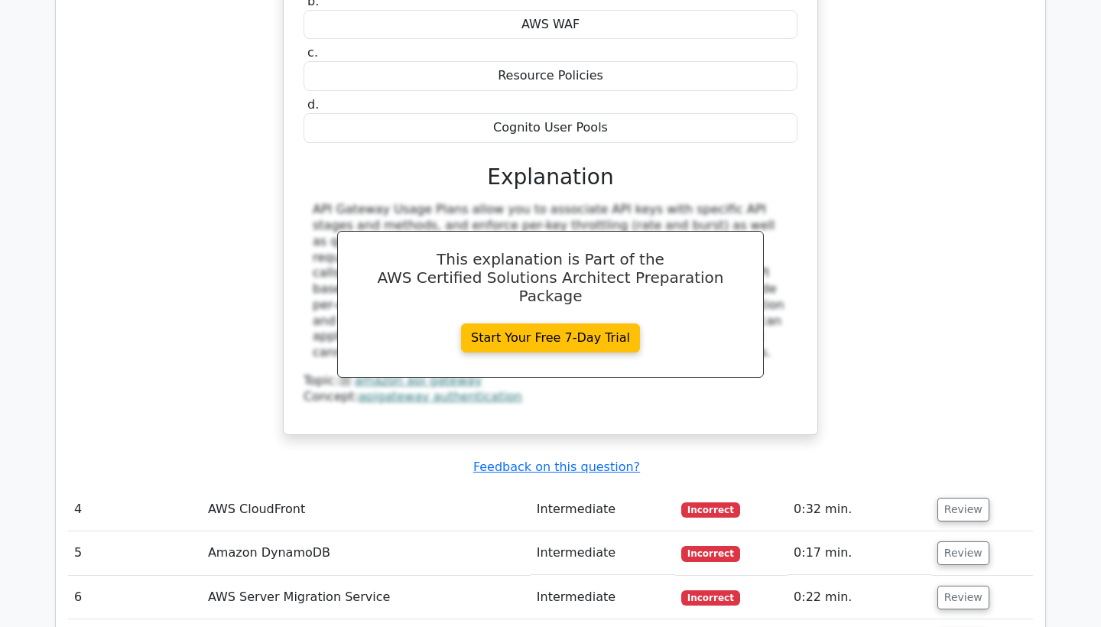
click at [972, 488] on td "Review" at bounding box center [982, 510] width 102 height 44
click at [966, 498] on button "Review" at bounding box center [963, 510] width 52 height 24
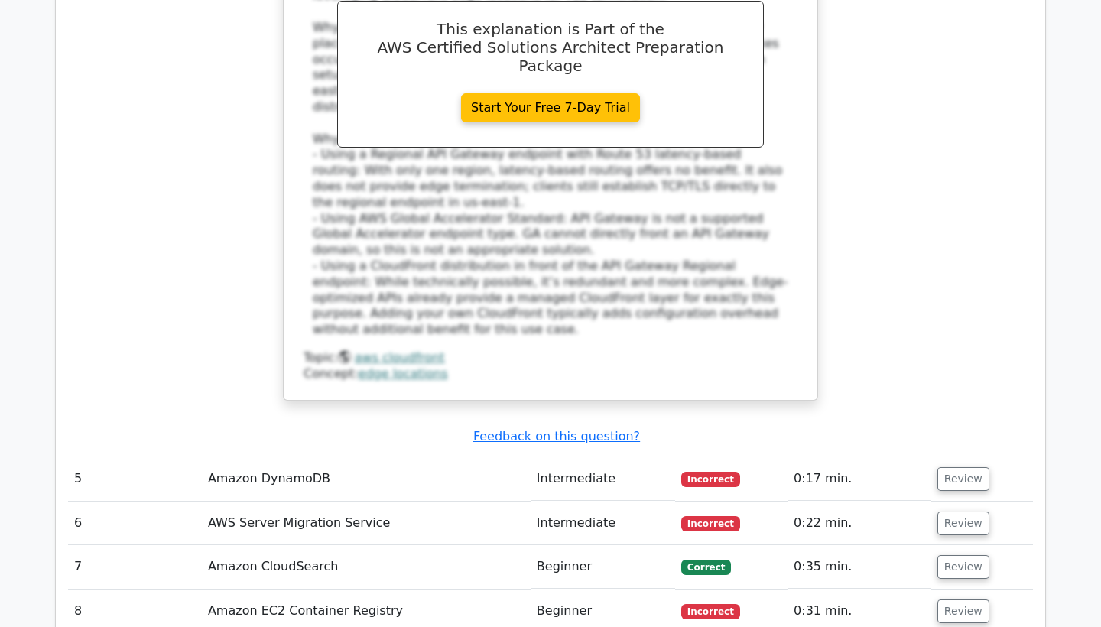
scroll to position [4234, 0]
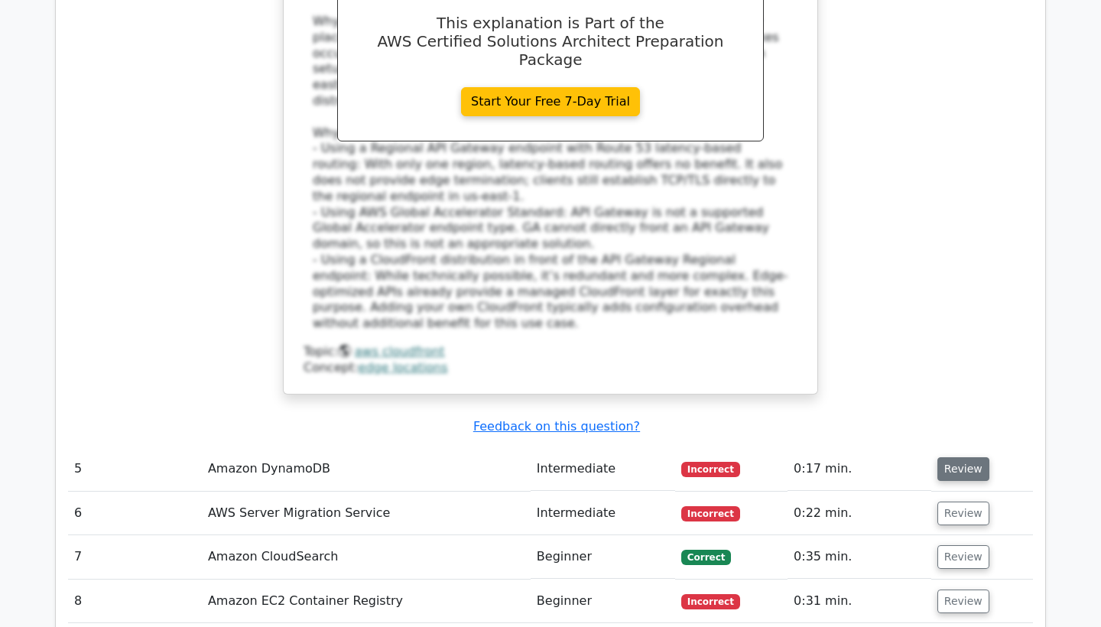
click at [950, 457] on button "Review" at bounding box center [963, 469] width 52 height 24
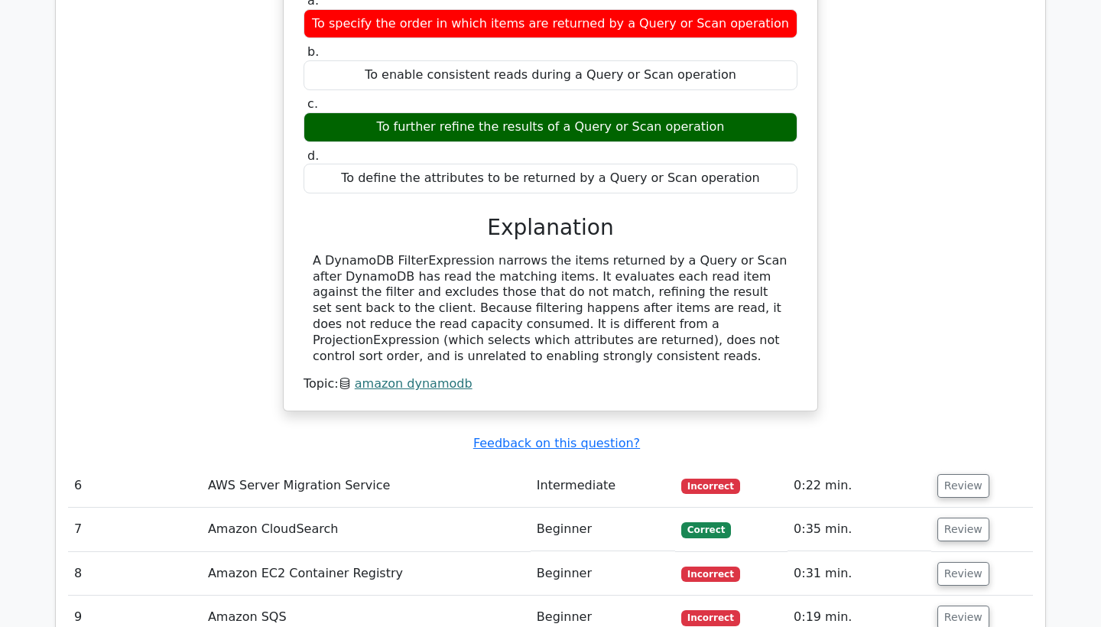
scroll to position [4813, 0]
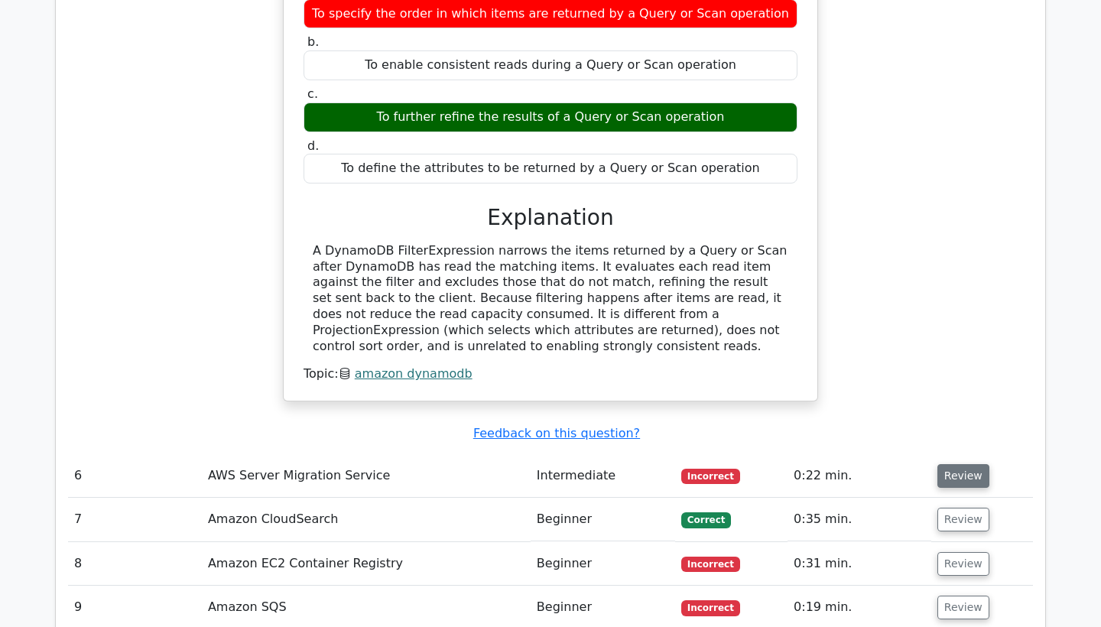
click at [954, 464] on button "Review" at bounding box center [963, 476] width 52 height 24
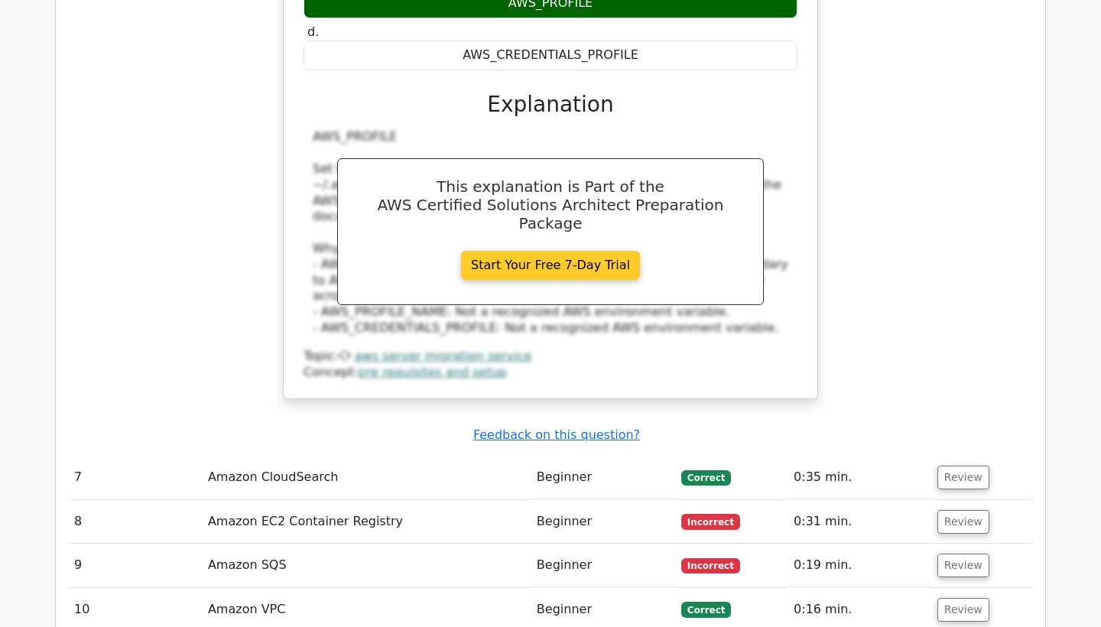
scroll to position [5565, 0]
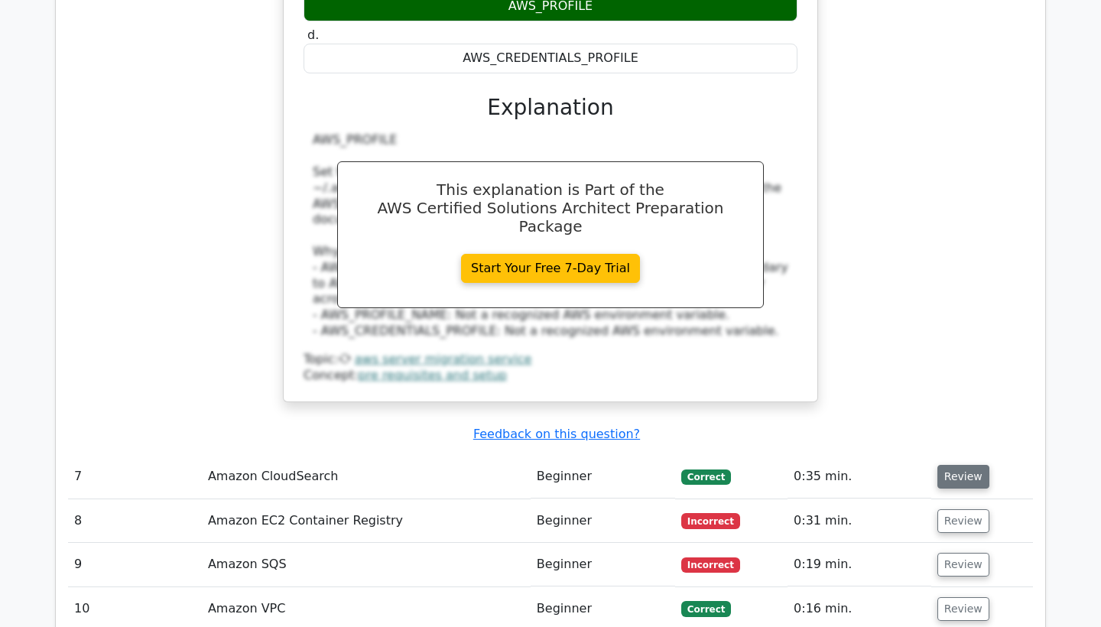
click at [945, 465] on button "Review" at bounding box center [963, 477] width 52 height 24
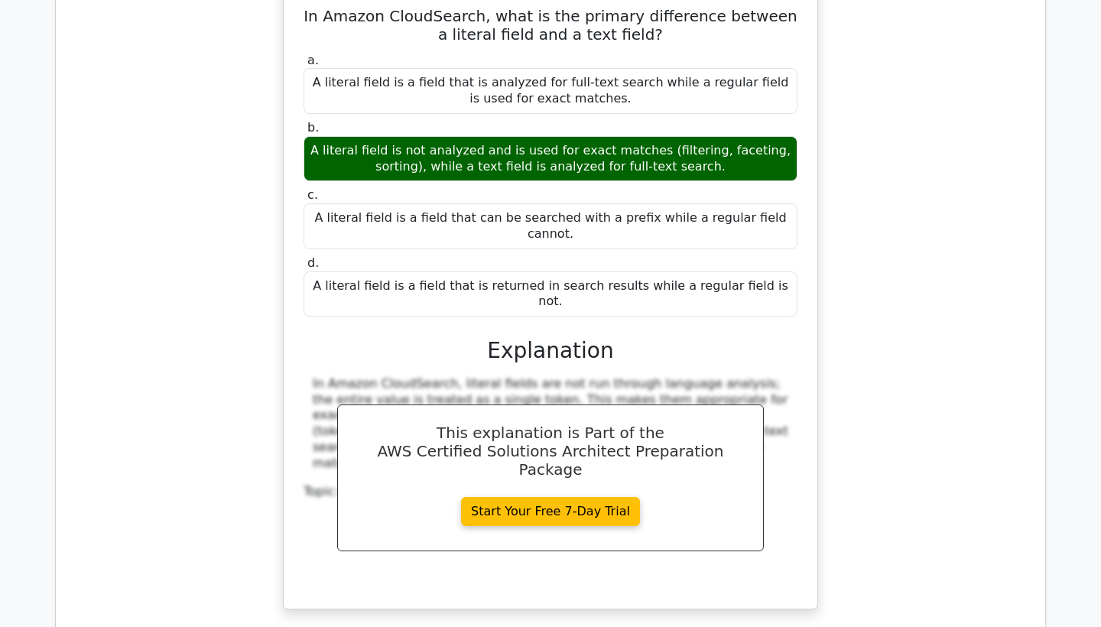
scroll to position [6084, 0]
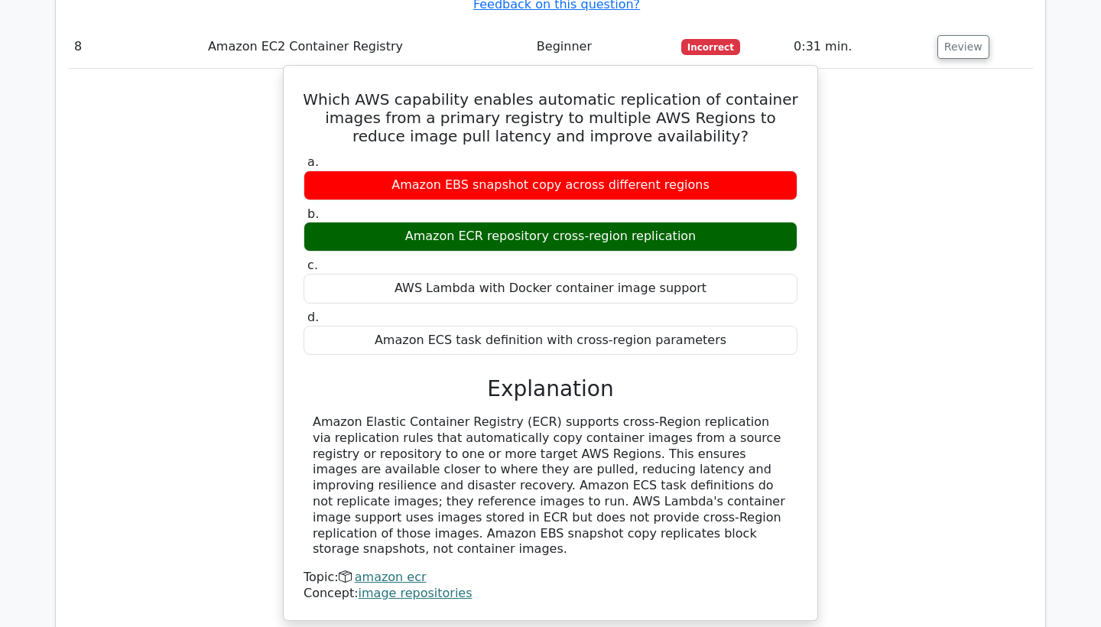
scroll to position [6742, 0]
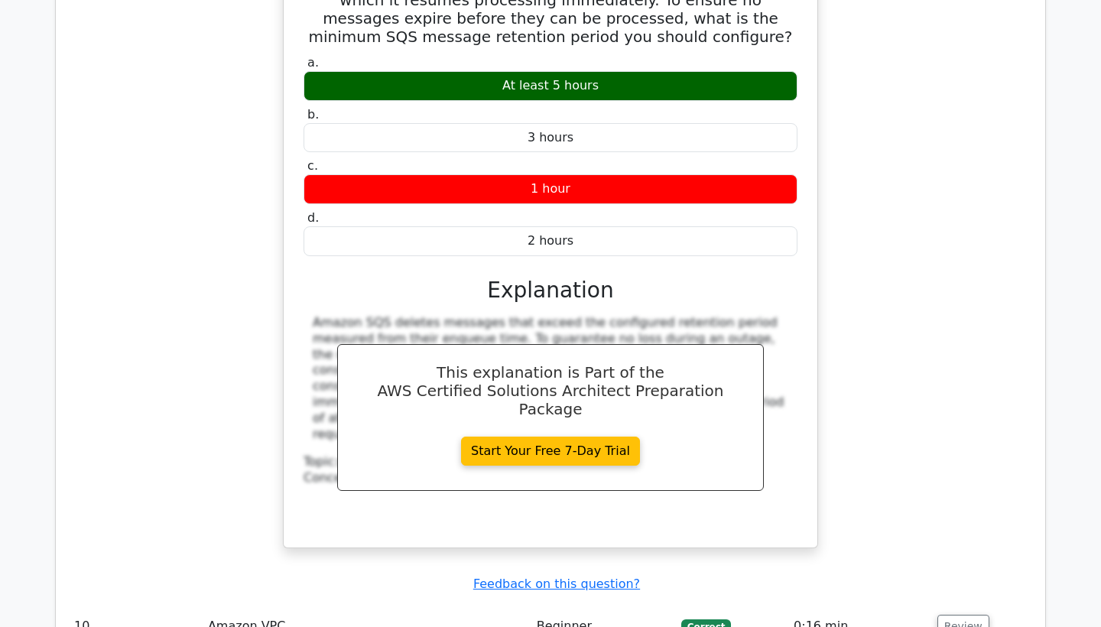
scroll to position [7543, 0]
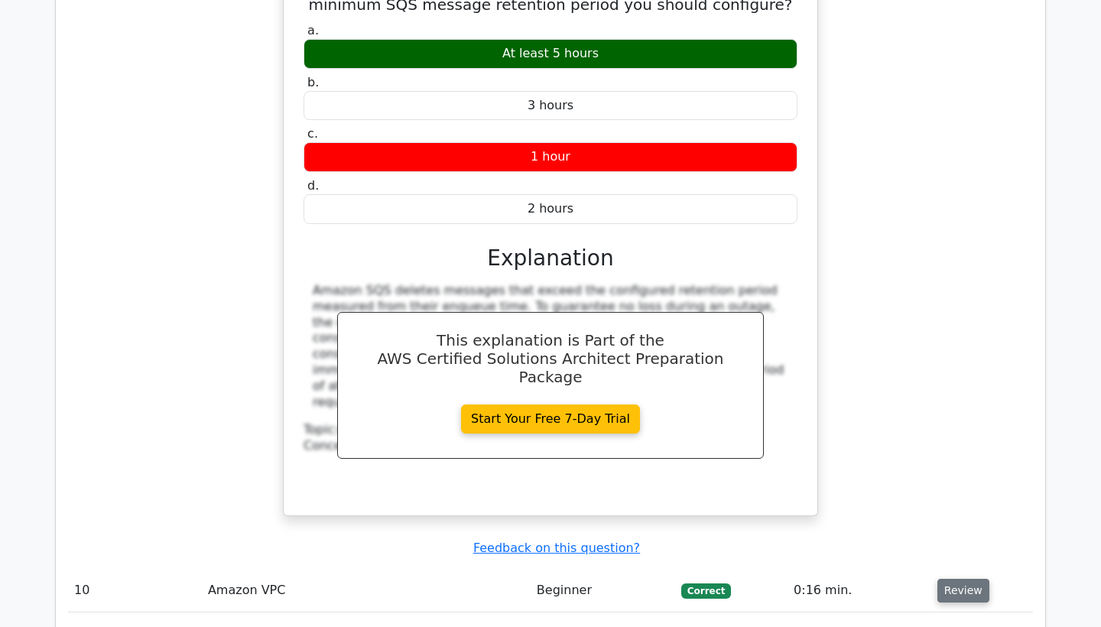
click at [952, 579] on button "Review" at bounding box center [963, 591] width 52 height 24
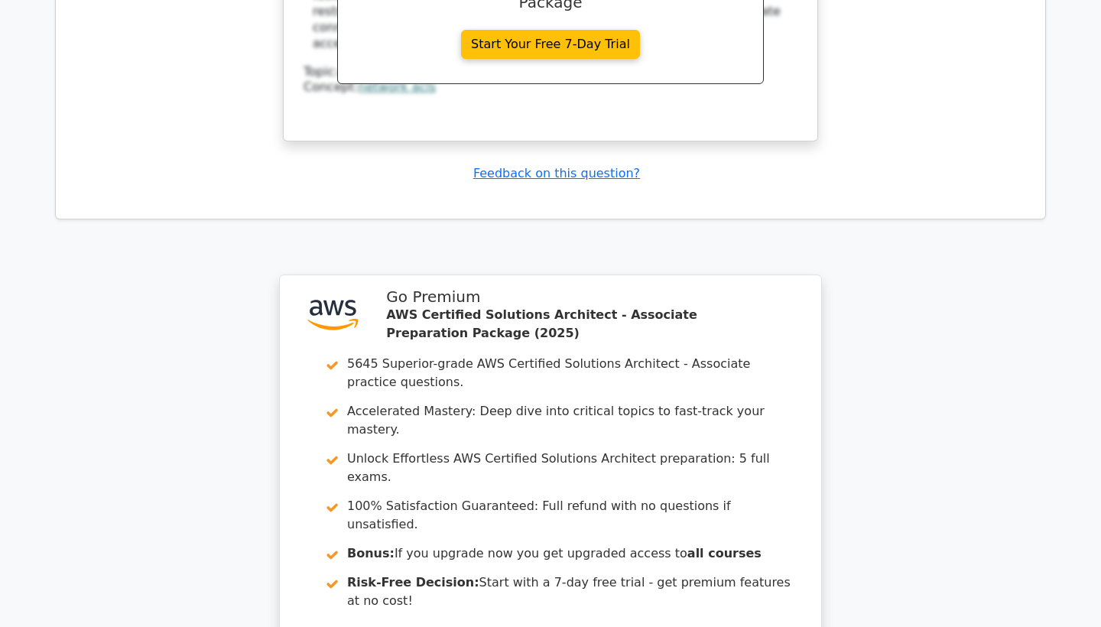
scroll to position [8599, 0]
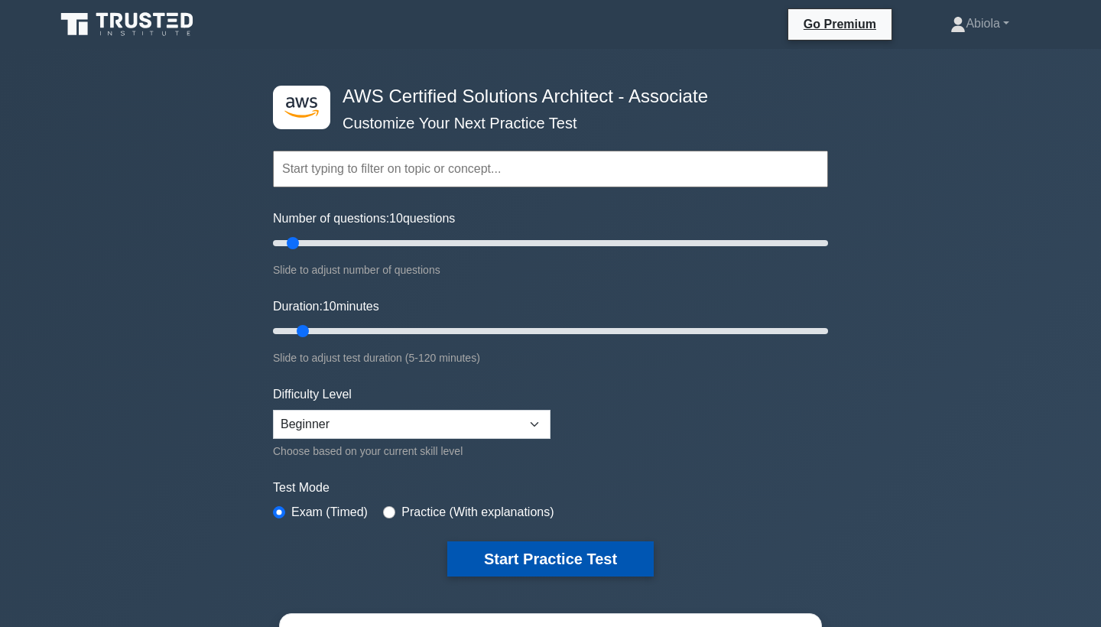
click at [555, 553] on button "Start Practice Test" at bounding box center [550, 558] width 206 height 35
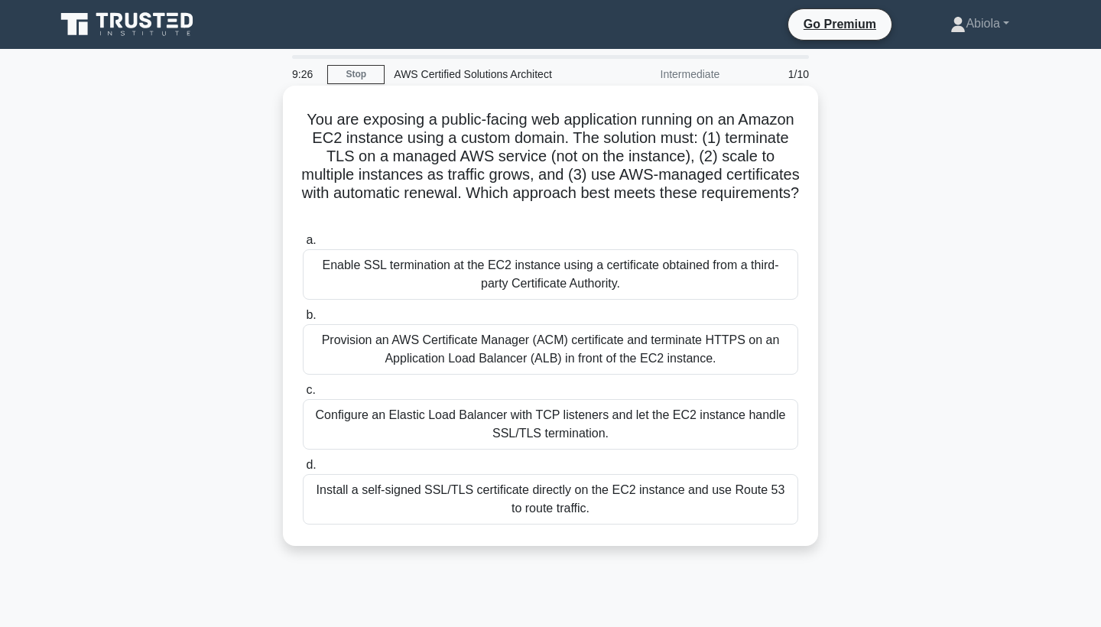
click at [546, 428] on div "Configure an Elastic Load Balancer with TCP listeners and let the EC2 instance …" at bounding box center [550, 424] width 495 height 50
click at [303, 395] on input "c. Configure an Elastic Load Balancer with TCP listeners and let the EC2 instan…" at bounding box center [303, 390] width 0 height 10
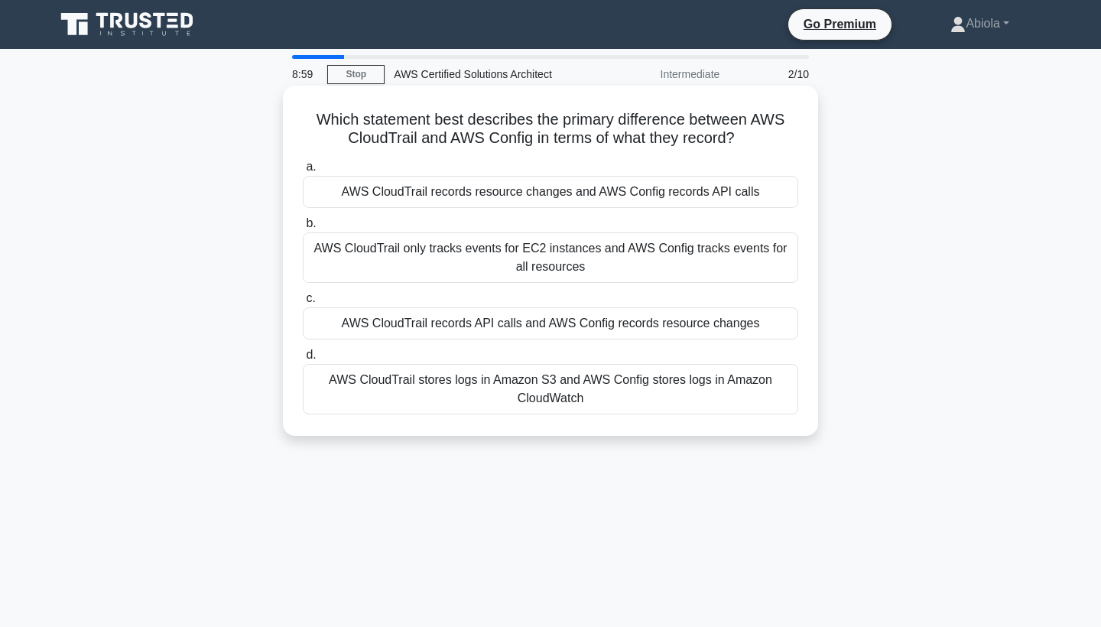
click at [547, 203] on div "AWS CloudTrail records resource changes and AWS Config records API calls" at bounding box center [550, 192] width 495 height 32
click at [303, 172] on input "a. AWS CloudTrail records resource changes and AWS Config records API calls" at bounding box center [303, 167] width 0 height 10
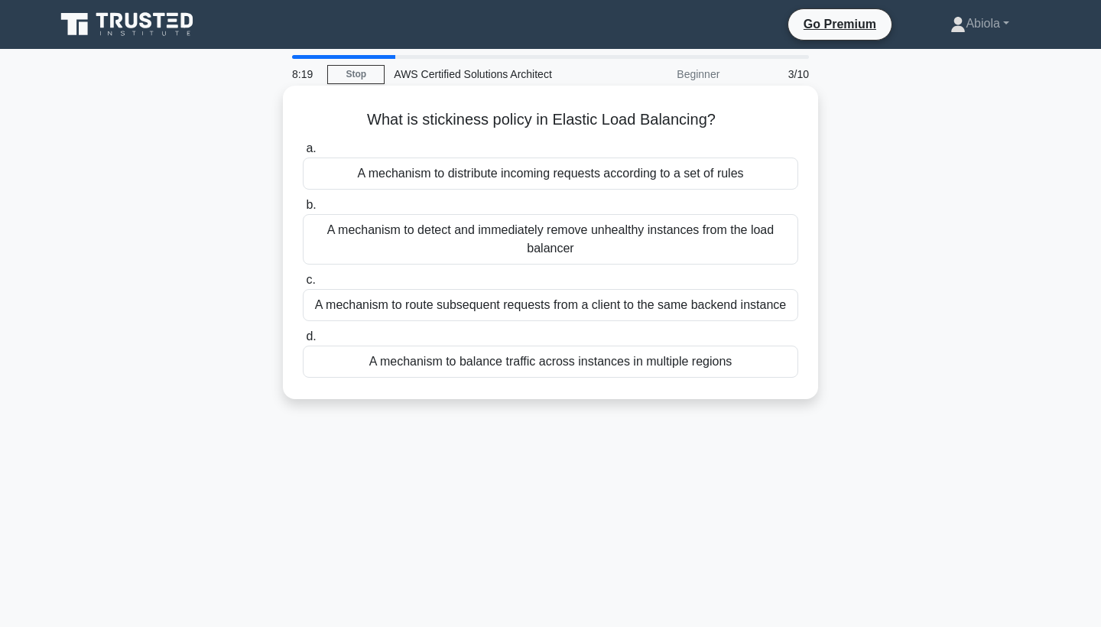
click at [683, 245] on div "A mechanism to detect and immediately remove unhealthy instances from the load …" at bounding box center [550, 239] width 495 height 50
click at [303, 210] on input "b. A mechanism to detect and immediately remove unhealthy instances from the lo…" at bounding box center [303, 205] width 0 height 10
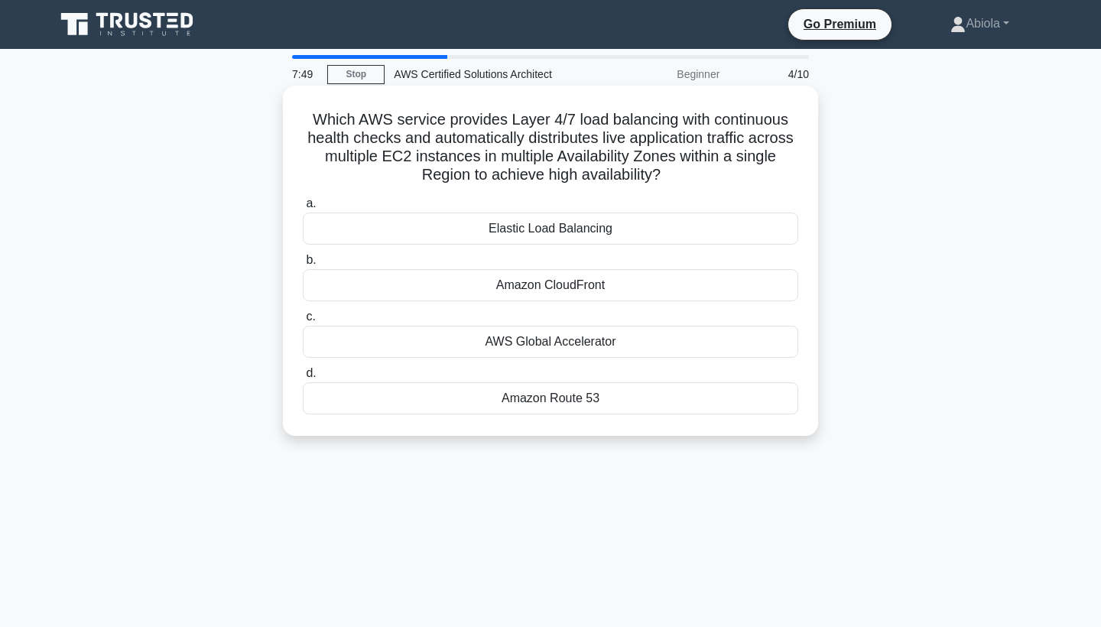
click at [580, 222] on div "Elastic Load Balancing" at bounding box center [550, 228] width 495 height 32
click at [303, 209] on input "a. Elastic Load Balancing" at bounding box center [303, 204] width 0 height 10
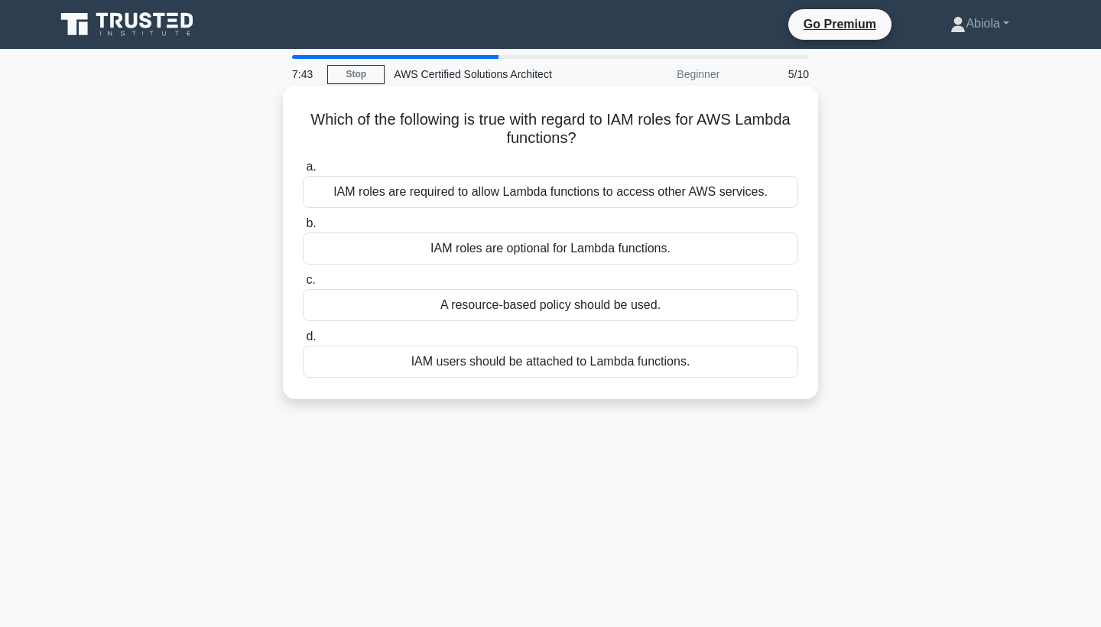
click at [707, 141] on h5 "Which of the following is true with regard to IAM roles for AWS Lambda function…" at bounding box center [550, 129] width 498 height 38
click at [589, 311] on div "A resource-based policy should be used." at bounding box center [550, 305] width 495 height 32
click at [303, 285] on input "c. A resource-based policy should be used." at bounding box center [303, 280] width 0 height 10
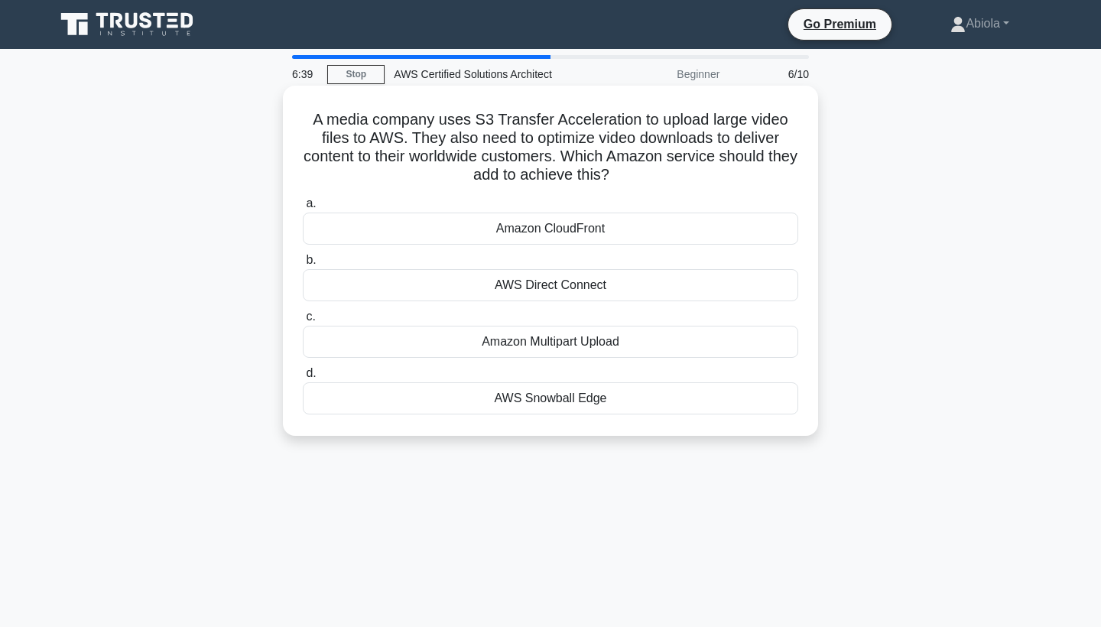
click at [609, 232] on div "Amazon CloudFront" at bounding box center [550, 228] width 495 height 32
click at [303, 209] on input "a. Amazon CloudFront" at bounding box center [303, 204] width 0 height 10
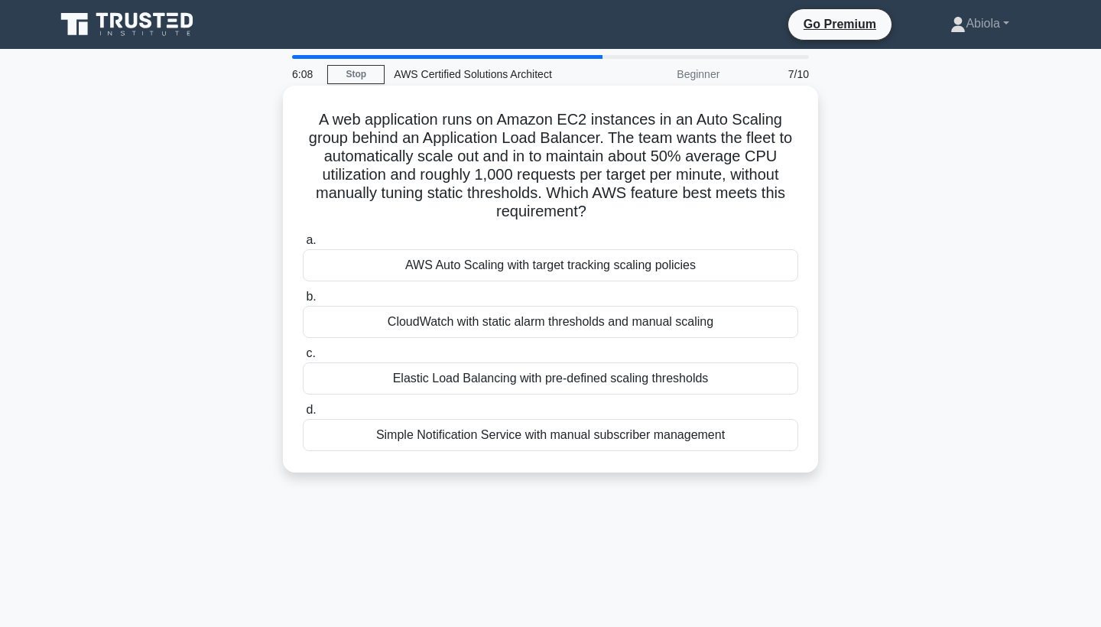
click at [592, 270] on div "AWS Auto Scaling with target tracking scaling policies" at bounding box center [550, 265] width 495 height 32
click at [303, 245] on input "a. AWS Auto Scaling with target tracking scaling policies" at bounding box center [303, 240] width 0 height 10
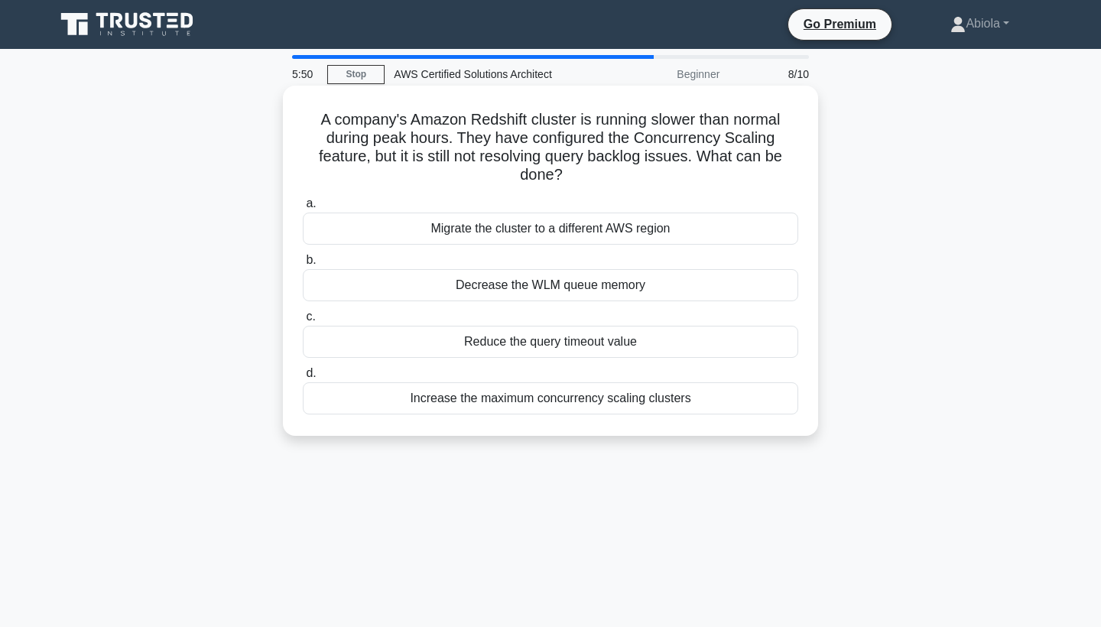
click at [589, 399] on div "Increase the maximum concurrency scaling clusters" at bounding box center [550, 398] width 495 height 32
click at [303, 378] on input "d. Increase the maximum concurrency scaling clusters" at bounding box center [303, 373] width 0 height 10
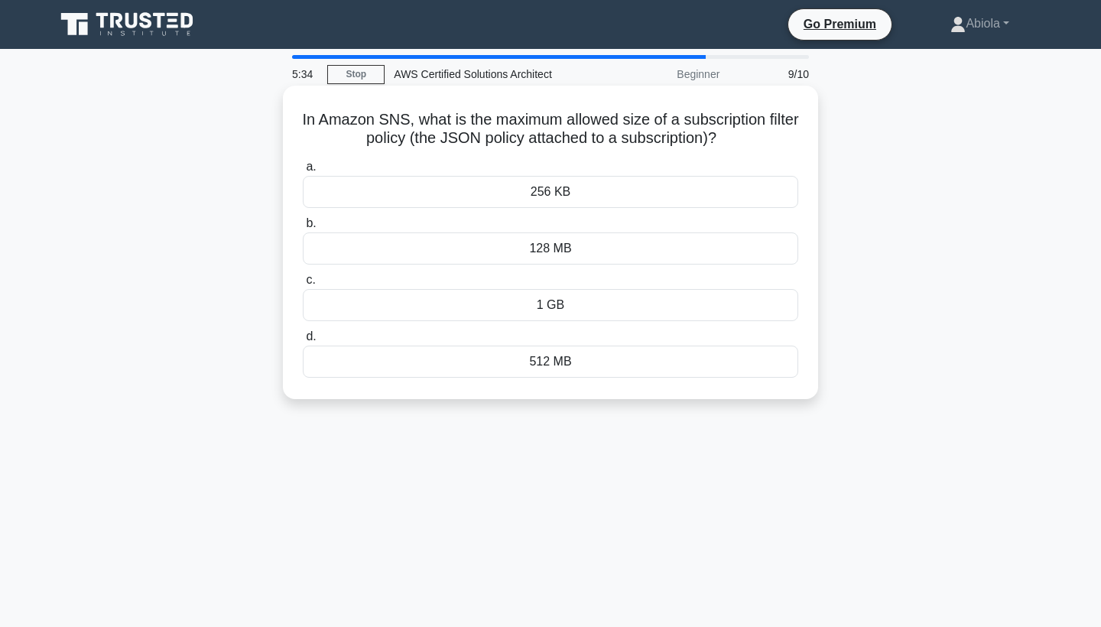
click at [562, 198] on div "256 KB" at bounding box center [550, 192] width 495 height 32
click at [303, 172] on input "a. 256 KB" at bounding box center [303, 167] width 0 height 10
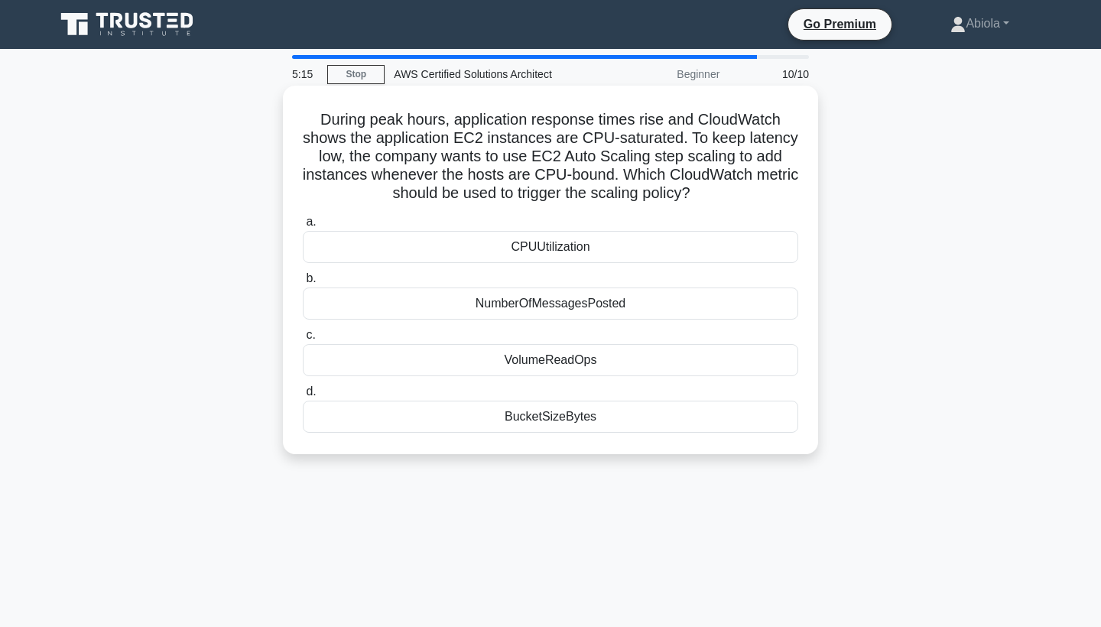
click at [555, 242] on div "CPUUtilization" at bounding box center [550, 247] width 495 height 32
click at [303, 227] on input "a. CPUUtilization" at bounding box center [303, 222] width 0 height 10
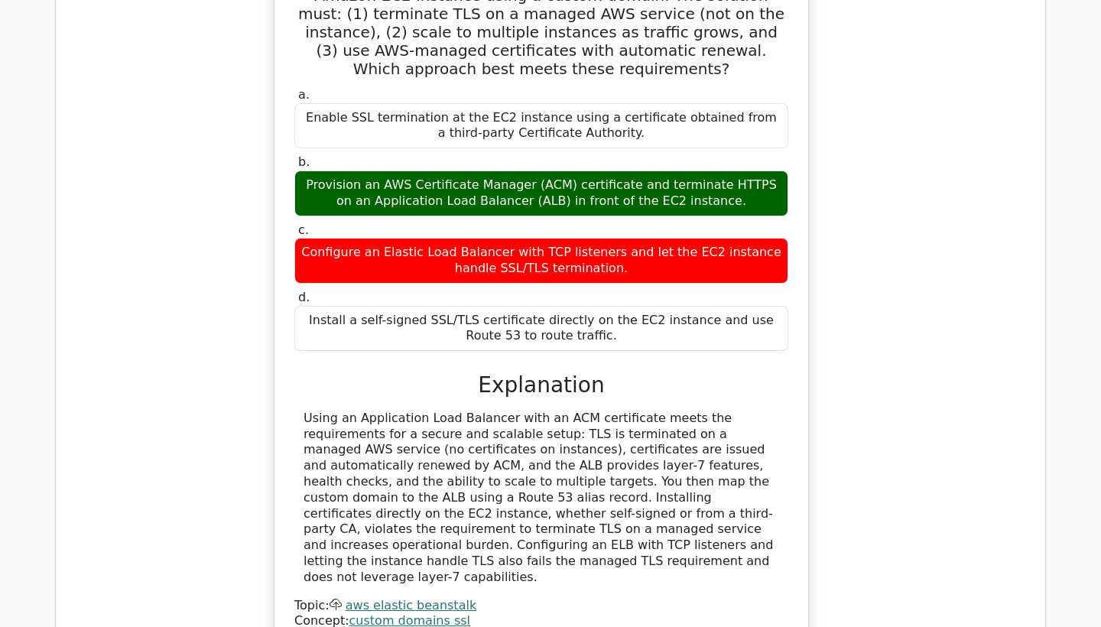
scroll to position [1502, 0]
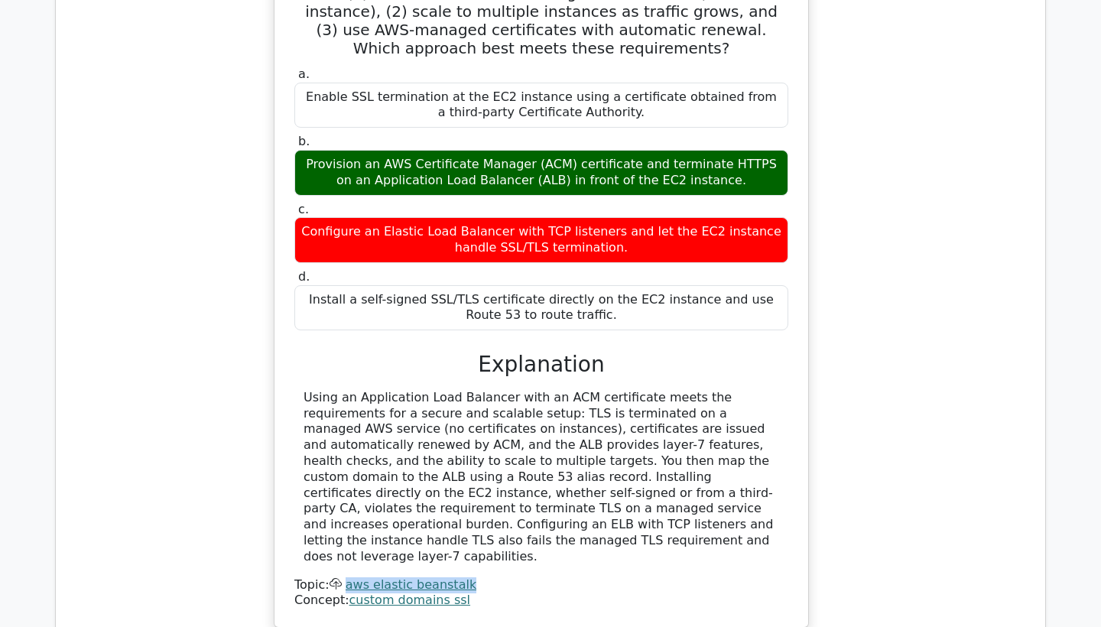
drag, startPoint x: 483, startPoint y: 491, endPoint x: 349, endPoint y: 502, distance: 134.2
click at [349, 577] on div "Topic: aws elastic beanstalk" at bounding box center [541, 585] width 494 height 16
copy div "aws elastic beanstalk"
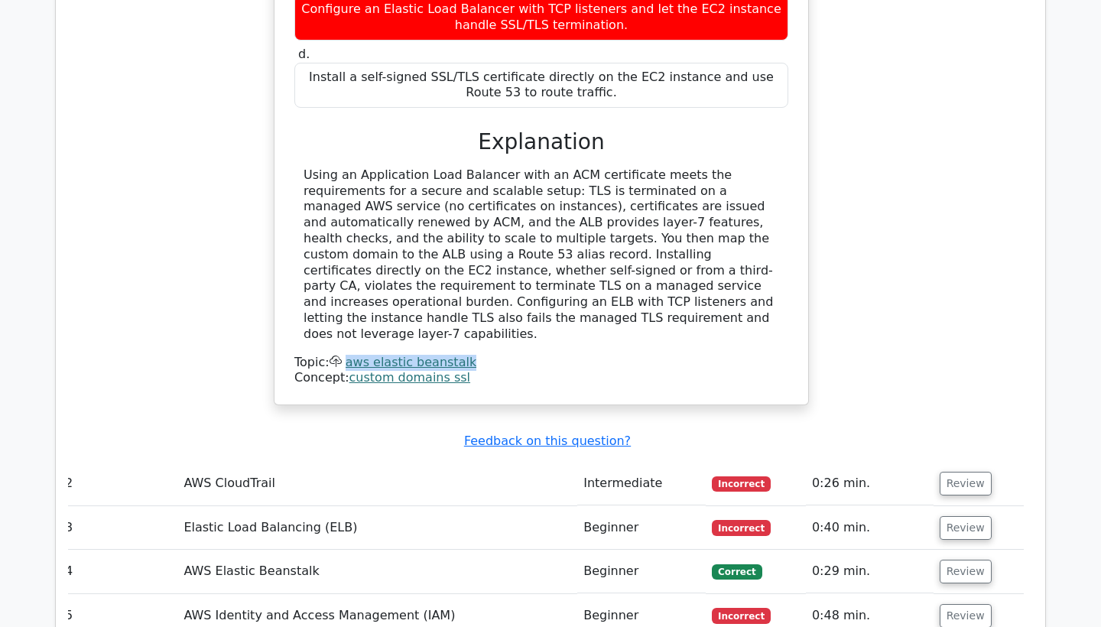
scroll to position [1736, 0]
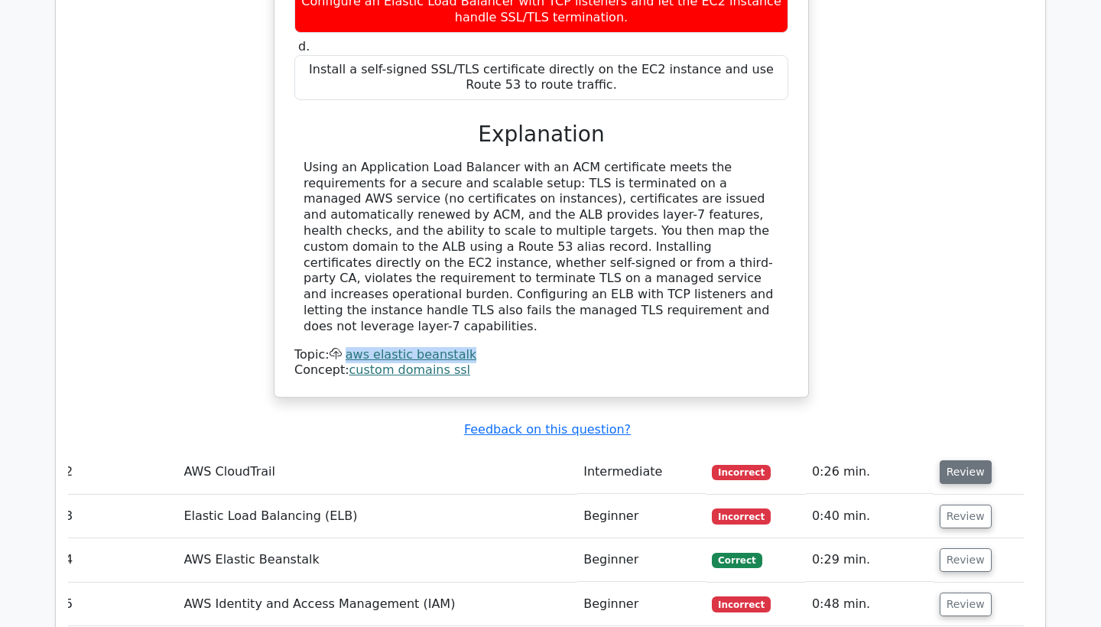
click at [954, 460] on button "Review" at bounding box center [965, 472] width 52 height 24
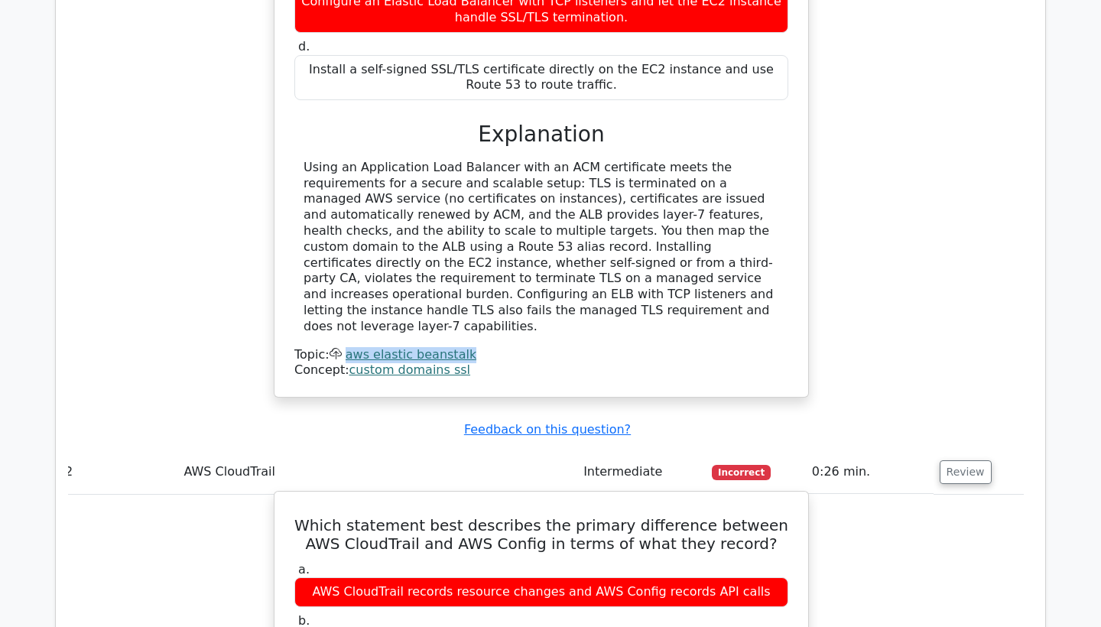
click at [592, 516] on h5 "Which statement best describes the primary difference between AWS CloudTrail an…" at bounding box center [541, 534] width 497 height 37
drag, startPoint x: 303, startPoint y: 435, endPoint x: 778, endPoint y: 509, distance: 480.4
copy div "Which statement best describes the primary difference between AWS CloudTrail an…"
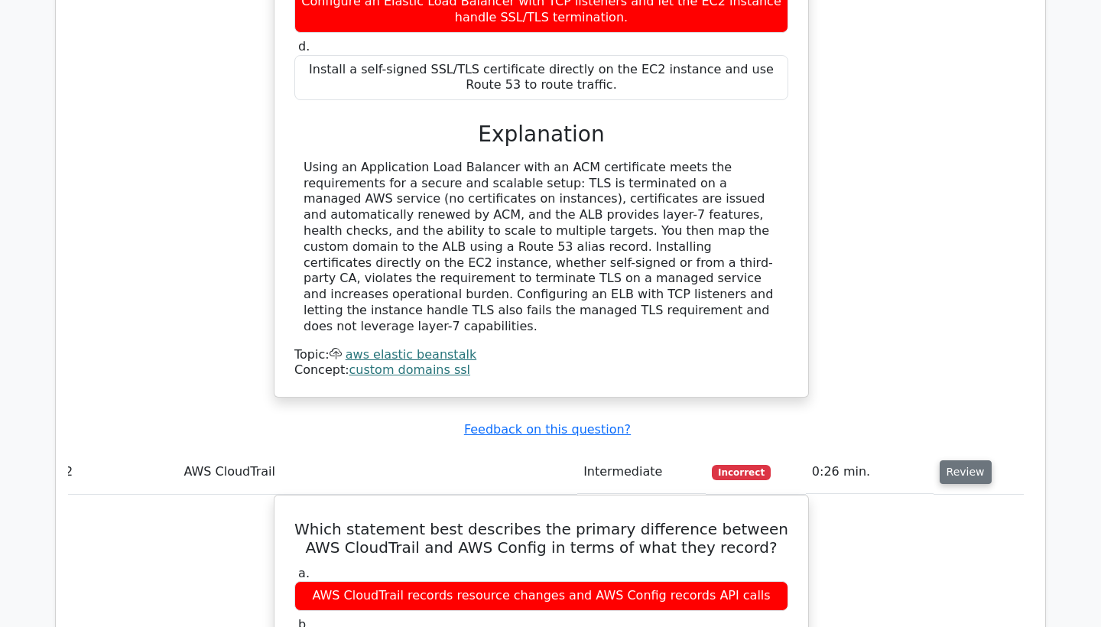
click at [962, 460] on button "Review" at bounding box center [965, 472] width 52 height 24
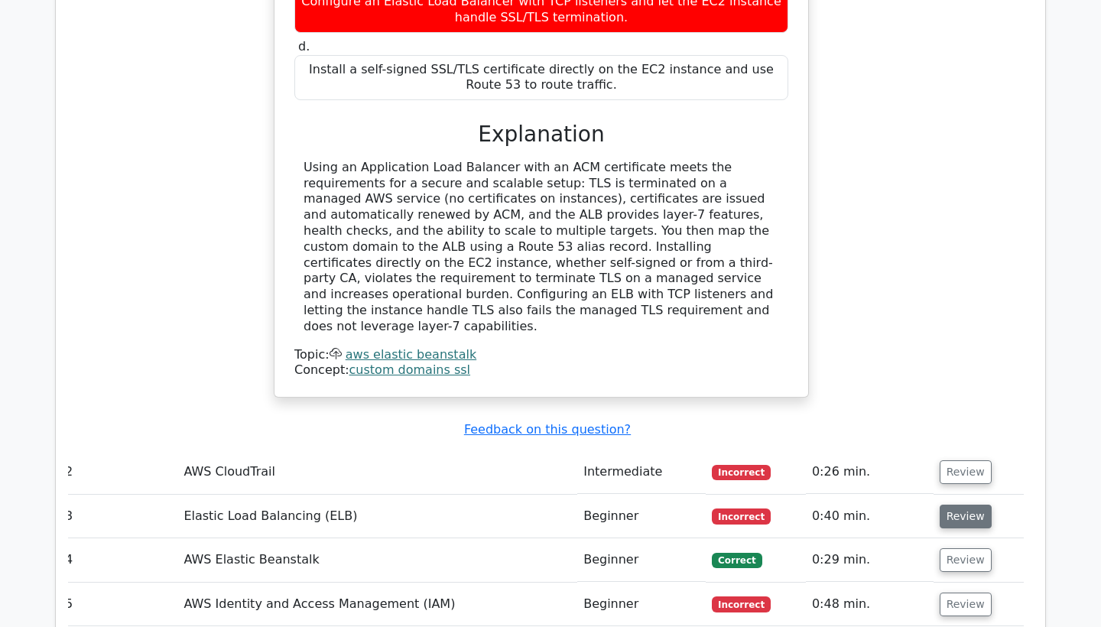
click at [959, 504] on button "Review" at bounding box center [965, 516] width 52 height 24
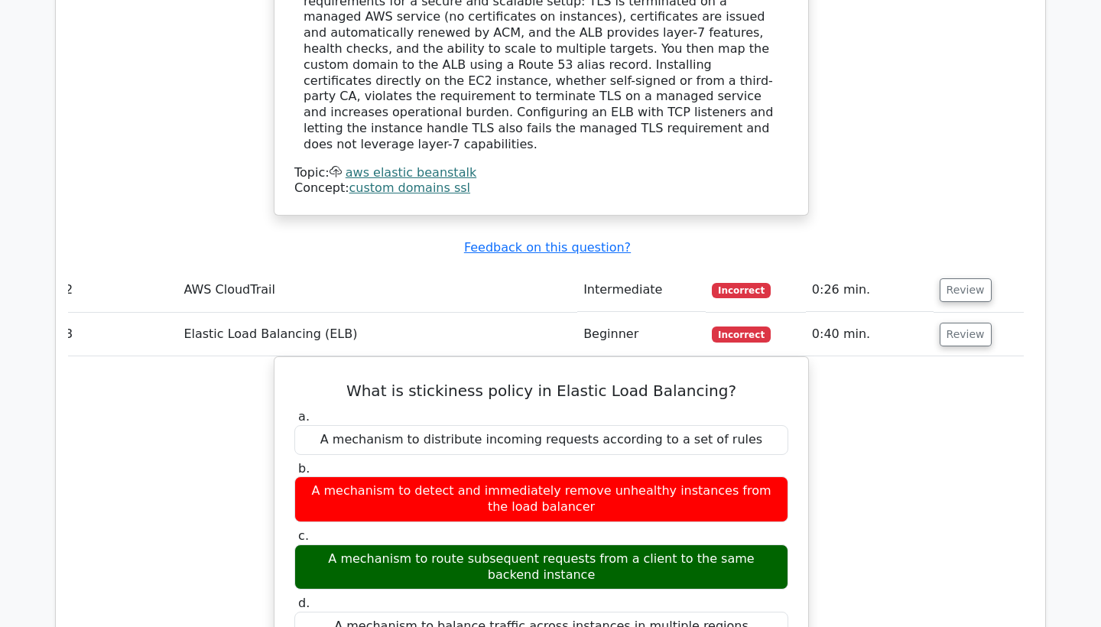
scroll to position [1925, 0]
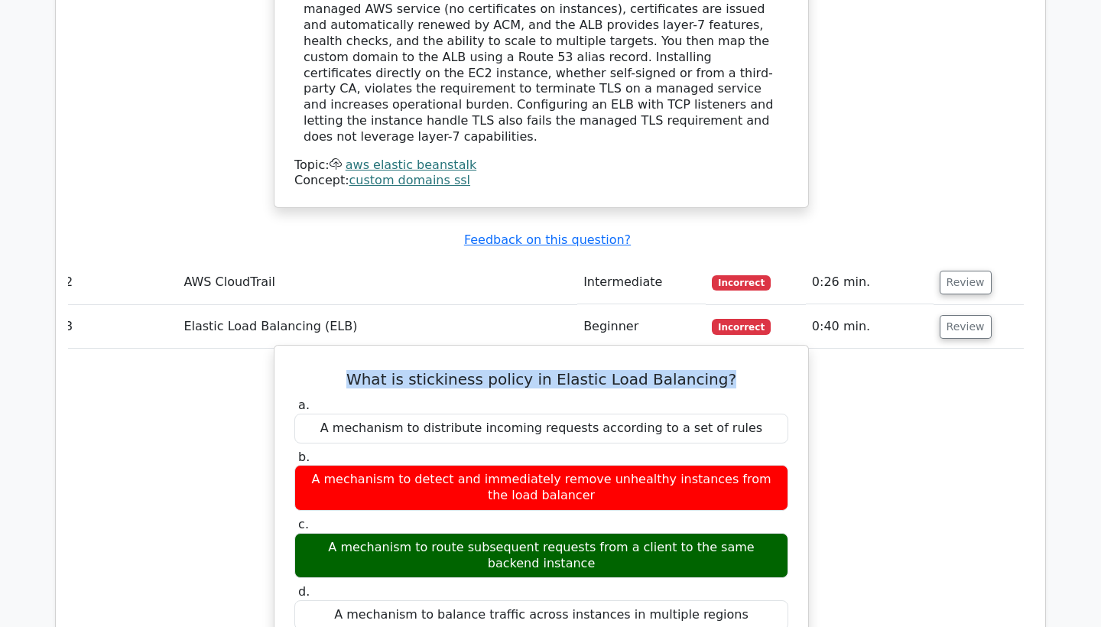
drag, startPoint x: 371, startPoint y: 287, endPoint x: 724, endPoint y: 291, distance: 352.4
click at [724, 370] on h5 "What is stickiness policy in Elastic Load Balancing?" at bounding box center [541, 379] width 497 height 18
copy h5 "What is stickiness policy in Elastic Load Balancing?"
drag, startPoint x: 573, startPoint y: 473, endPoint x: 300, endPoint y: 455, distance: 274.3
click at [300, 533] on div "A mechanism to route subsequent requests from a client to the same backend inst…" at bounding box center [541, 556] width 494 height 46
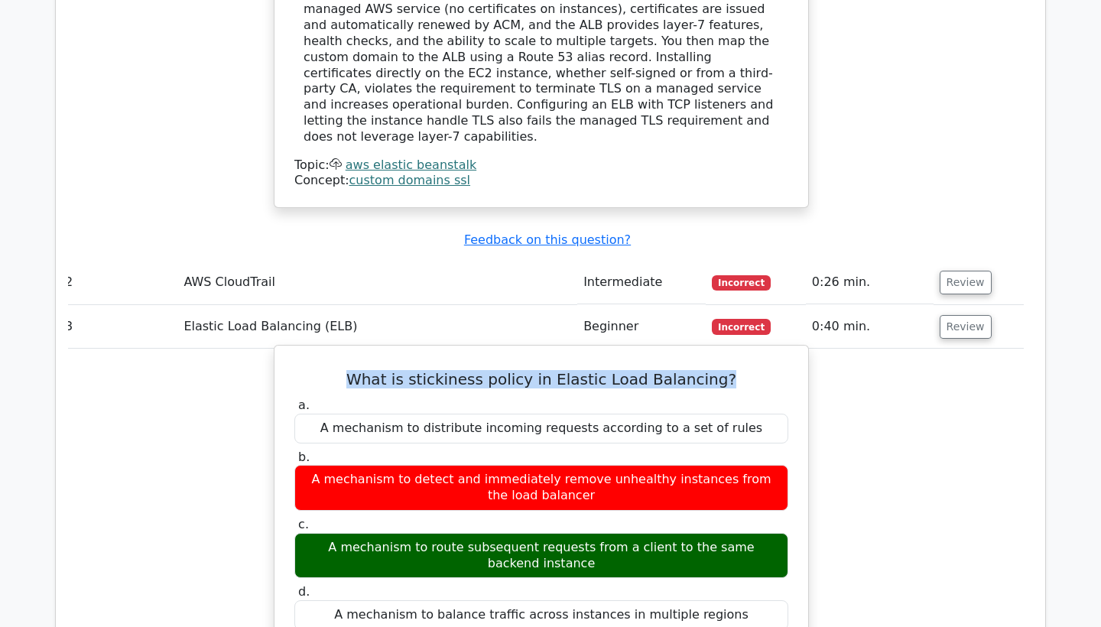
copy div "A mechanism to route subsequent requests from a client to the same backend inst…"
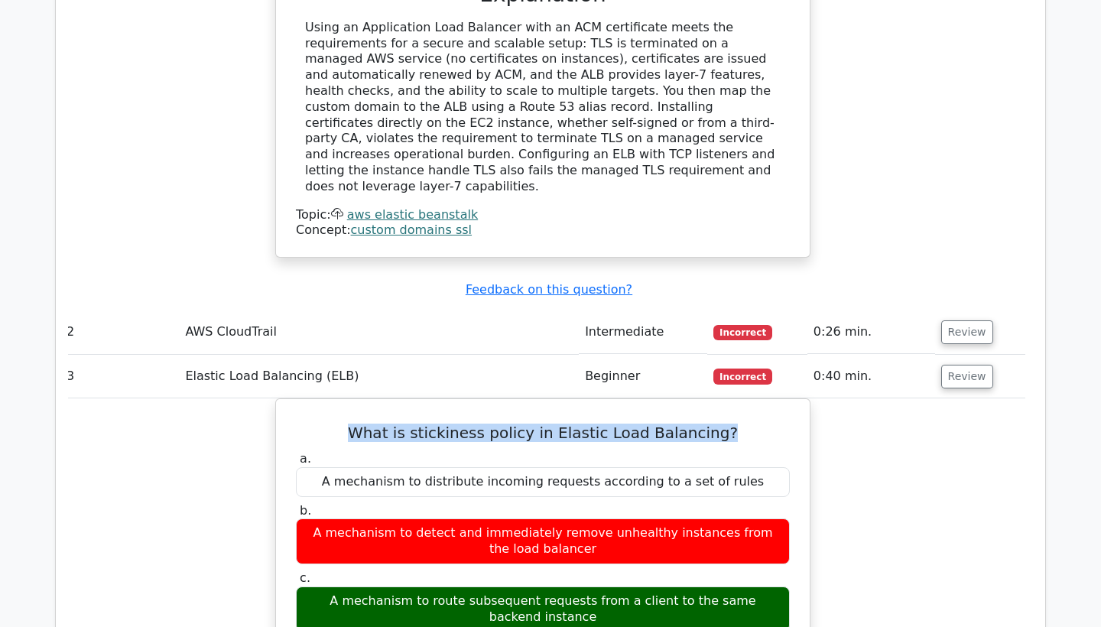
scroll to position [0, 8]
click at [949, 320] on button "Review" at bounding box center [966, 332] width 52 height 24
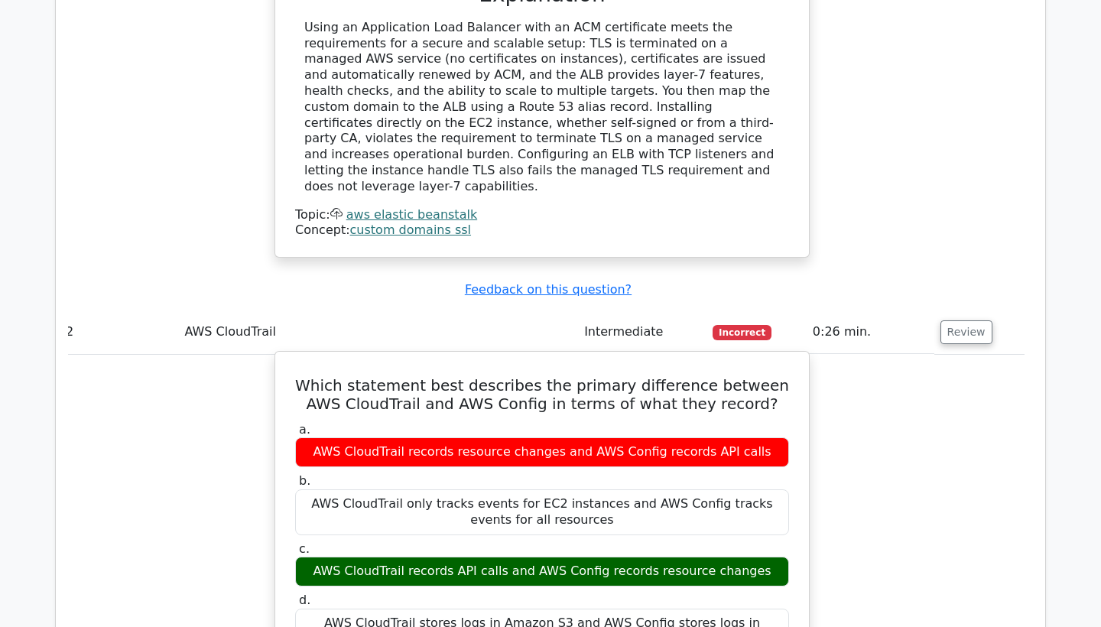
click at [754, 541] on label "c. AWS CloudTrail records API calls and AWS Config records resource changes" at bounding box center [542, 564] width 494 height 46
click at [757, 541] on label "c. AWS CloudTrail records API calls and AWS Config records resource changes" at bounding box center [542, 564] width 494 height 46
drag, startPoint x: 763, startPoint y: 474, endPoint x: 311, endPoint y: 476, distance: 451.7
click at [311, 556] on div "AWS CloudTrail records API calls and AWS Config records resource changes" at bounding box center [542, 571] width 494 height 30
copy div "AWS CloudTrail records API calls and AWS Config records resource changes"
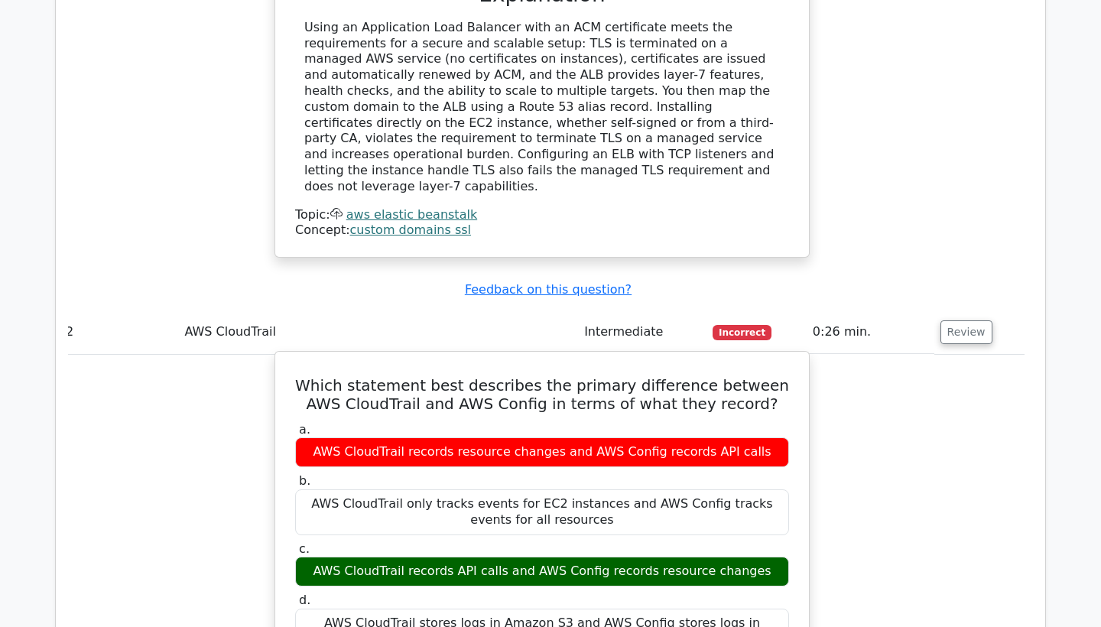
click at [316, 419] on div "a. AWS CloudTrail records resource changes and AWS Config records API calls b. …" at bounding box center [542, 538] width 512 height 238
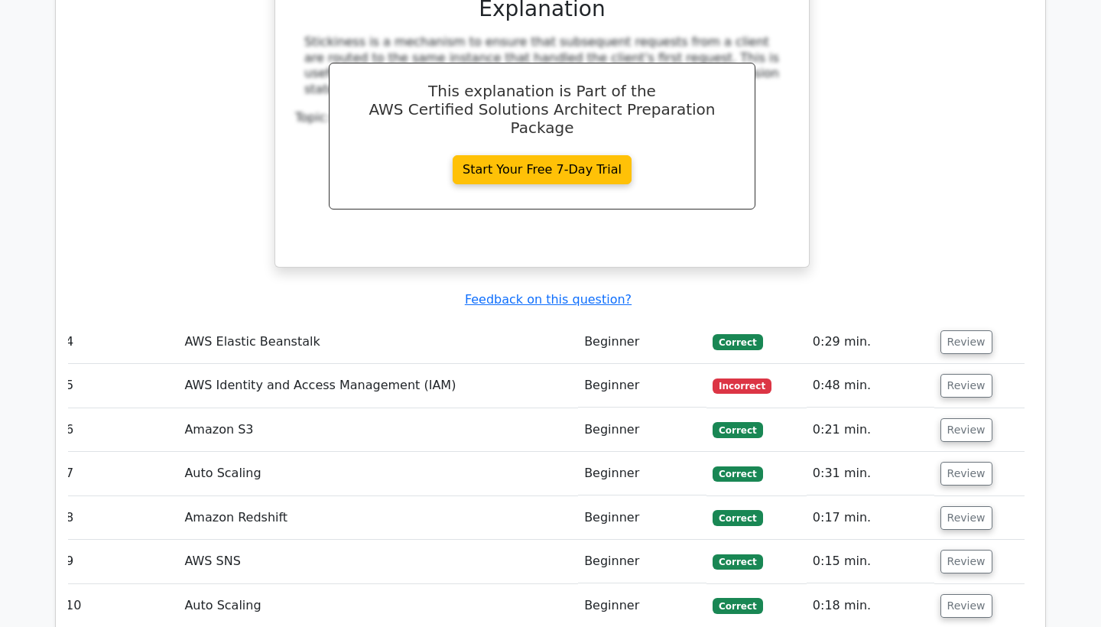
scroll to position [3213, 0]
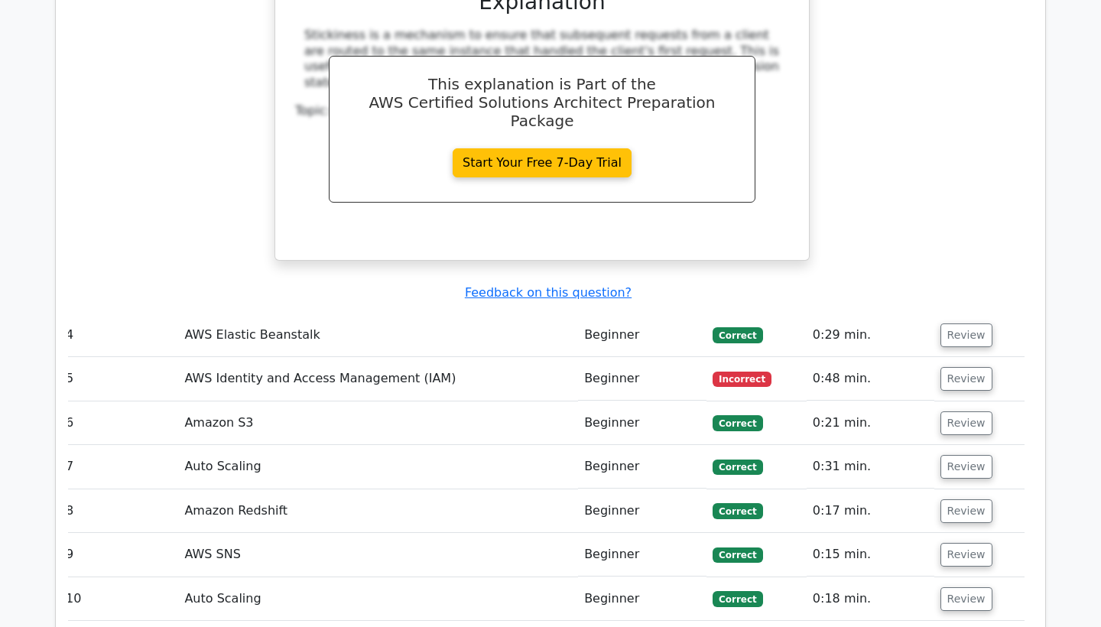
click at [991, 357] on td "Review" at bounding box center [979, 379] width 90 height 44
click at [971, 367] on button "Review" at bounding box center [966, 379] width 52 height 24
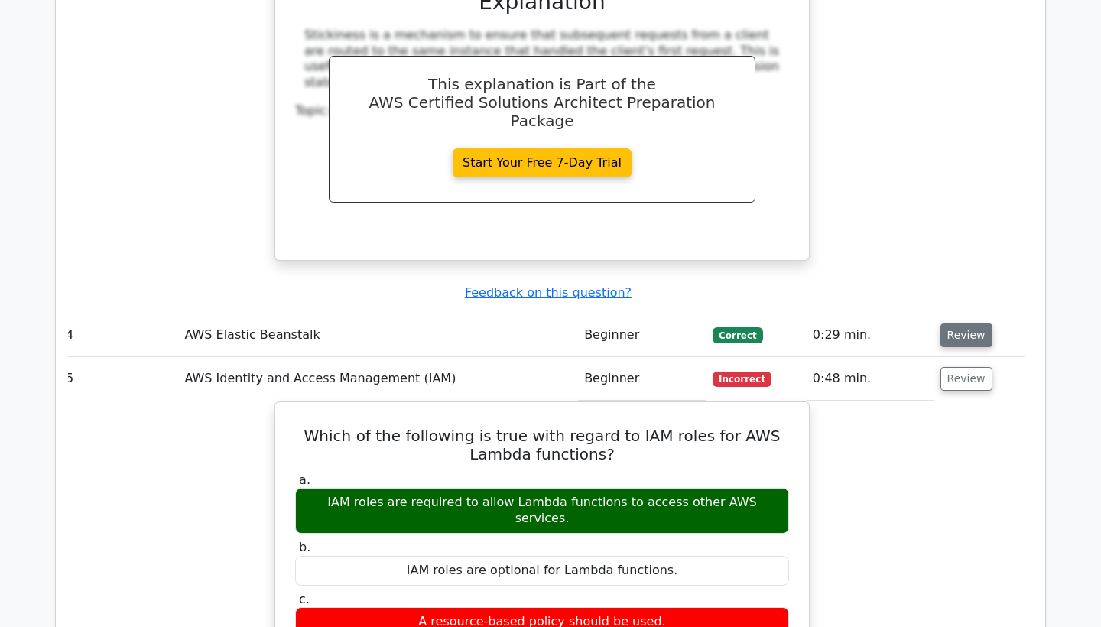
click at [965, 323] on button "Review" at bounding box center [966, 335] width 52 height 24
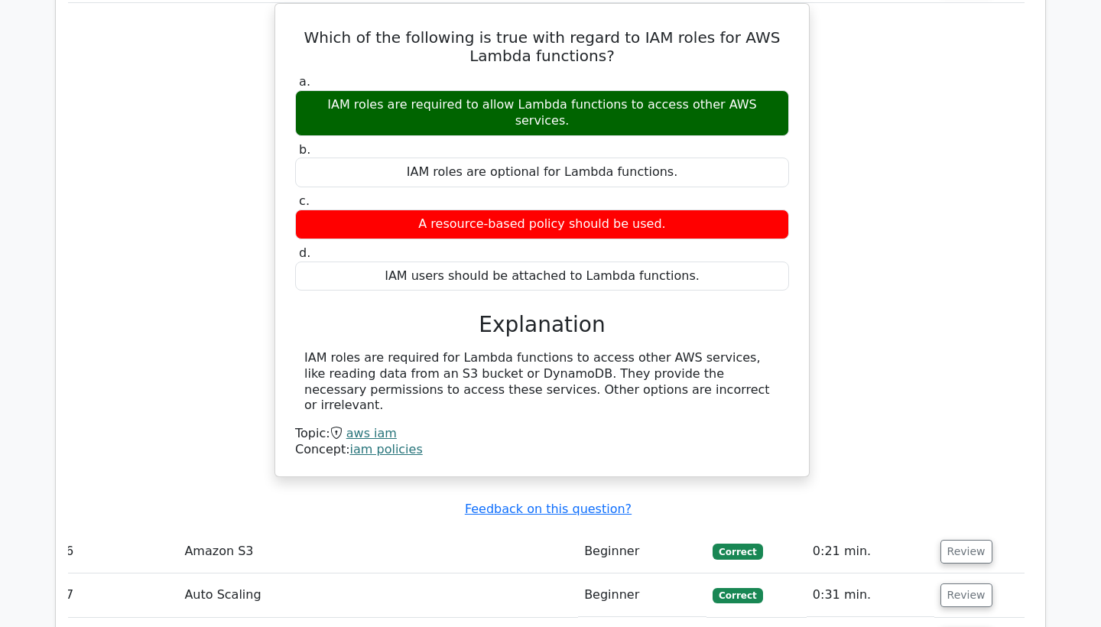
scroll to position [4319, 0]
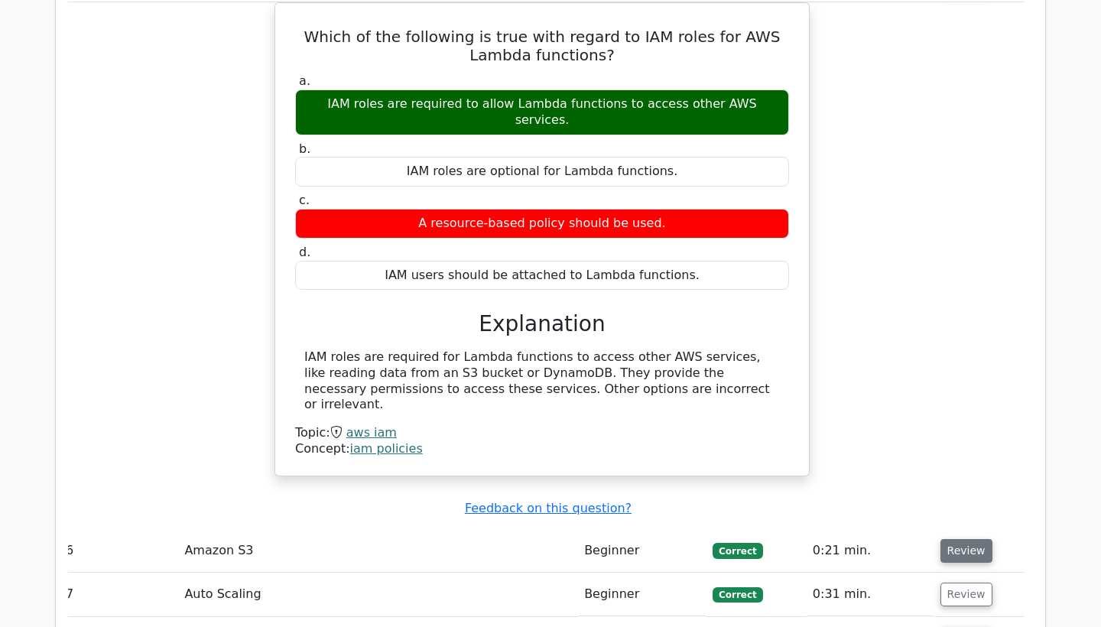
click at [945, 539] on button "Review" at bounding box center [966, 551] width 52 height 24
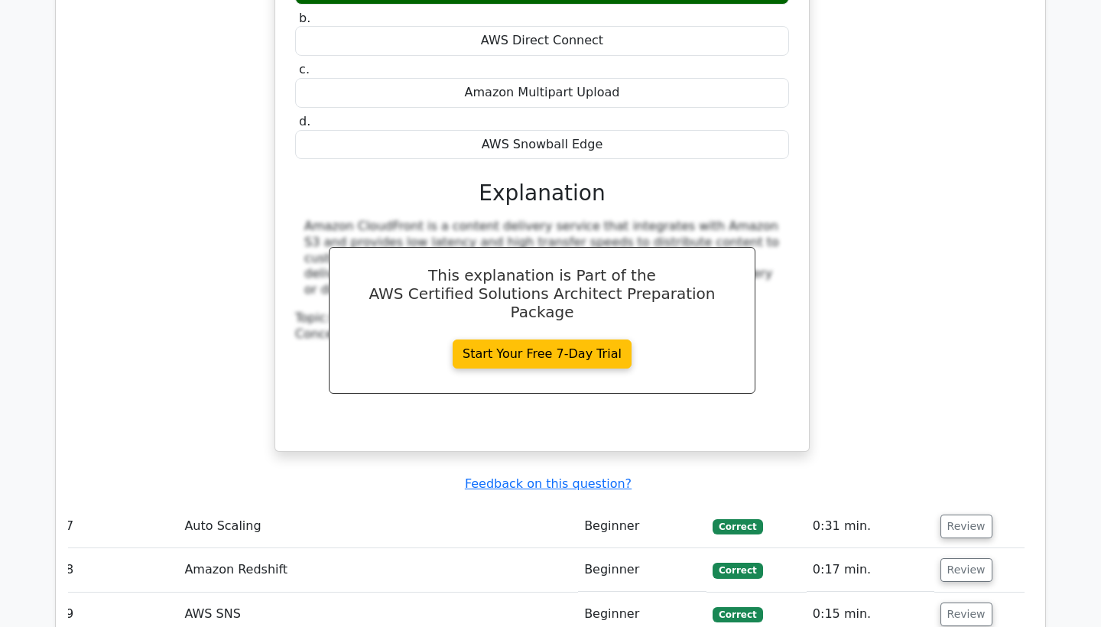
scroll to position [5062, 0]
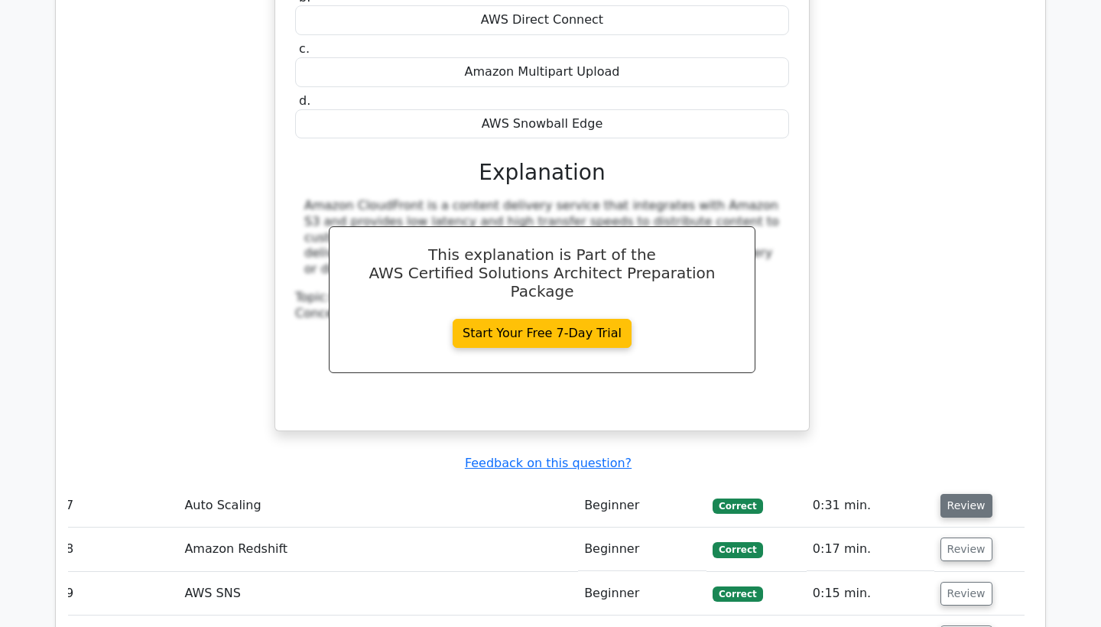
click at [945, 494] on button "Review" at bounding box center [966, 506] width 52 height 24
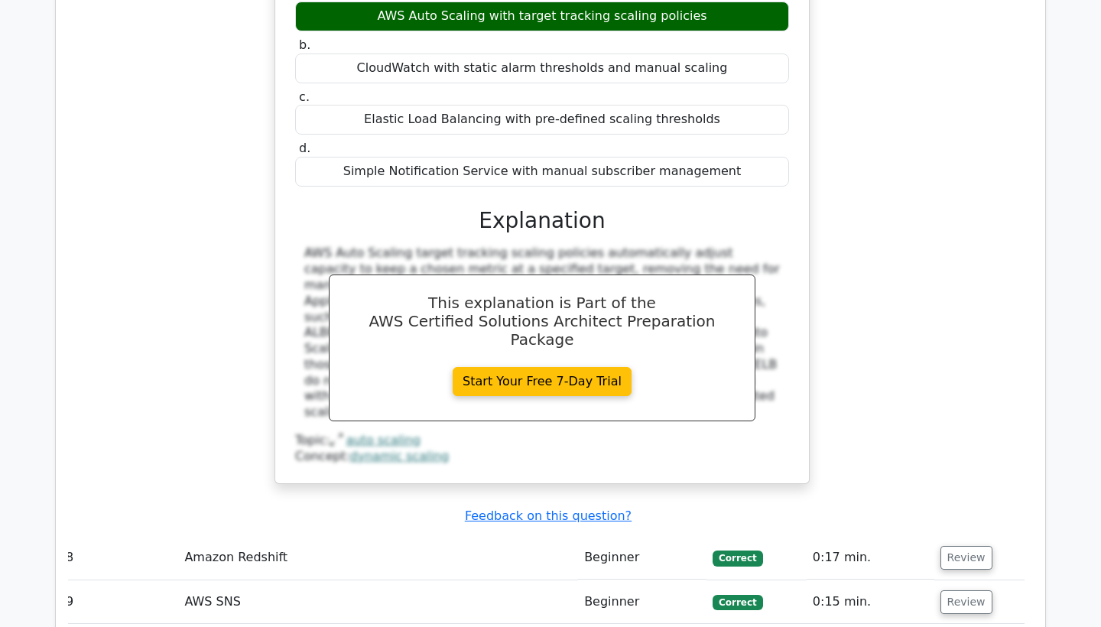
scroll to position [5750, 0]
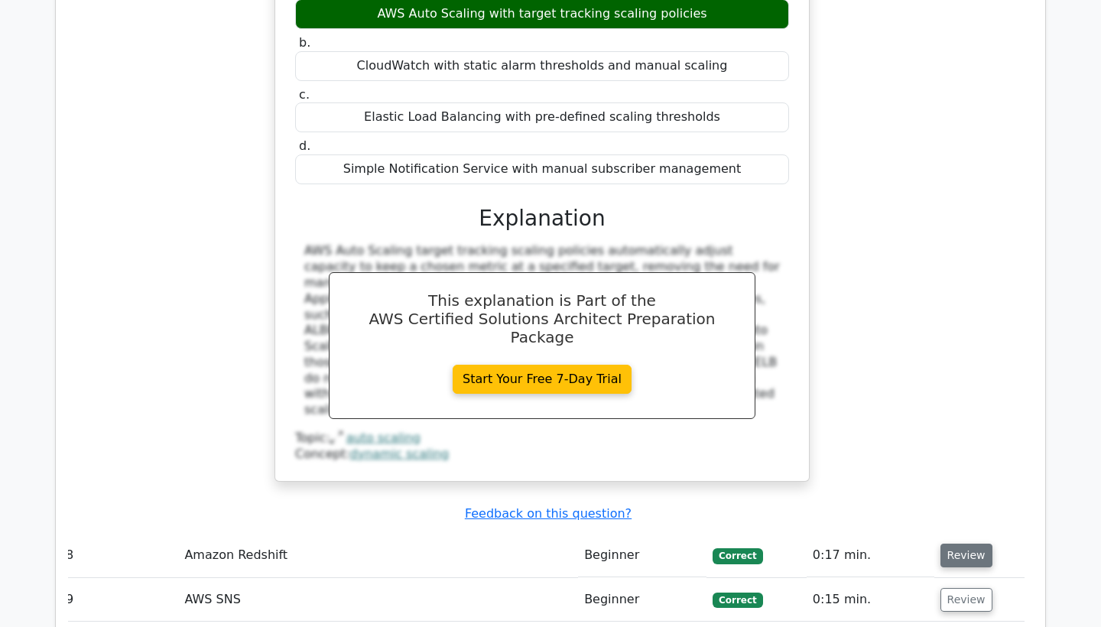
click at [954, 543] on button "Review" at bounding box center [966, 555] width 52 height 24
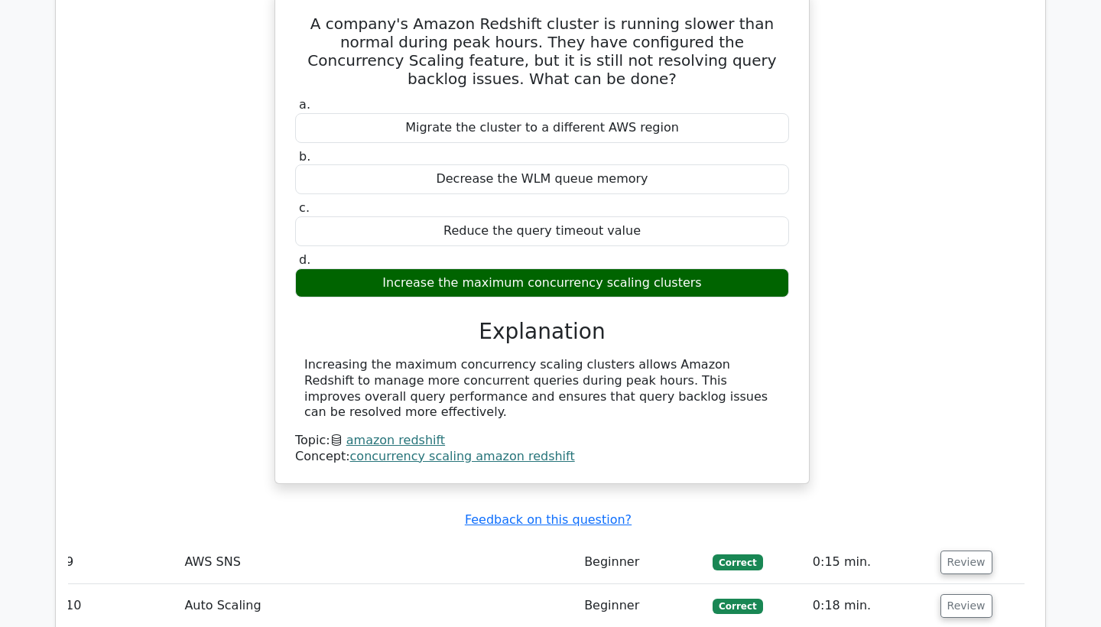
scroll to position [6352, 0]
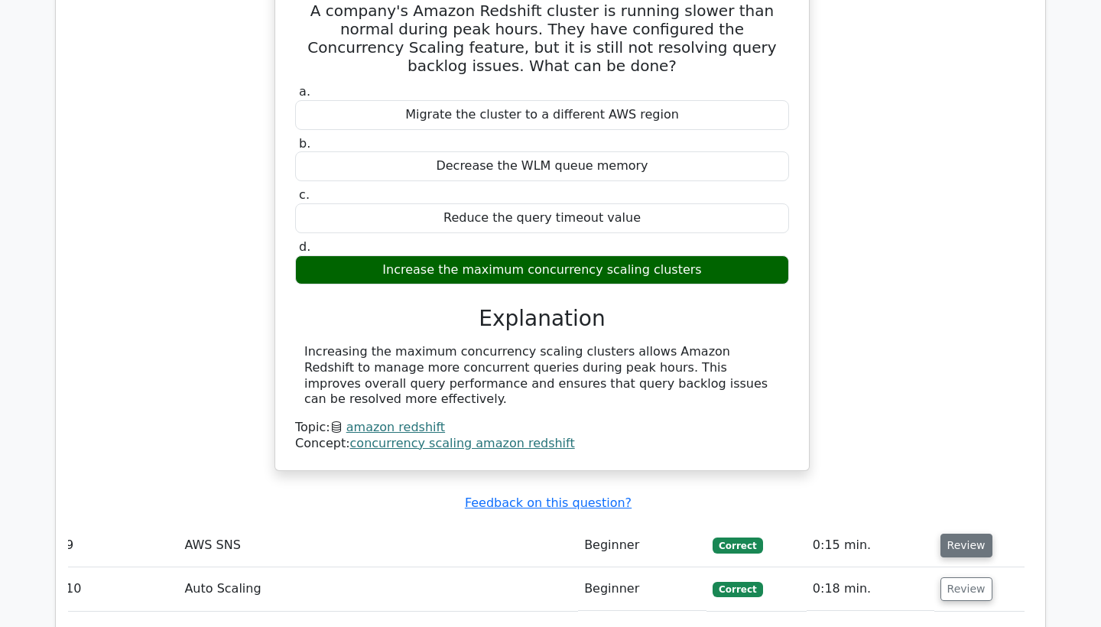
click at [948, 534] on button "Review" at bounding box center [966, 546] width 52 height 24
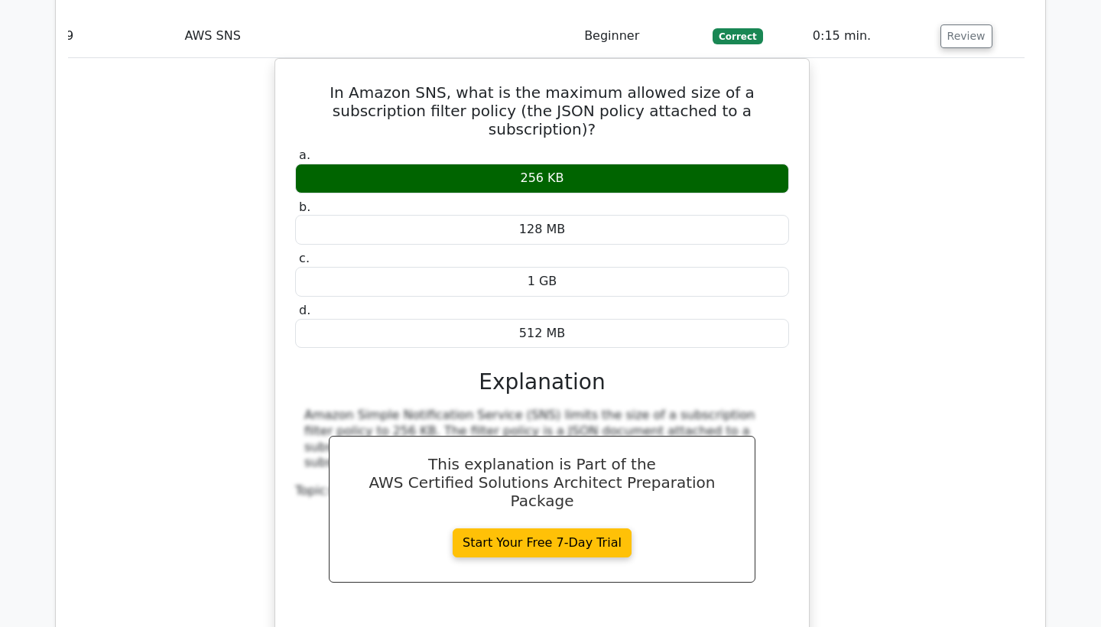
scroll to position [0, 1]
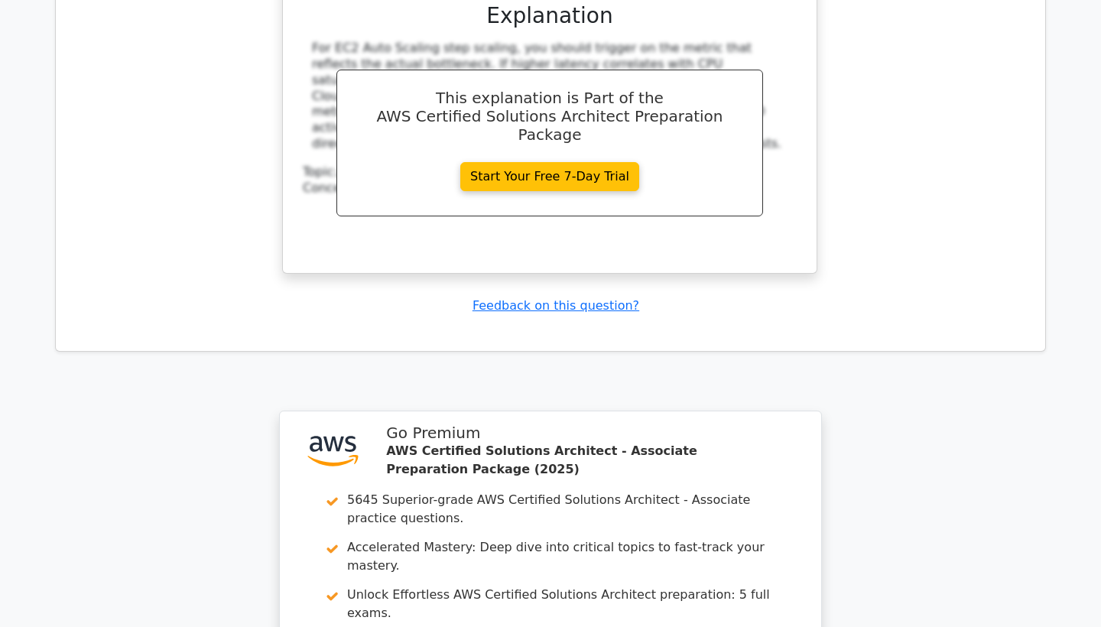
scroll to position [7963, 0]
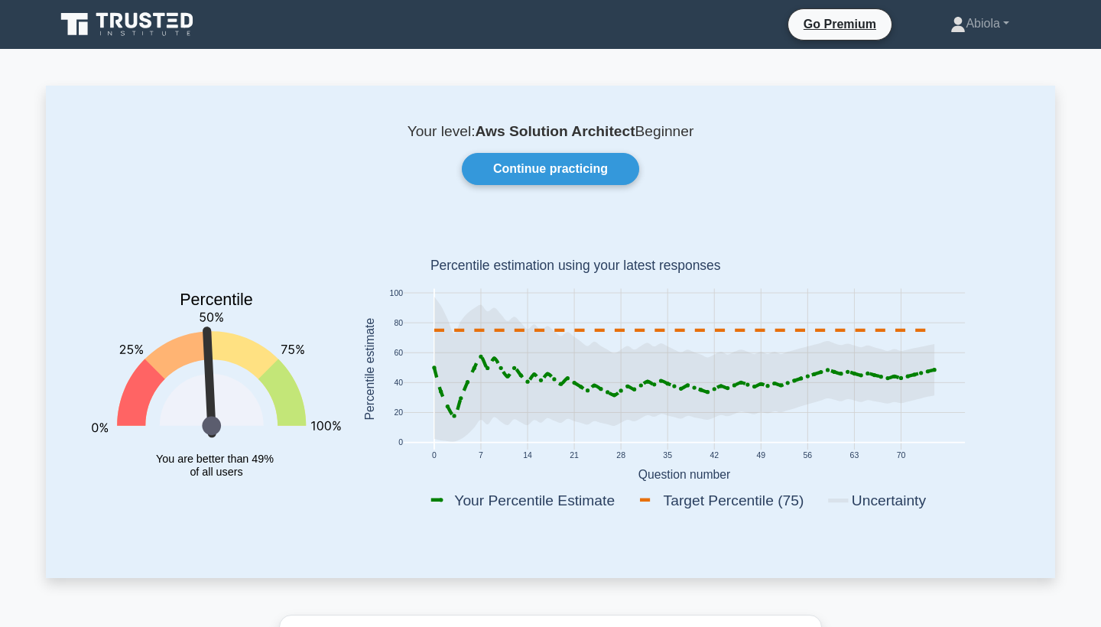
click at [191, 345] on icon "Percentile You are better than 49% of all users" at bounding box center [216, 372] width 249 height 300
